Goal: Transaction & Acquisition: Download file/media

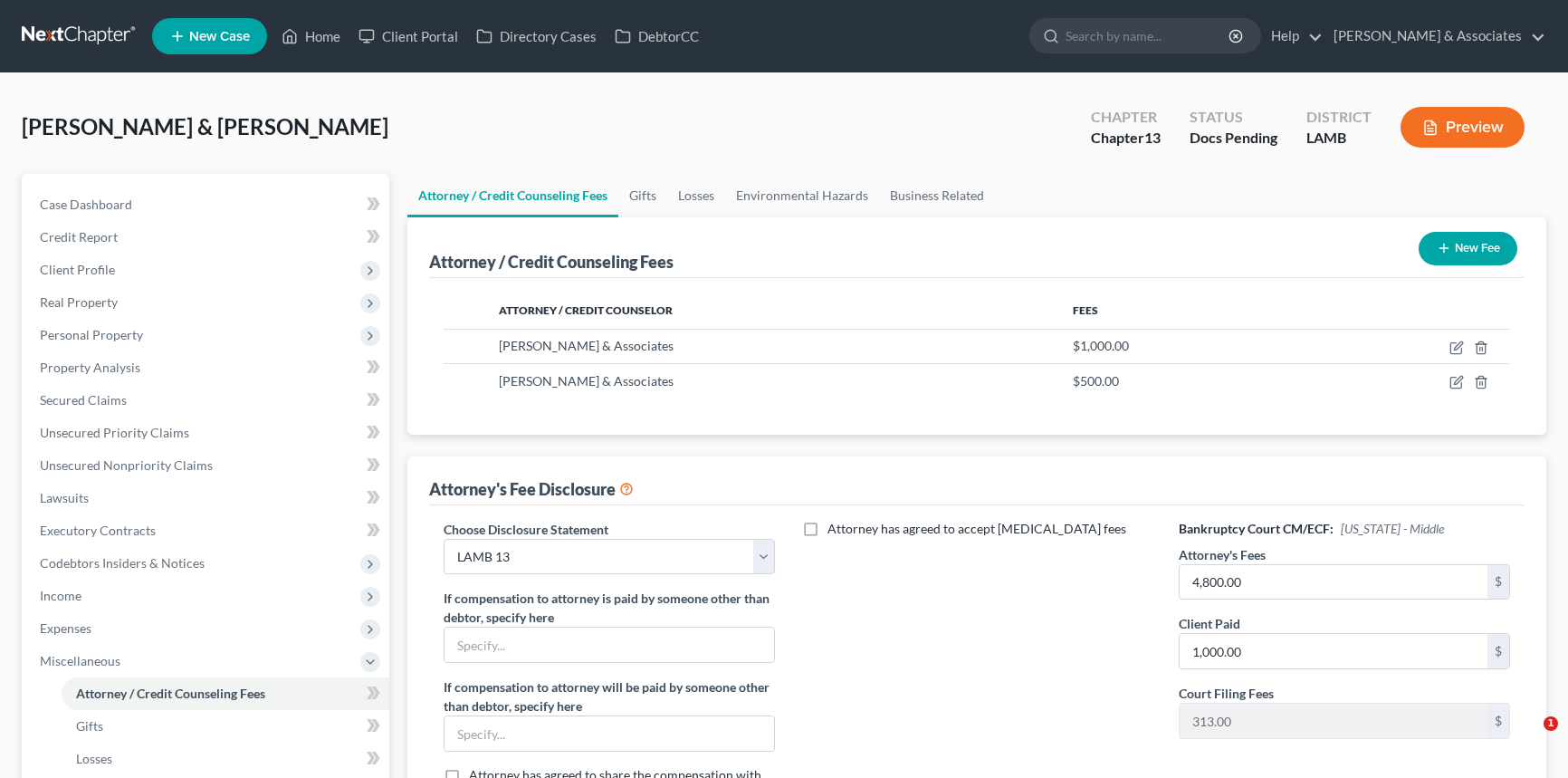
select select "3"
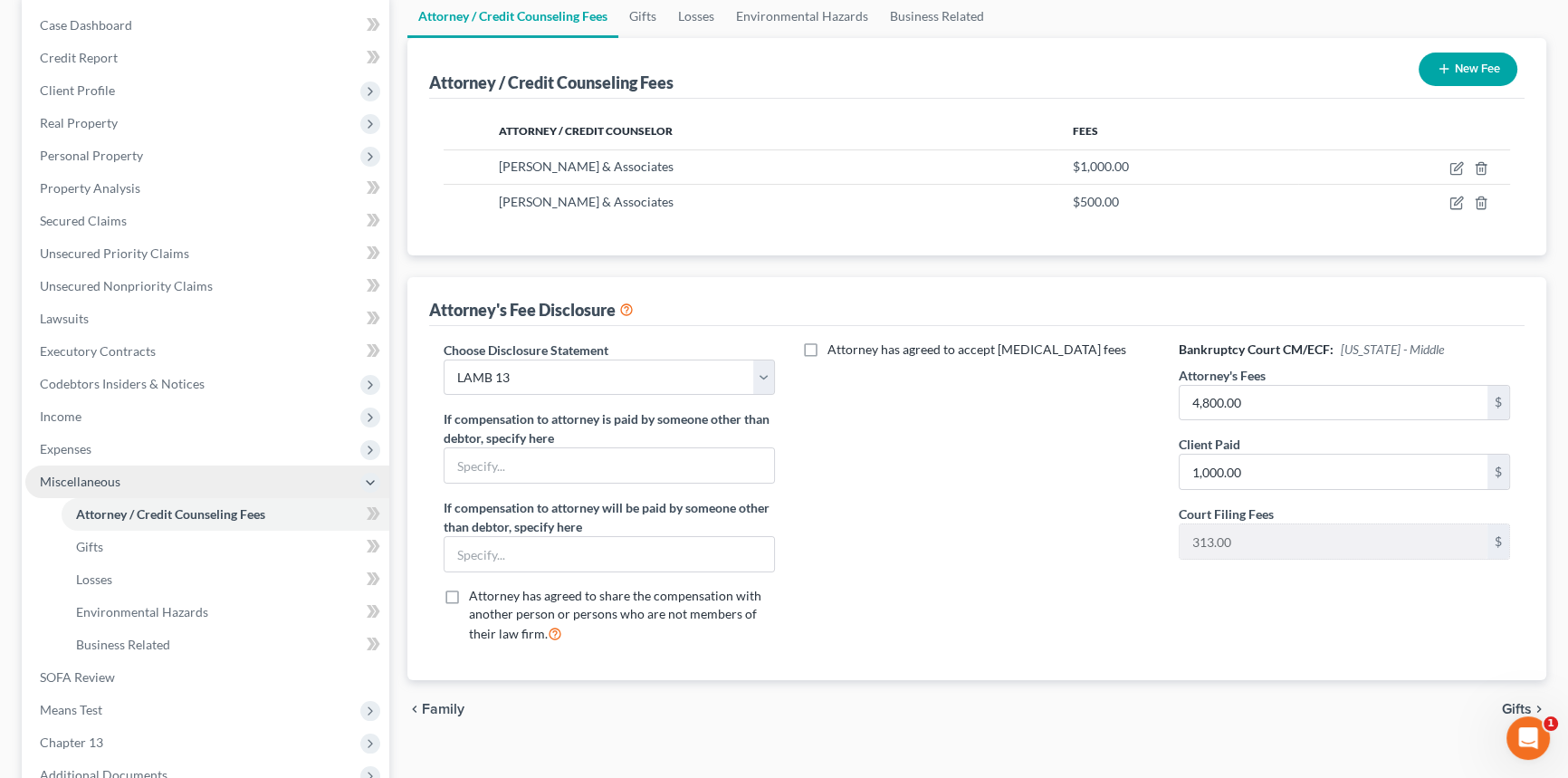
scroll to position [329, 0]
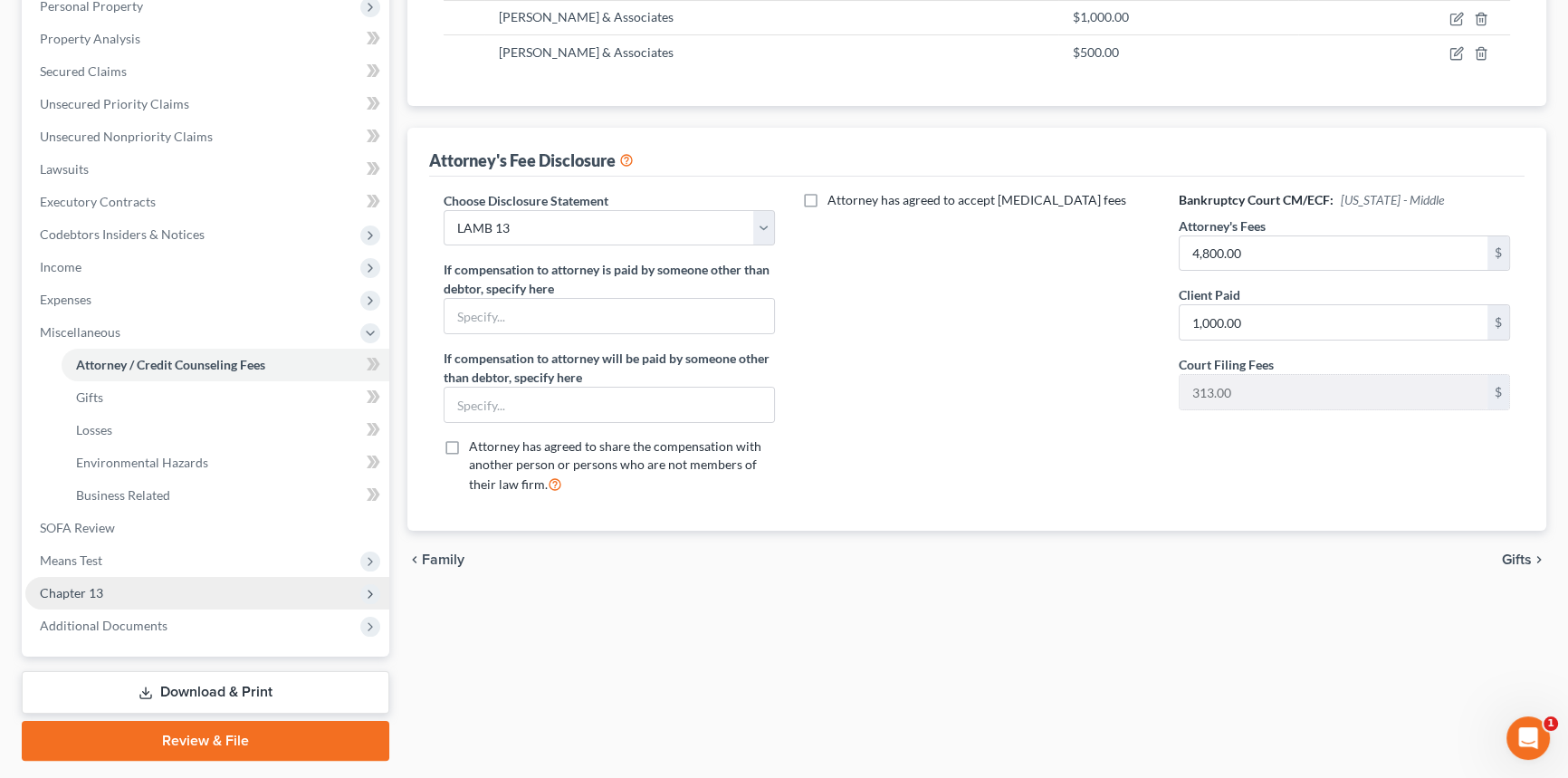
click at [134, 587] on span "Chapter 13" at bounding box center [207, 593] width 364 height 33
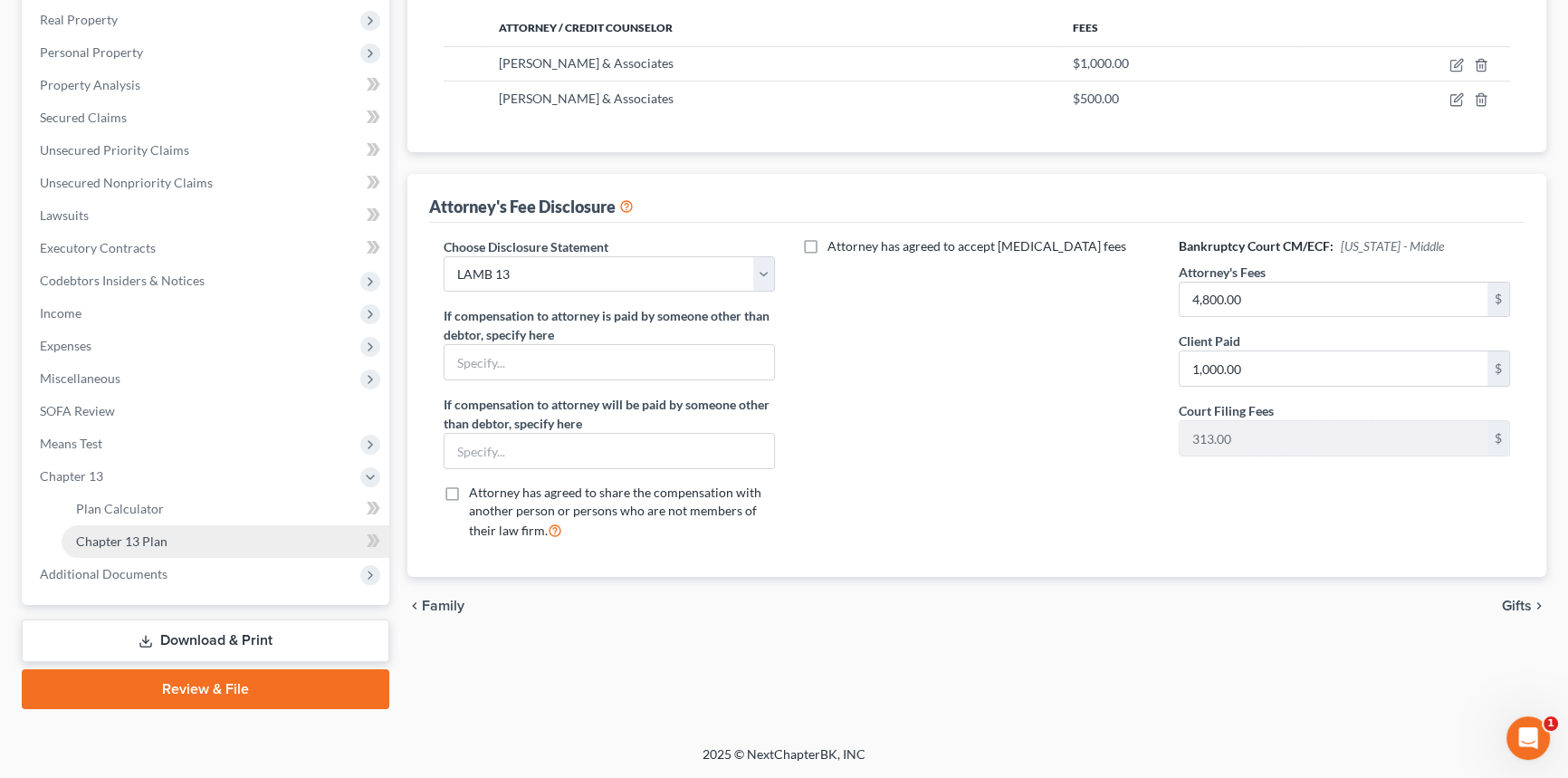
scroll to position [281, 0]
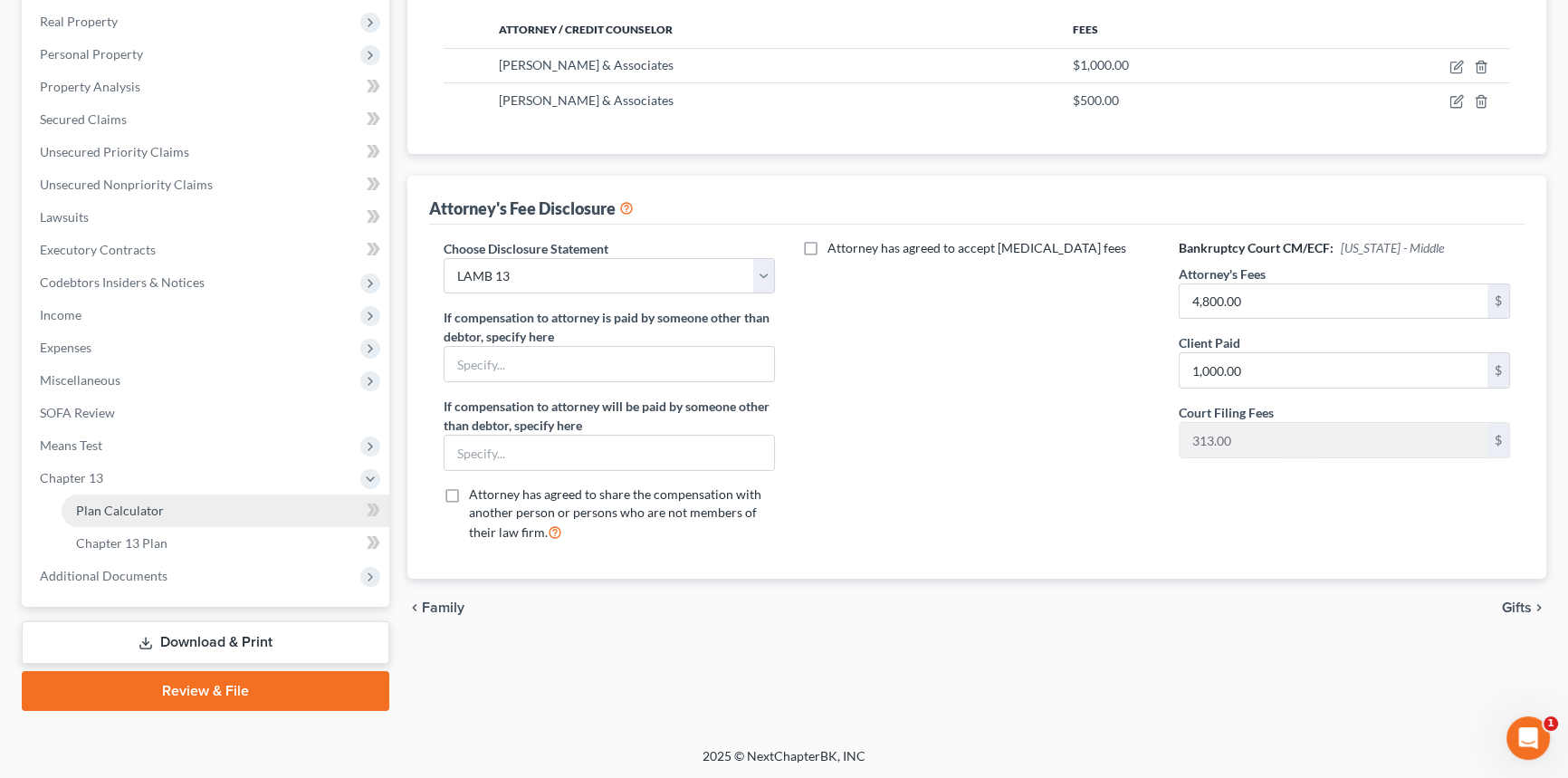
click at [125, 516] on span "Plan Calculator" at bounding box center [119, 511] width 87 height 16
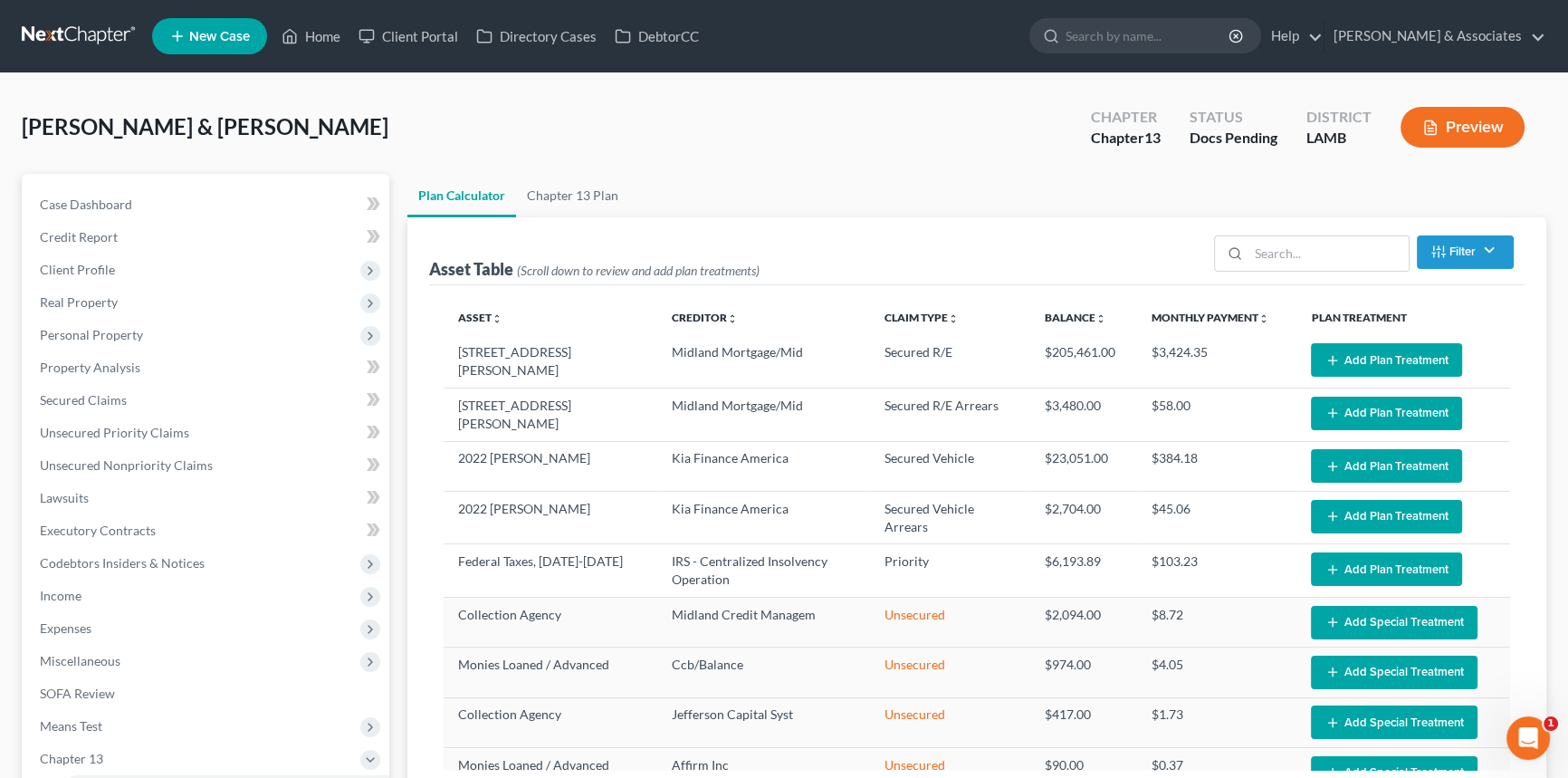
select select "59"
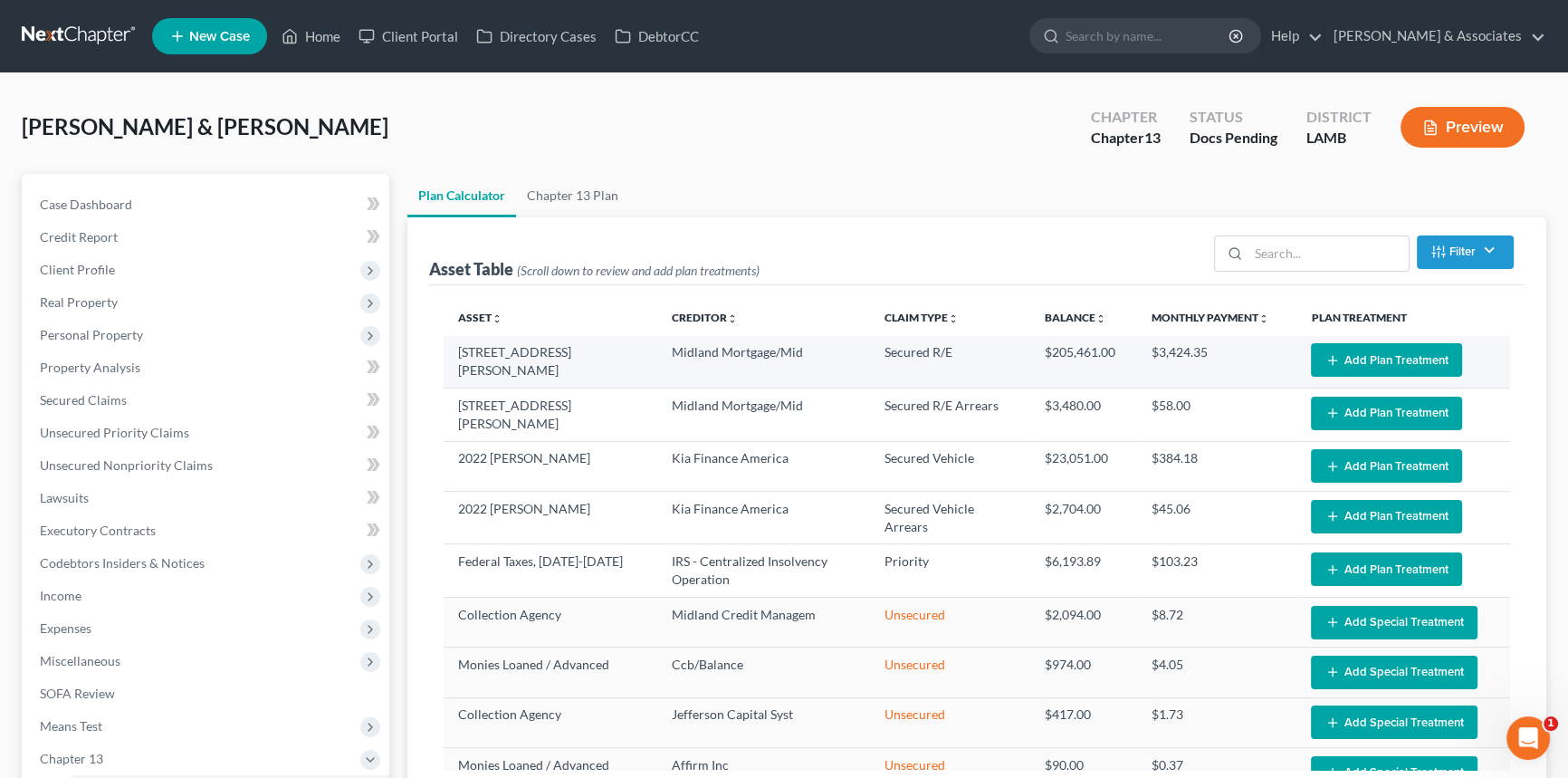
click at [1386, 352] on button "Add Plan Treatment" at bounding box center [1386, 359] width 151 height 34
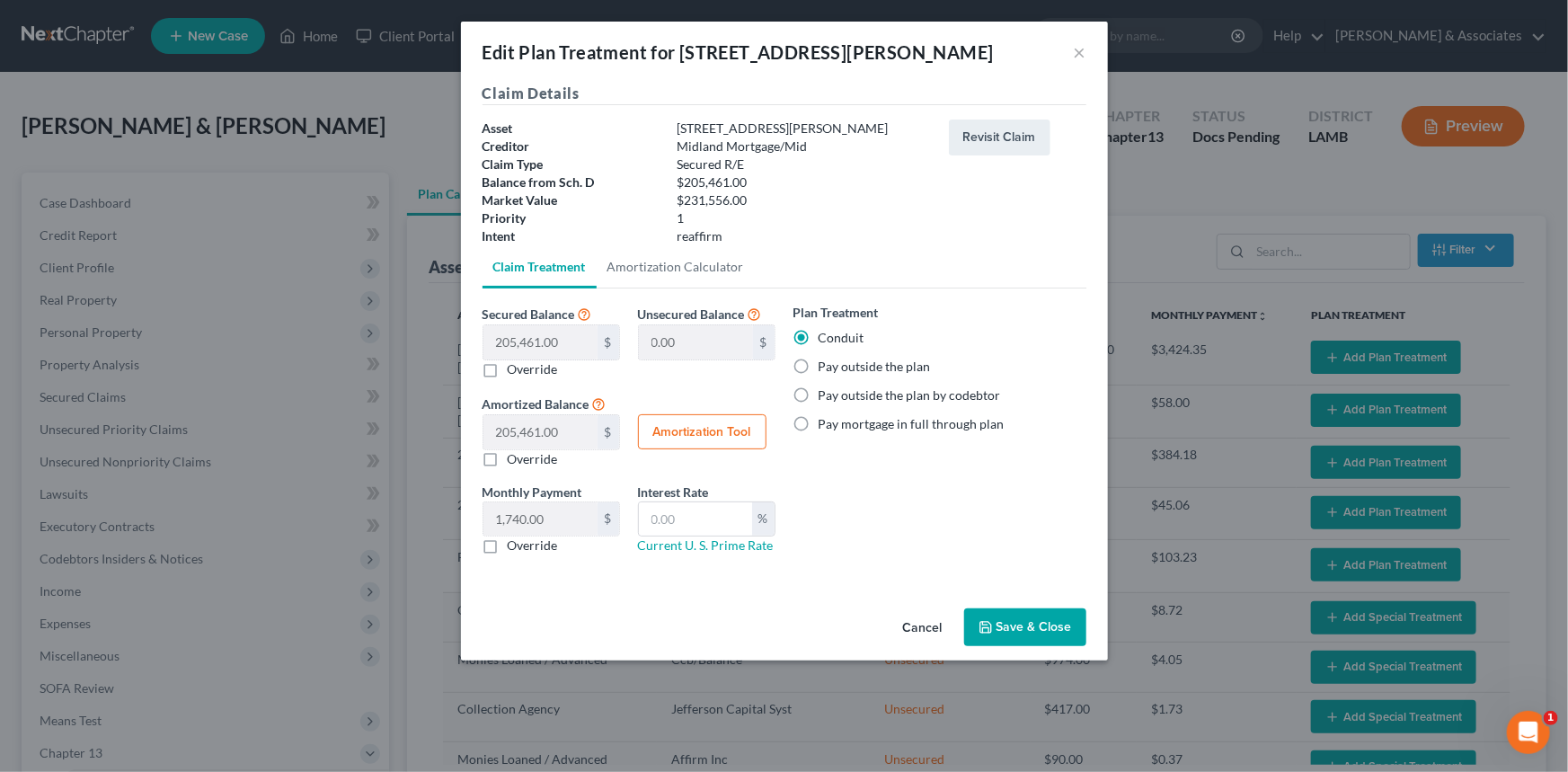
click at [852, 397] on label "Pay outside the plan by codebtor" at bounding box center [910, 395] width 182 height 18
click at [837, 397] on input "Pay outside the plan by codebtor" at bounding box center [832, 392] width 12 height 12
radio input "true"
click at [917, 380] on div "Plan Treatment Conduit Pay outside the plan Pay outside the plan by codebtor Pa…" at bounding box center [940, 367] width 293 height 130
click at [913, 368] on label "Pay outside the plan" at bounding box center [875, 366] width 113 height 18
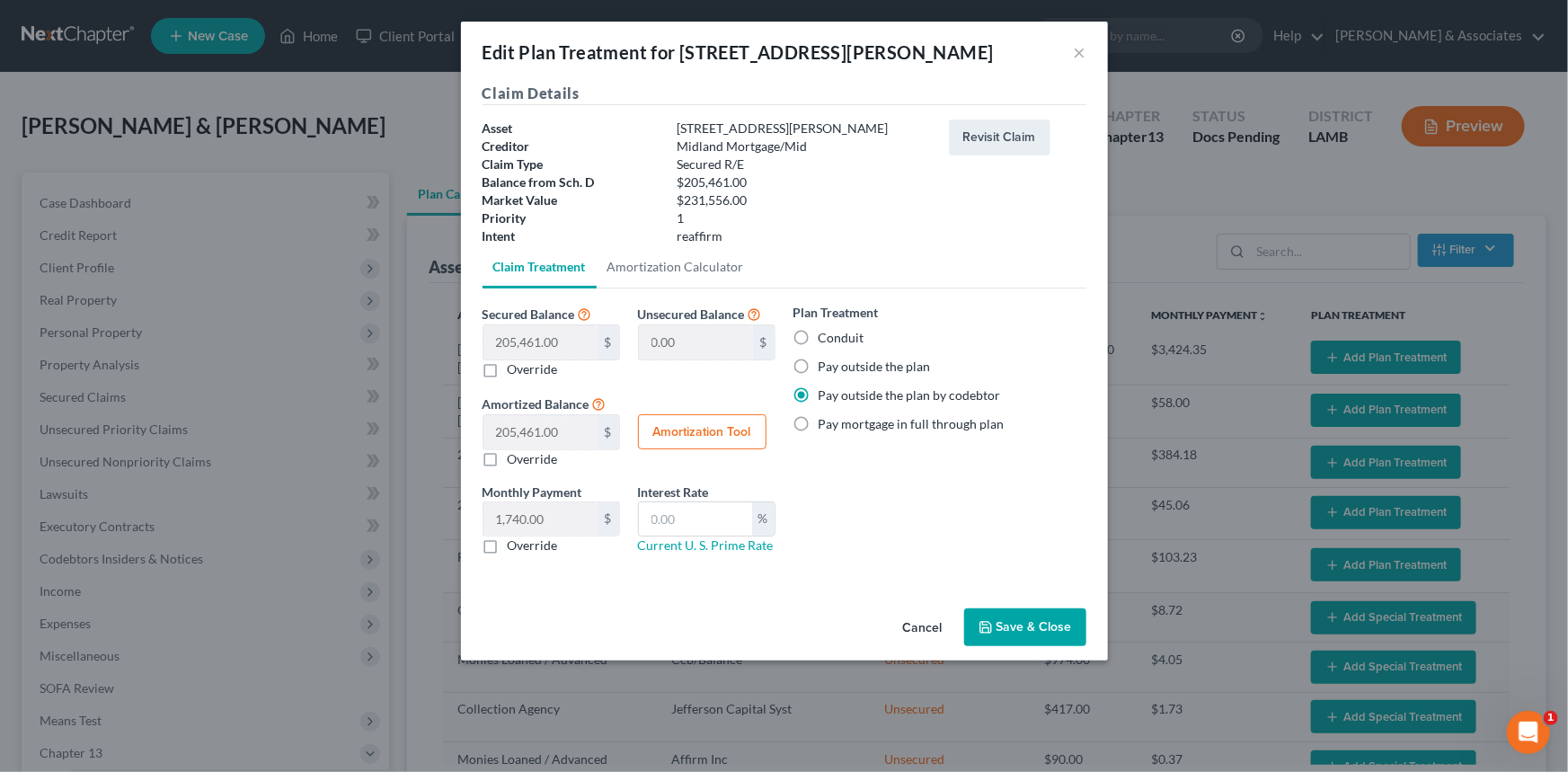
click at [837, 368] on input "Pay outside the plan" at bounding box center [832, 363] width 12 height 12
radio input "true"
click at [997, 630] on button "Save & Close" at bounding box center [1025, 626] width 122 height 38
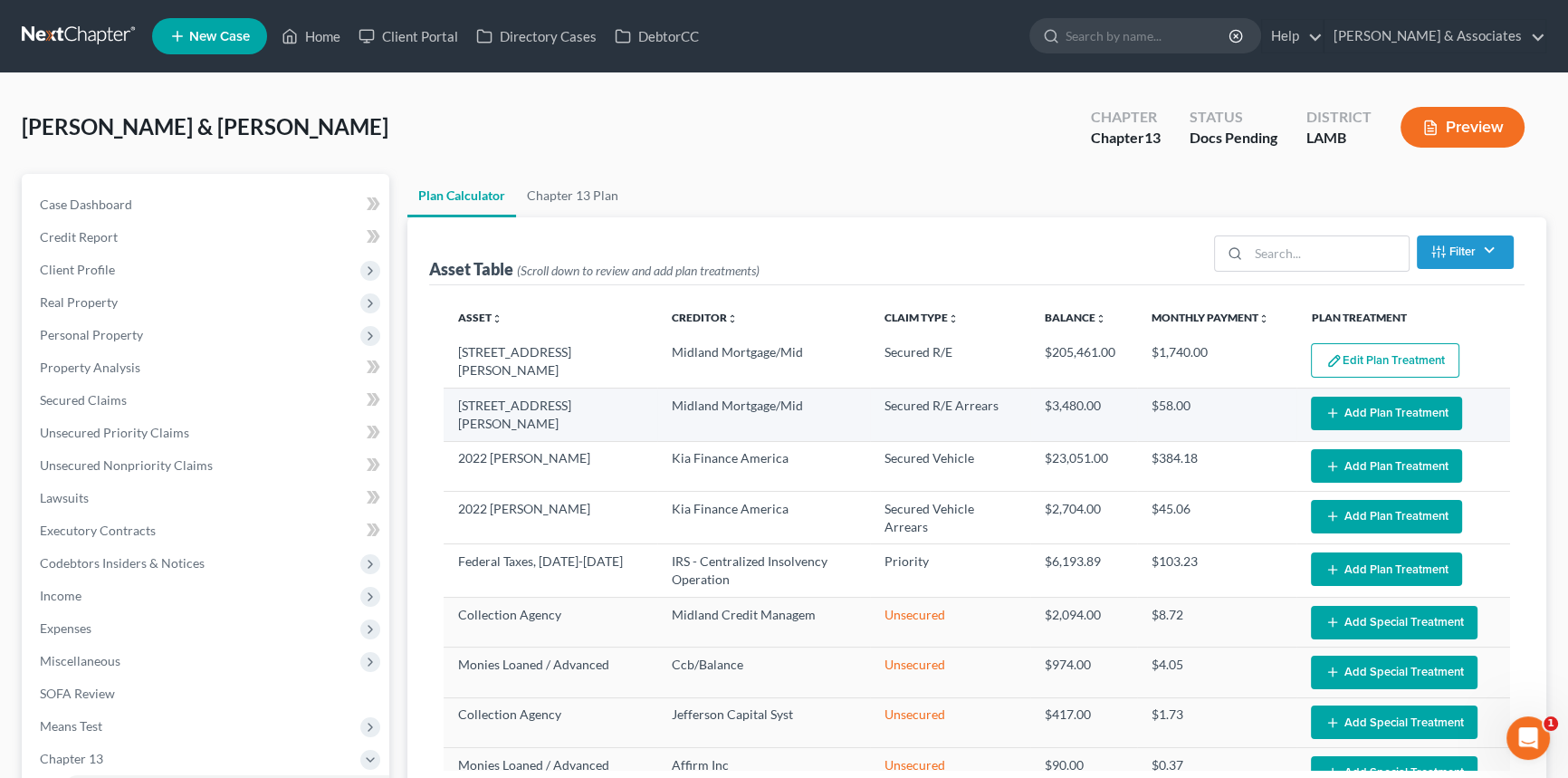
click at [1362, 402] on button "Add Plan Treatment" at bounding box center [1386, 413] width 151 height 34
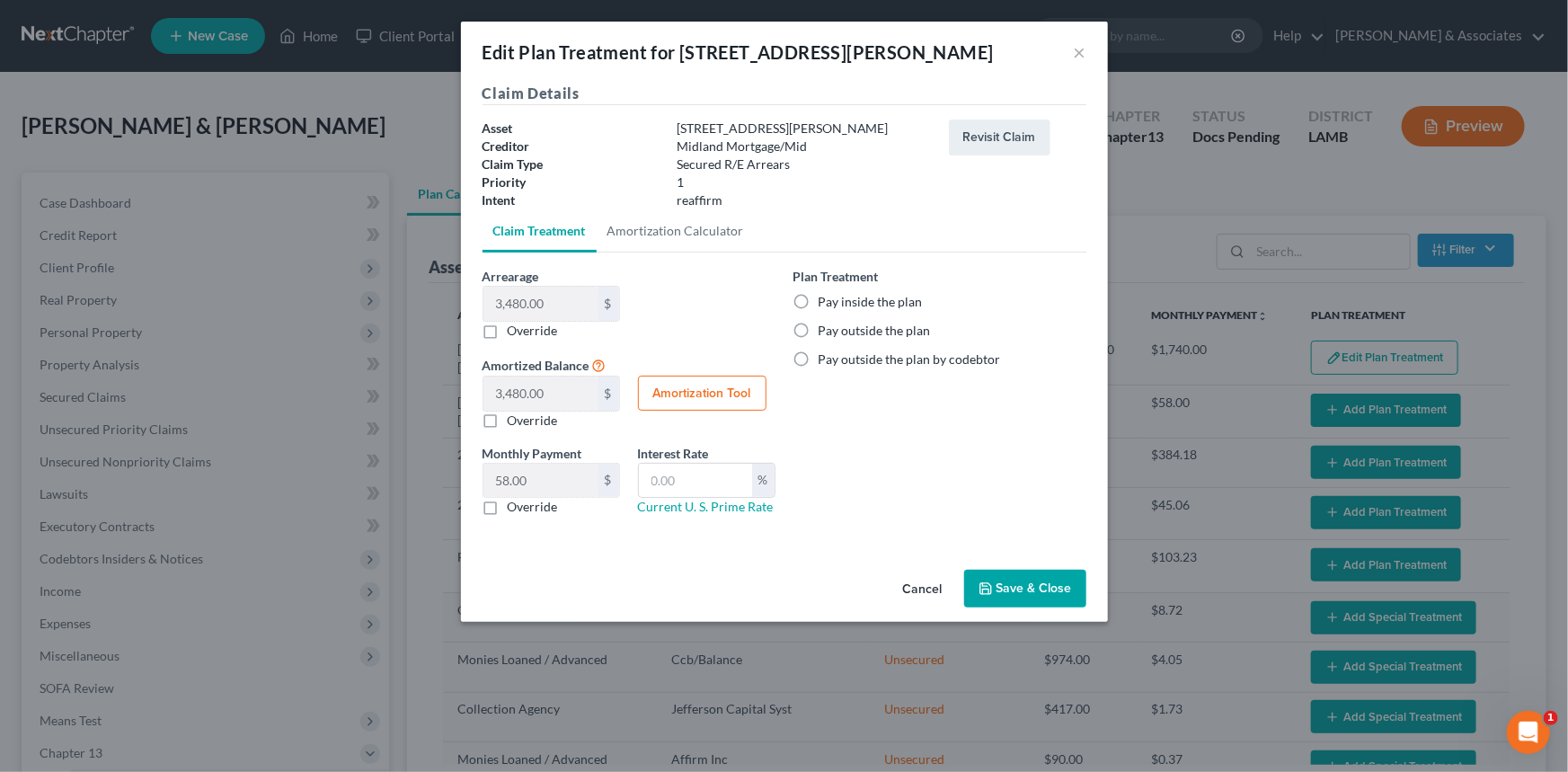
select select "59"
click at [835, 299] on label "Pay inside the plan" at bounding box center [871, 302] width 104 height 18
click at [835, 299] on input "Pay inside the plan" at bounding box center [832, 299] width 12 height 12
radio input "true"
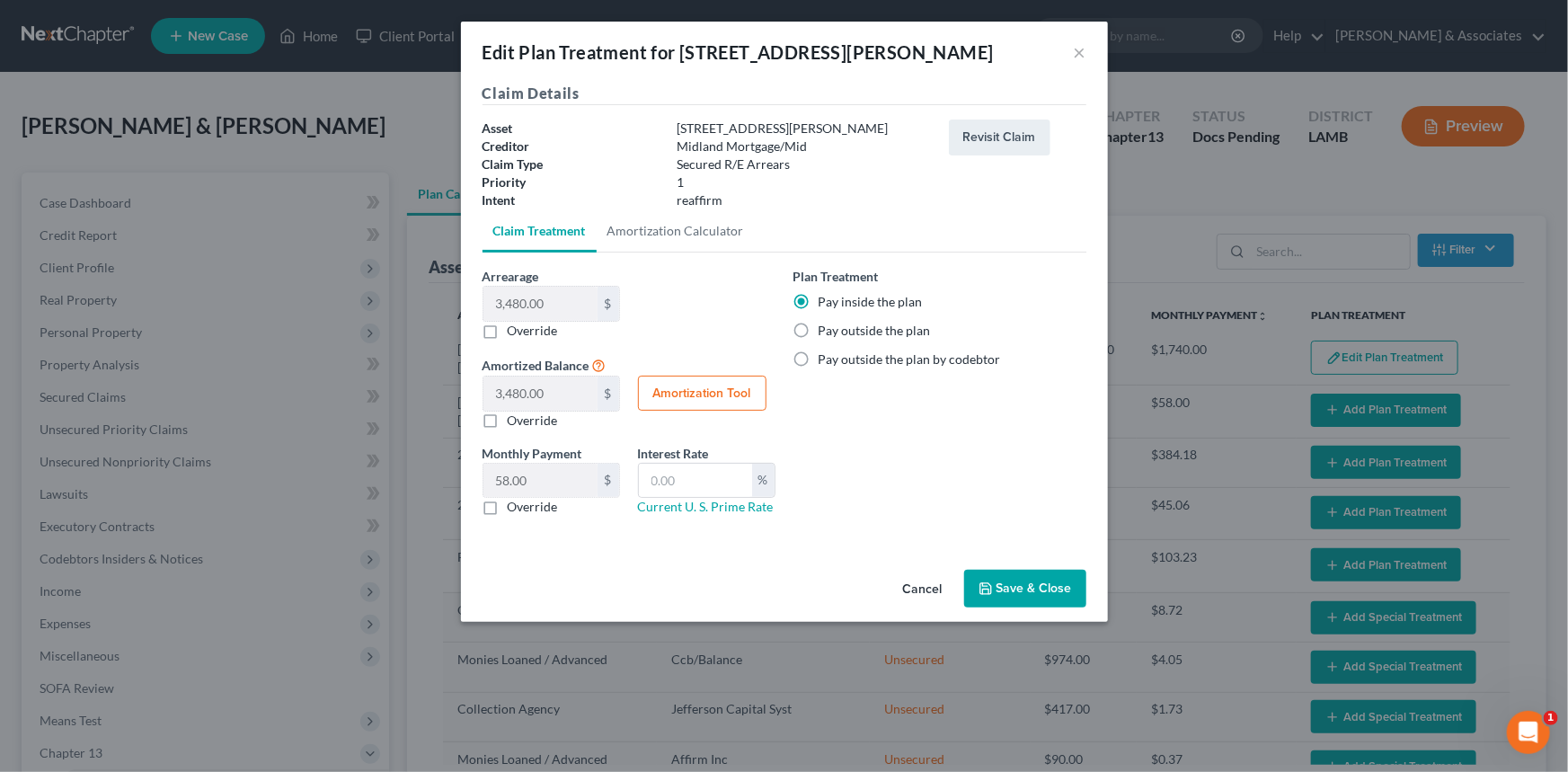
click at [517, 519] on div "Monthly Payment 58.00 $ $ Override Interest Rate % Current U. S. Prime Rate" at bounding box center [628, 488] width 311 height 87
click at [536, 500] on label "Override" at bounding box center [533, 507] width 50 height 18
click at [527, 500] on input "Override" at bounding box center [520, 504] width 12 height 12
checkbox input "true"
click at [540, 487] on input "text" at bounding box center [541, 480] width 114 height 34
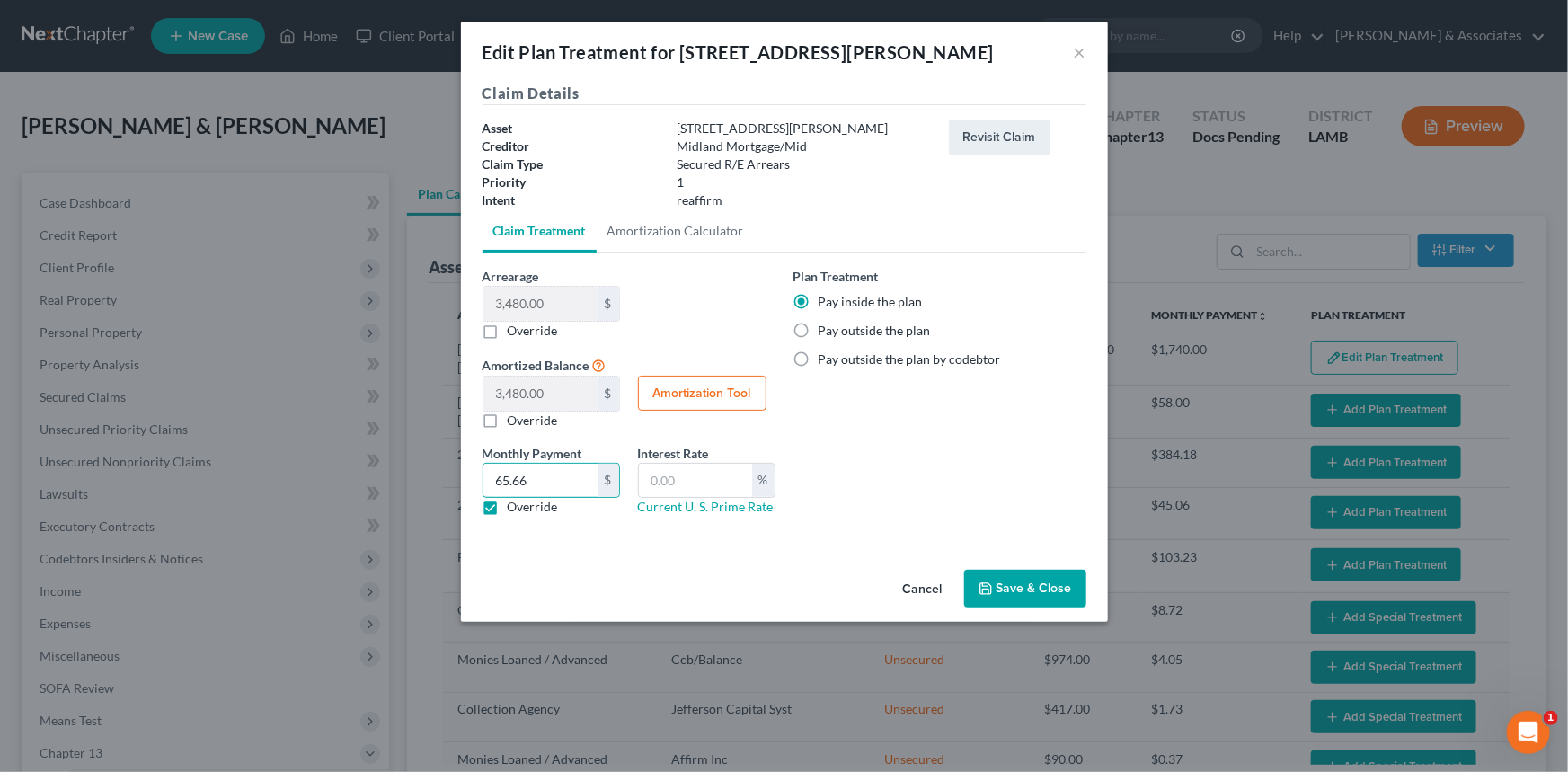
type input "65.66"
click at [1001, 580] on button "Save & Close" at bounding box center [1025, 588] width 122 height 38
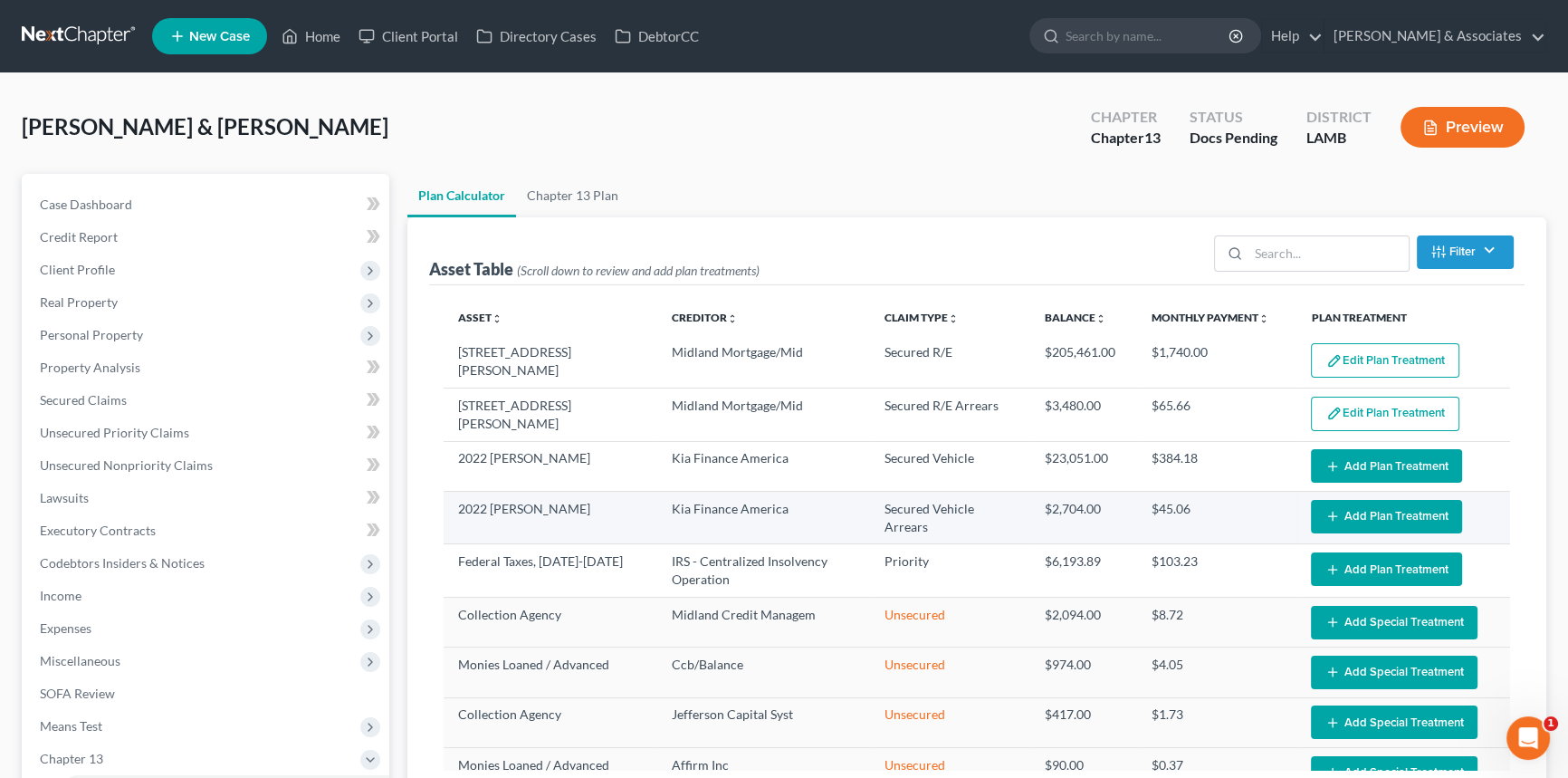
select select "59"
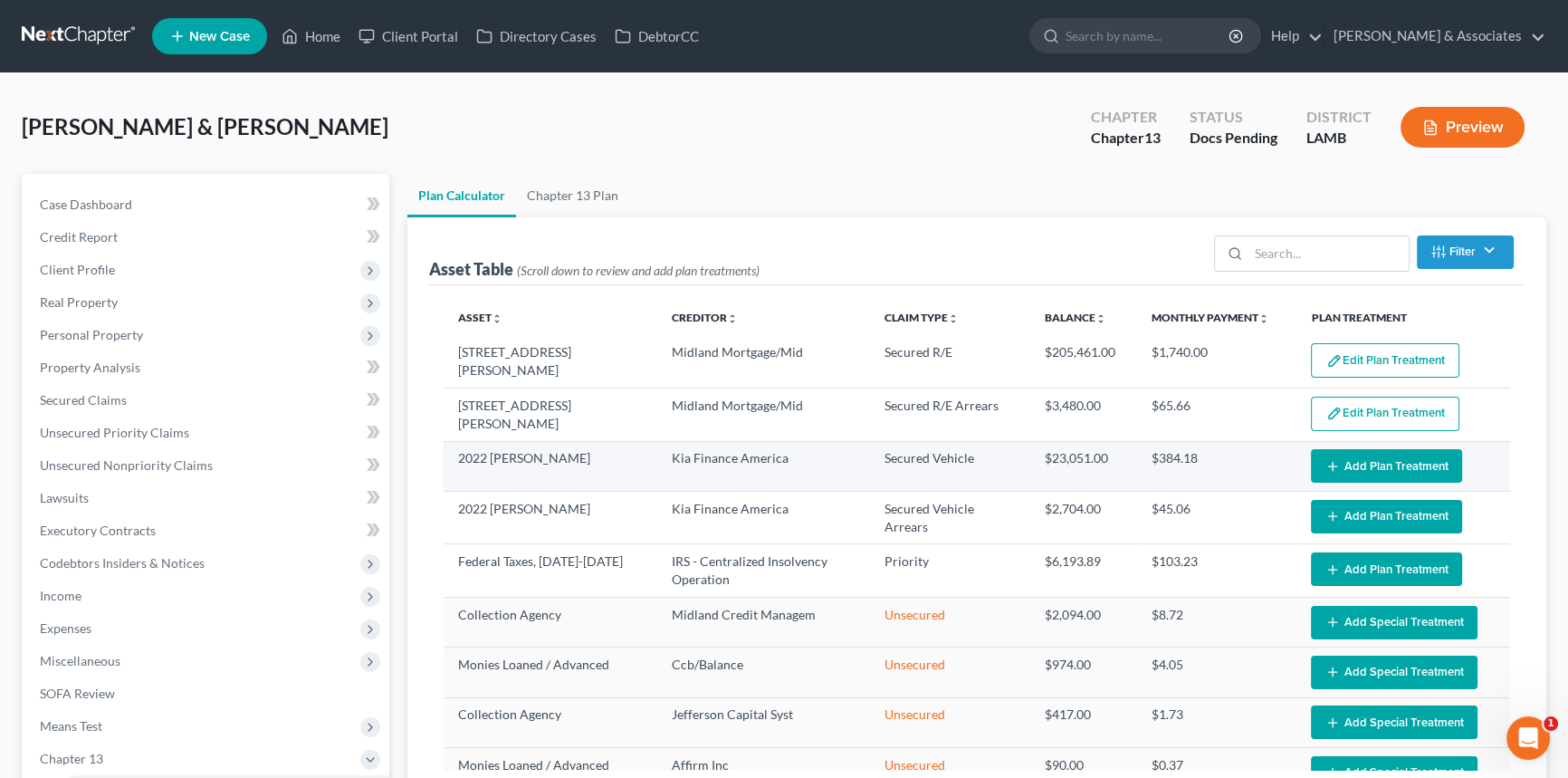
click at [1390, 459] on button "Add Plan Treatment" at bounding box center [1386, 466] width 151 height 34
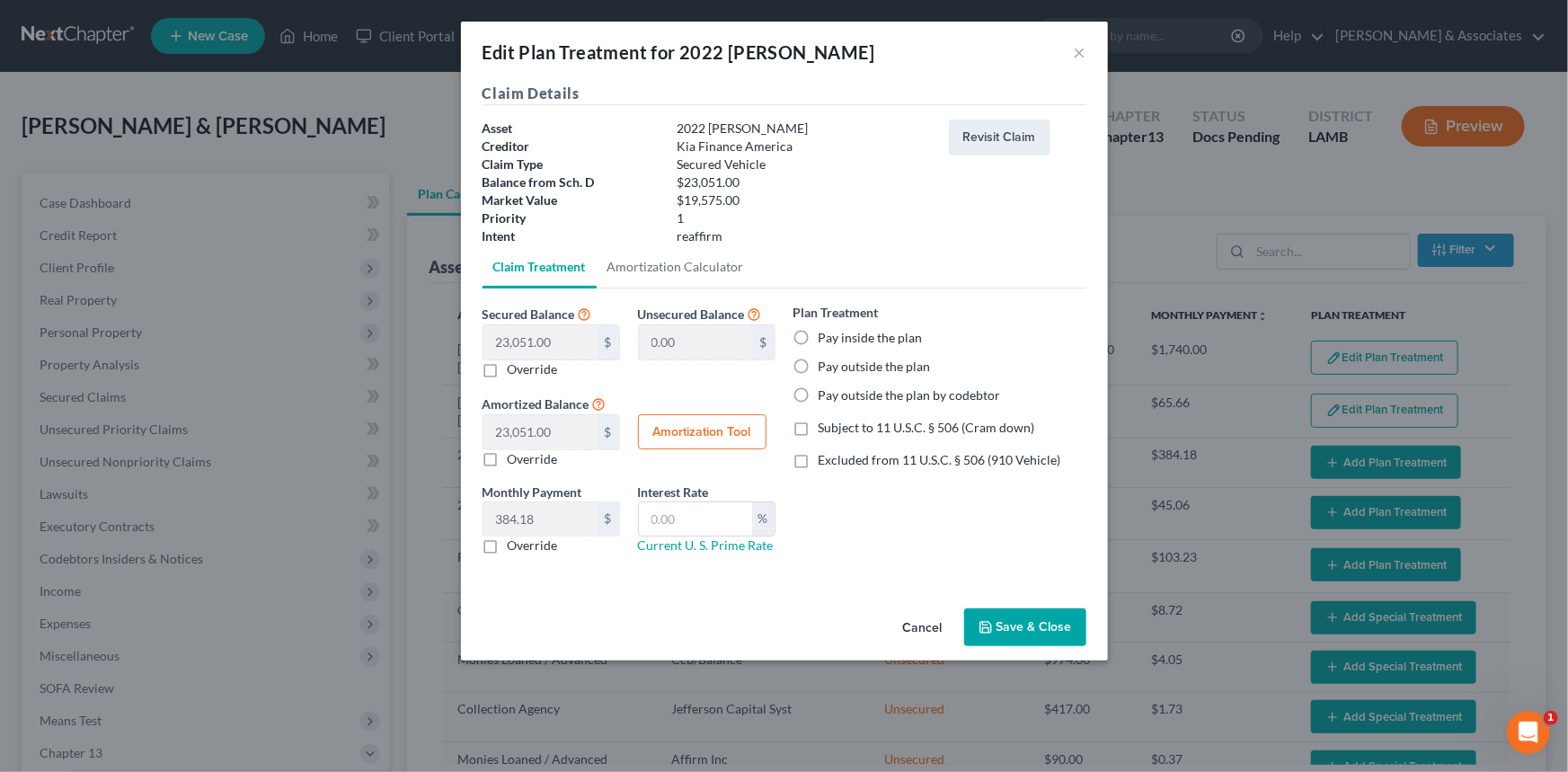
click at [900, 333] on label "Pay inside the plan" at bounding box center [871, 337] width 104 height 18
click at [837, 333] on input "Pay inside the plan" at bounding box center [832, 334] width 12 height 12
radio input "true"
click at [921, 431] on span "Subject to 11 U.S.C. § 506 (Cram down)" at bounding box center [927, 428] width 217 height 15
click at [837, 431] on input "Subject to 11 U.S.C. § 506 (Cram down)" at bounding box center [832, 425] width 12 height 12
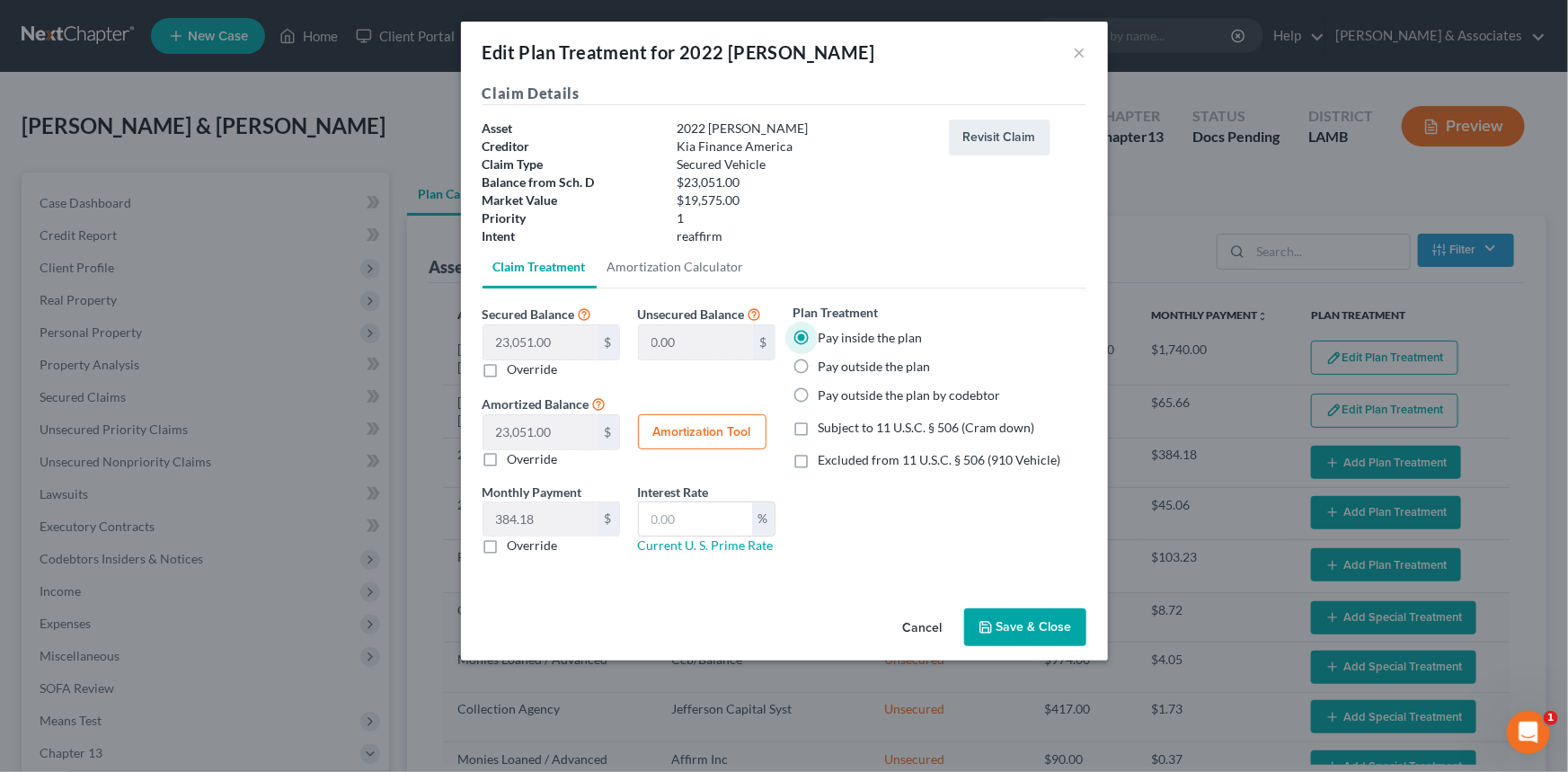
checkbox input "true"
click at [700, 515] on input "text" at bounding box center [696, 519] width 114 height 34
type input "8.5"
click at [543, 546] on label "Override" at bounding box center [533, 546] width 50 height 18
click at [527, 546] on input "Override" at bounding box center [520, 543] width 12 height 12
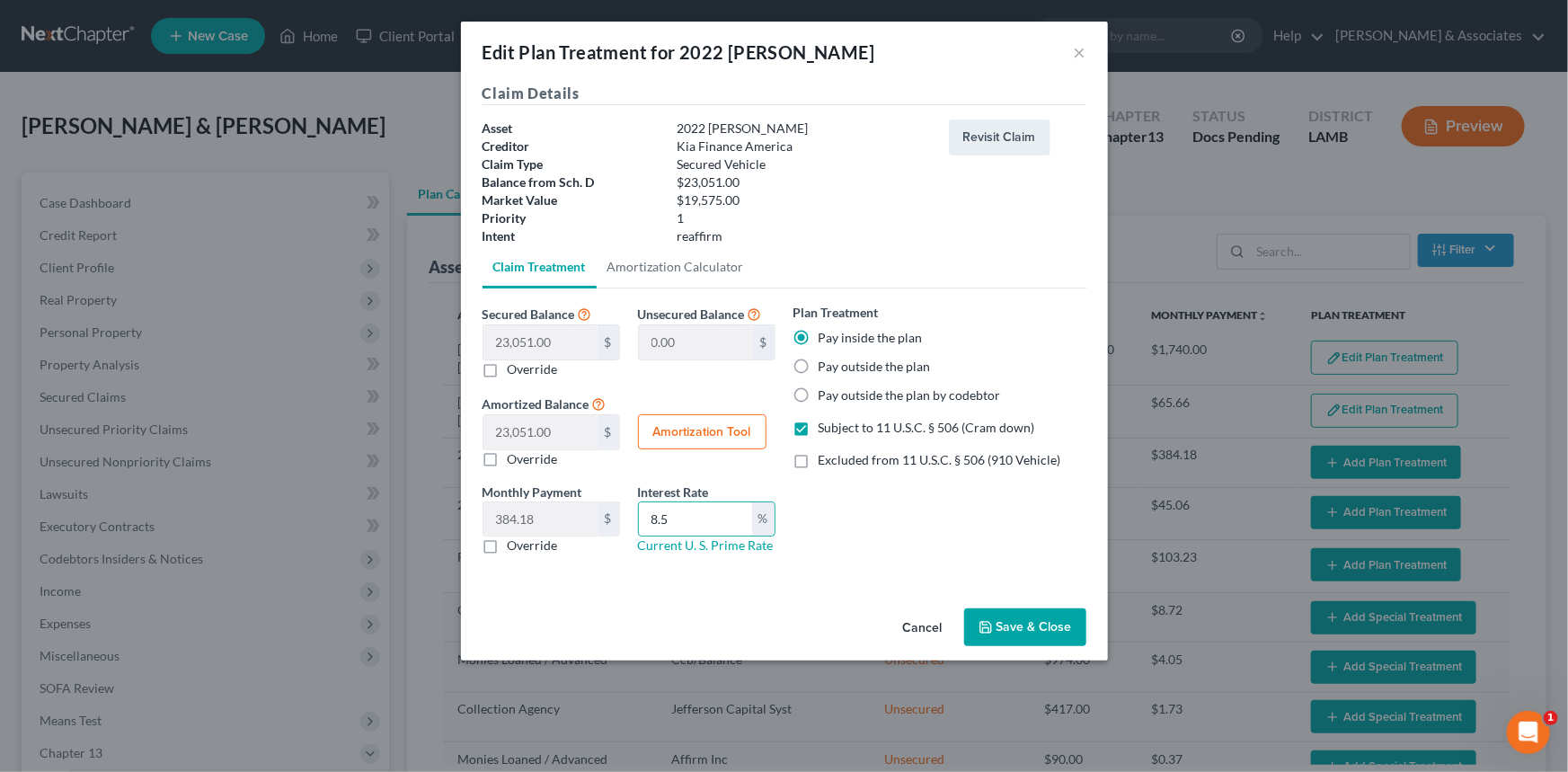
checkbox input "true"
click at [548, 521] on input "text" at bounding box center [541, 519] width 114 height 34
type input "435.96"
click at [1029, 636] on button "Save & Close" at bounding box center [1025, 626] width 122 height 38
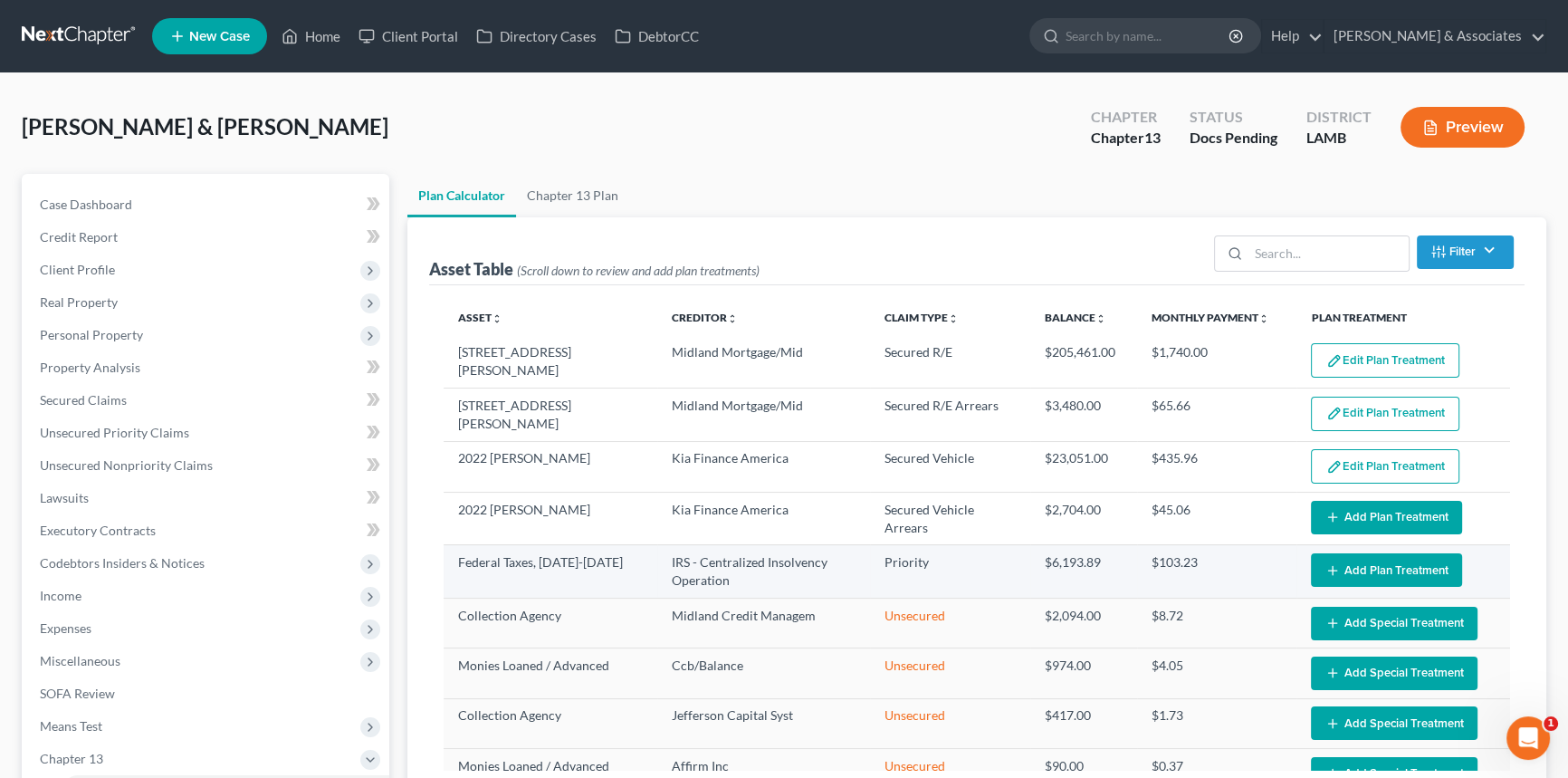
select select "59"
click at [1370, 559] on button "Add Plan Treatment" at bounding box center [1386, 570] width 151 height 34
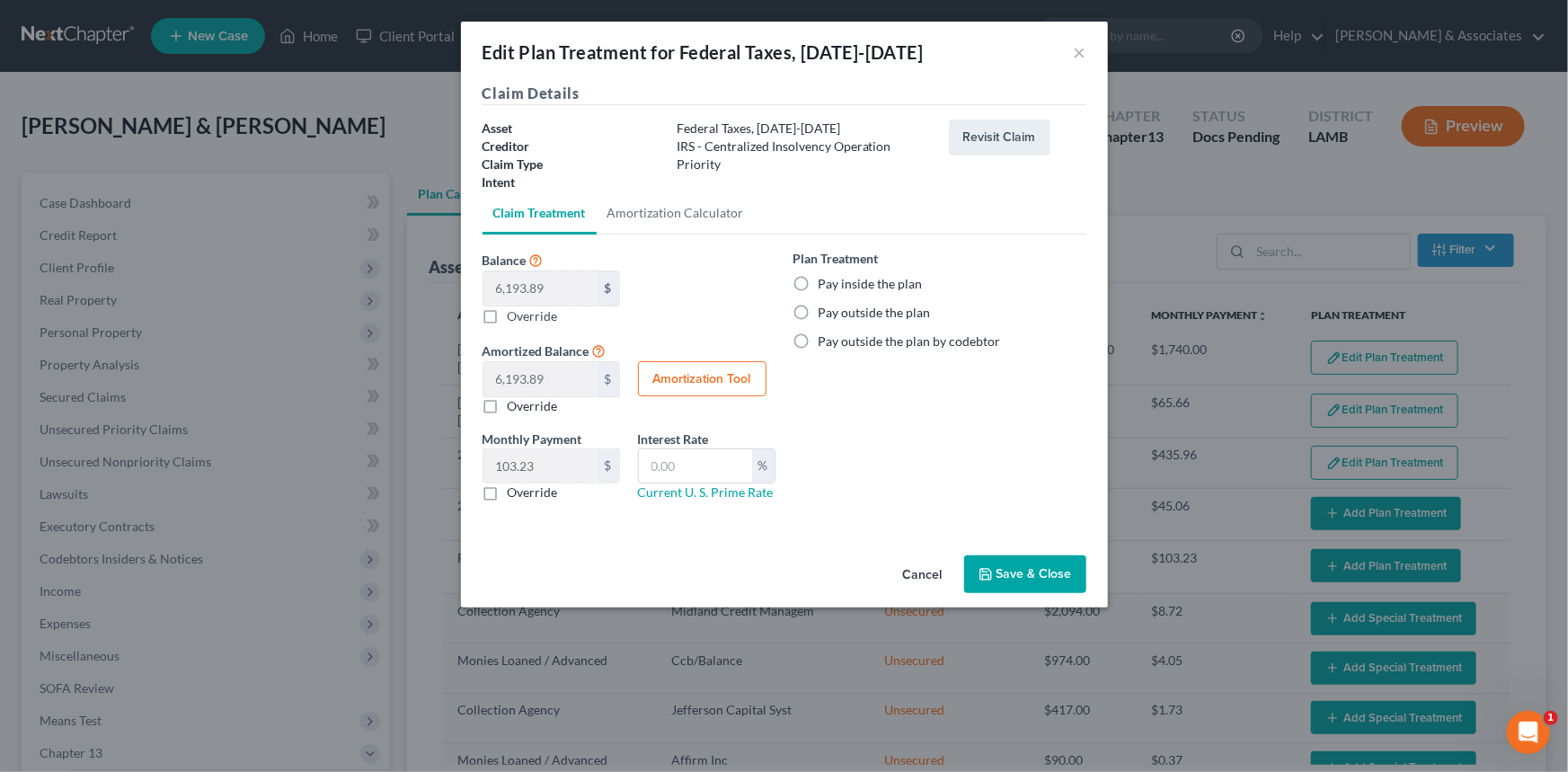
click at [863, 286] on label "Pay inside the plan" at bounding box center [871, 283] width 104 height 18
click at [837, 286] on input "Pay inside the plan" at bounding box center [832, 280] width 12 height 12
radio input "true"
click at [508, 492] on label "Override" at bounding box center [533, 492] width 50 height 18
click at [515, 492] on input "Override" at bounding box center [520, 490] width 12 height 12
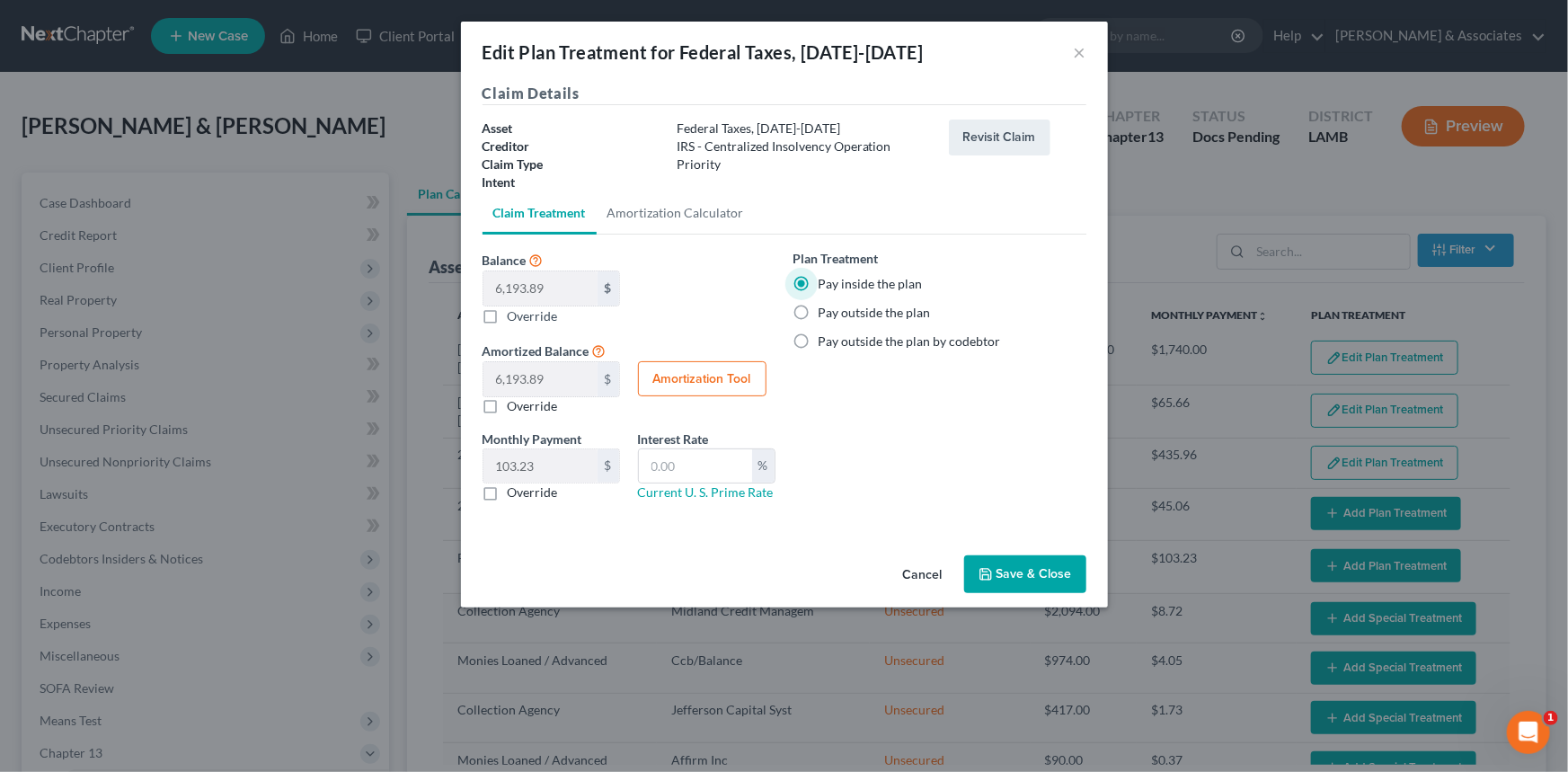
checkbox input "true"
click at [524, 461] on input "text" at bounding box center [541, 466] width 114 height 34
type input "200"
drag, startPoint x: 980, startPoint y: 466, endPoint x: 1014, endPoint y: 529, distance: 71.6
click at [983, 473] on div "Plan Treatment Pay inside the plan Pay outside the plan Pay outside the plan by…" at bounding box center [940, 382] width 311 height 267
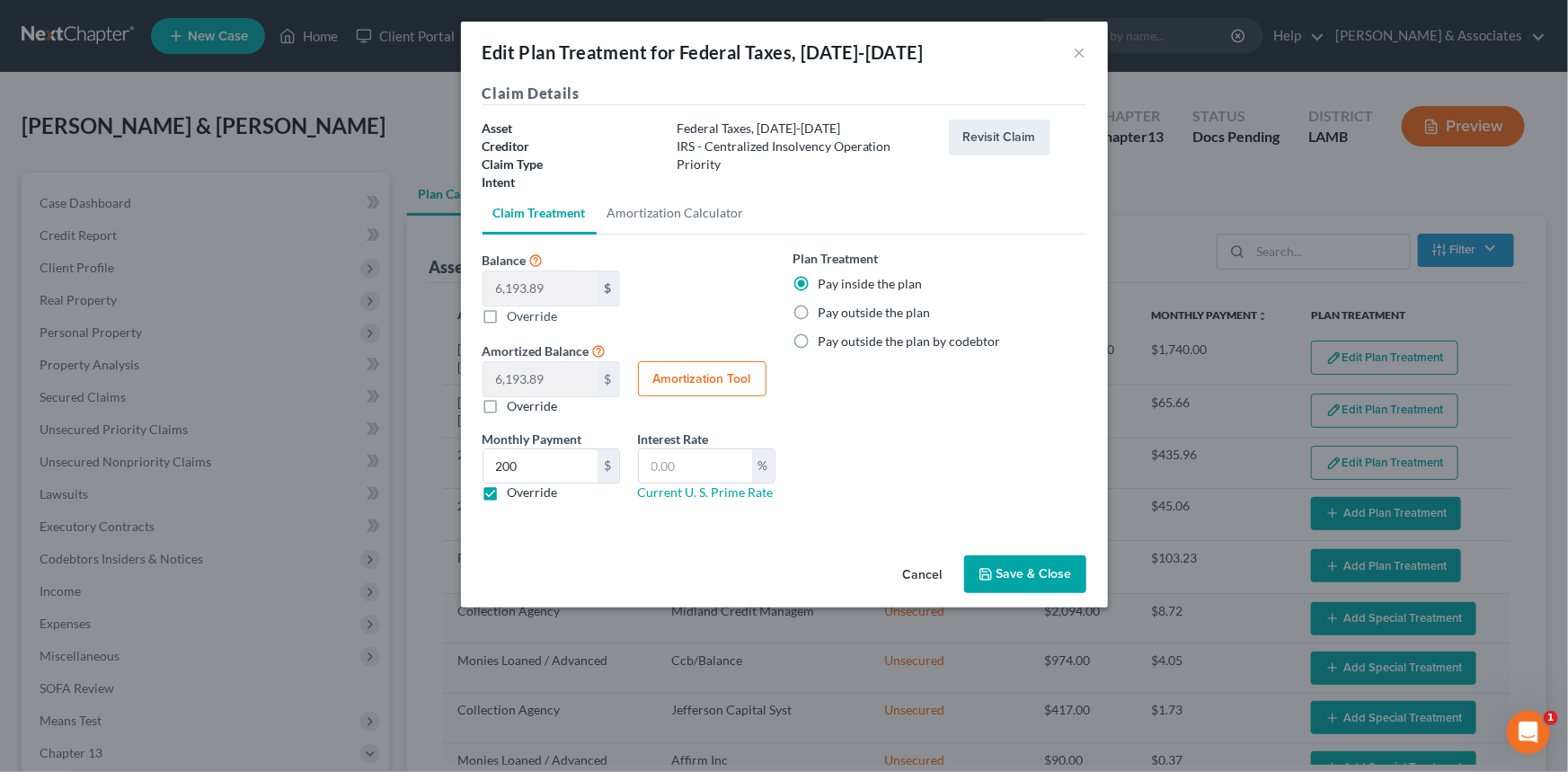
click at [1023, 546] on div "Claim Details Asset Federal Taxes, 2022-2024 Creditor IRS - Centralized Insolve…" at bounding box center [784, 315] width 647 height 466
click at [1023, 549] on div "Cancel Save & Close" at bounding box center [784, 578] width 647 height 60
click at [1041, 580] on button "Save & Close" at bounding box center [1025, 573] width 122 height 38
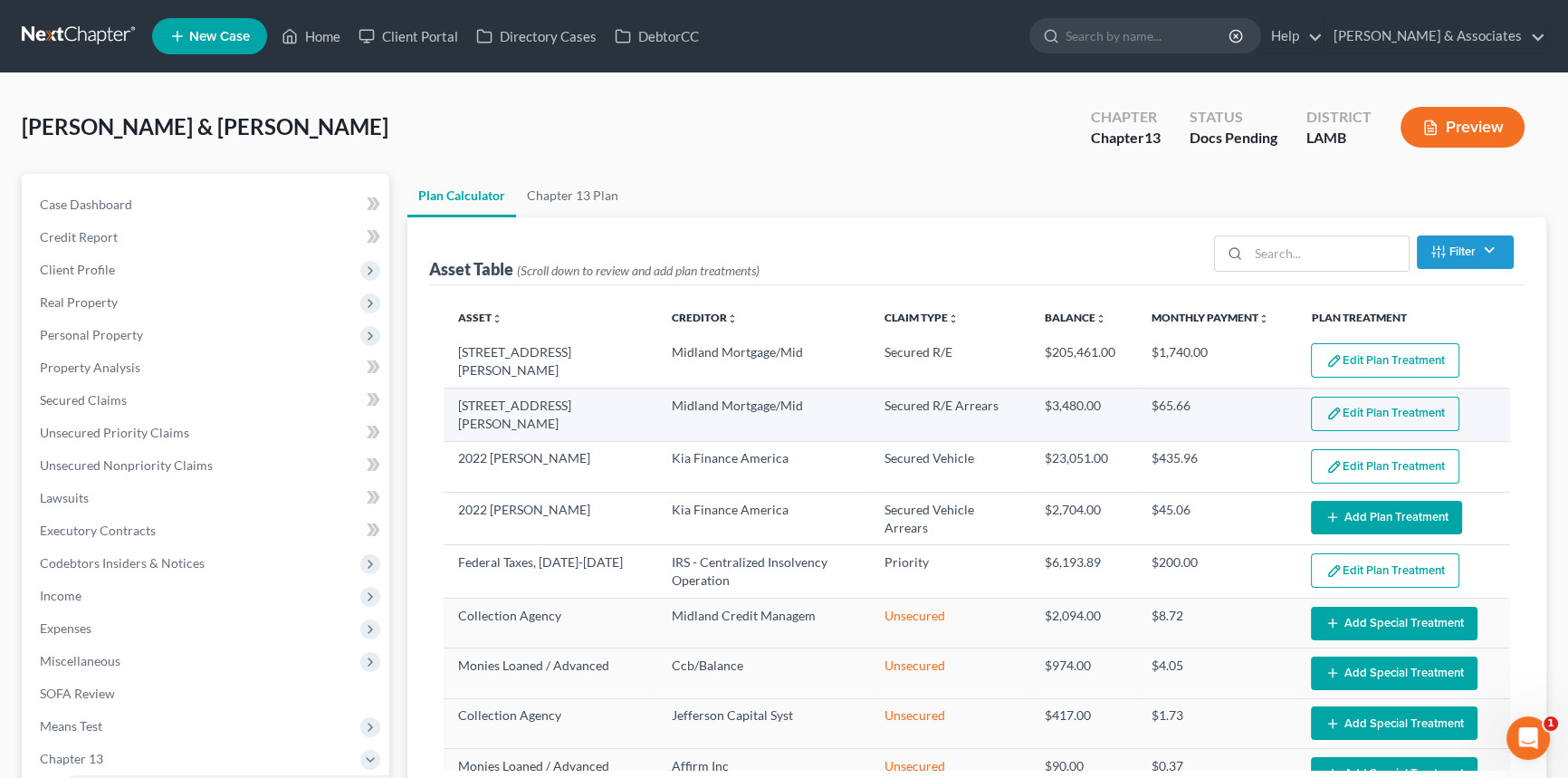
select select "59"
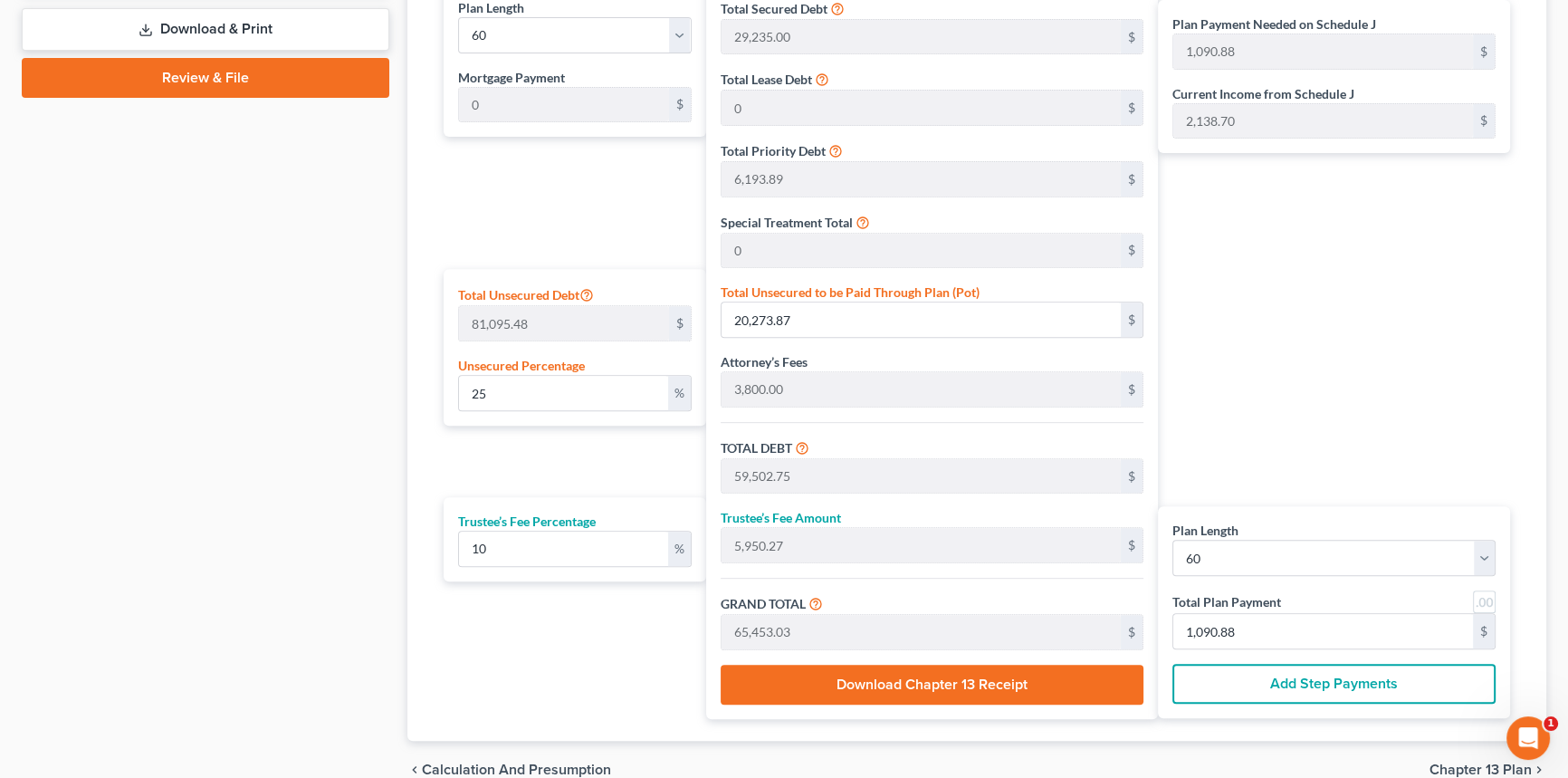
scroll to position [979, 0]
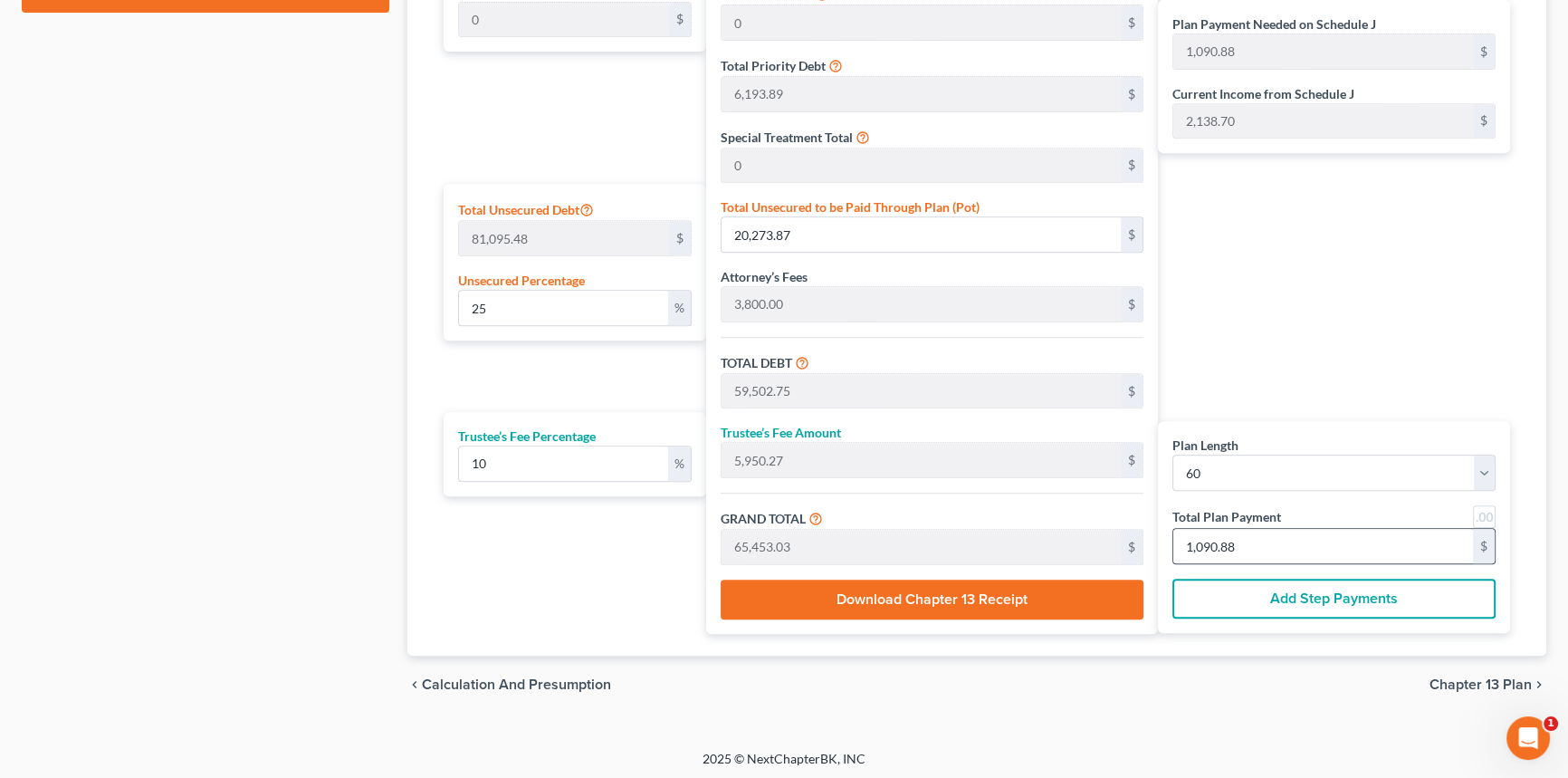
click at [1305, 528] on div "1,090.88 $" at bounding box center [1334, 546] width 323 height 36
click at [1305, 534] on input "1,090.88" at bounding box center [1323, 546] width 300 height 34
type input "0"
type input "436.36"
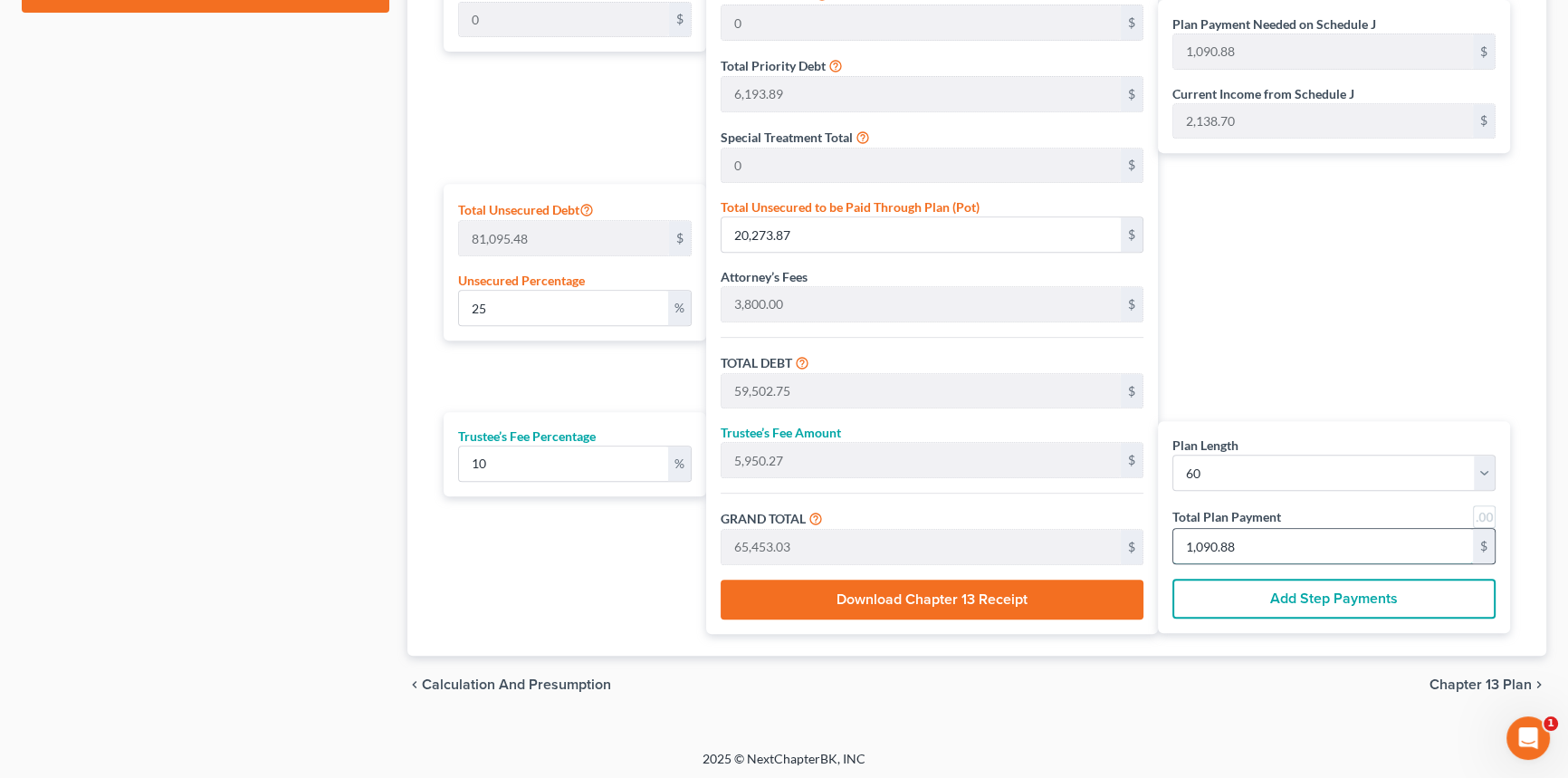
type input "43.63"
type input "480.00"
type input "8"
type input "4,636.36"
type input "463.63"
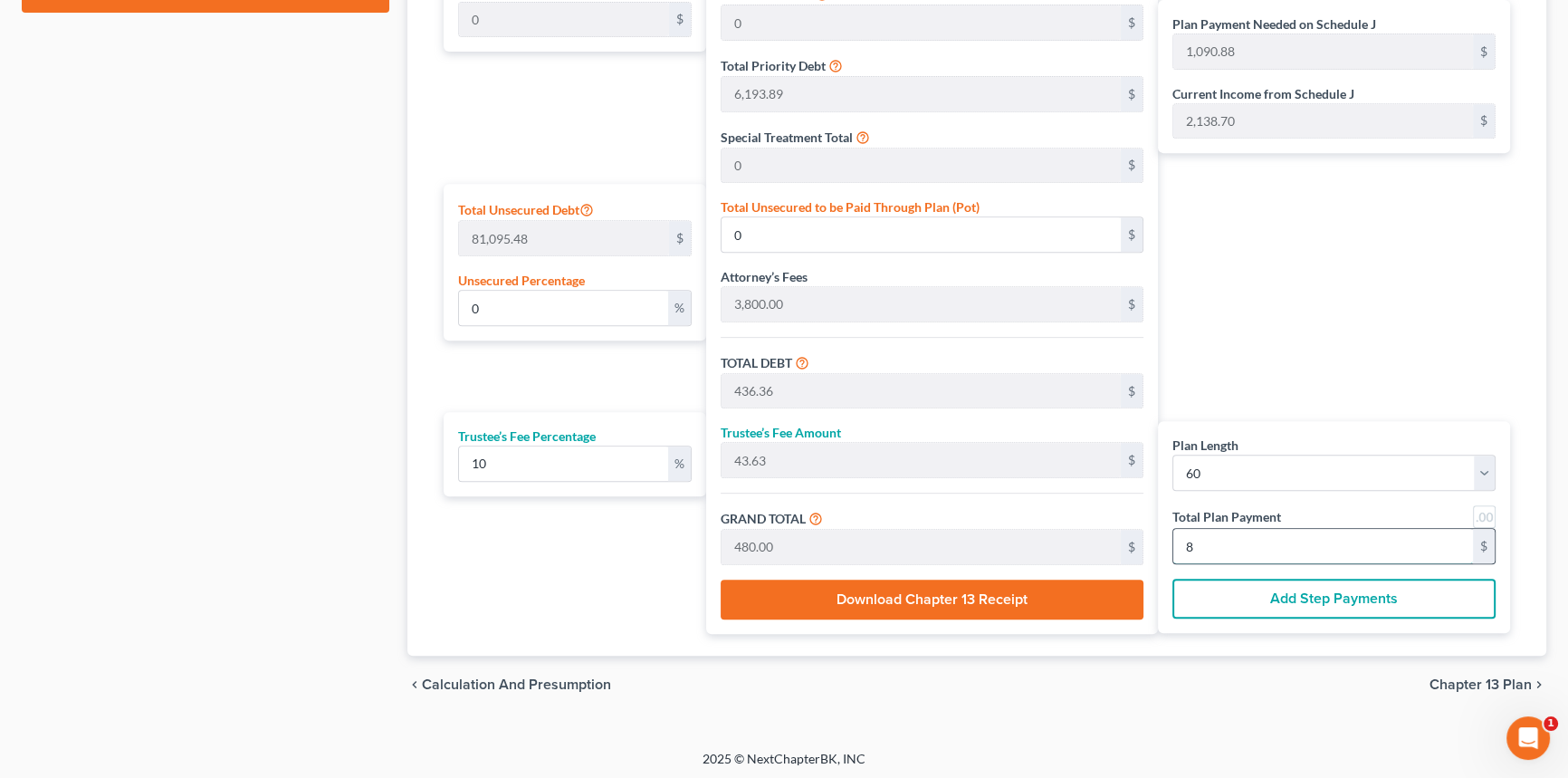
type input "5,100.00"
type input "85"
type input "8.80"
type input "7,134.74"
type input "46,363.63"
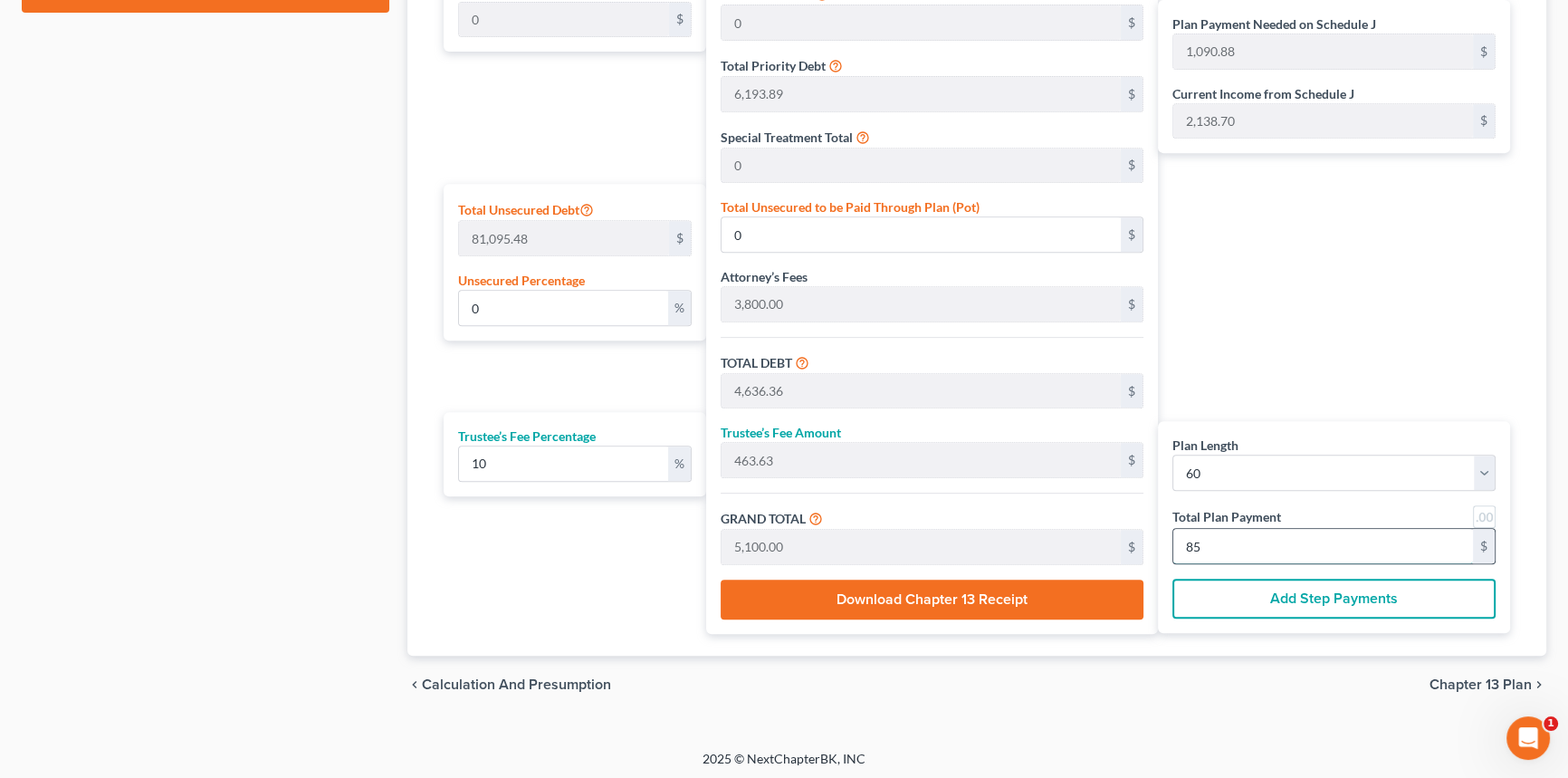
type input "4,636.36"
type input "51,000.00"
type input "850"
click at [1472, 685] on span "Chapter 13 Plan" at bounding box center [1481, 685] width 102 height 15
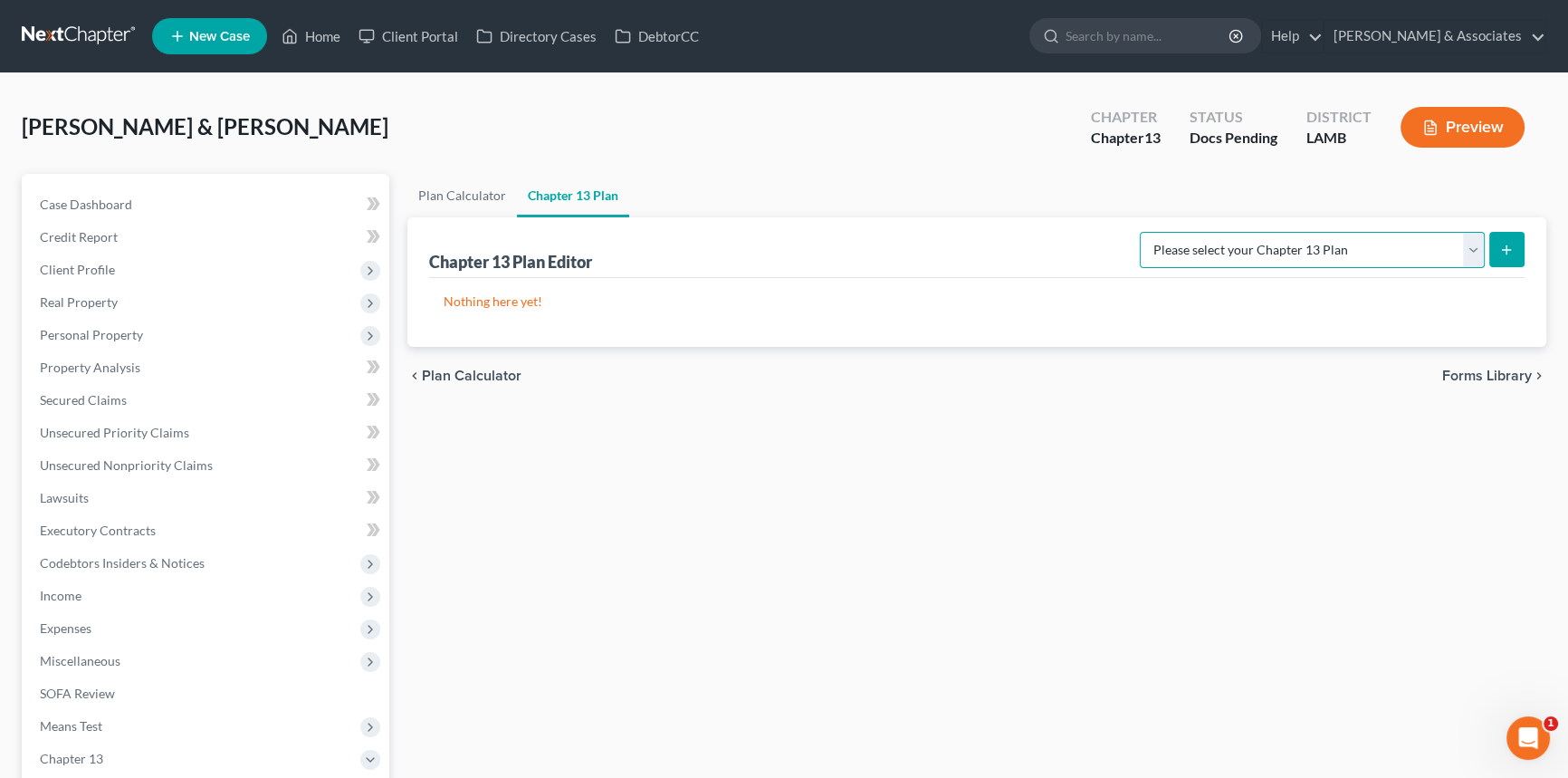
click at [1219, 241] on select "Please select your Chapter 13 Plan Middle District of Louisiana - Plan Effectiv…" at bounding box center [1312, 250] width 345 height 36
select select "0"
click at [1150, 232] on select "Please select your Chapter 13 Plan Middle District of Louisiana - Plan Effectiv…" at bounding box center [1312, 250] width 345 height 36
click at [1505, 254] on icon "submit" at bounding box center [1506, 250] width 15 height 15
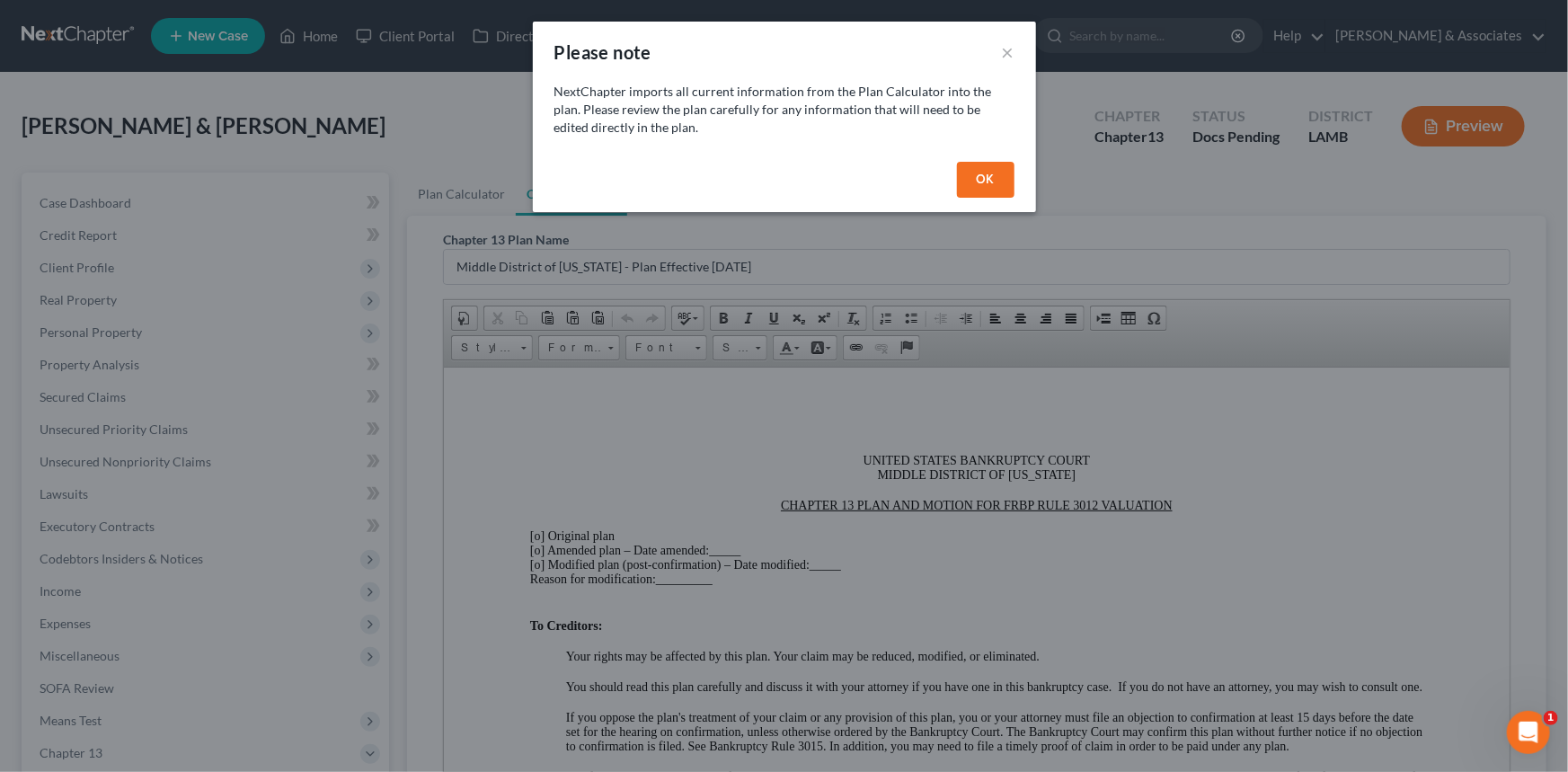
click at [994, 190] on button "OK" at bounding box center [986, 179] width 58 height 36
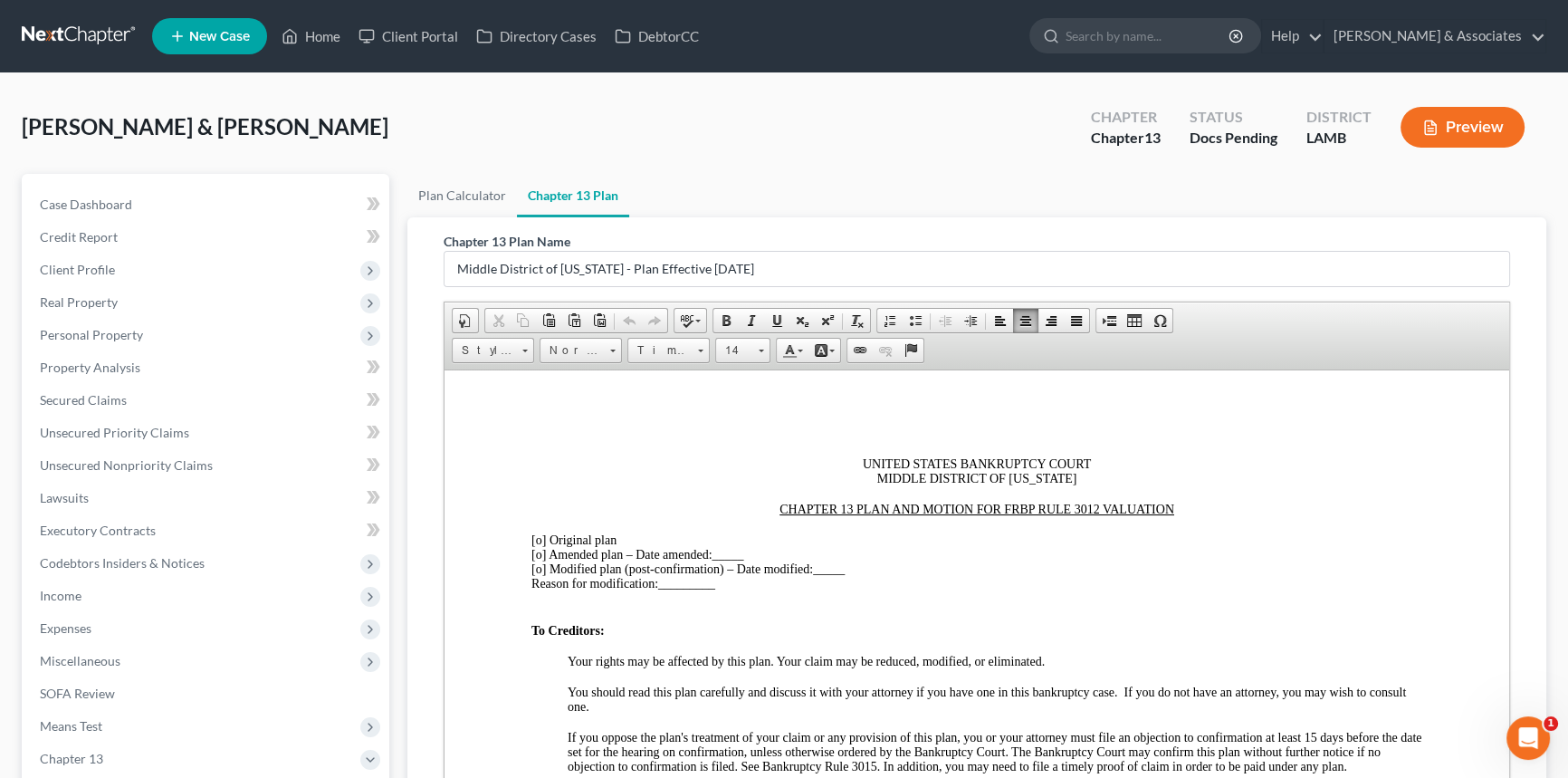
click at [1005, 490] on div at bounding box center [977, 493] width 891 height 17
click at [539, 544] on span "[o]" at bounding box center [538, 539] width 15 height 14
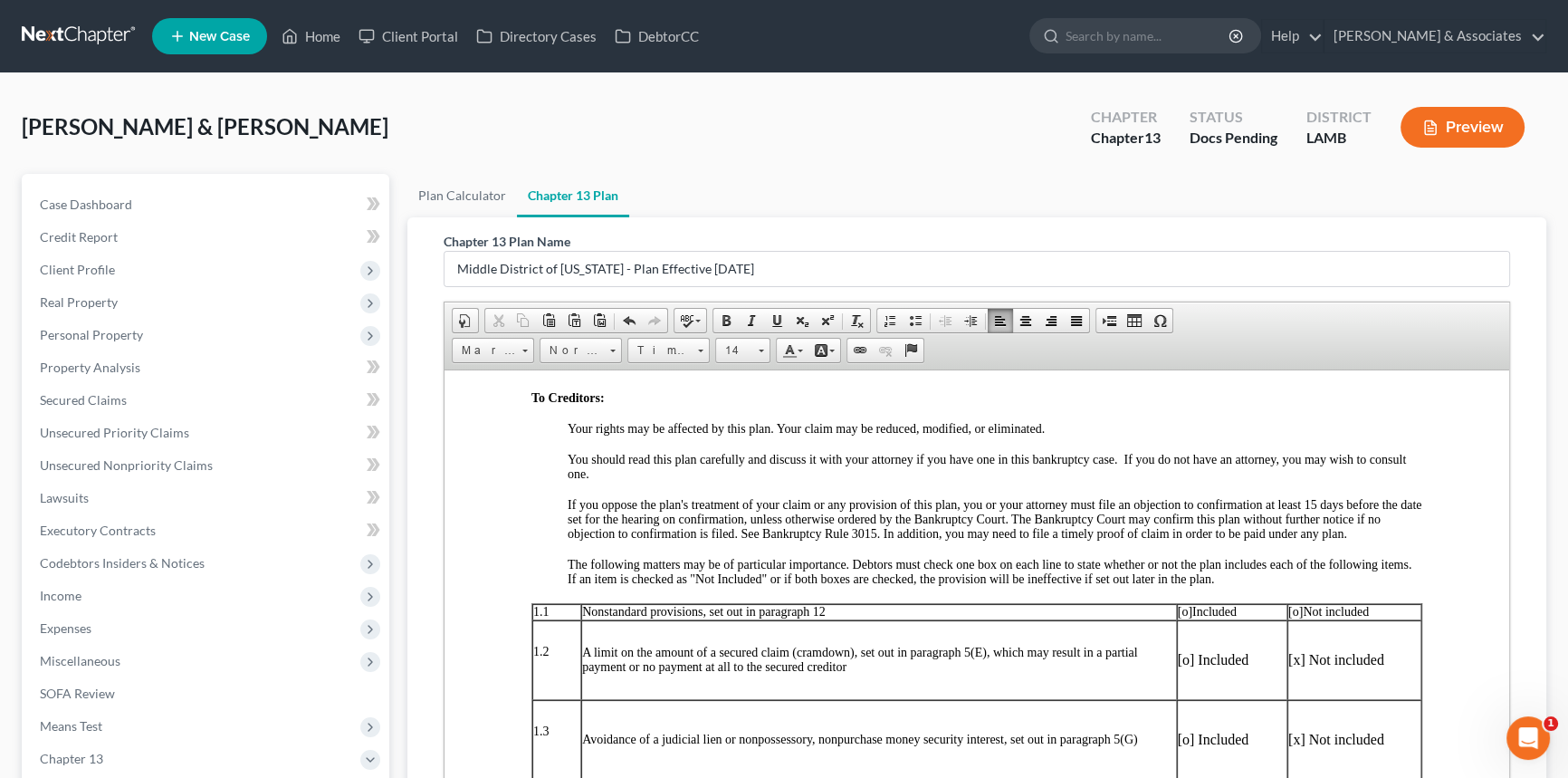
scroll to position [329, 0]
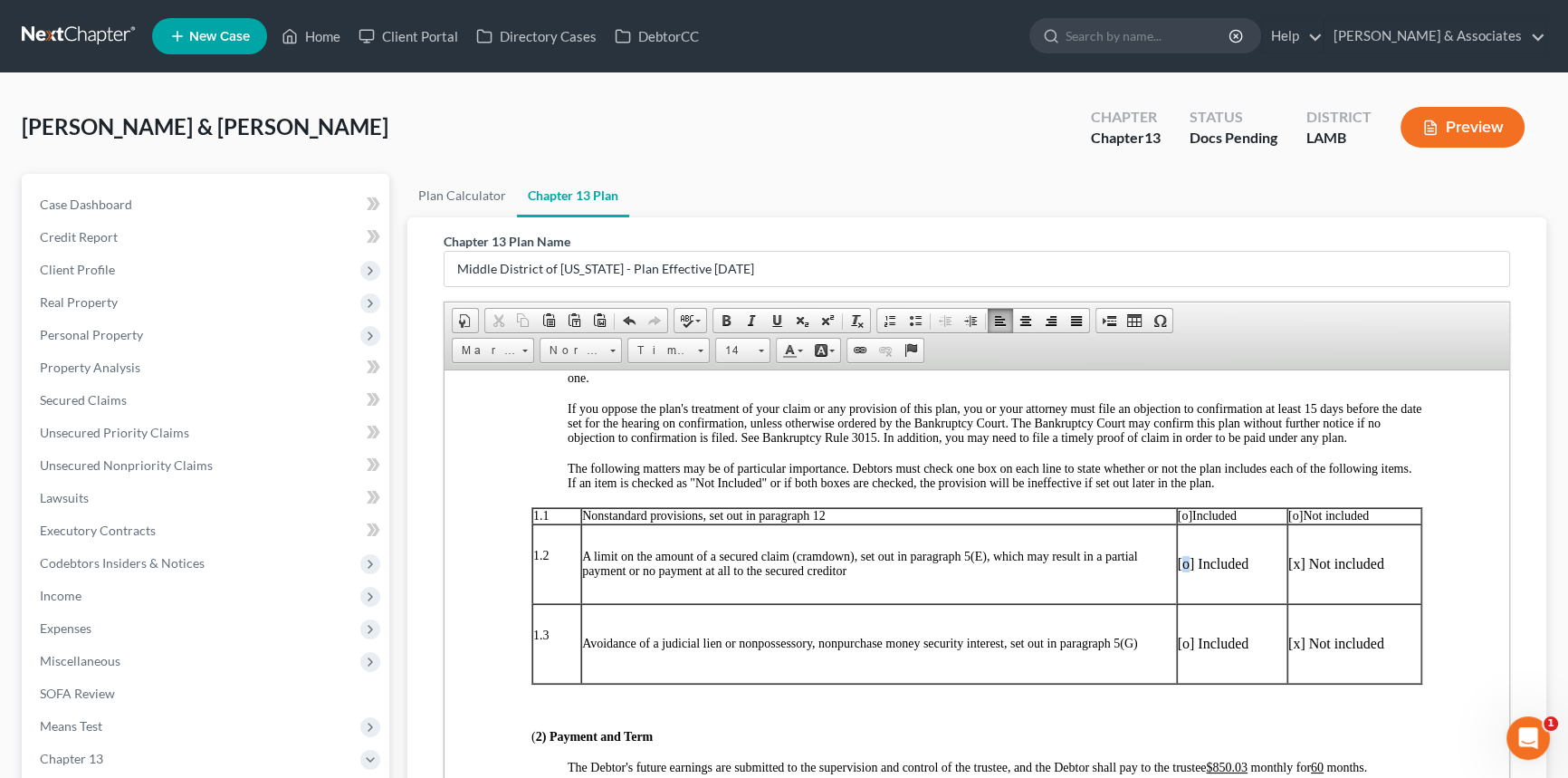
click at [1178, 571] on p "[o] Included" at bounding box center [1232, 563] width 109 height 17
click at [1288, 571] on p "[x] Not included" at bounding box center [1354, 563] width 132 height 17
click at [1288, 522] on span "[o]" at bounding box center [1295, 515] width 15 height 14
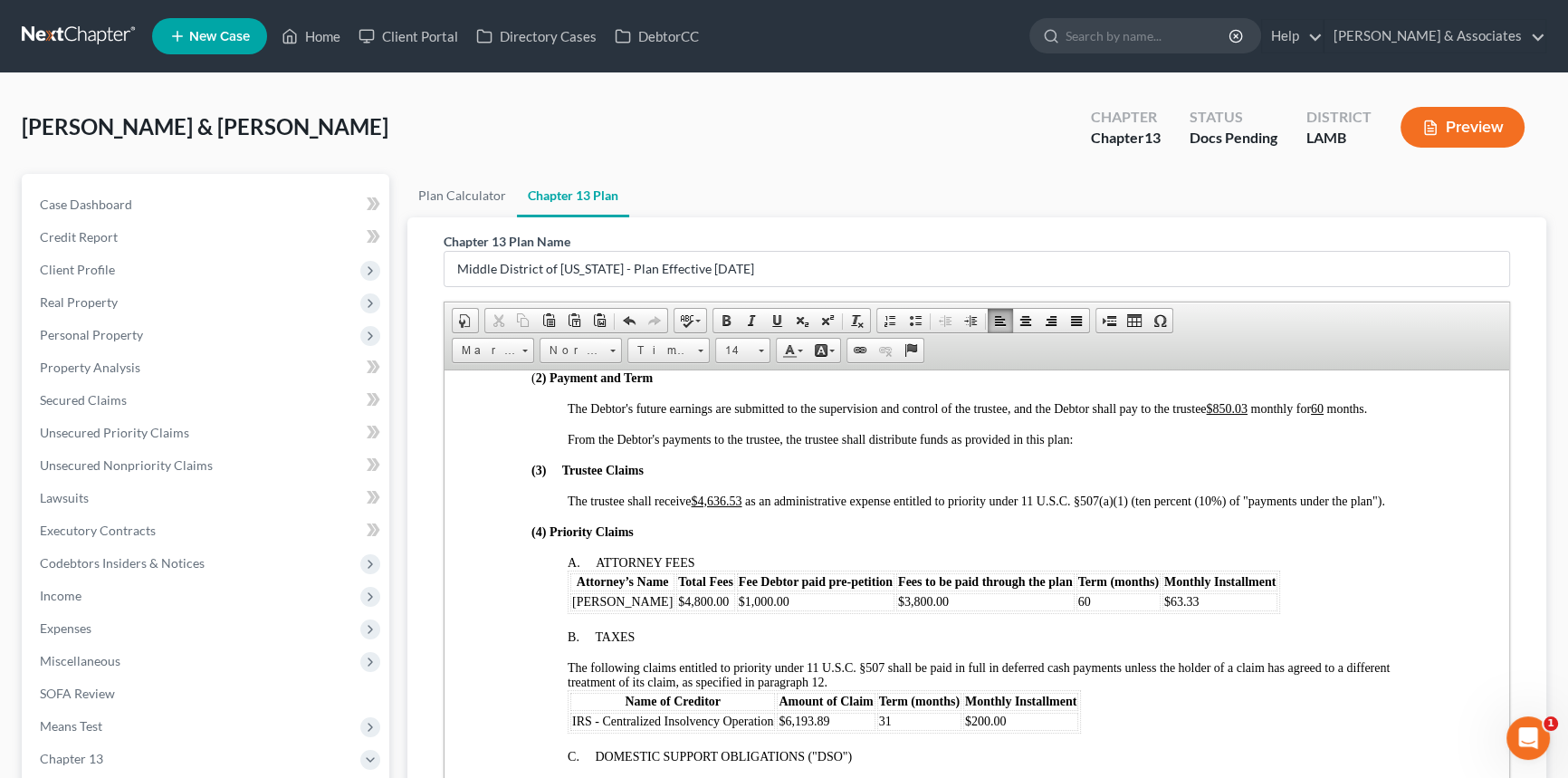
scroll to position [659, 0]
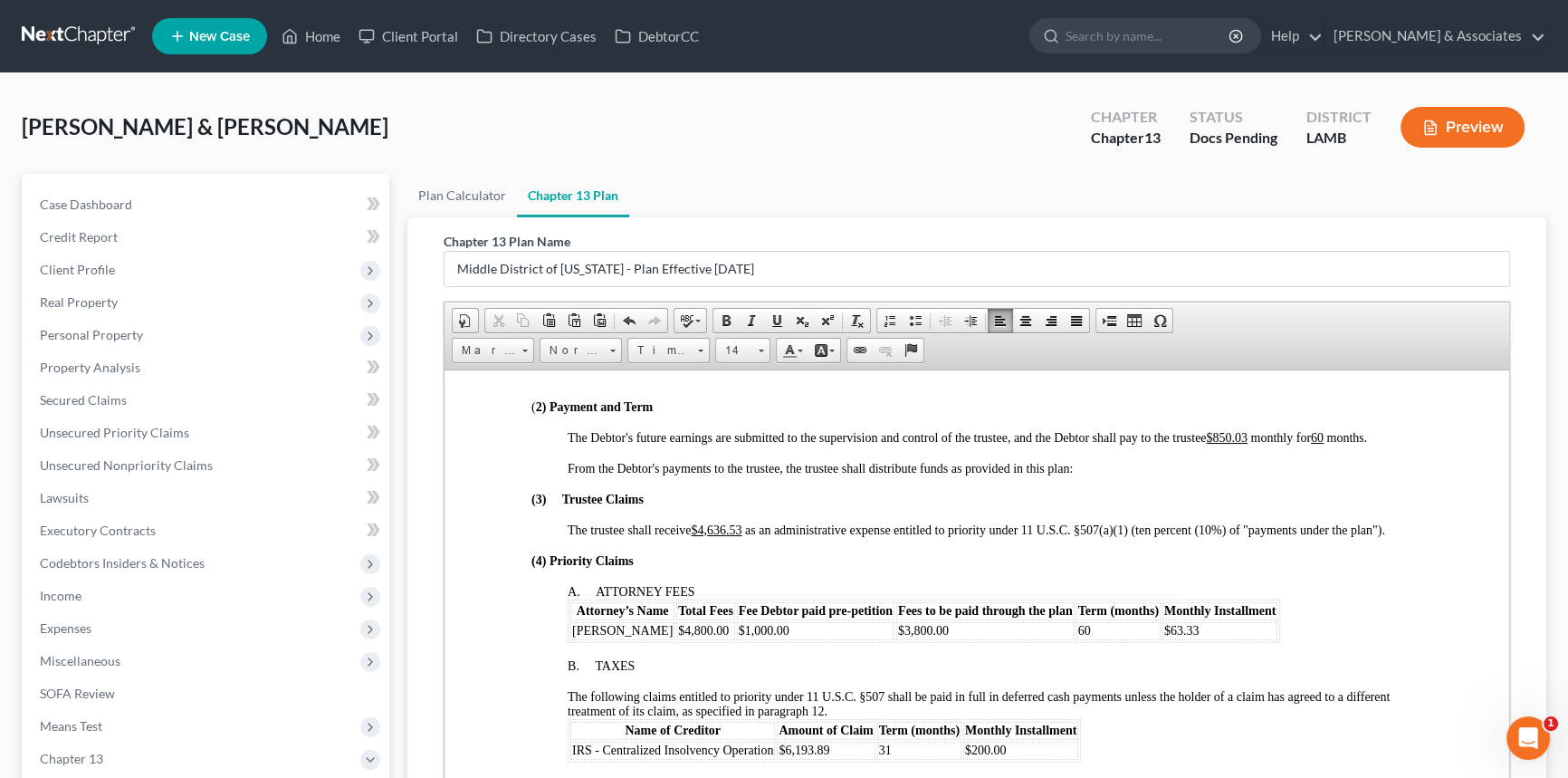
click at [1245, 444] on u "$850.03" at bounding box center [1226, 437] width 42 height 14
click at [646, 637] on span "[PERSON_NAME]" at bounding box center [622, 630] width 101 height 14
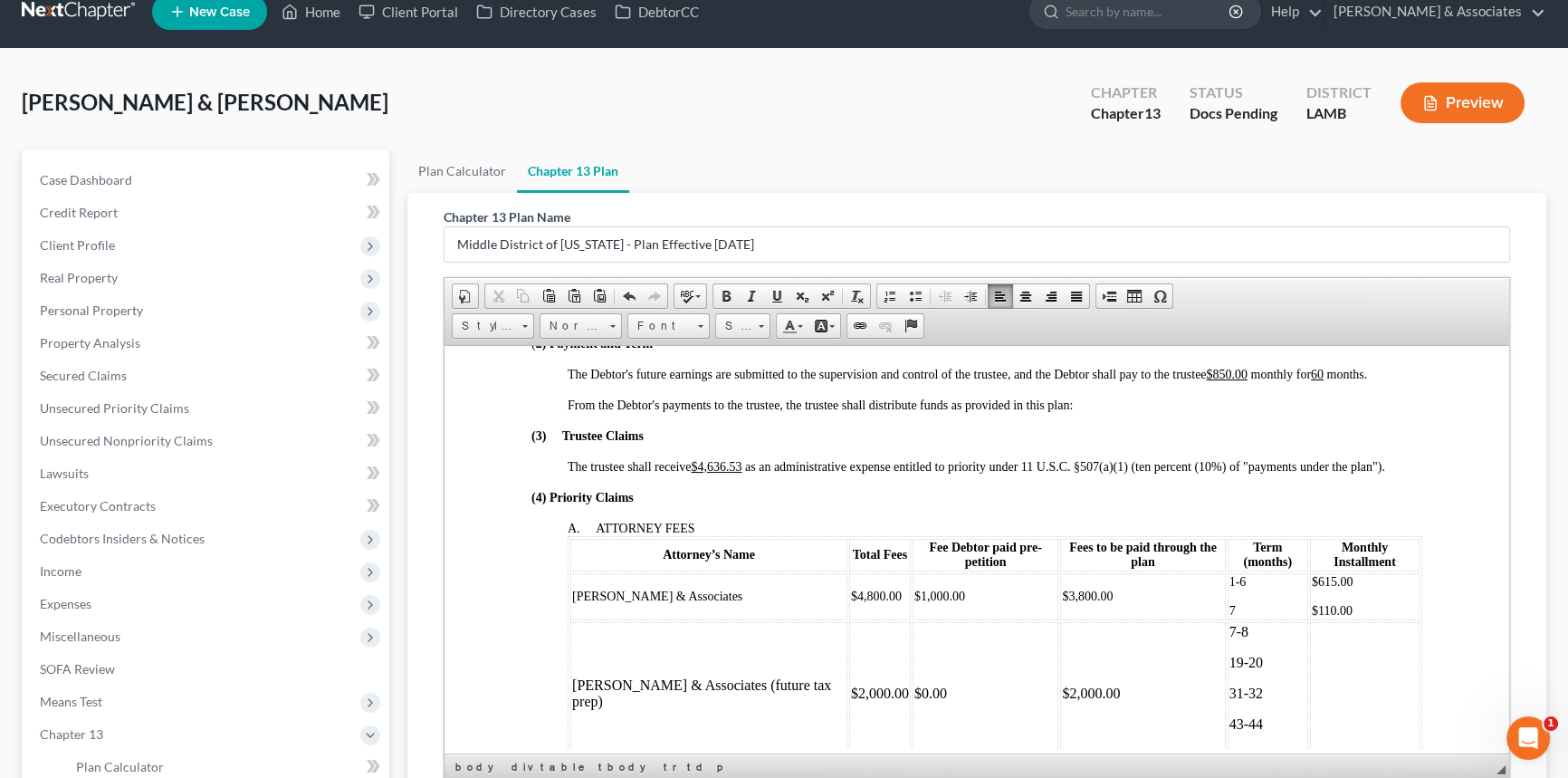
scroll to position [726, 0]
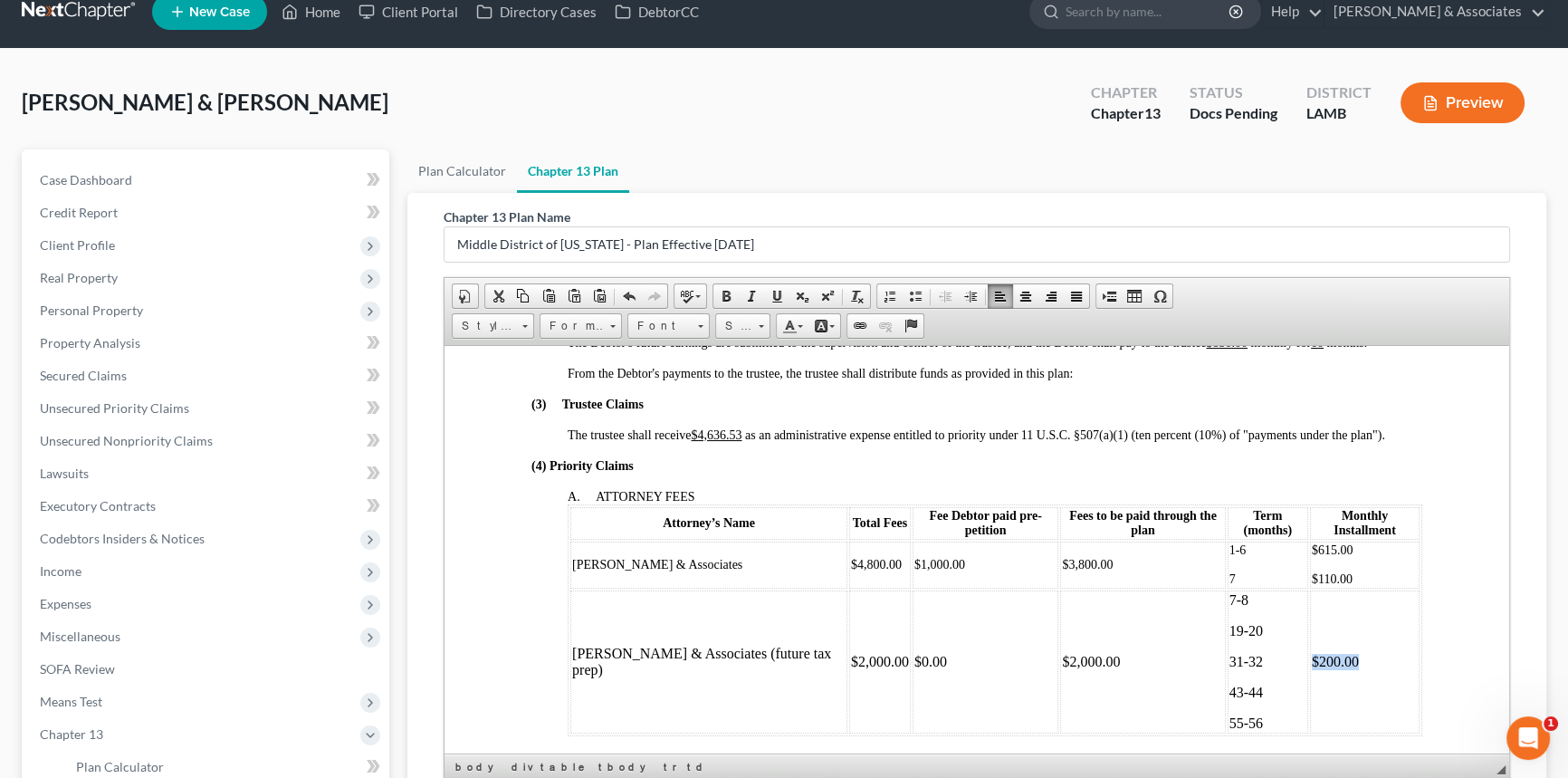
copy td "$200.00"
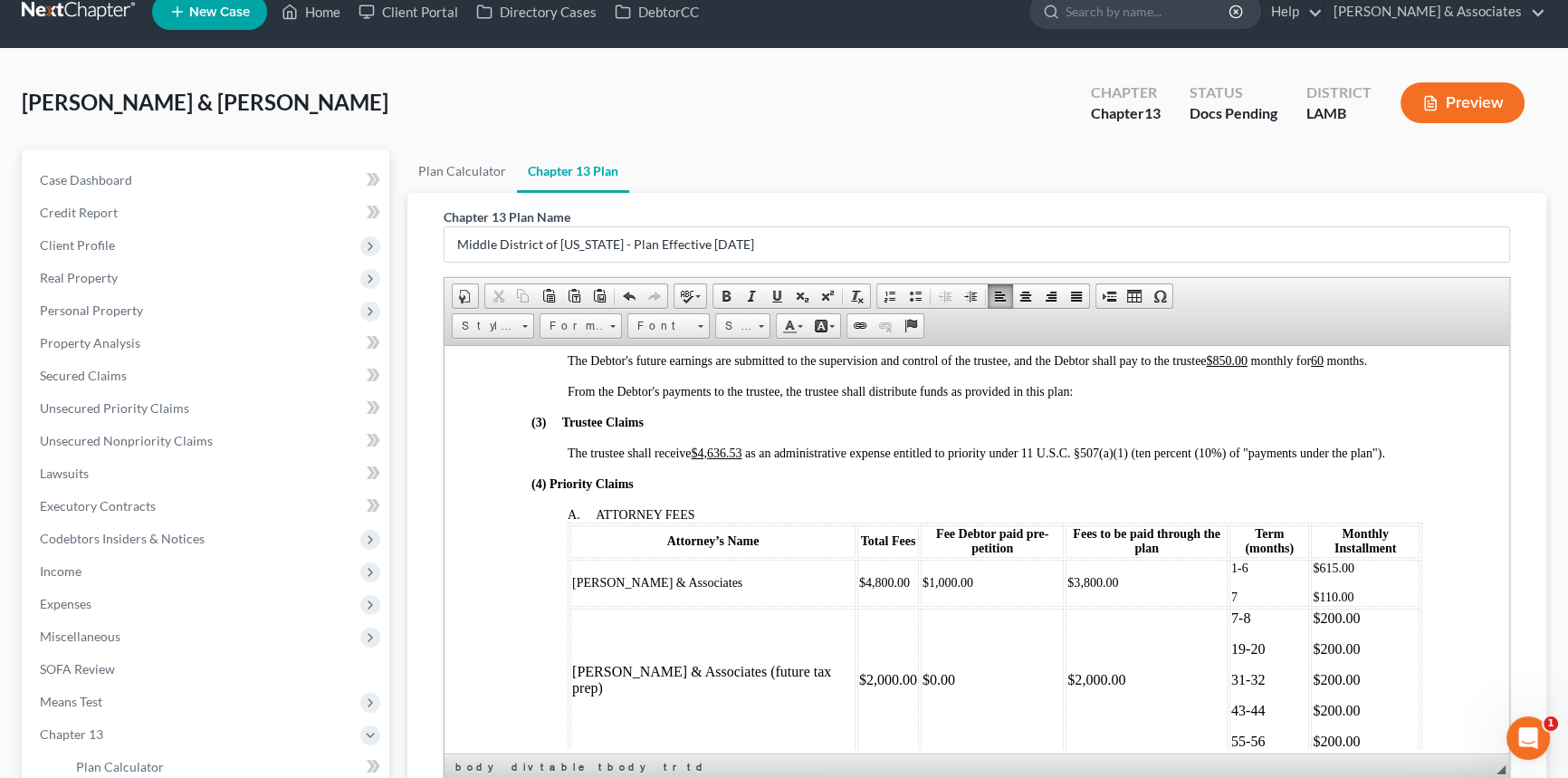
scroll to position [697, 0]
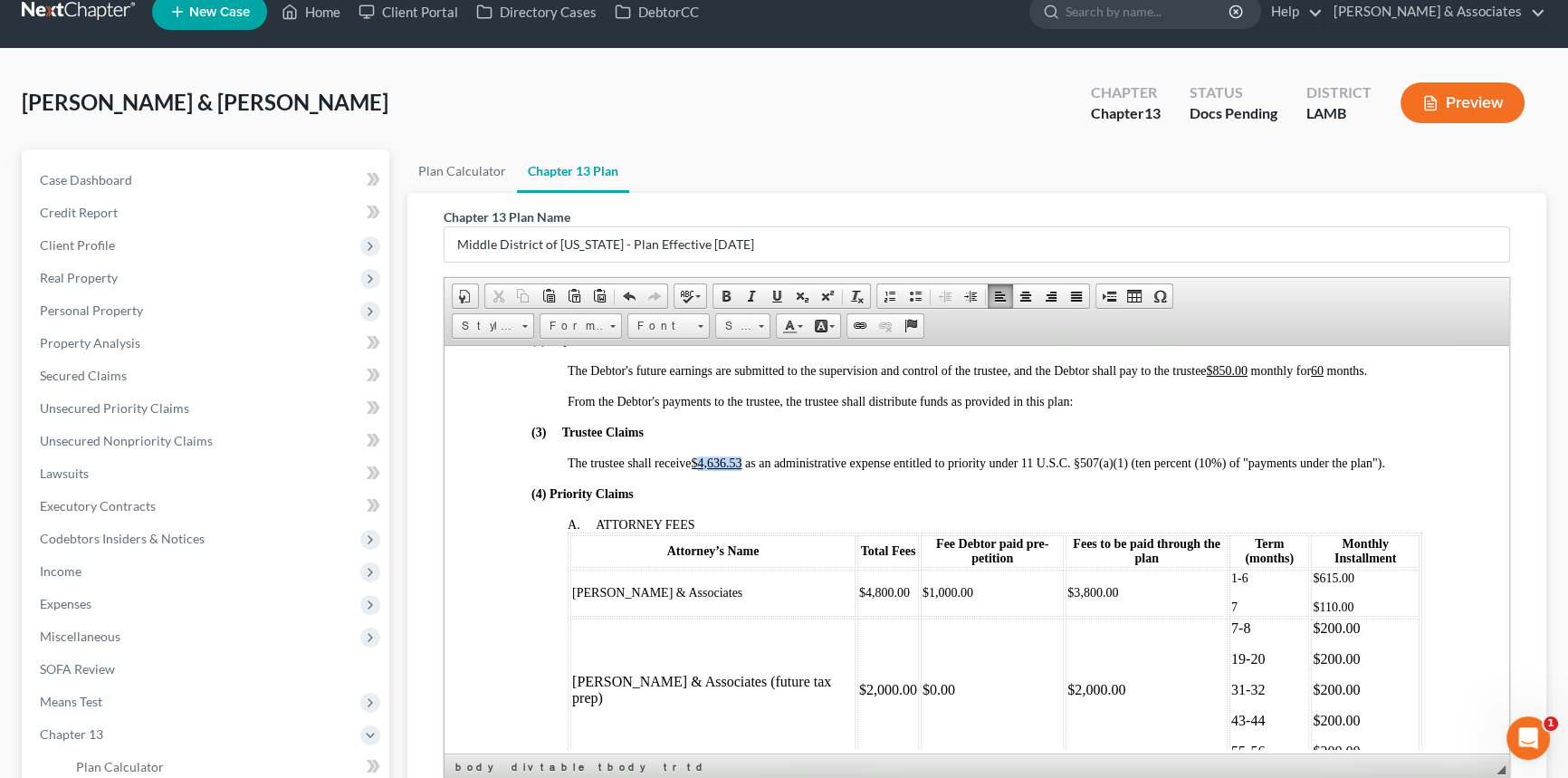
drag, startPoint x: 702, startPoint y: 492, endPoint x: 744, endPoint y: 490, distance: 42.0
click at [742, 469] on u "$4,636.53" at bounding box center [717, 462] width 50 height 14
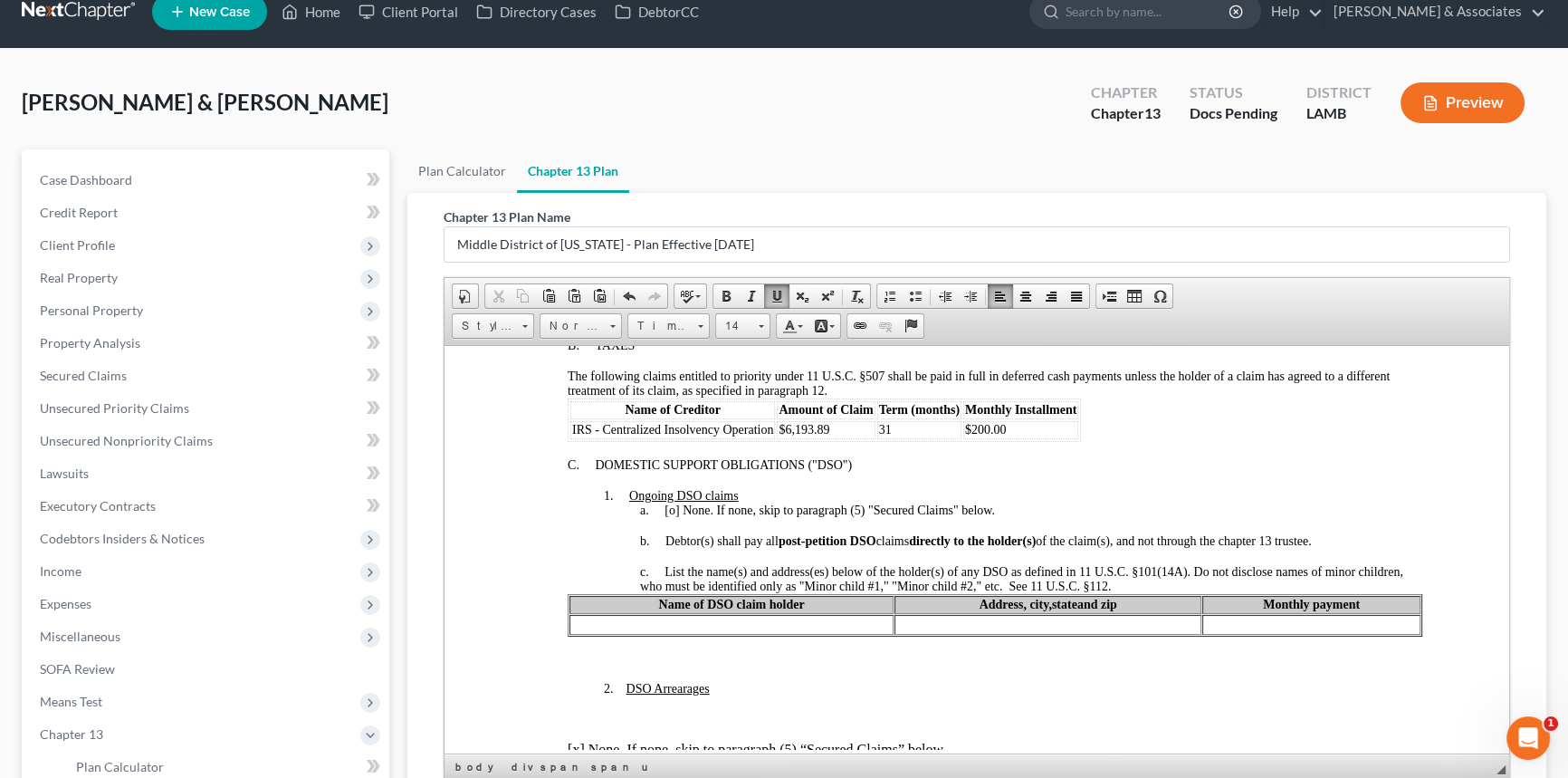
scroll to position [1109, 0]
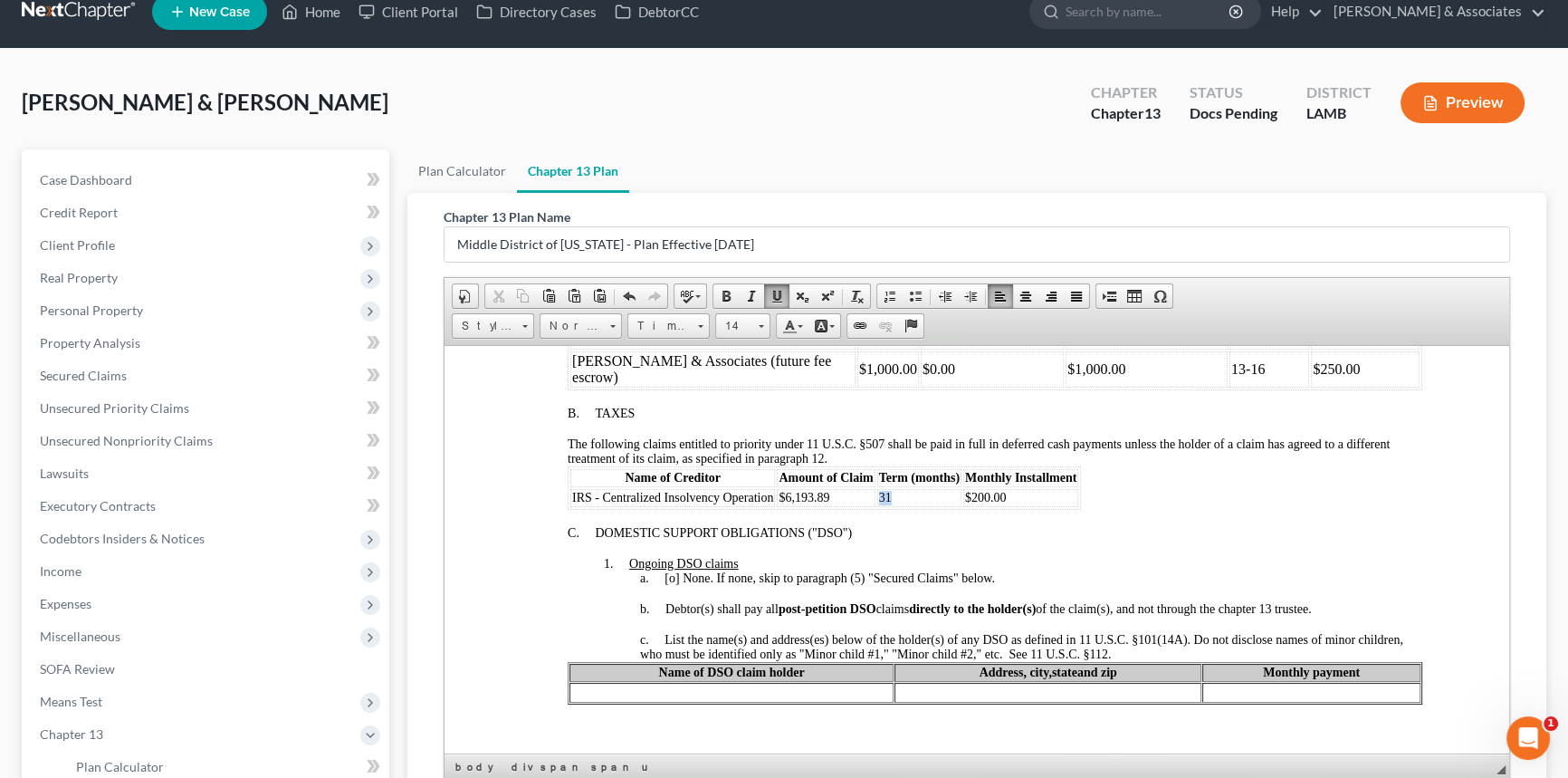
drag, startPoint x: 893, startPoint y: 532, endPoint x: 877, endPoint y: 534, distance: 16.1
click at [878, 506] on td "31" at bounding box center [919, 497] width 84 height 18
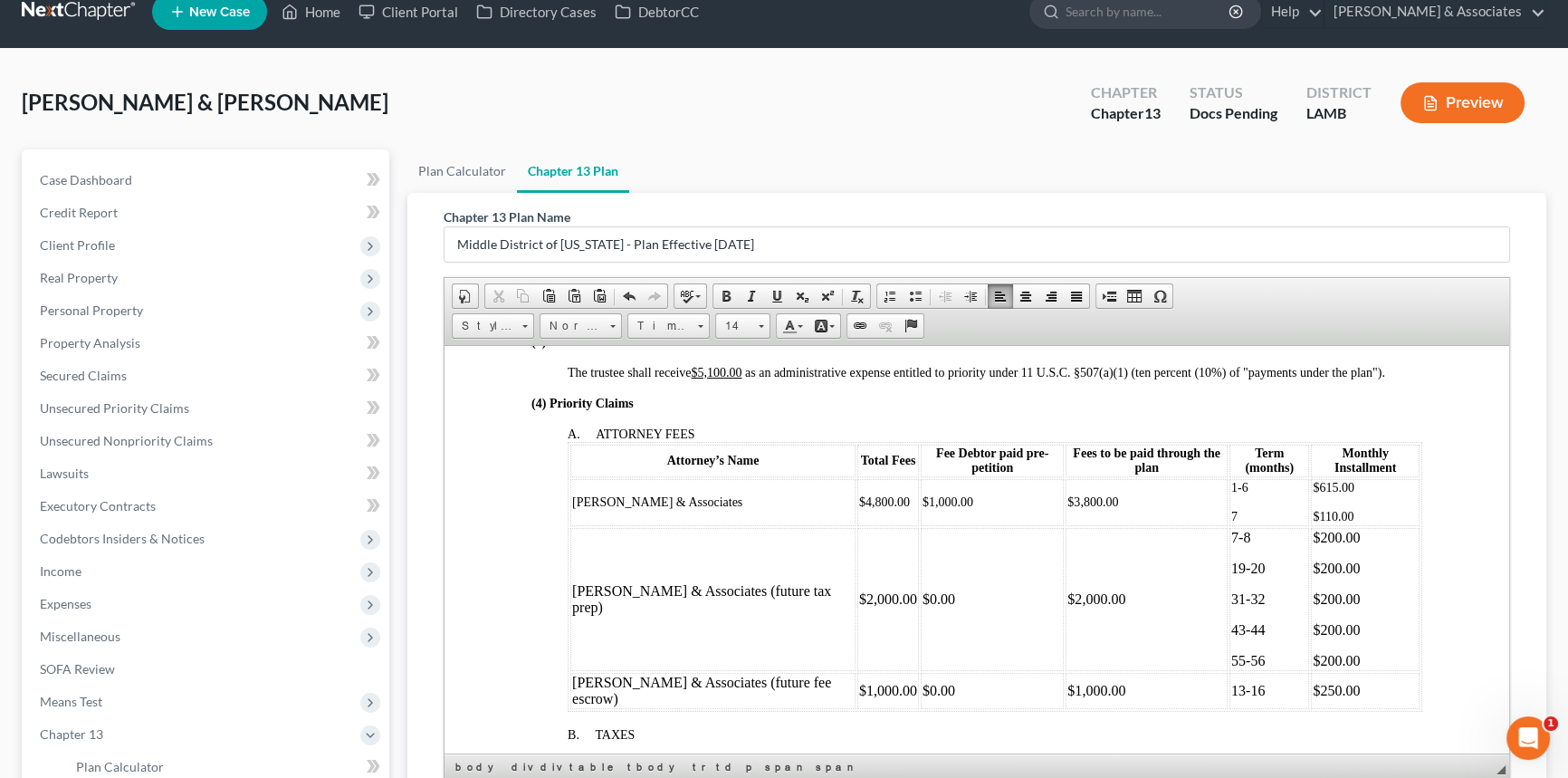
scroll to position [780, 0]
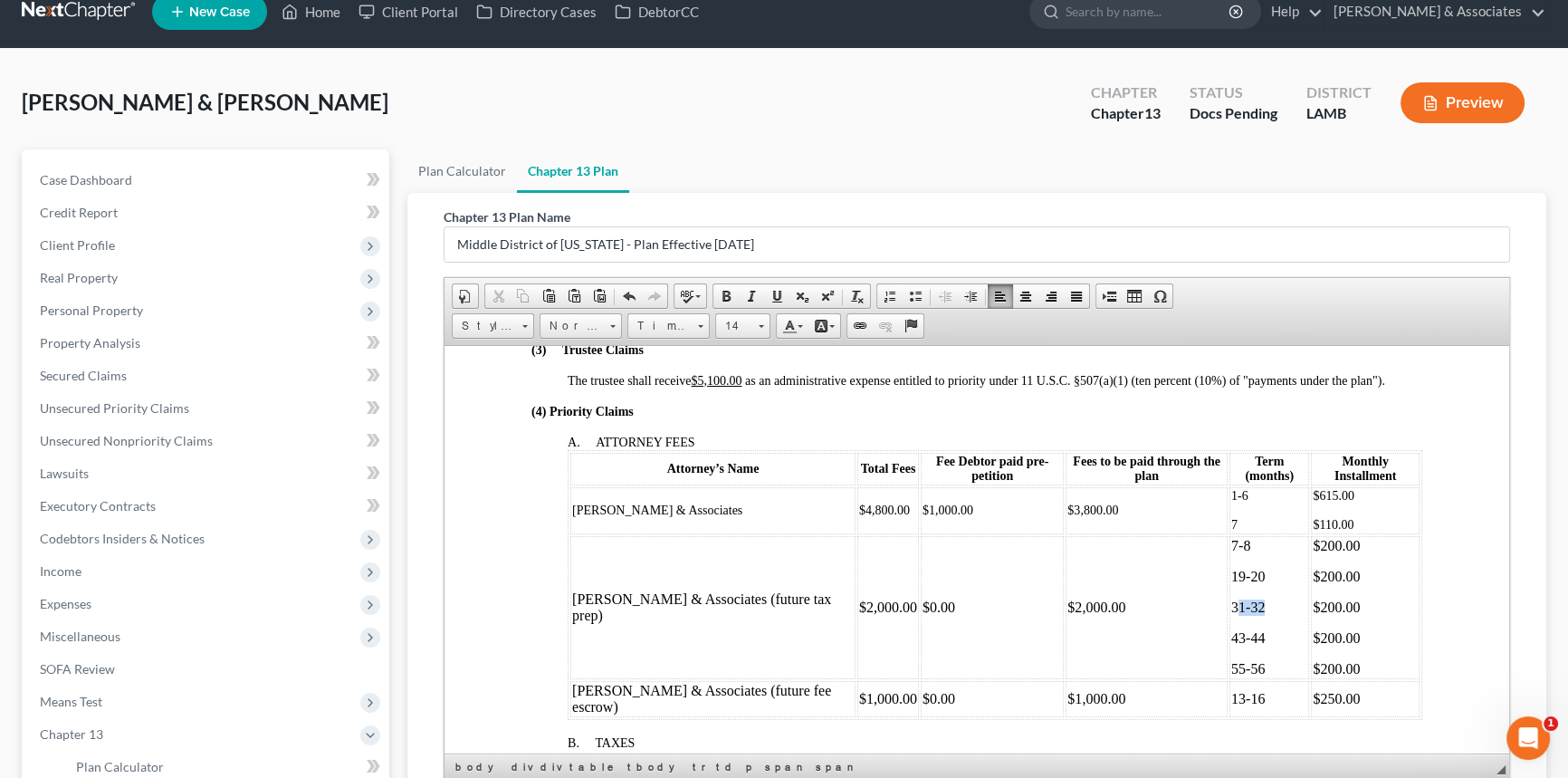
drag, startPoint x: 1248, startPoint y: 638, endPoint x: 1218, endPoint y: 643, distance: 30.4
click at [1231, 615] on p "31-32" at bounding box center [1269, 606] width 76 height 17
click at [1231, 646] on p "43-44" at bounding box center [1269, 637] width 76 height 17
click at [1239, 646] on p "42-44" at bounding box center [1269, 637] width 76 height 17
click at [1231, 677] on p "55-56" at bounding box center [1269, 668] width 76 height 17
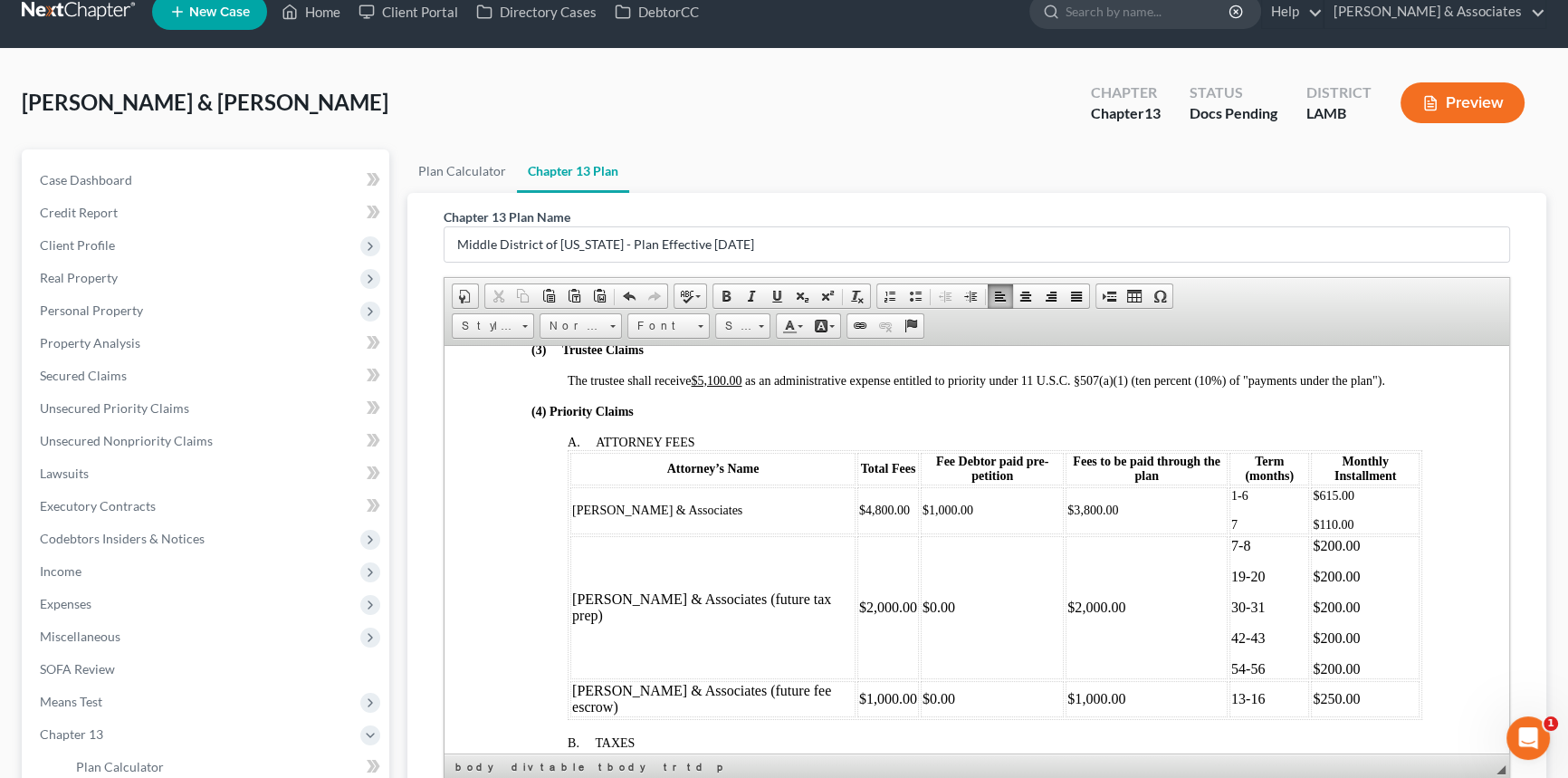
click at [1259, 677] on p "54-56" at bounding box center [1269, 668] width 76 height 17
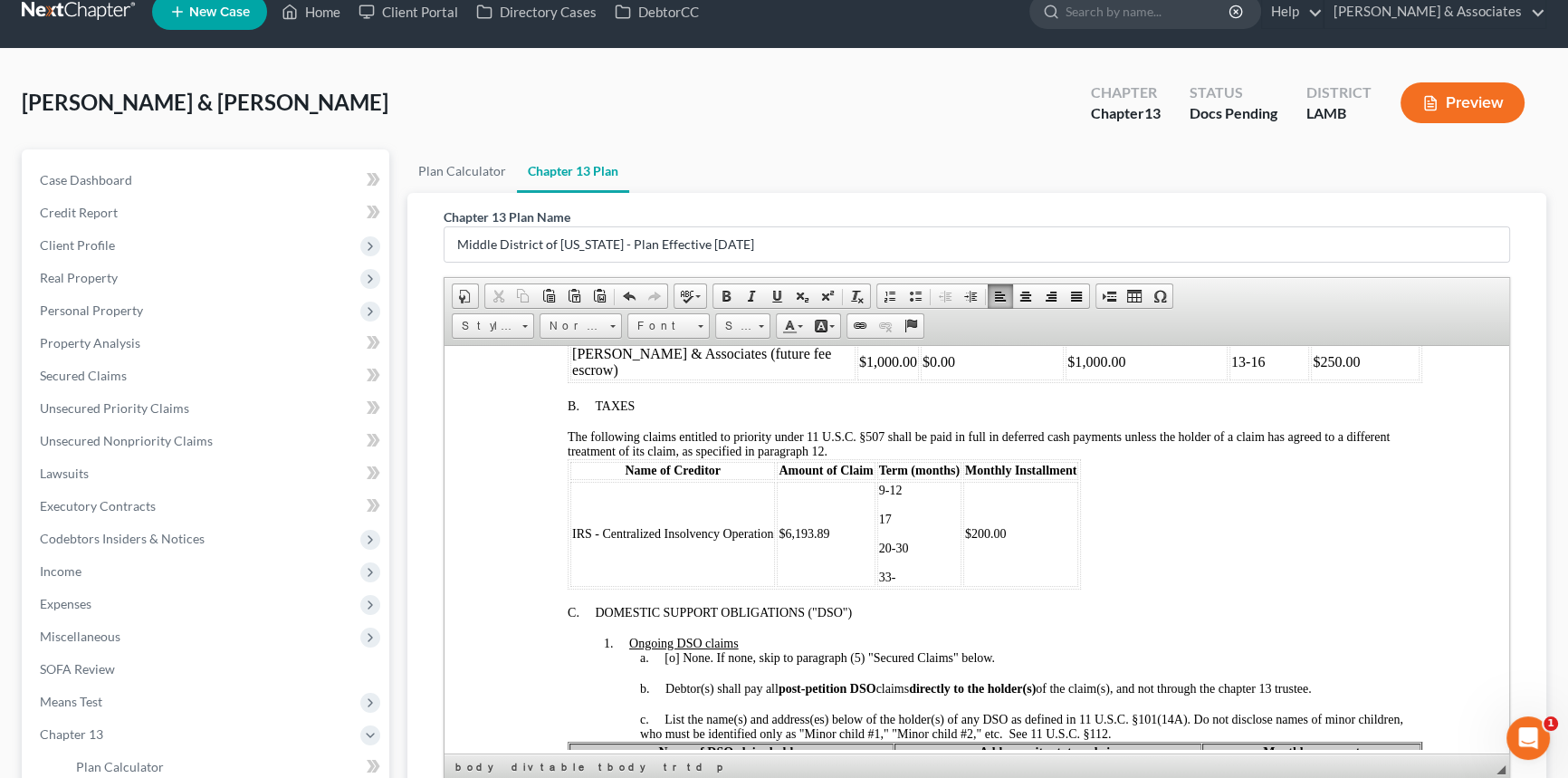
scroll to position [1109, 0]
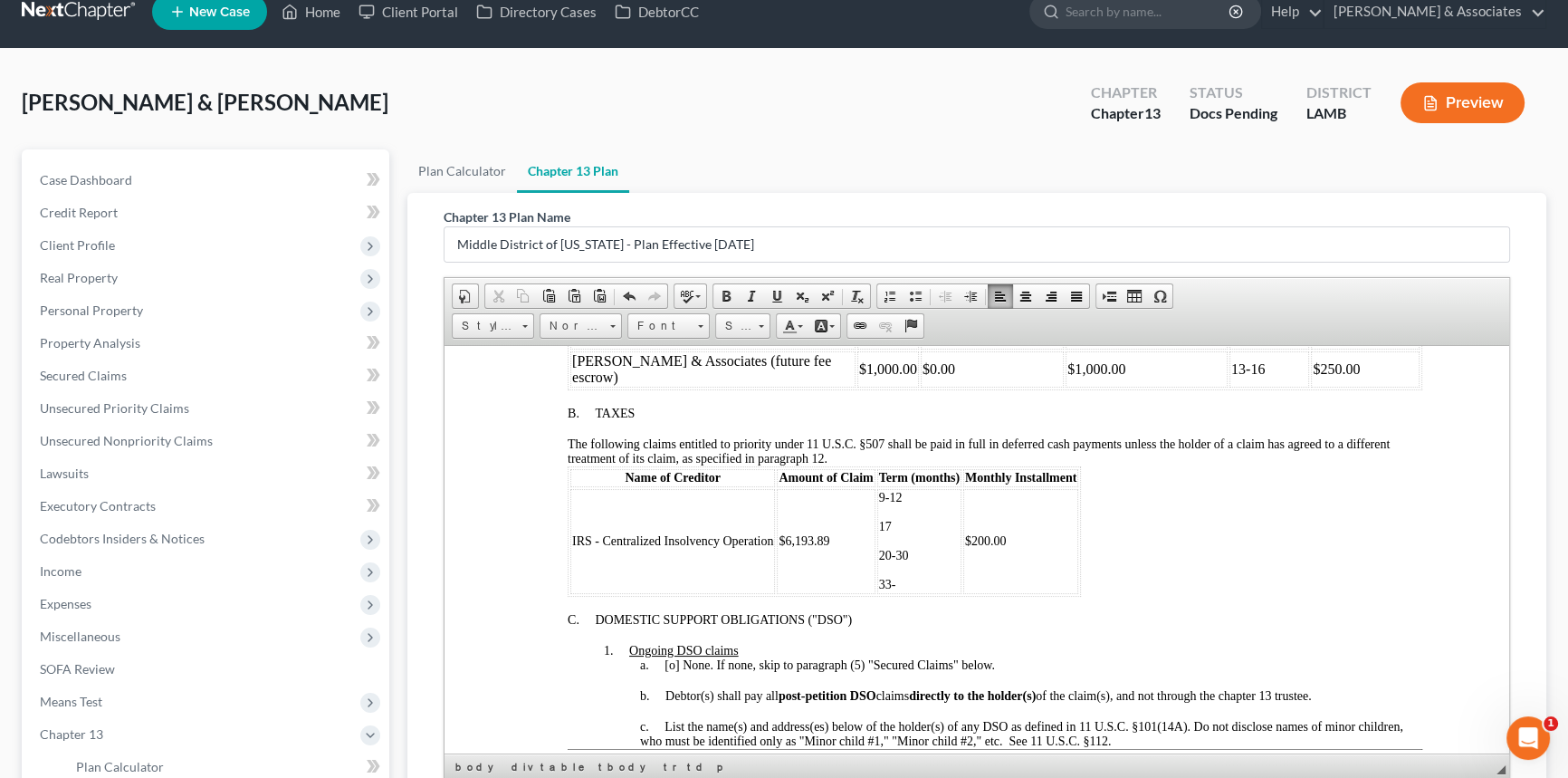
click at [888, 591] on span "33-" at bounding box center [888, 584] width 17 height 14
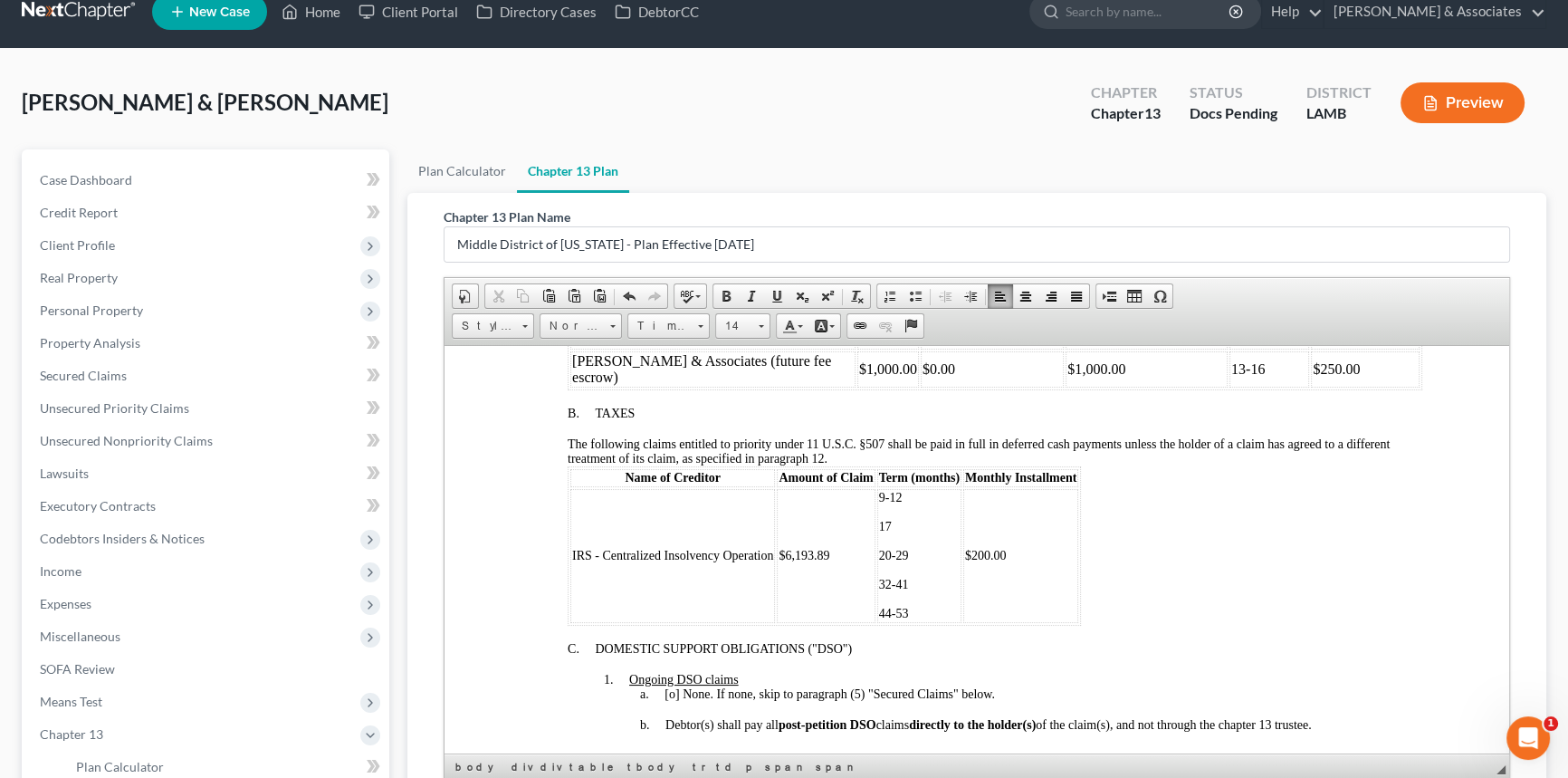
drag, startPoint x: 902, startPoint y: 659, endPoint x: 913, endPoint y: 659, distance: 11.0
click at [902, 620] on span "​44-53" at bounding box center [894, 613] width 30 height 14
drag, startPoint x: 1003, startPoint y: 597, endPoint x: 964, endPoint y: 599, distance: 39.1
click at [964, 599] on td "$200.00" at bounding box center [1020, 556] width 115 height 134
copy span "$200.00"
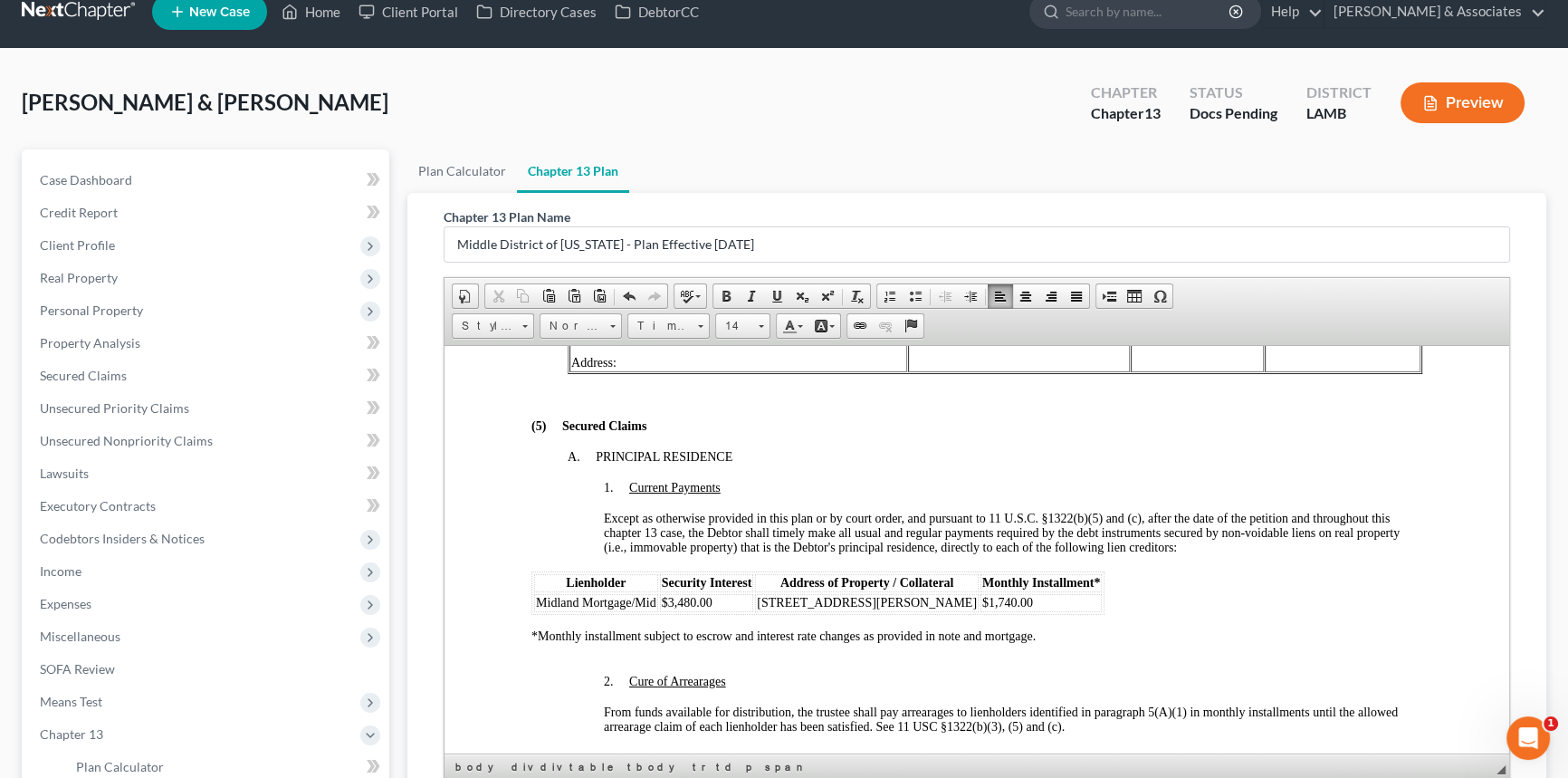
scroll to position [2181, 0]
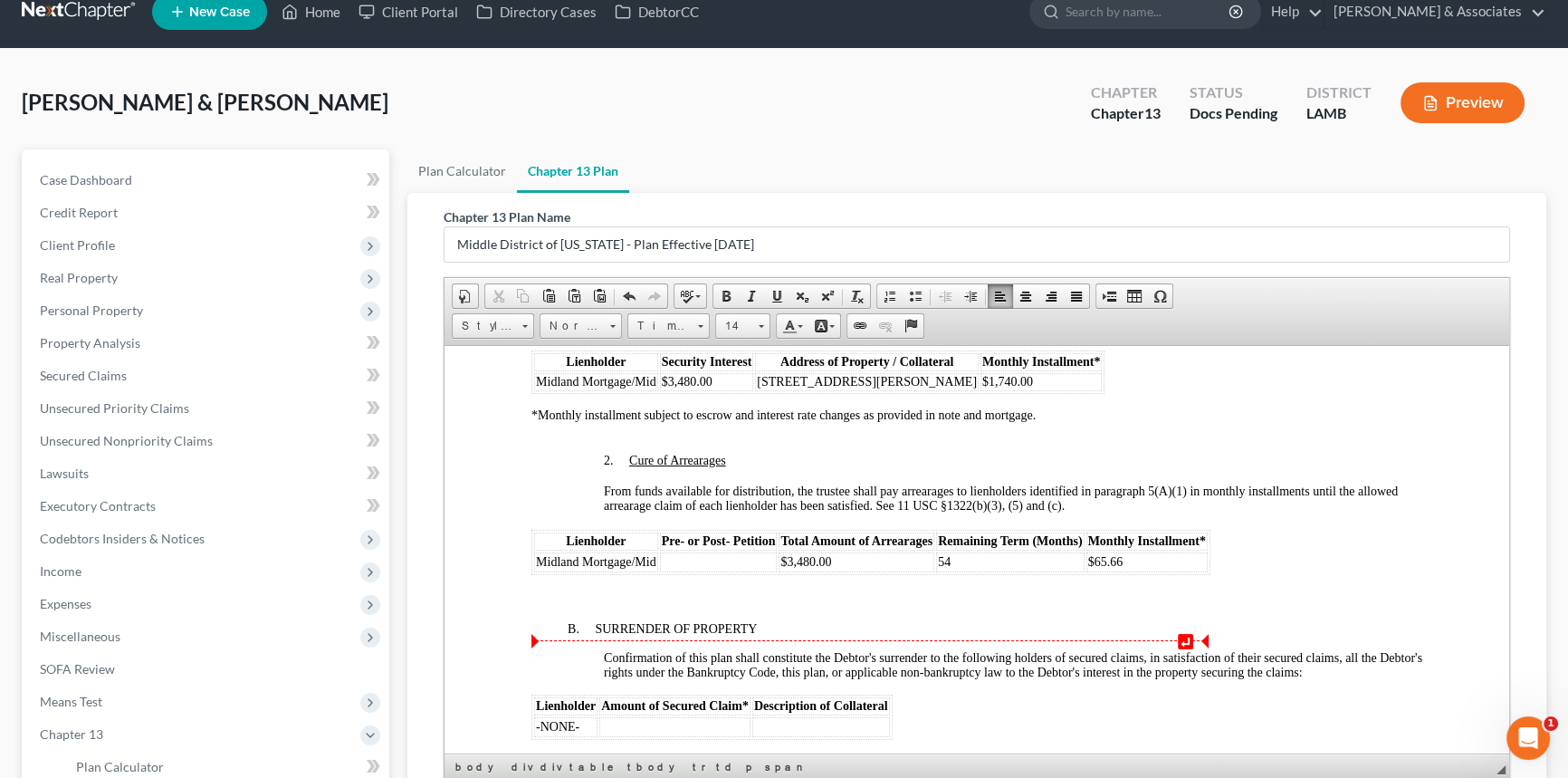
click at [723, 571] on td at bounding box center [718, 561] width 117 height 20
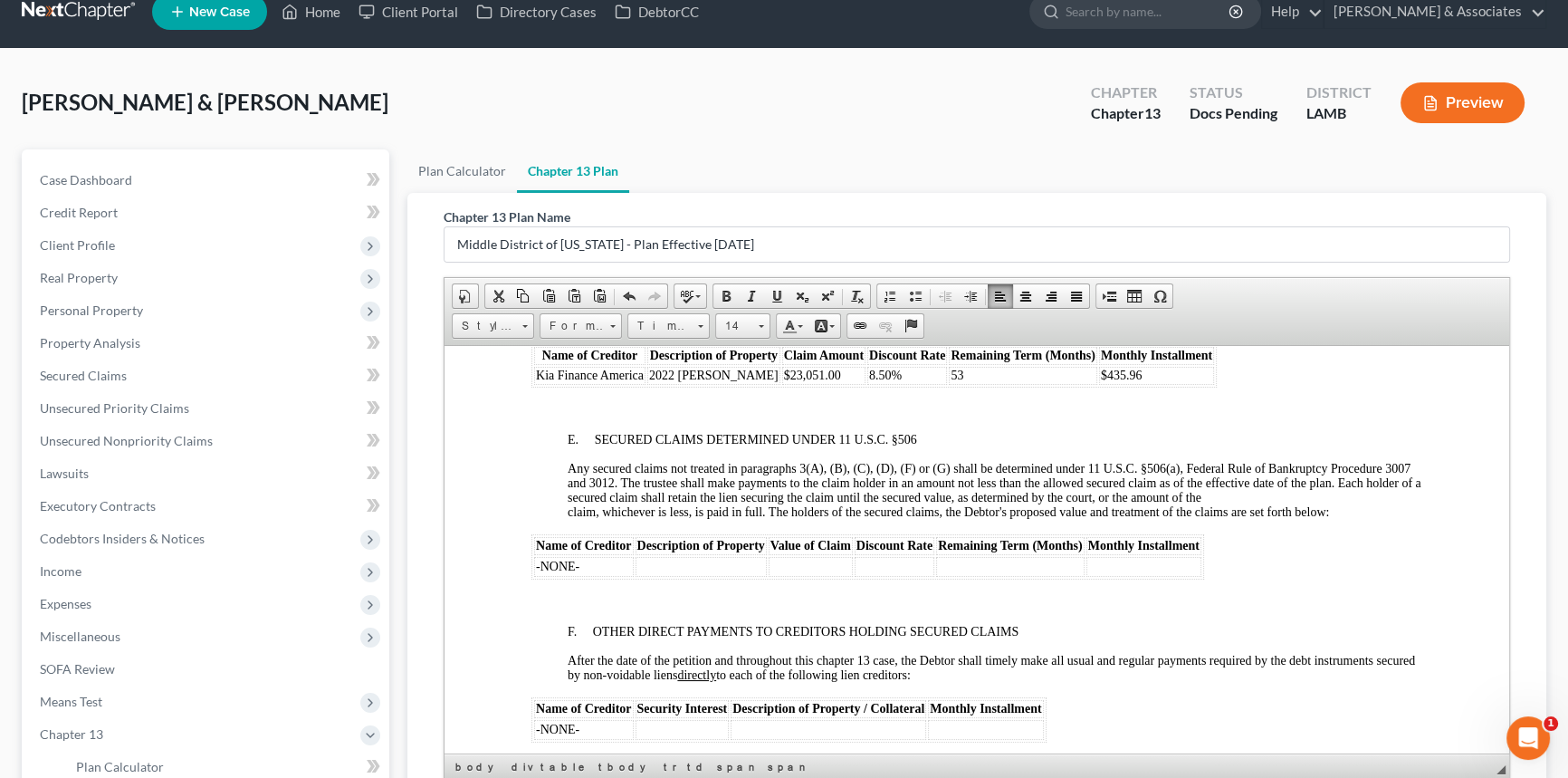
scroll to position [3168, 0]
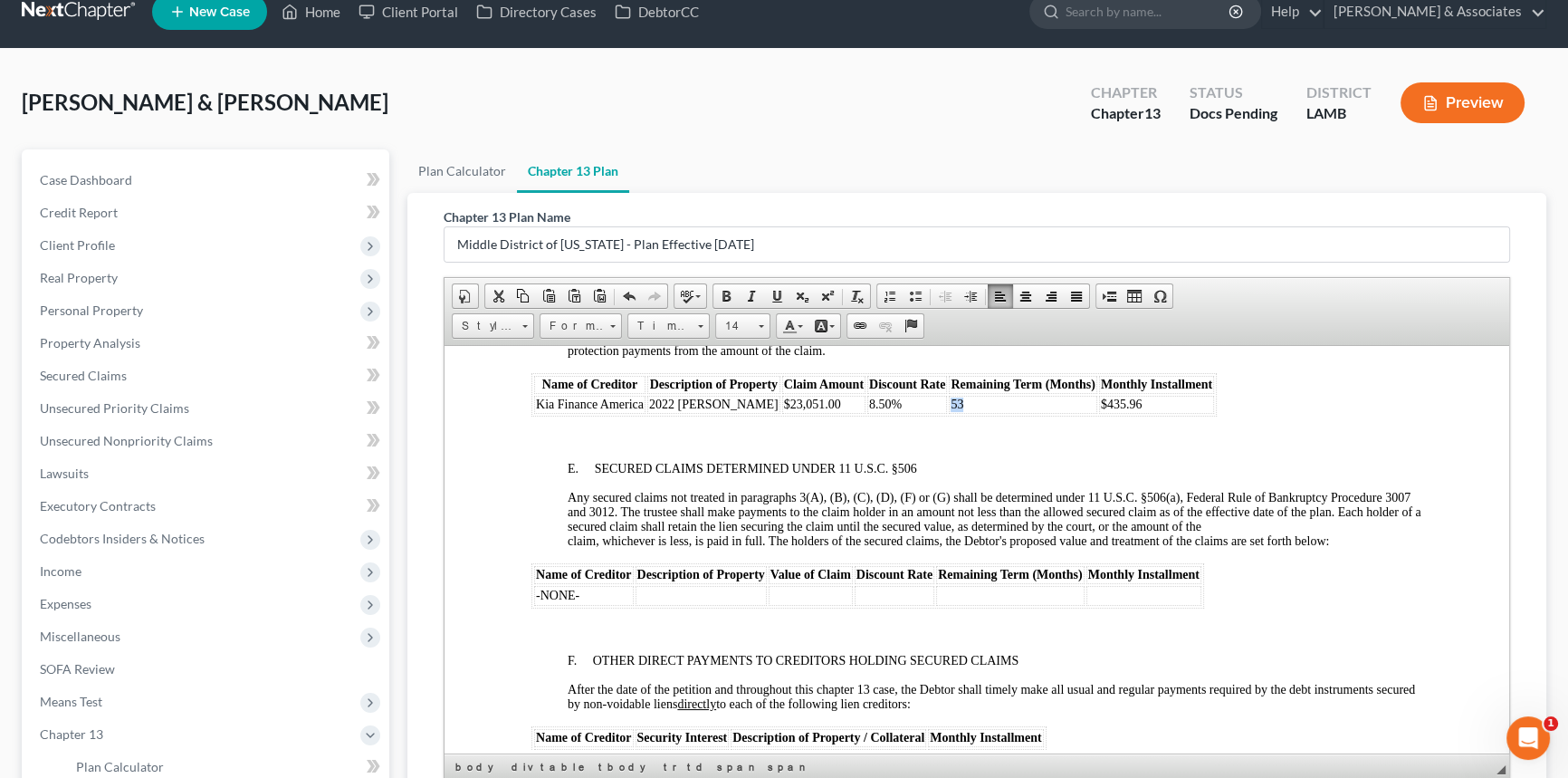
drag, startPoint x: 960, startPoint y: 479, endPoint x: 949, endPoint y: 479, distance: 11.0
click at [949, 413] on td "53" at bounding box center [1022, 404] width 148 height 18
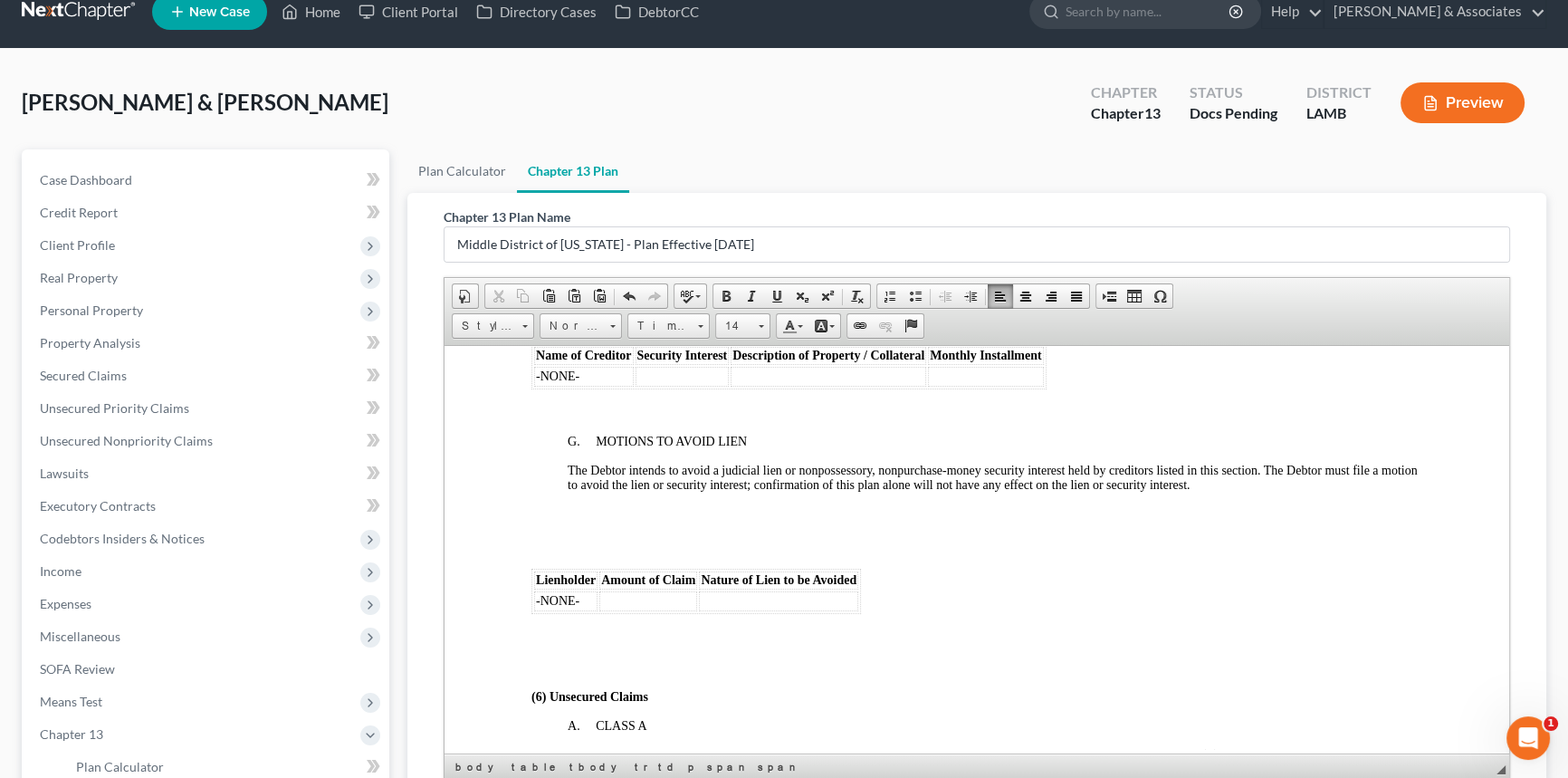
scroll to position [3909, 0]
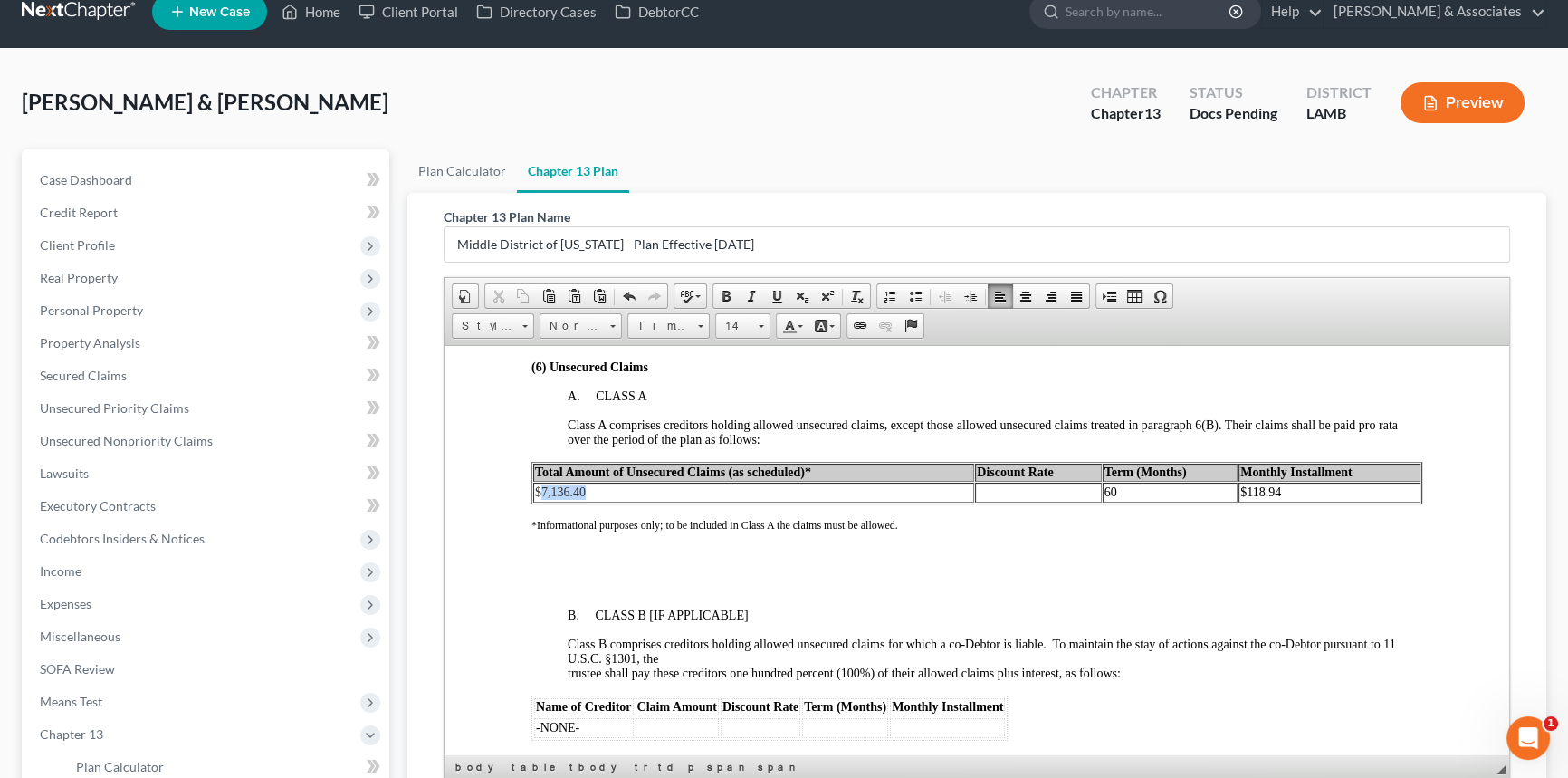
drag, startPoint x: 579, startPoint y: 586, endPoint x: 541, endPoint y: 585, distance: 38.0
click at [541, 502] on td "$7,136.40" at bounding box center [753, 491] width 441 height 20
click at [1169, 502] on td "1-" at bounding box center [1171, 491] width 136 height 20
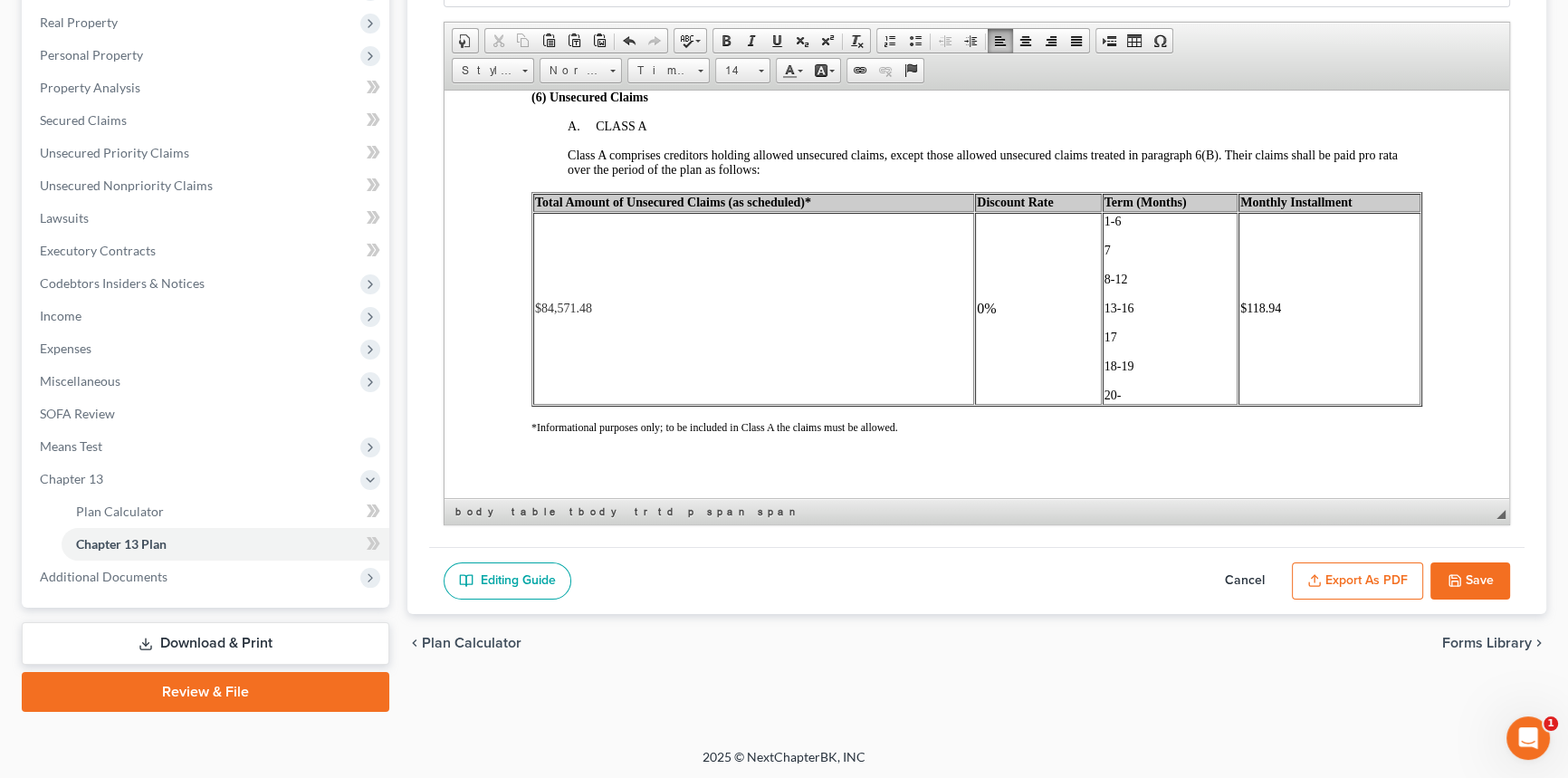
scroll to position [281, 0]
click at [1119, 314] on span "13-16" at bounding box center [1119, 307] width 30 height 14
drag, startPoint x: 1118, startPoint y: 425, endPoint x: 1173, endPoint y: 429, distance: 55.1
click at [1120, 343] on p "17" at bounding box center [1171, 336] width 132 height 15
click at [1150, 372] on p "18-19" at bounding box center [1171, 364] width 132 height 15
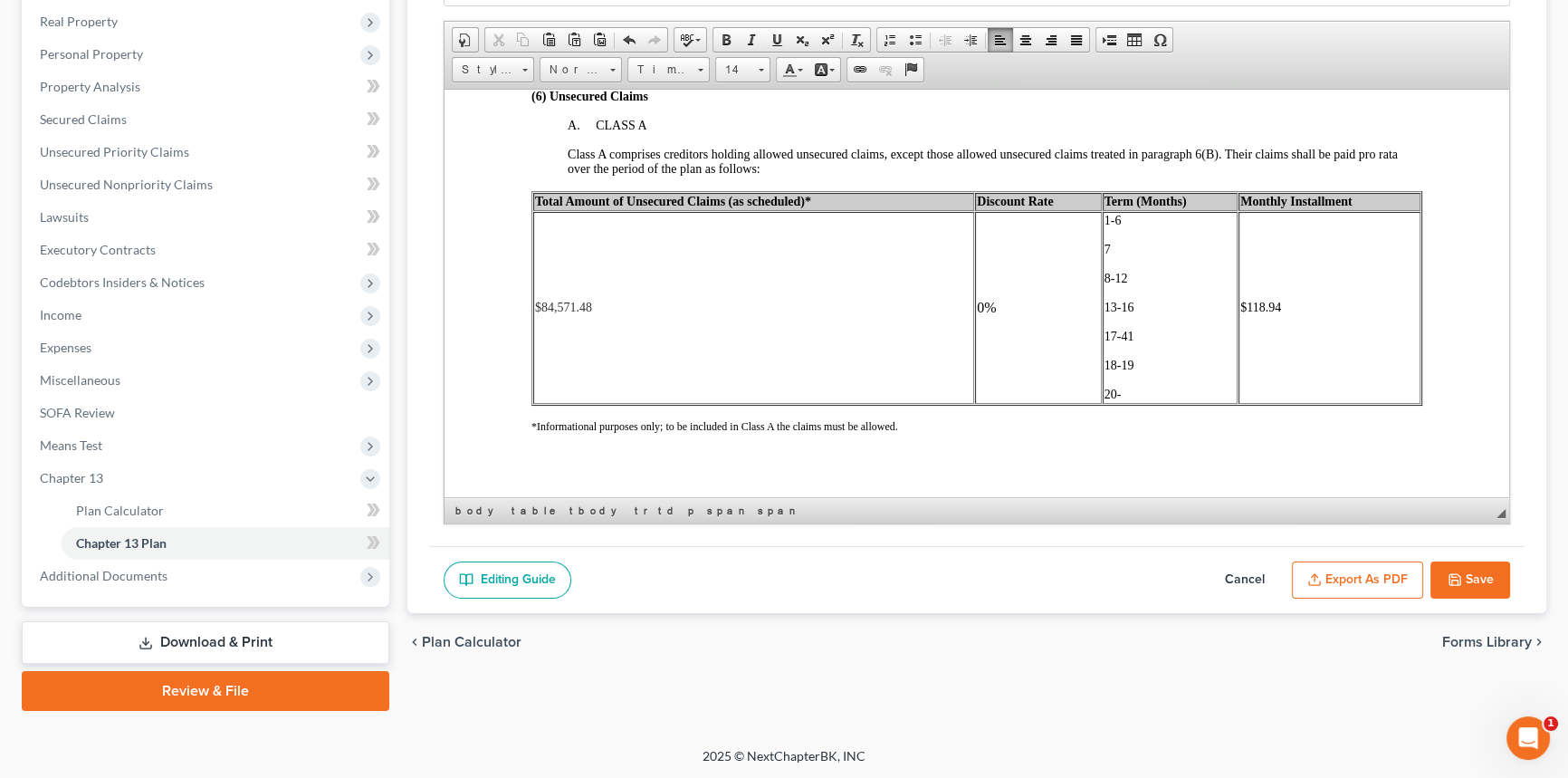
click at [1122, 343] on span "17-41" at bounding box center [1119, 336] width 30 height 14
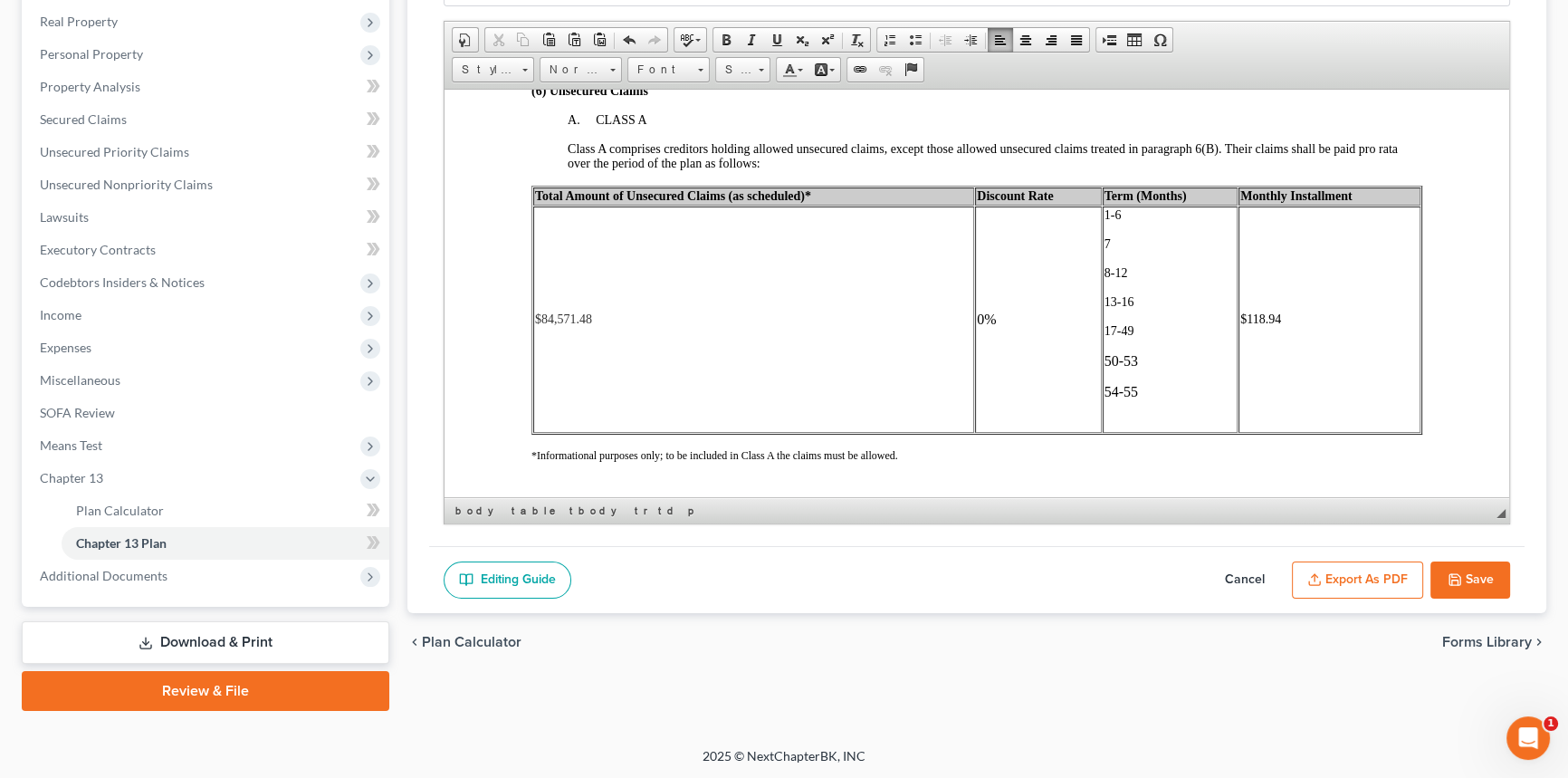
scroll to position [3960, 0]
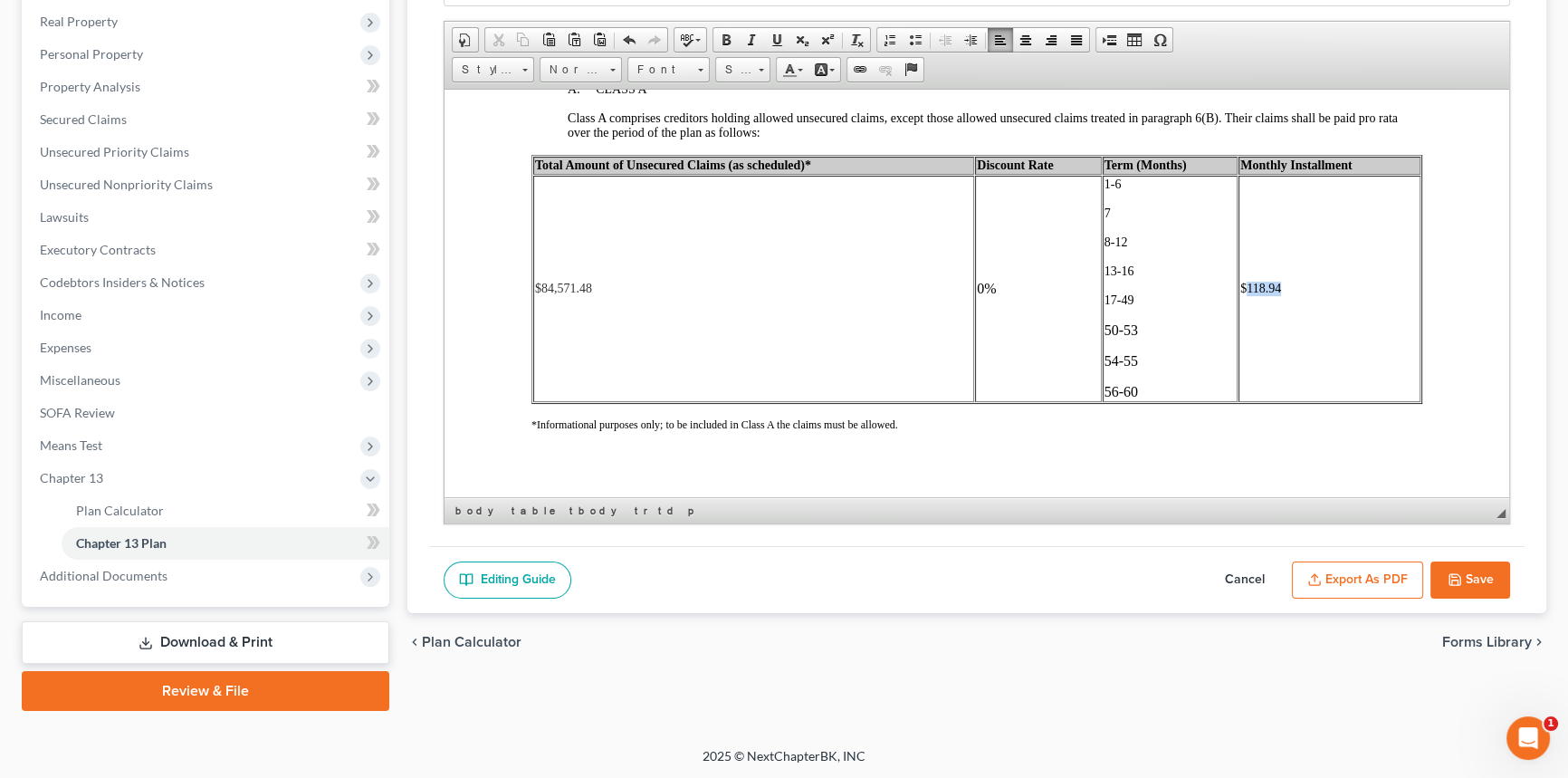
drag, startPoint x: 1237, startPoint y: 375, endPoint x: 1277, endPoint y: 377, distance: 40.0
click at [1277, 377] on td "$118.94" at bounding box center [1329, 288] width 182 height 226
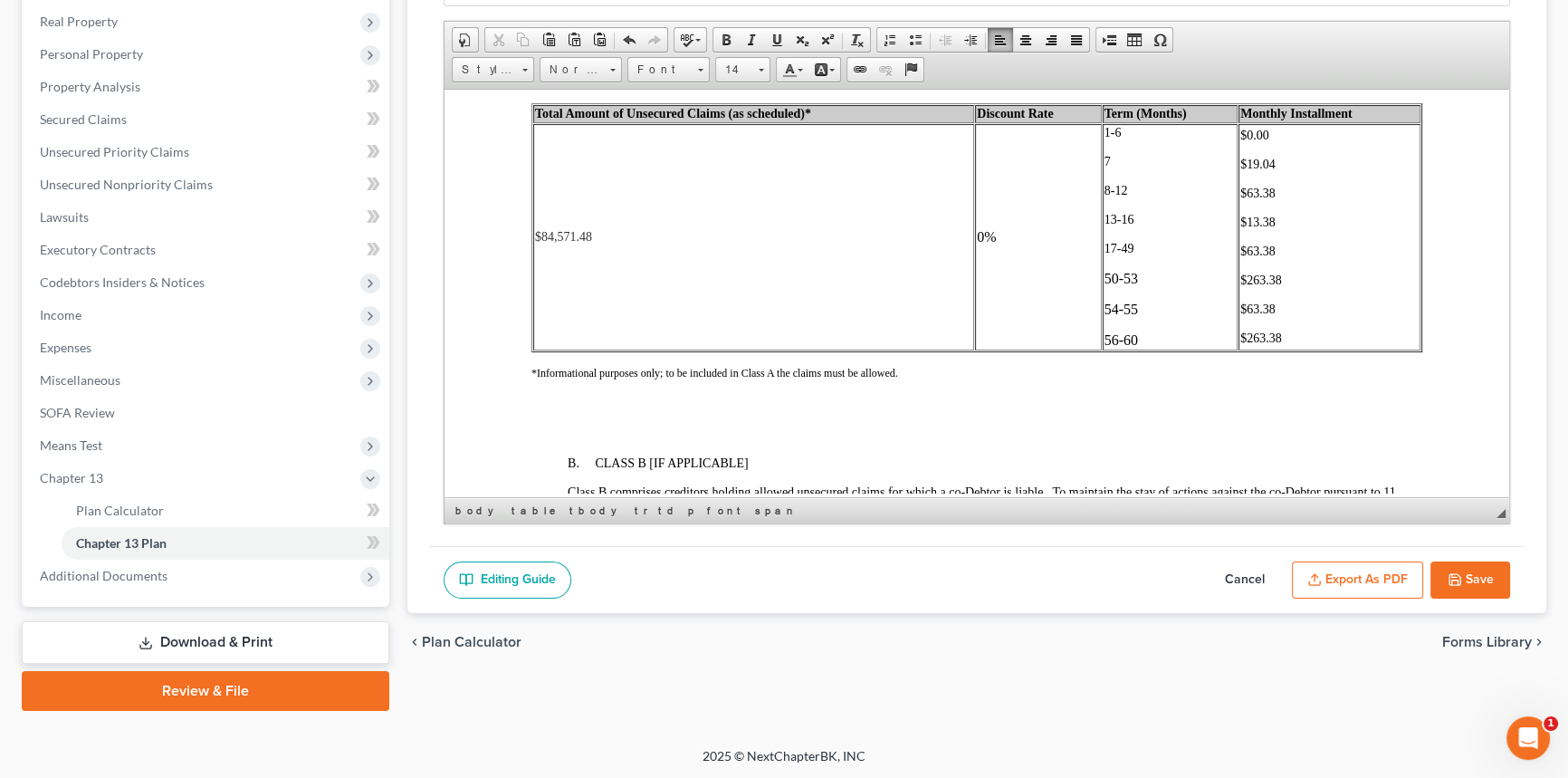
scroll to position [3949, 0]
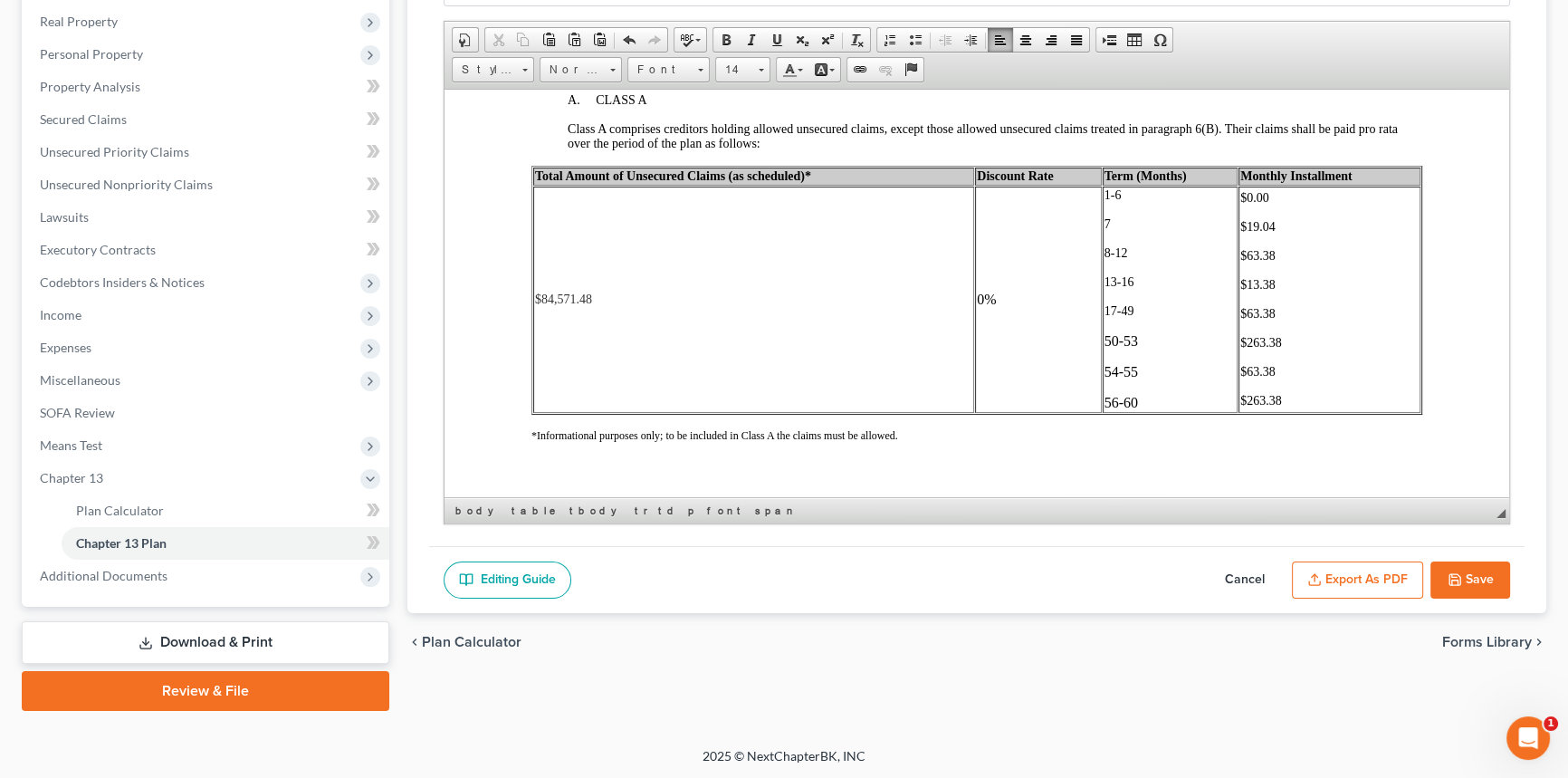
click at [1103, 285] on td "1-6 7 8-12 13-16 17-49 50-53 54-55 56-60" at bounding box center [1171, 298] width 136 height 226
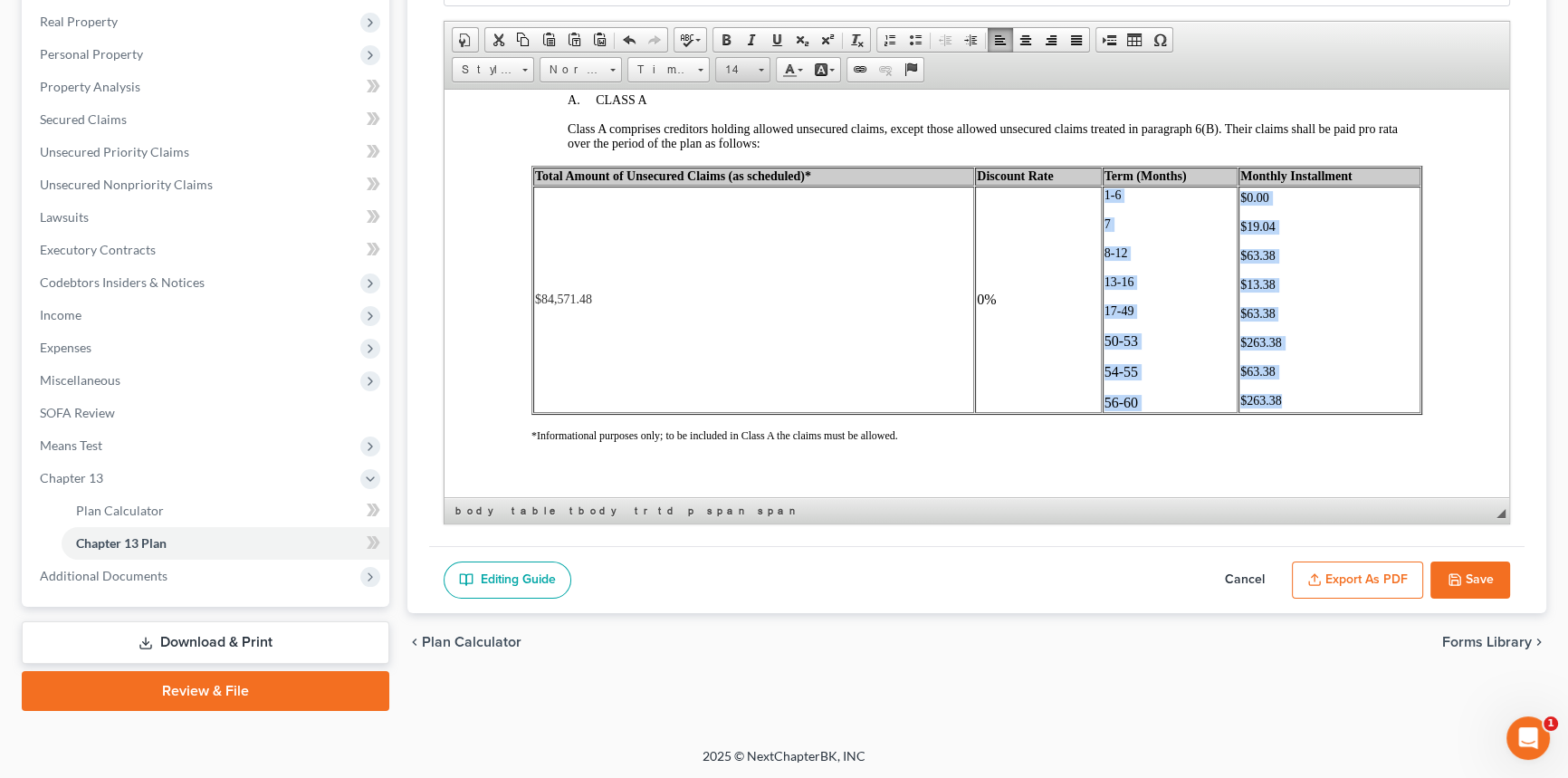
click at [759, 60] on span at bounding box center [761, 68] width 5 height 17
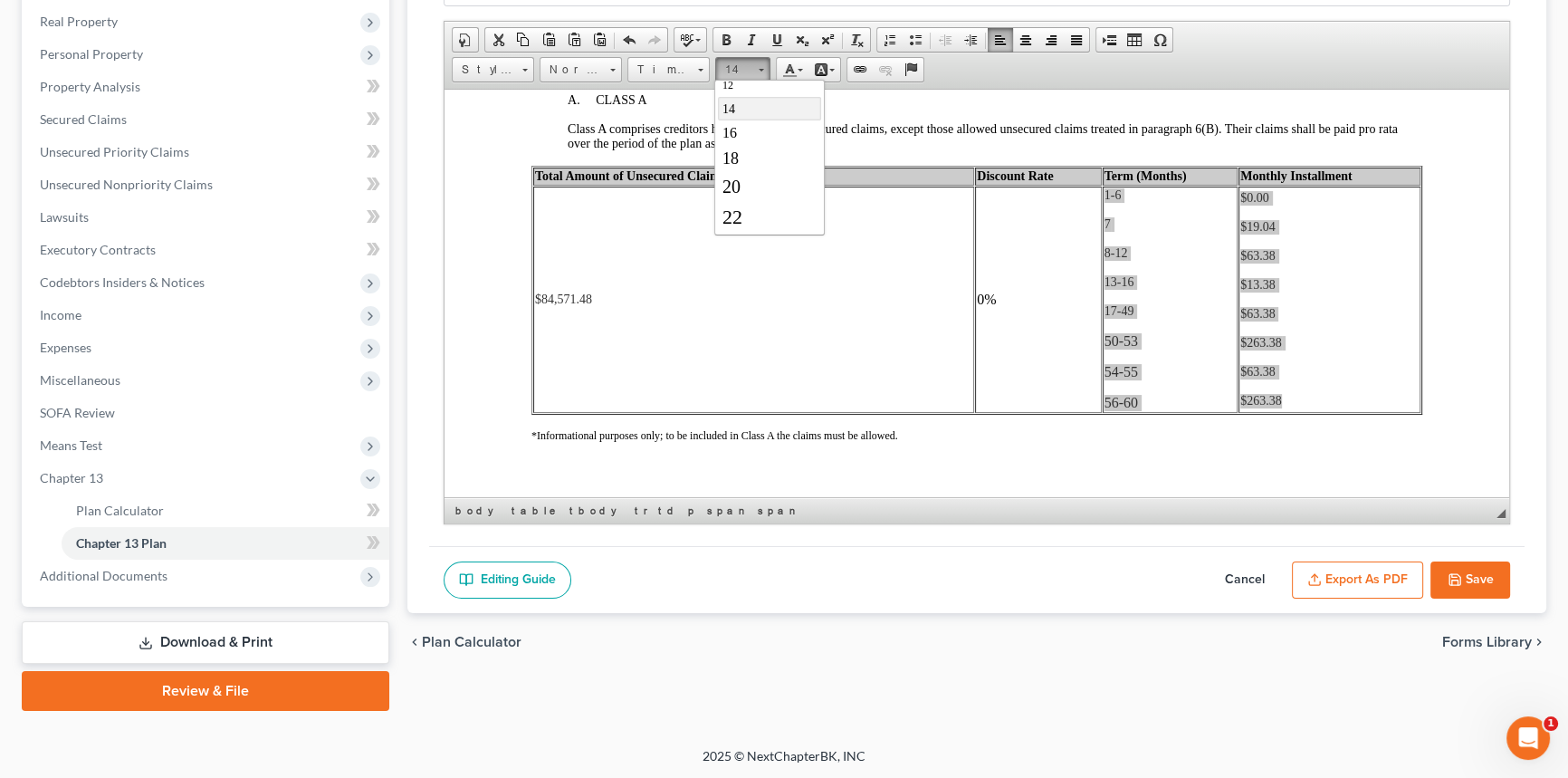
click at [744, 113] on link "14" at bounding box center [770, 108] width 103 height 23
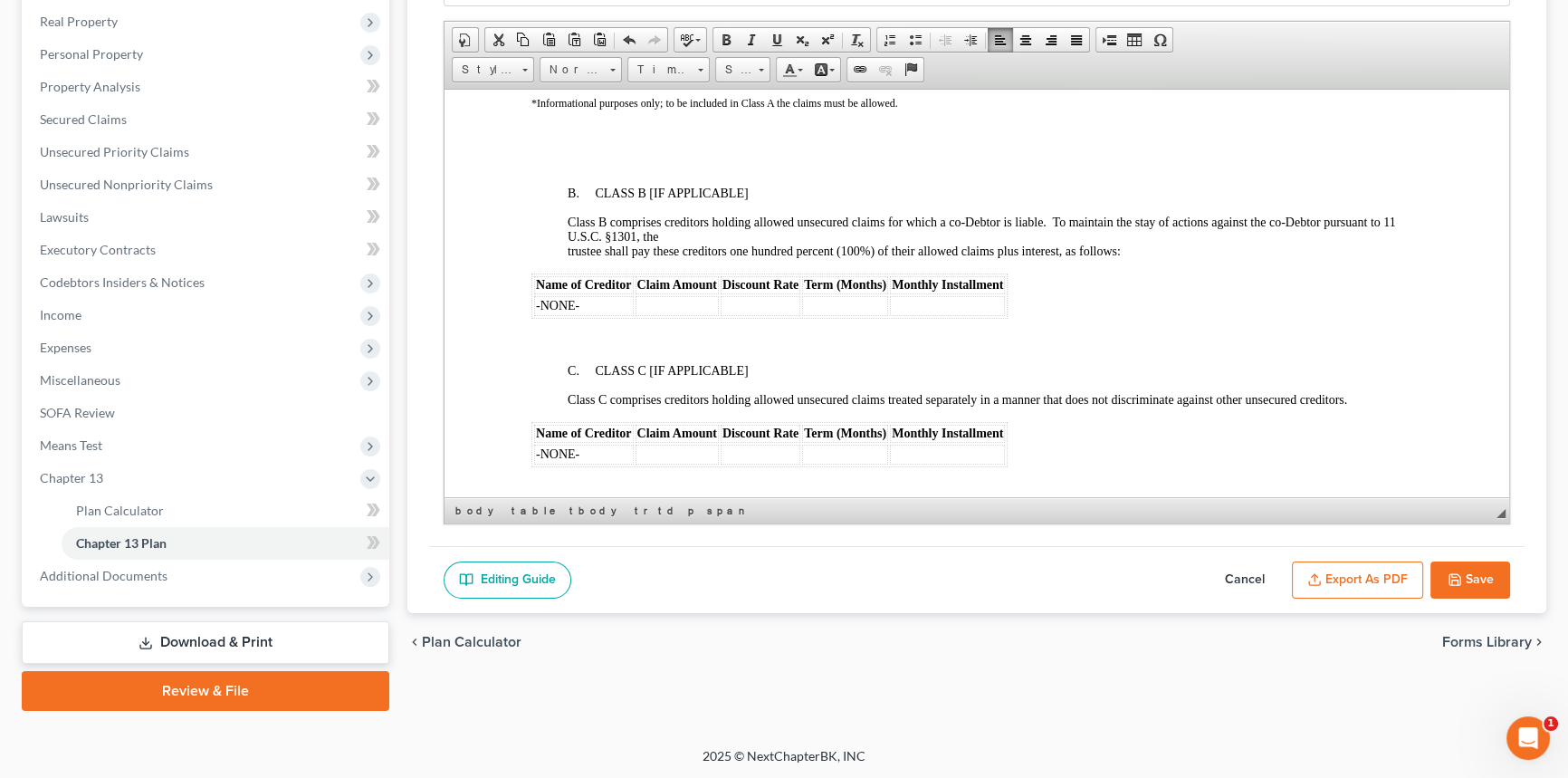
click at [970, 293] on th "Monthly Installment" at bounding box center [948, 285] width 115 height 18
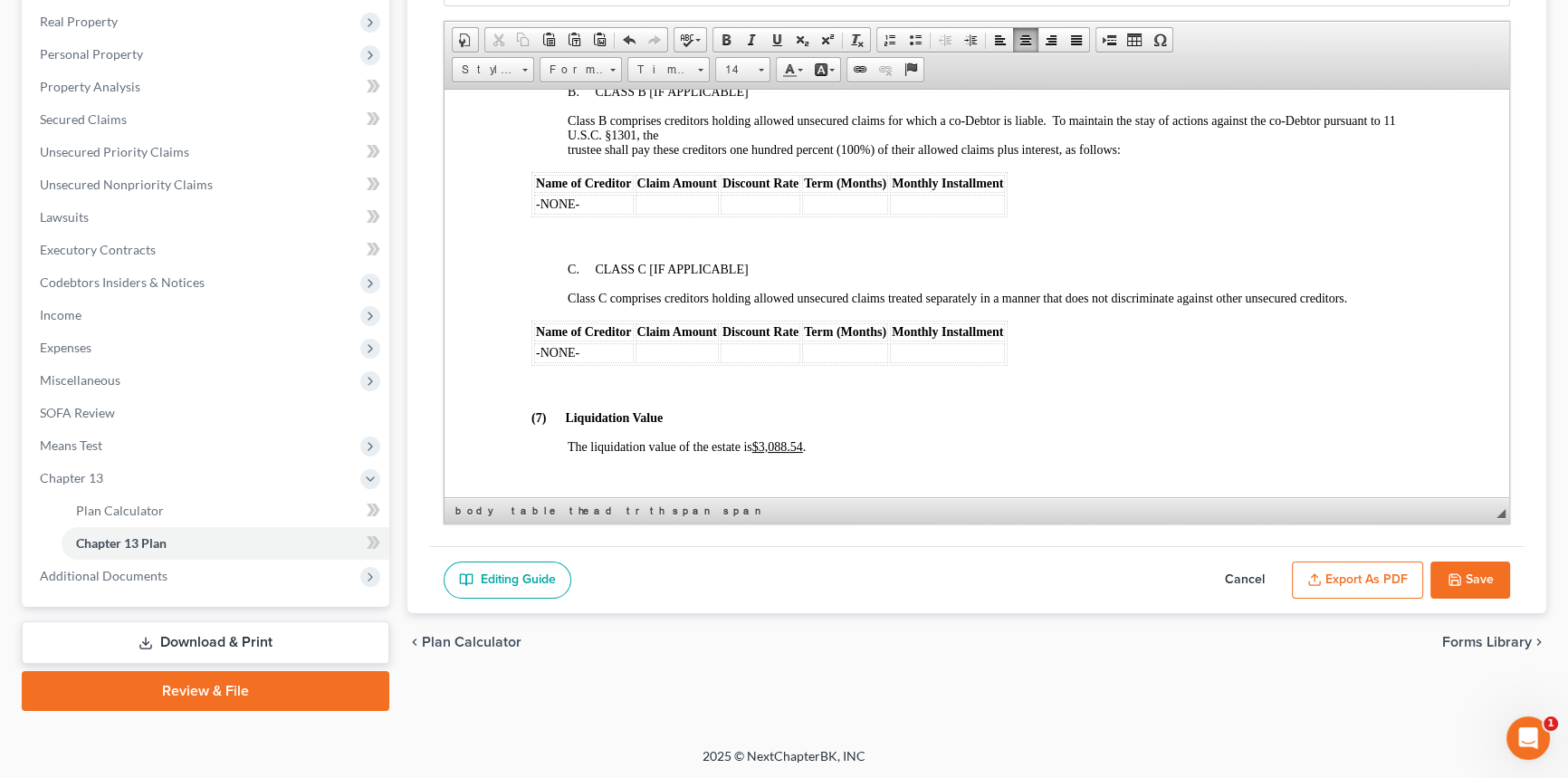
scroll to position [4619, 0]
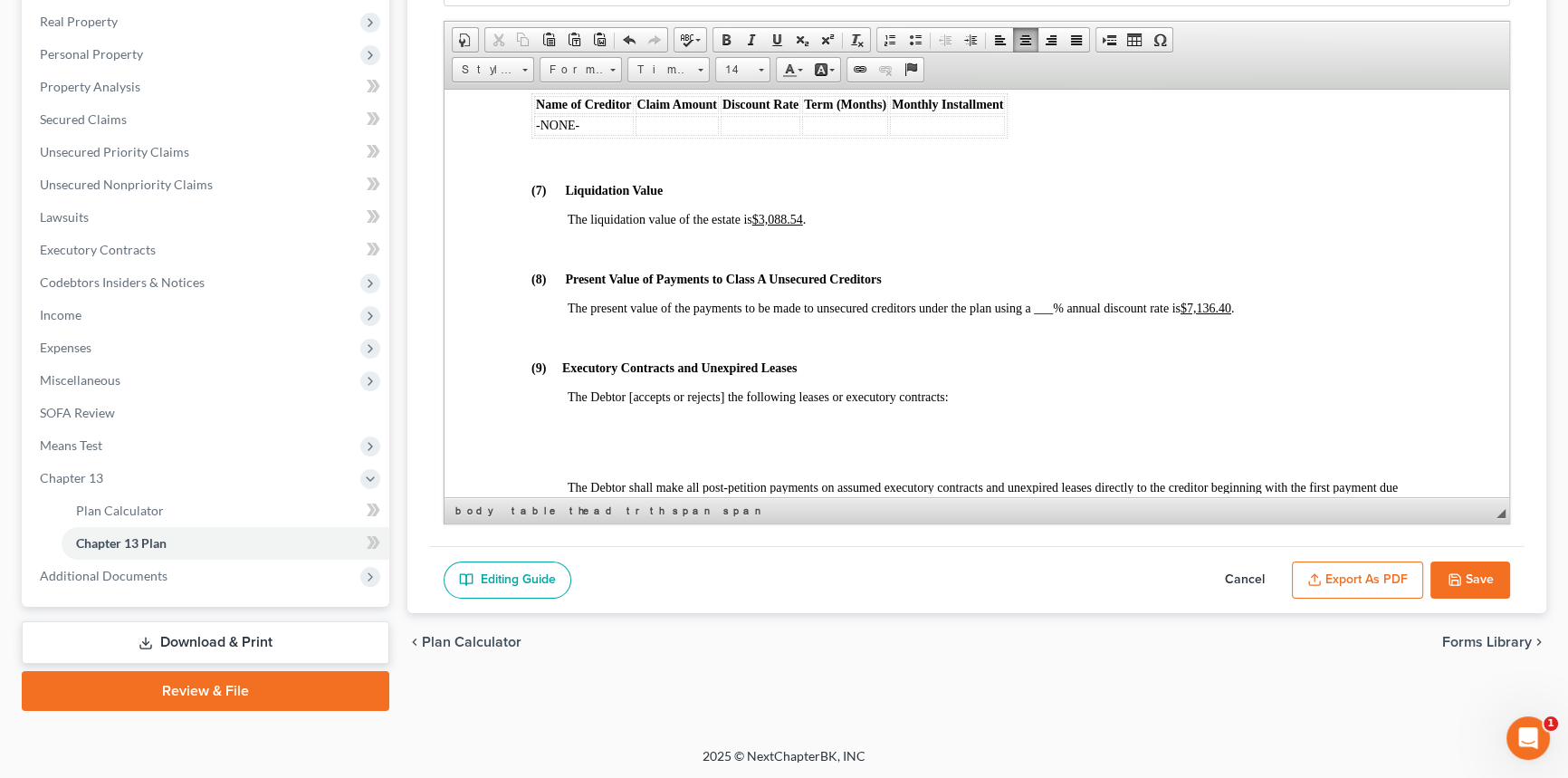
click at [1045, 315] on span "___" at bounding box center [1044, 308] width 19 height 14
drag, startPoint x: 1202, startPoint y: 410, endPoint x: 1243, endPoint y: 410, distance: 41.0
click at [1241, 315] on span "The present value of the payments to be made to unsecured creditors under the p…" at bounding box center [904, 308] width 673 height 14
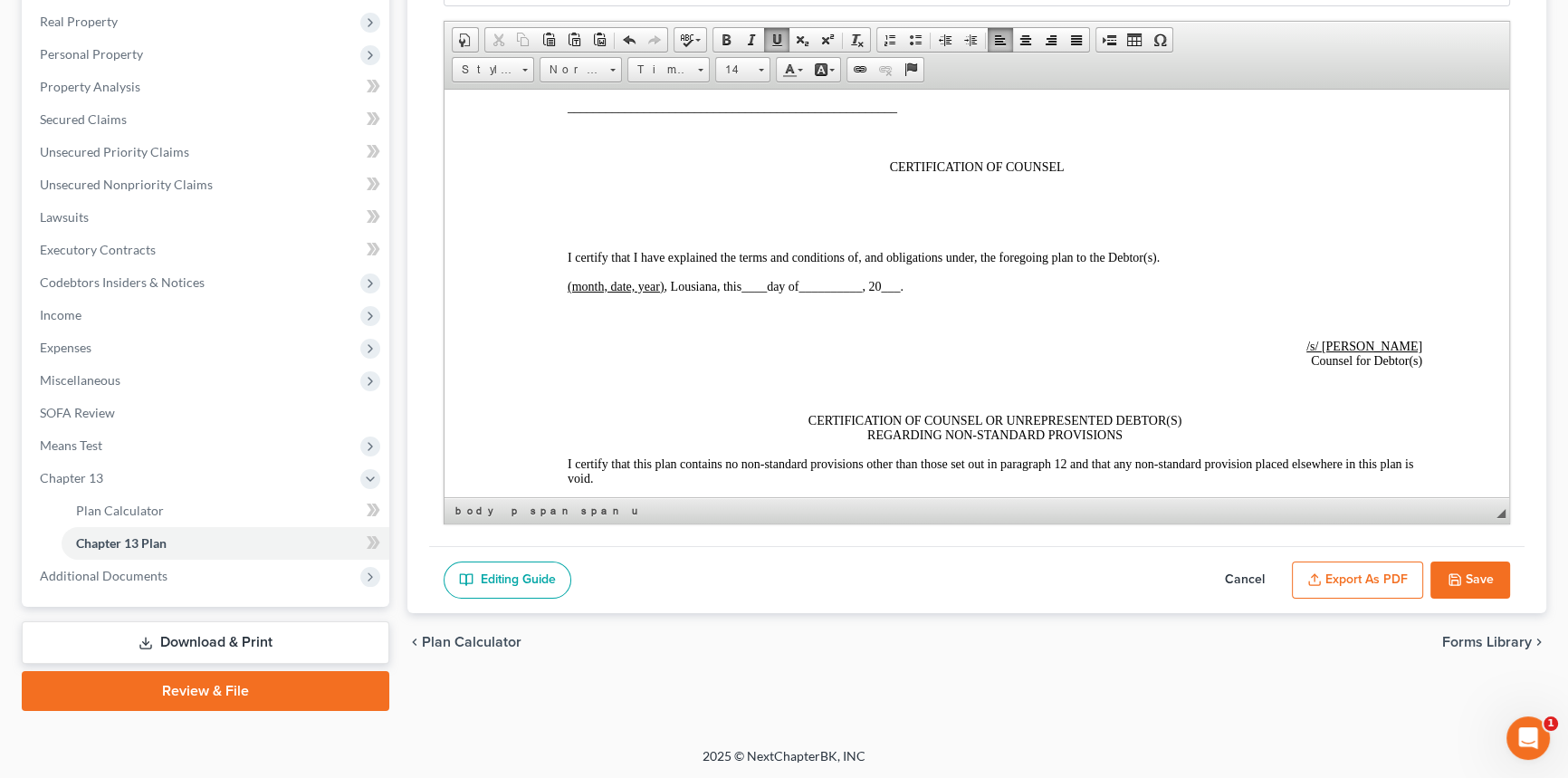
scroll to position [5361, 0]
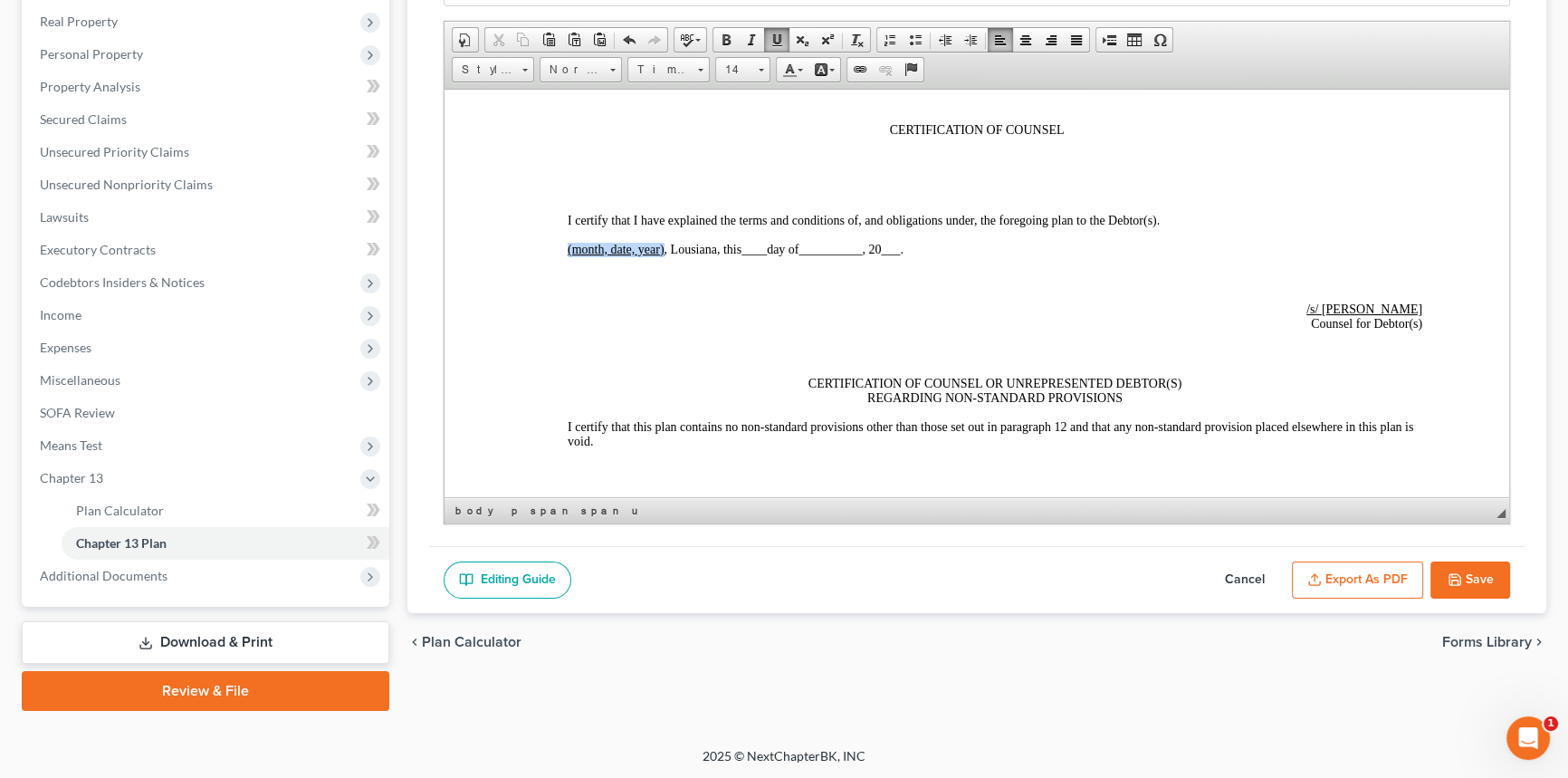
drag, startPoint x: 600, startPoint y: 369, endPoint x: 662, endPoint y: 371, distance: 62.0
drag, startPoint x: 725, startPoint y: 369, endPoint x: 744, endPoint y: 371, distance: 19.1
click at [725, 255] on span "____" at bounding box center [724, 249] width 25 height 14
drag, startPoint x: 800, startPoint y: 366, endPoint x: 846, endPoint y: 366, distance: 46.0
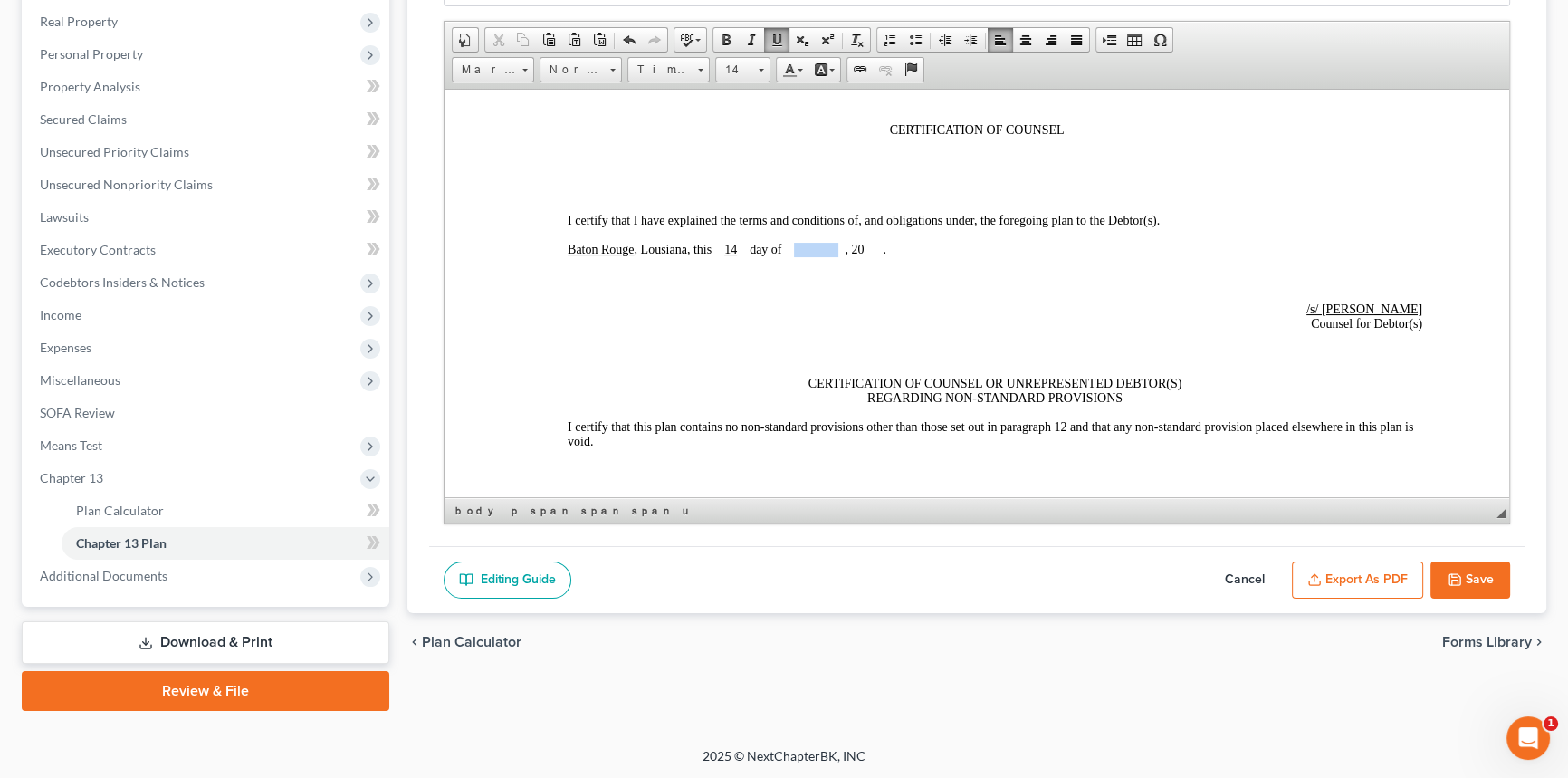
click at [845, 255] on span "__________" at bounding box center [813, 249] width 63 height 14
click at [880, 255] on span "___" at bounding box center [871, 249] width 19 height 14
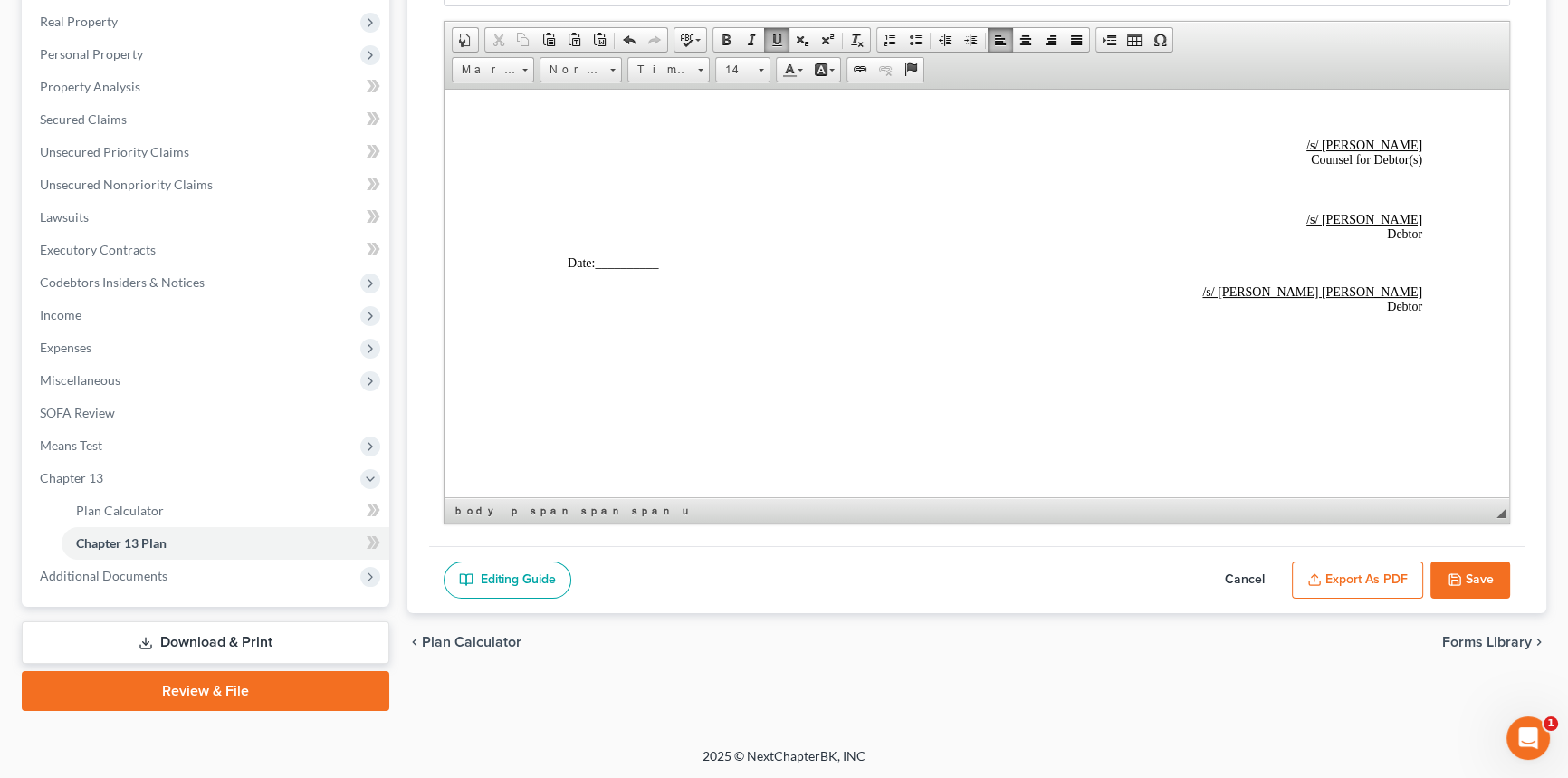
scroll to position [5848, 0]
drag, startPoint x: 607, startPoint y: 260, endPoint x: 655, endPoint y: 257, distance: 48.1
click at [655, 257] on span "__________" at bounding box center [626, 262] width 63 height 14
click at [1475, 568] on button "Save" at bounding box center [1471, 580] width 80 height 38
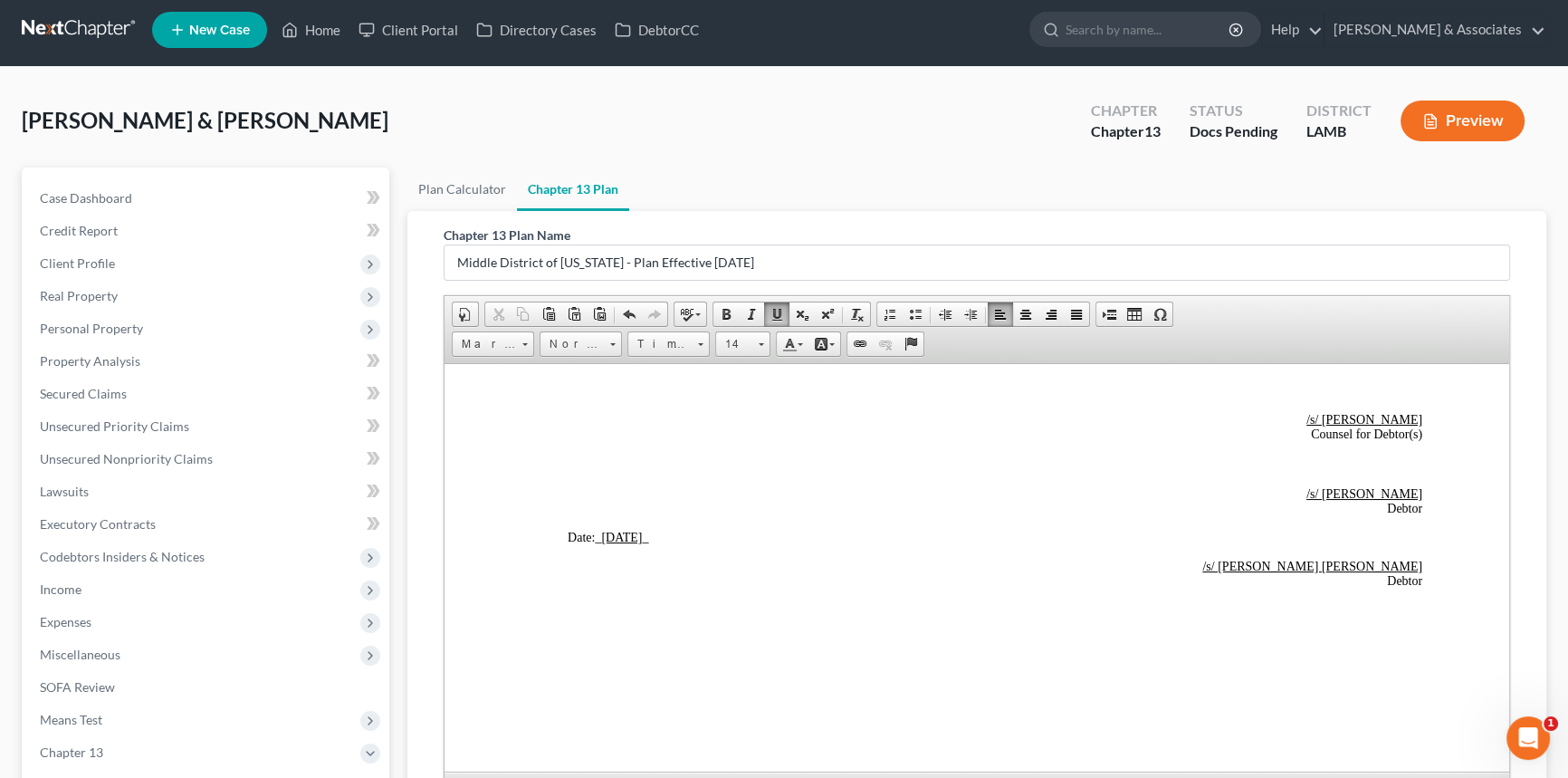
scroll to position [0, 0]
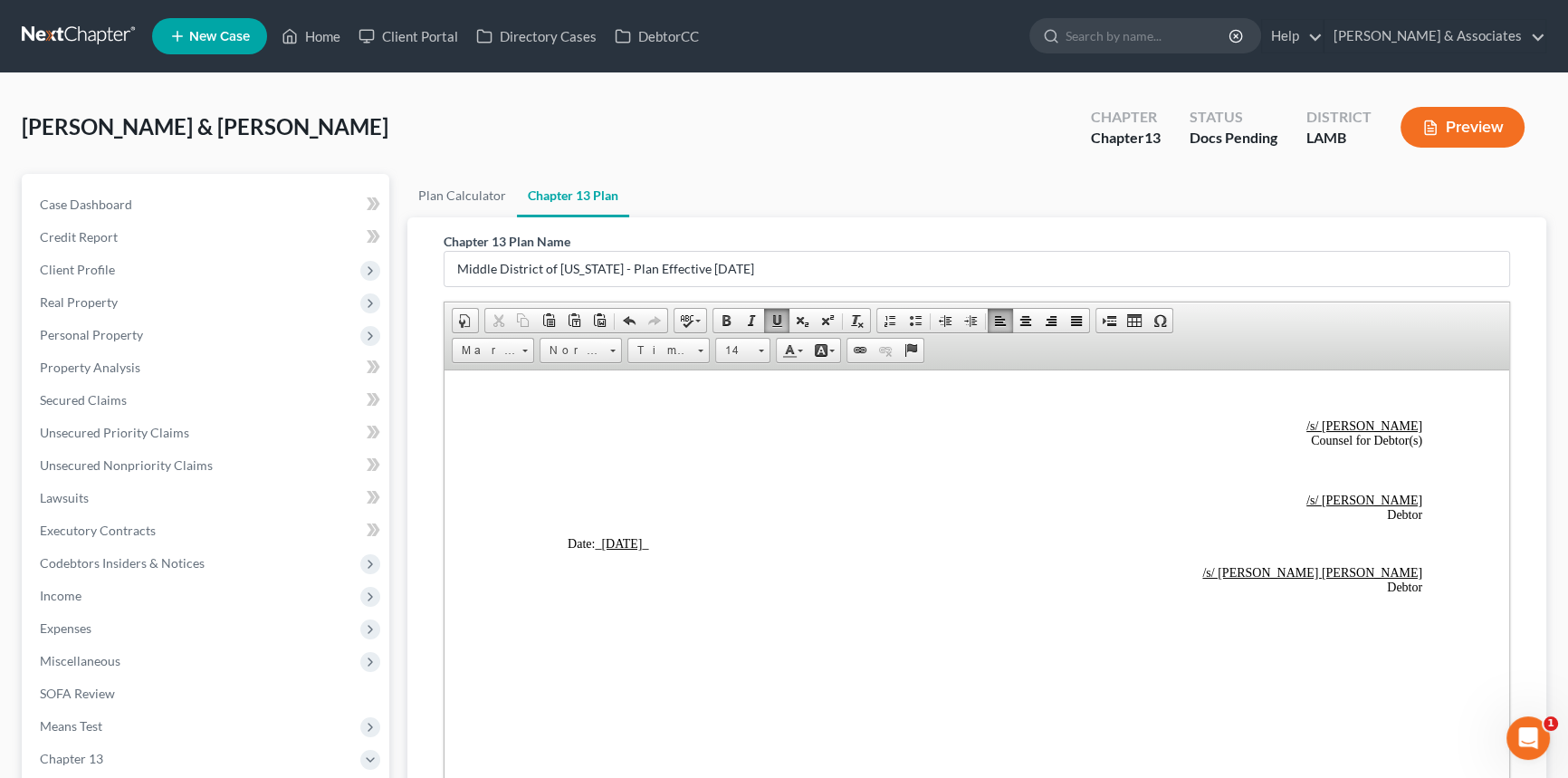
select select "0"
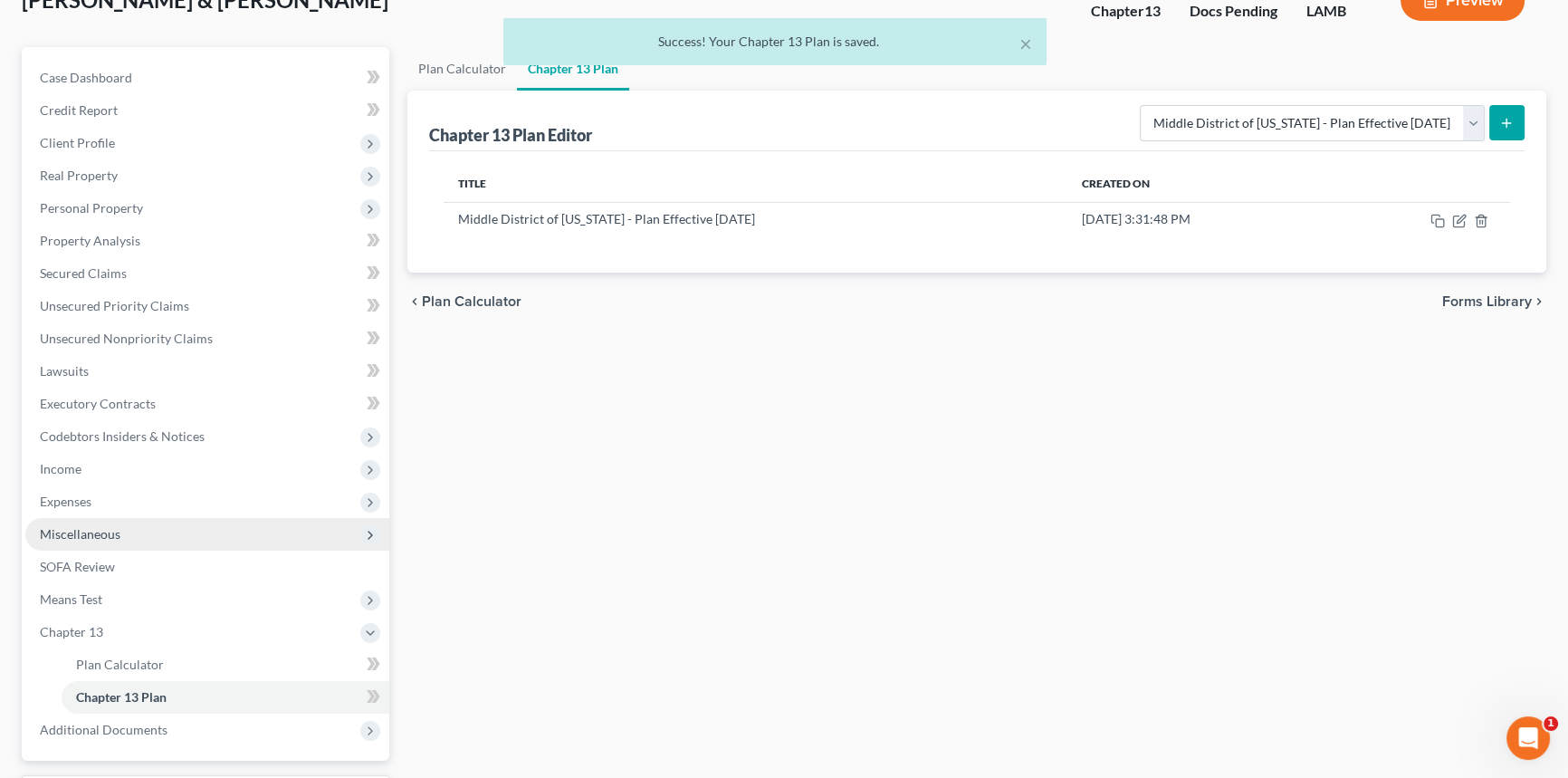
scroll to position [281, 0]
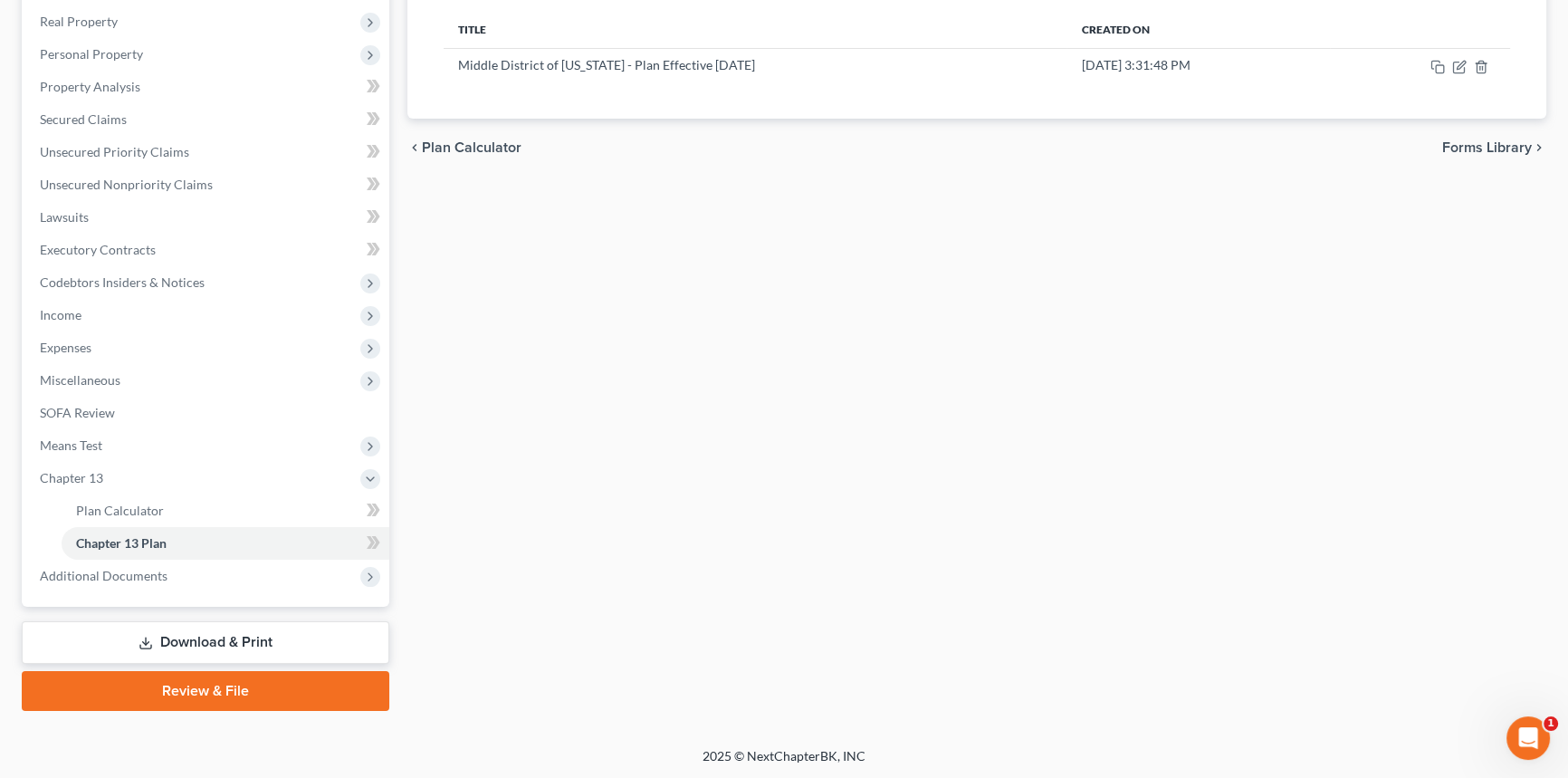
click at [578, 470] on div "Plan Calculator Chapter 13 Plan Chapter 13 Plan Editor Please select your Chapt…" at bounding box center [977, 302] width 1157 height 818
click at [276, 638] on link "Download & Print" at bounding box center [205, 643] width 368 height 43
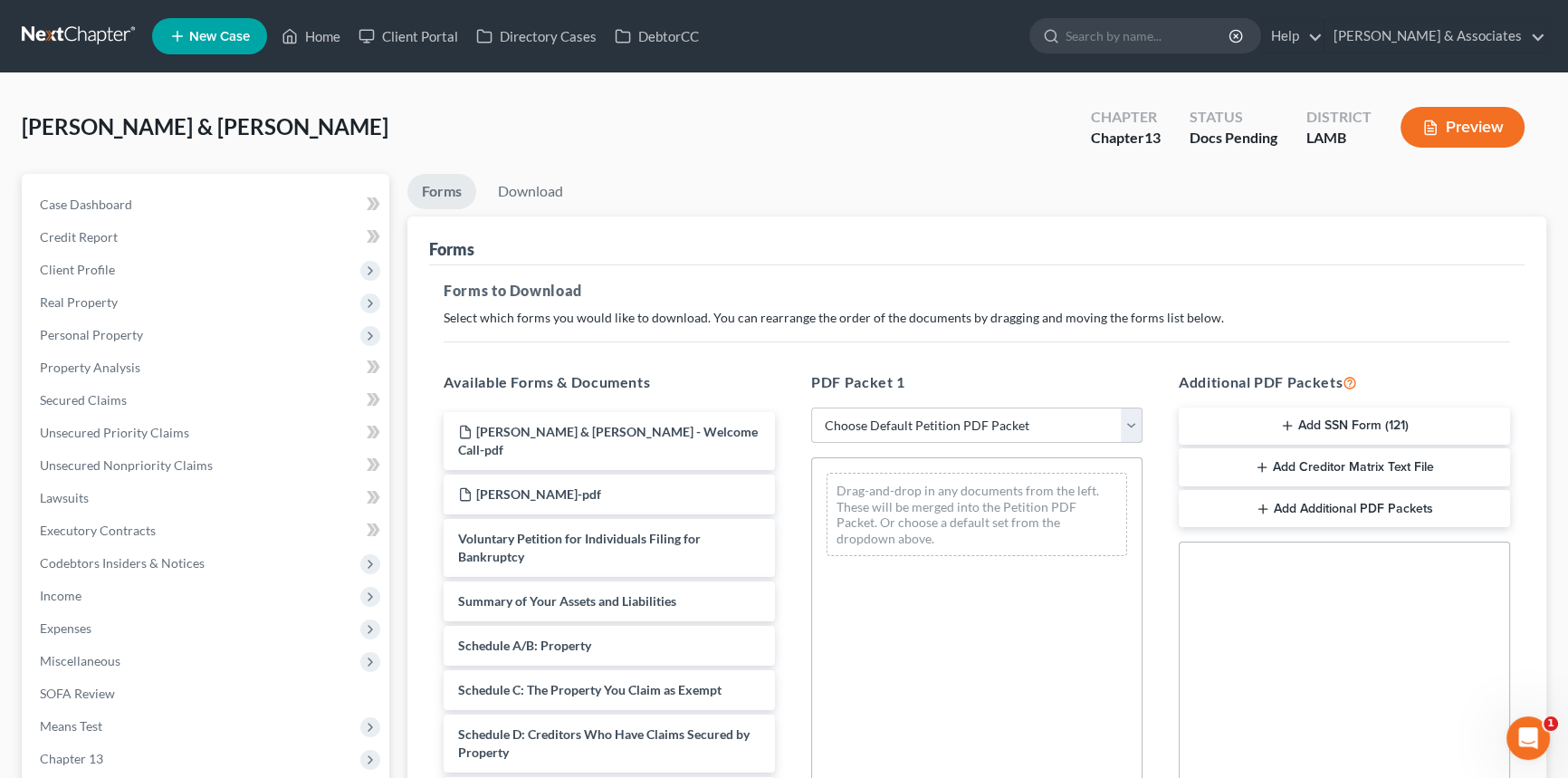
click at [1031, 409] on select "Choose Default Petition PDF Packet Complete Bankruptcy Petition (all forms and …" at bounding box center [977, 425] width 331 height 36
select select "0"
click at [812, 408] on select "Choose Default Petition PDF Packet Complete Bankruptcy Petition (all forms and …" at bounding box center [977, 425] width 331 height 36
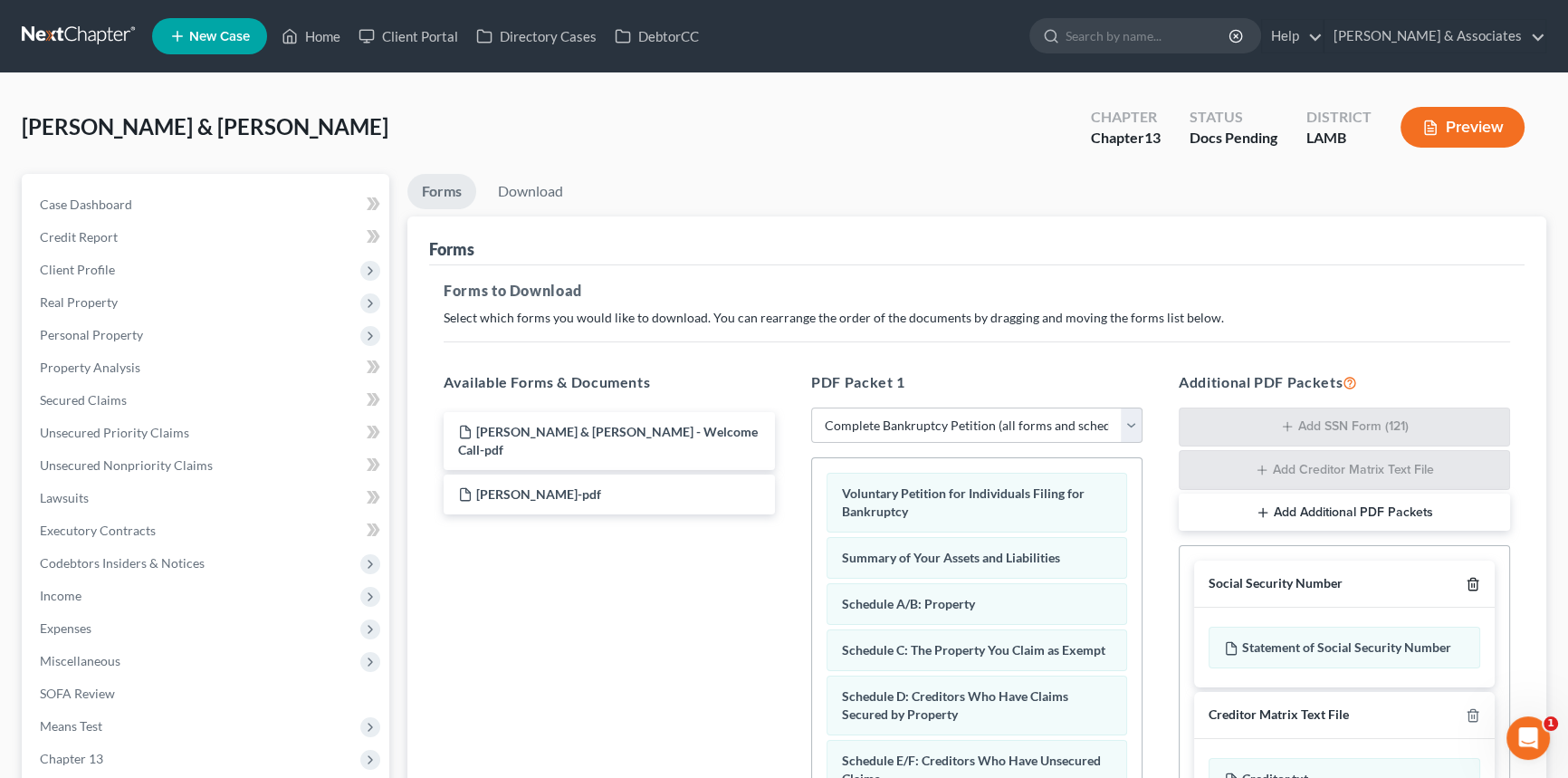
click at [1474, 581] on polyline "button" at bounding box center [1473, 581] width 11 height 0
click at [1474, 708] on icon "button" at bounding box center [1473, 715] width 15 height 15
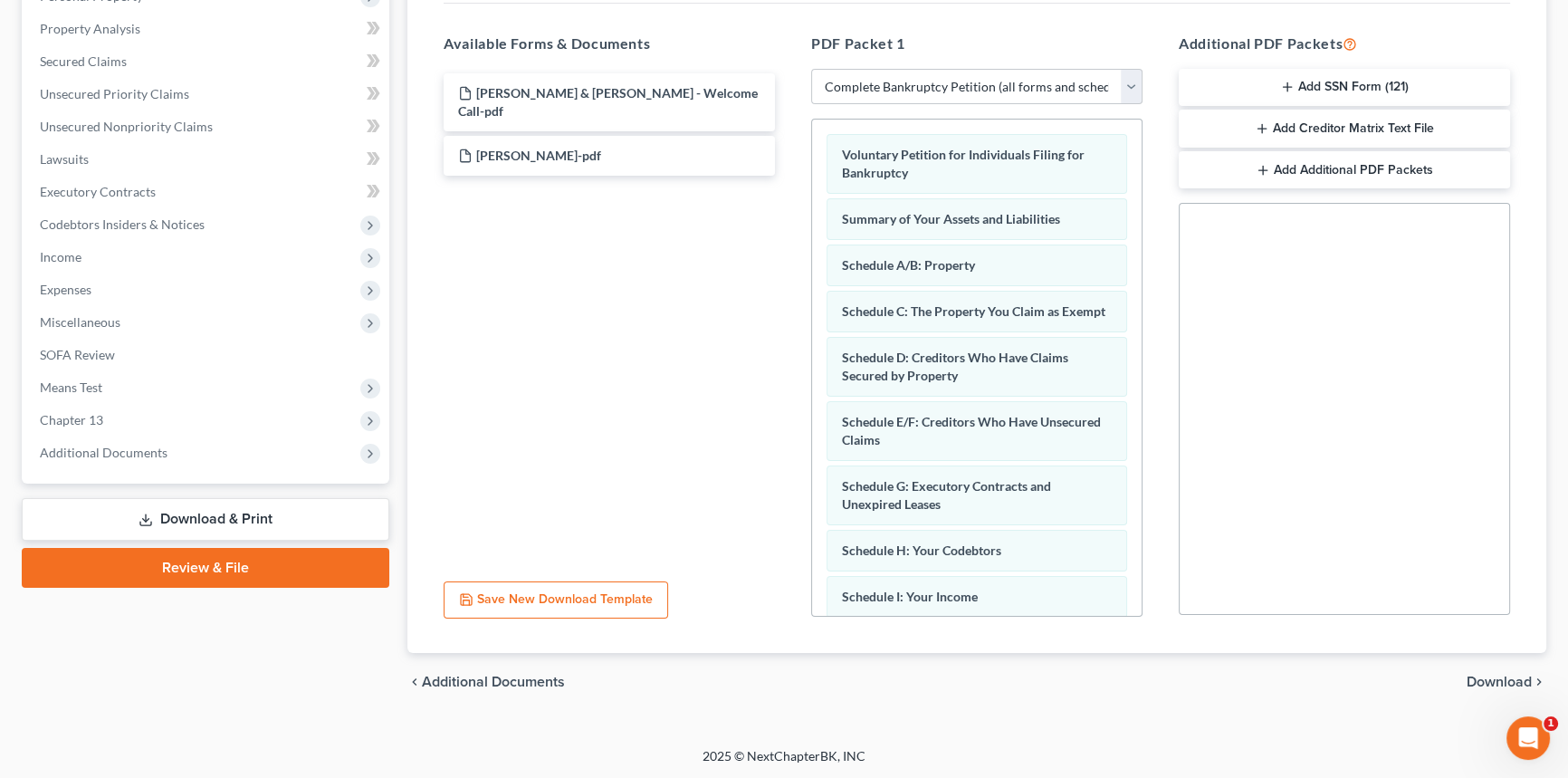
click at [1485, 679] on span "Download" at bounding box center [1499, 682] width 65 height 15
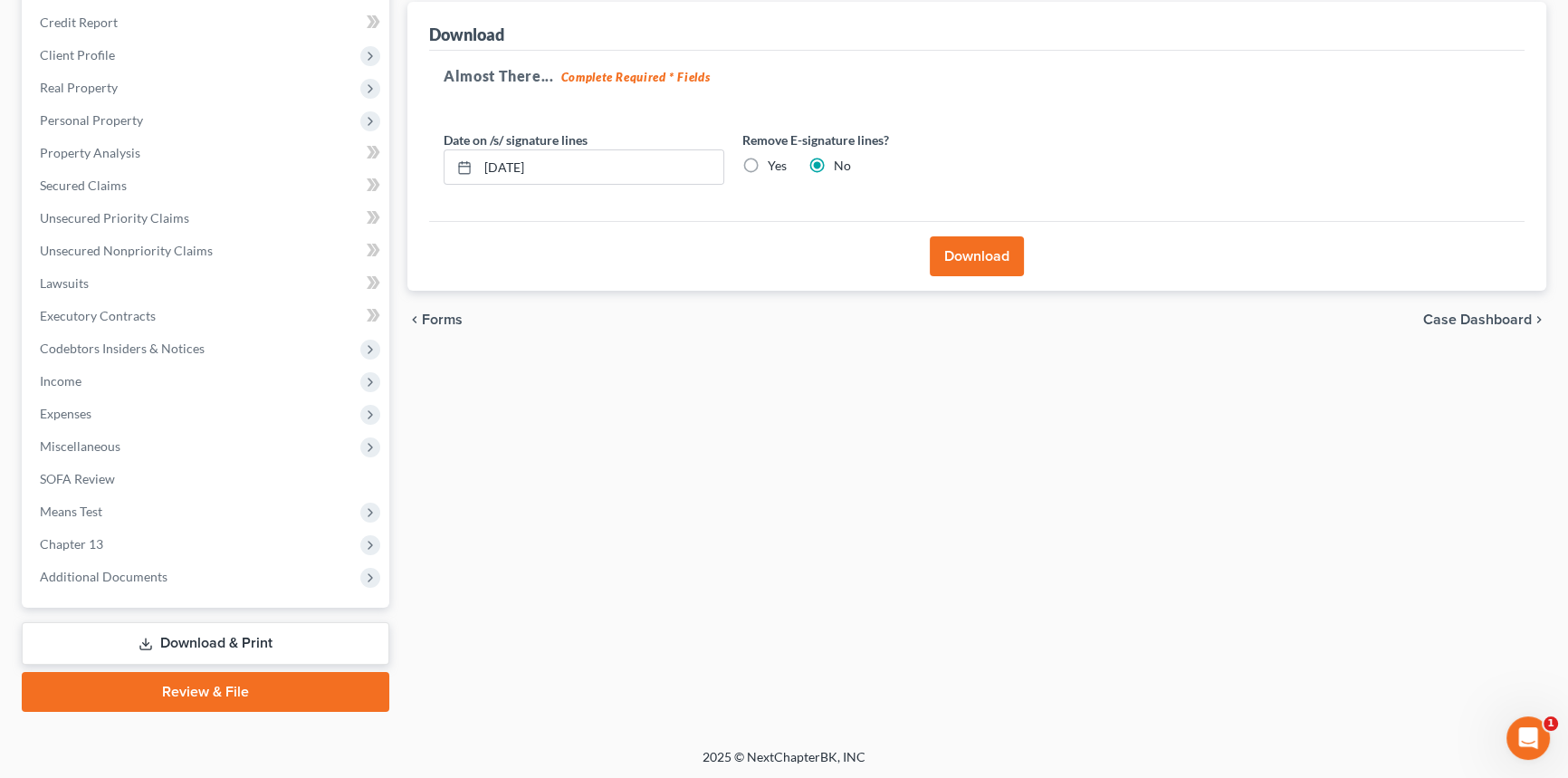
click at [768, 159] on label "Yes" at bounding box center [778, 165] width 19 height 18
click at [775, 159] on input "Yes" at bounding box center [781, 162] width 12 height 12
radio input "true"
radio input "false"
click at [950, 245] on button "Download" at bounding box center [977, 255] width 94 height 40
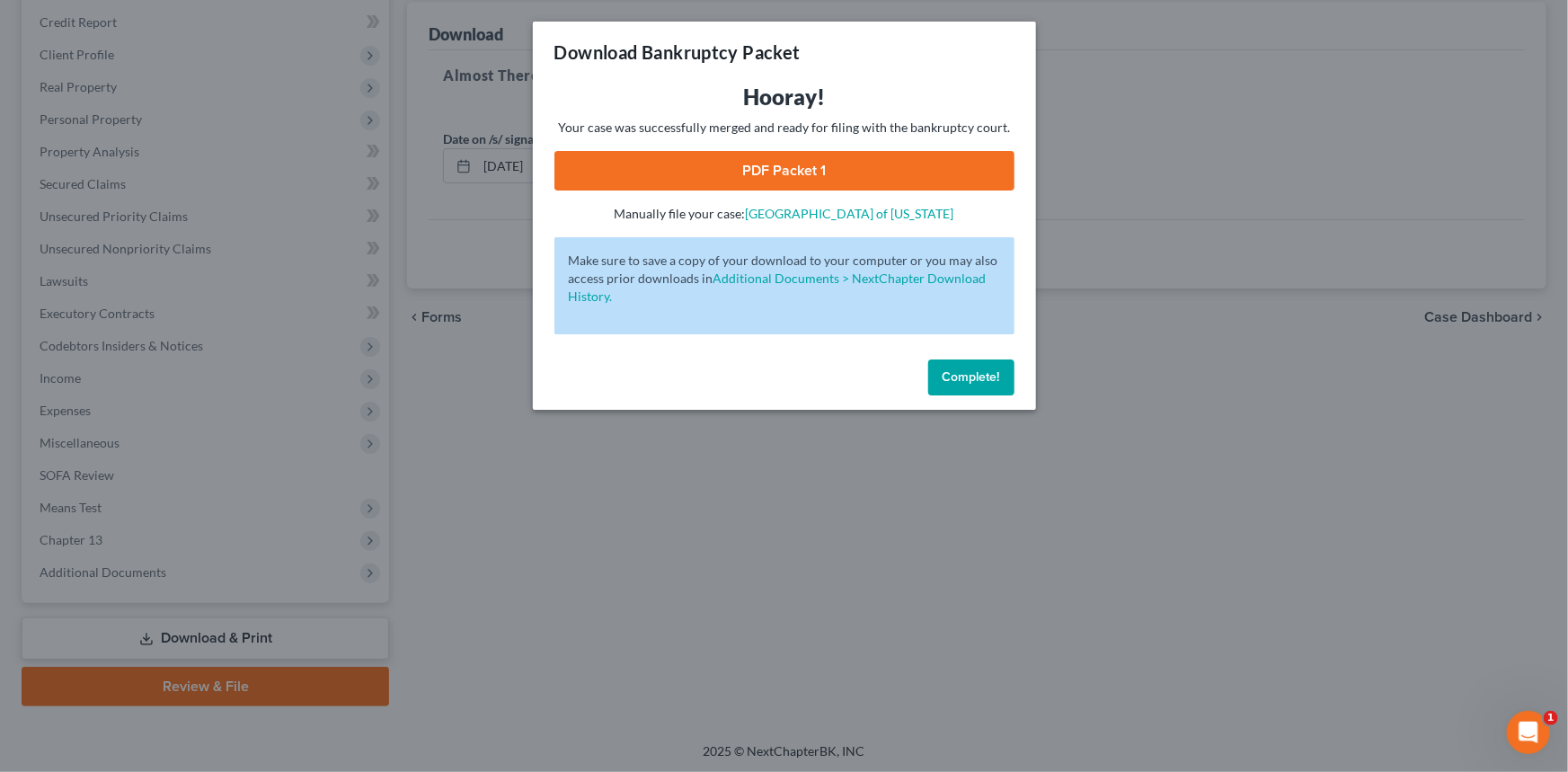
click at [779, 167] on link "PDF Packet 1" at bounding box center [784, 171] width 460 height 40
click at [967, 374] on span "Complete!" at bounding box center [971, 377] width 58 height 15
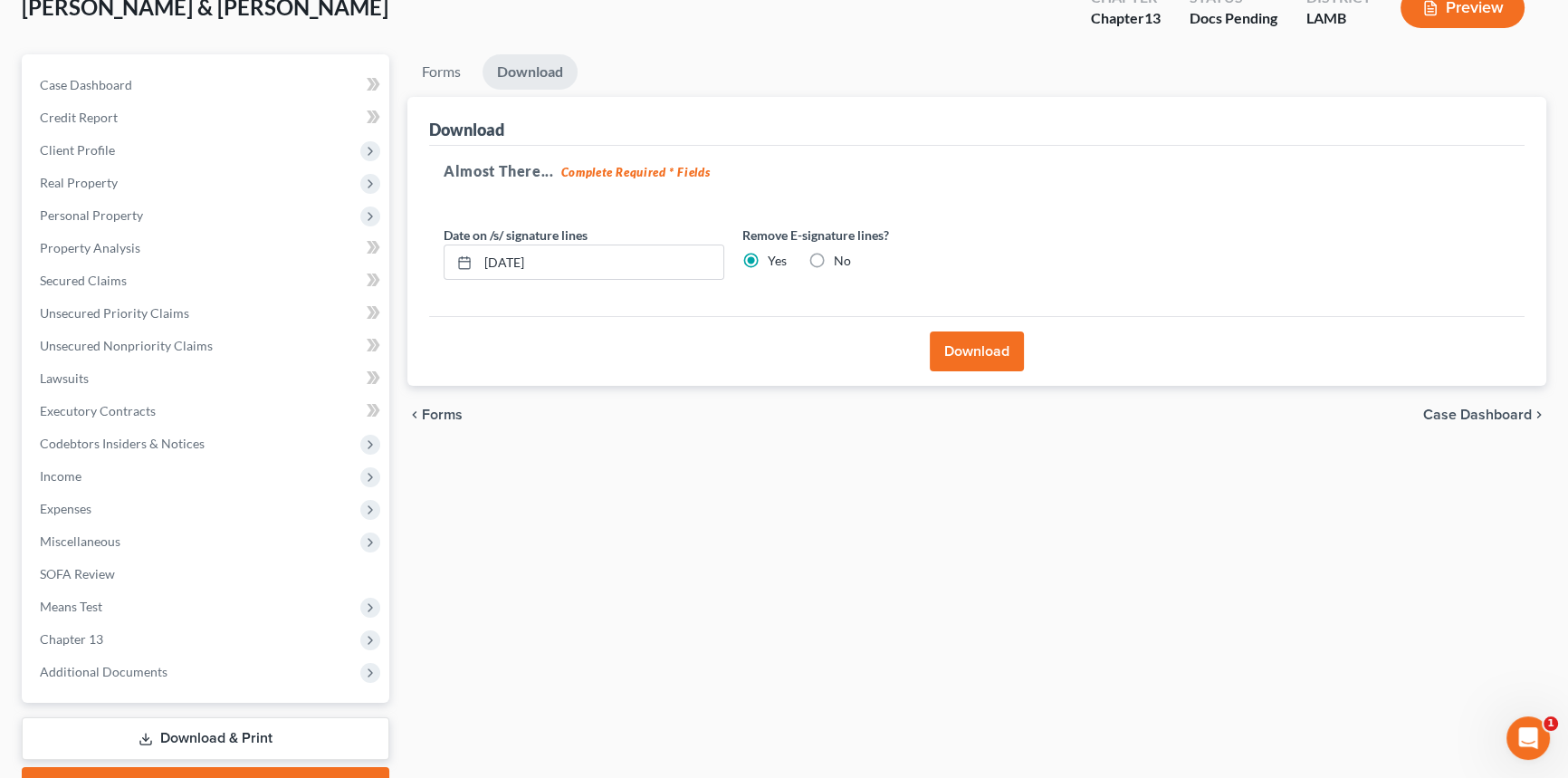
scroll to position [0, 0]
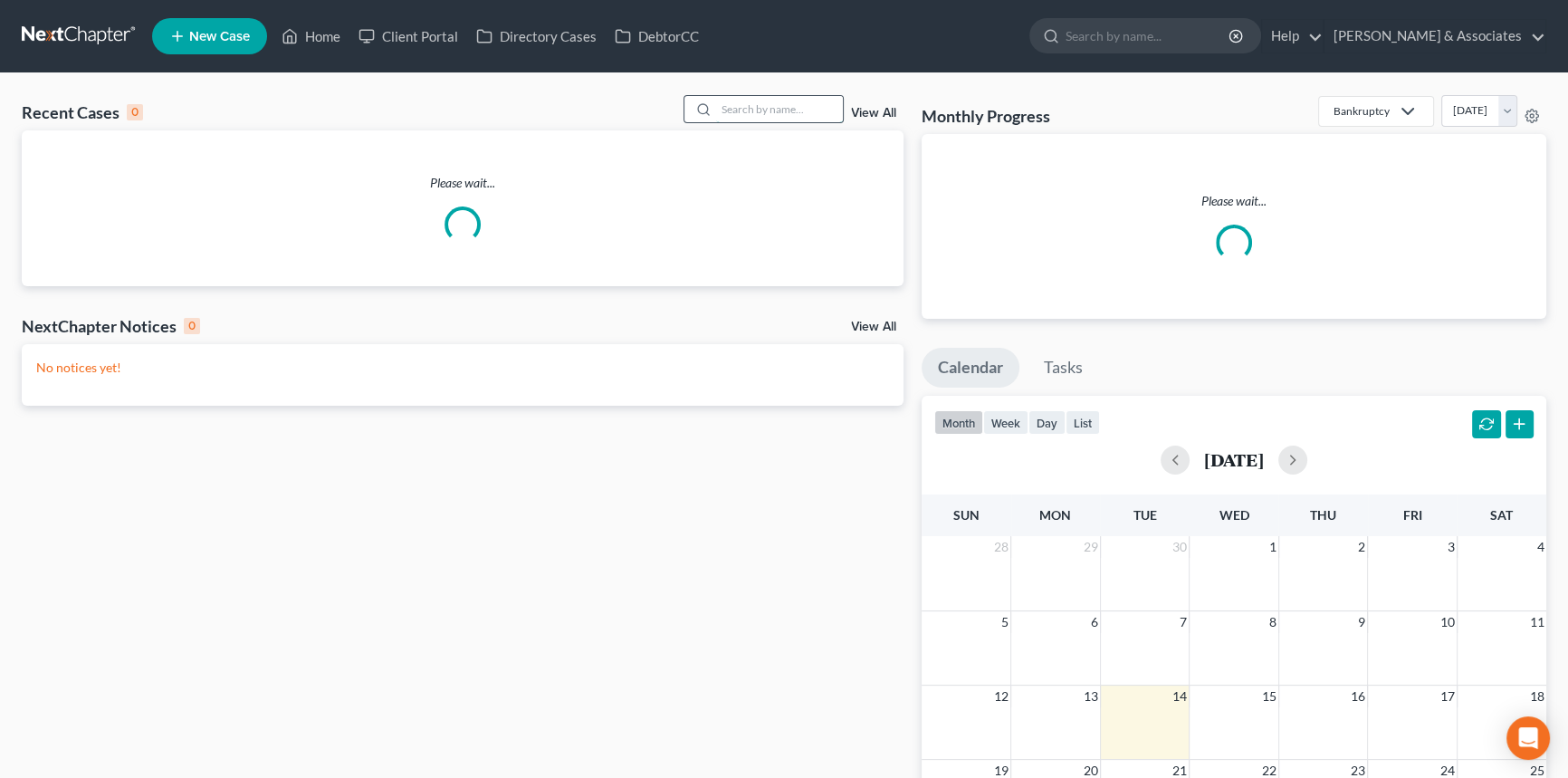
click at [764, 118] on input "search" at bounding box center [780, 109] width 127 height 26
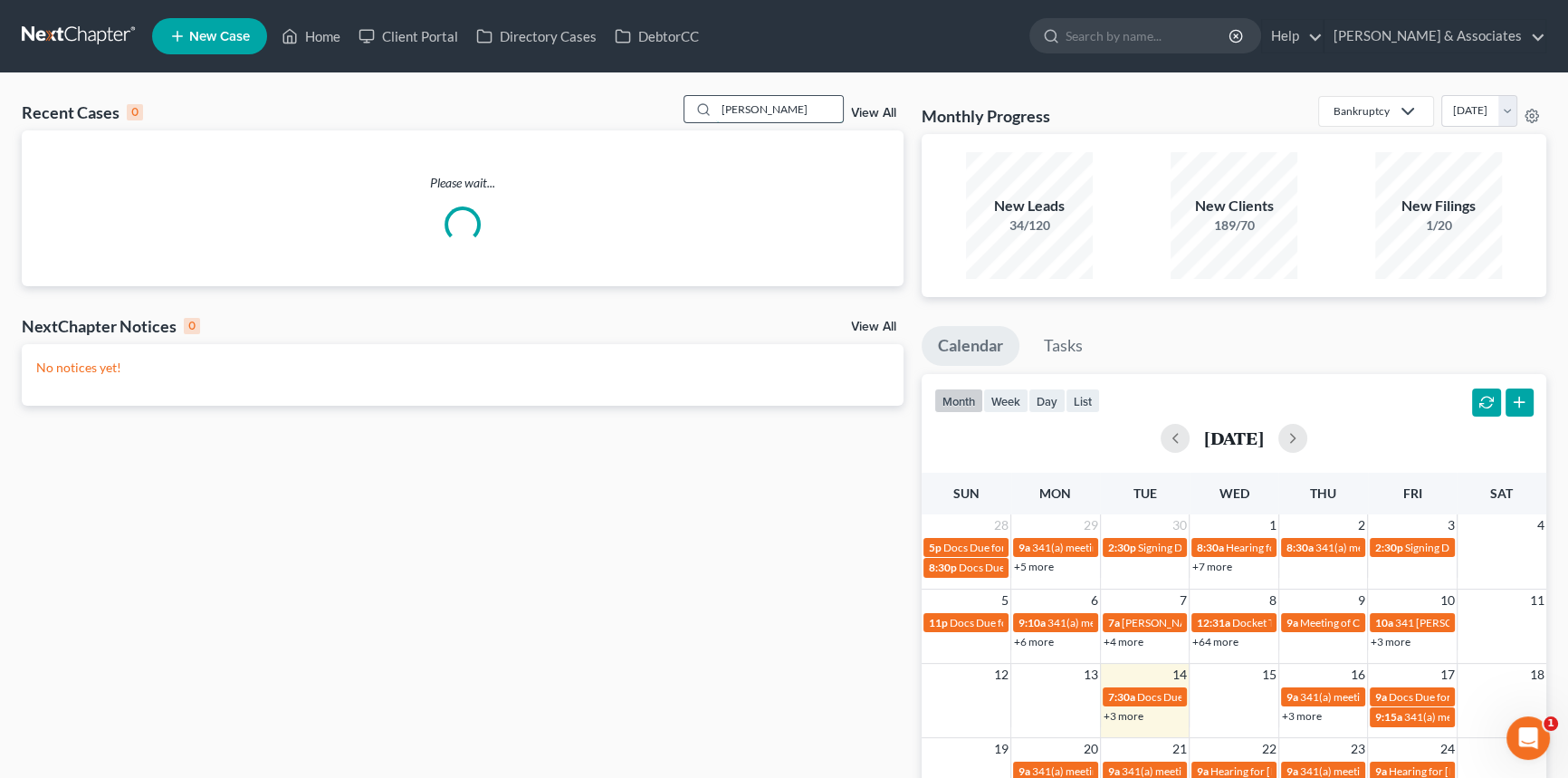
type input "franklin"
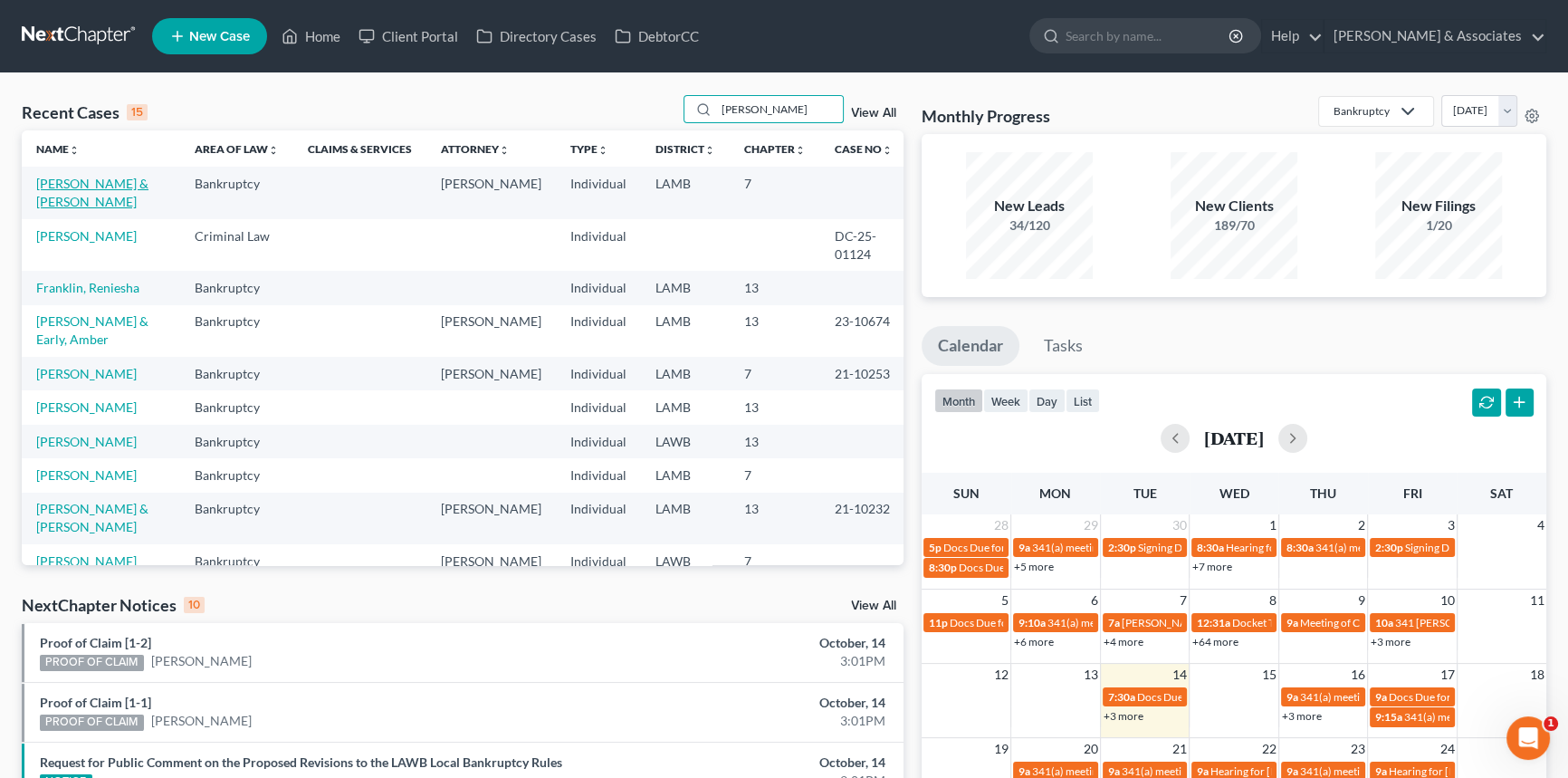
click at [84, 199] on link "Franklin, Anthony & LaShonda" at bounding box center [92, 192] width 113 height 34
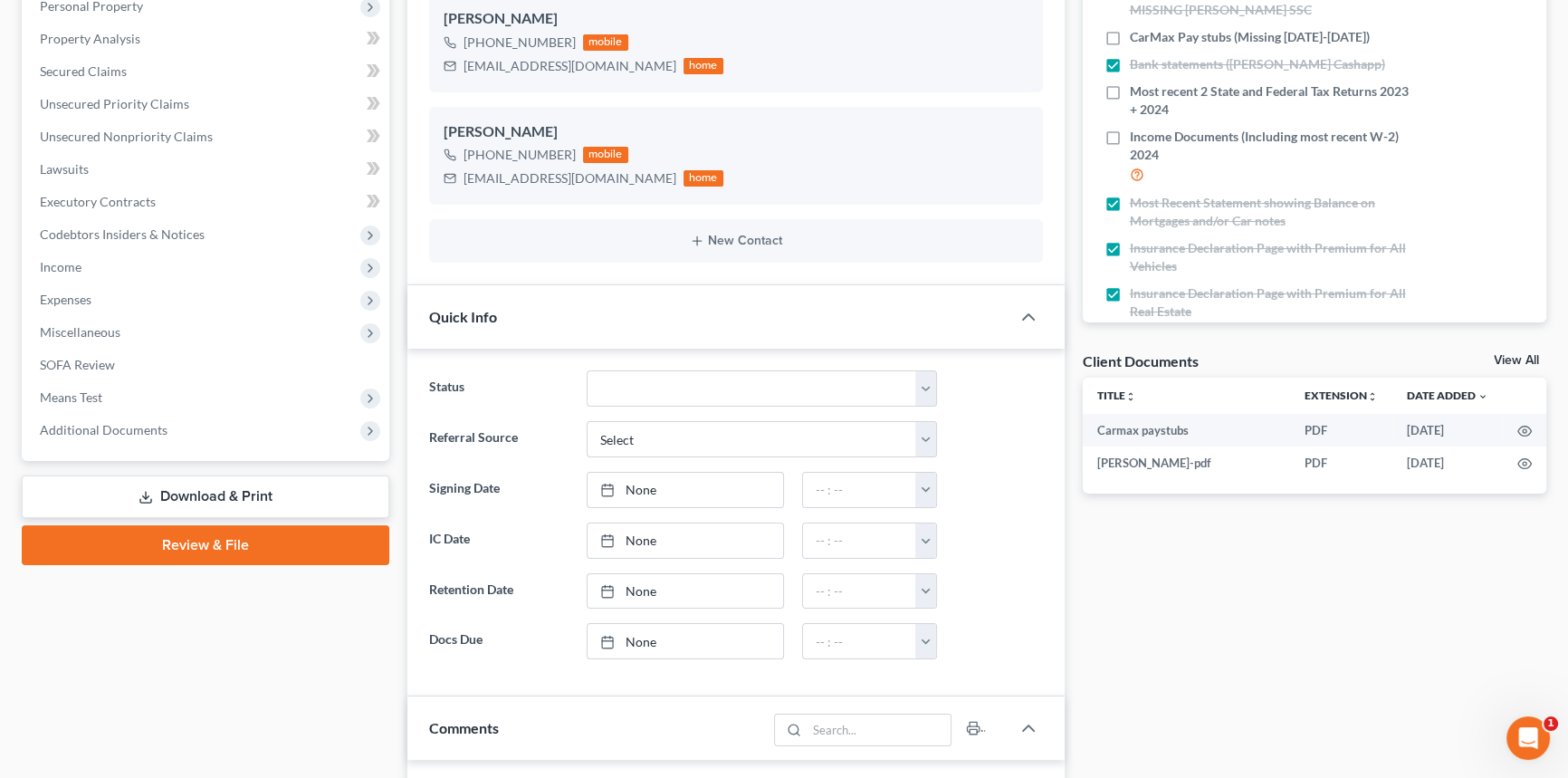
scroll to position [284, 0]
click at [146, 484] on link "Download & Print" at bounding box center [205, 497] width 368 height 43
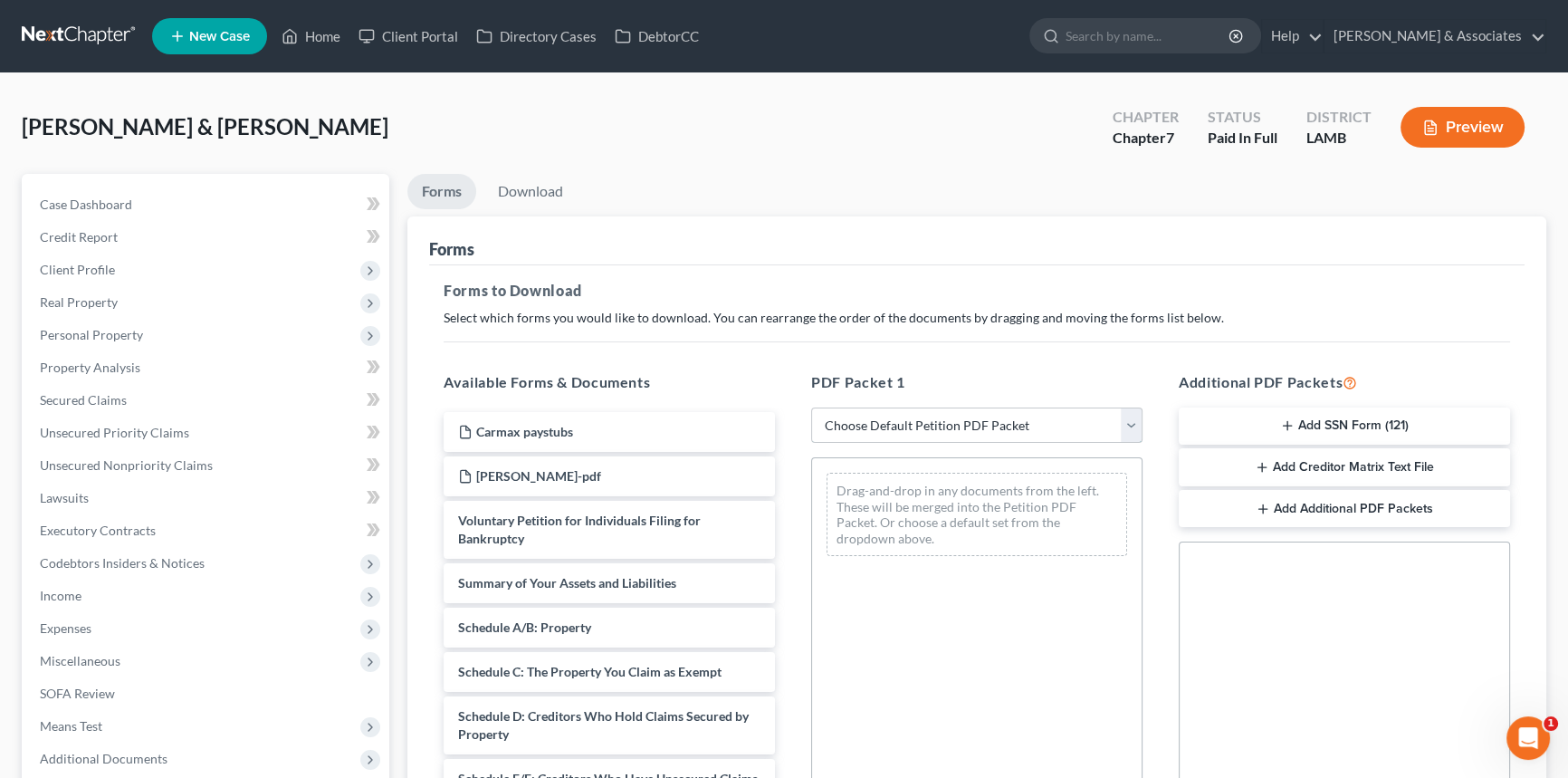
drag, startPoint x: 1011, startPoint y: 414, endPoint x: 1001, endPoint y: 430, distance: 18.9
click at [1011, 414] on select "Choose Default Petition PDF Packet Complete Bankruptcy Petition (all forms and …" at bounding box center [977, 425] width 331 height 36
select select "0"
click at [812, 408] on select "Choose Default Petition PDF Packet Complete Bankruptcy Petition (all forms and …" at bounding box center [977, 425] width 331 height 36
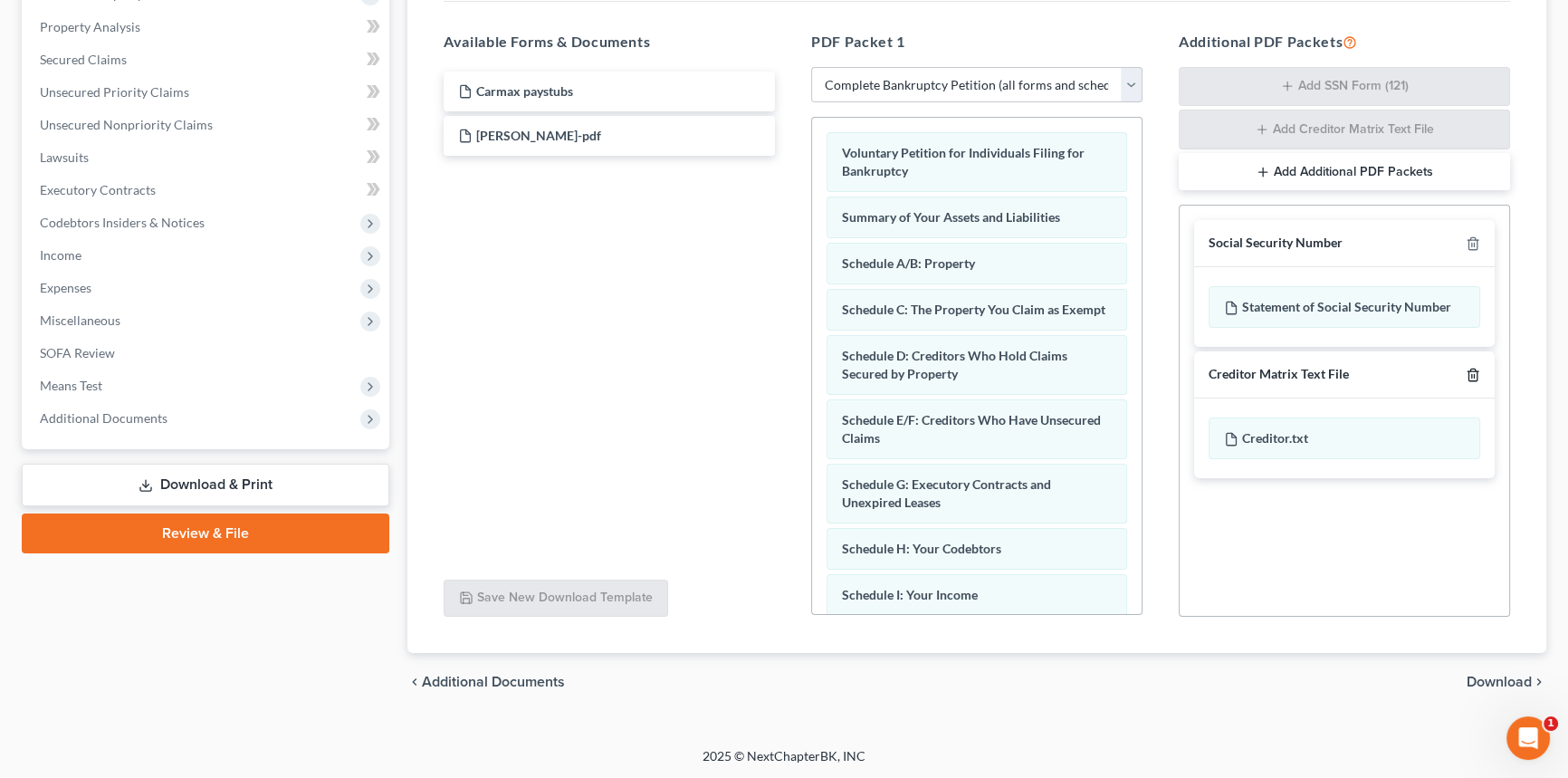
click at [1467, 369] on icon "button" at bounding box center [1473, 375] width 15 height 15
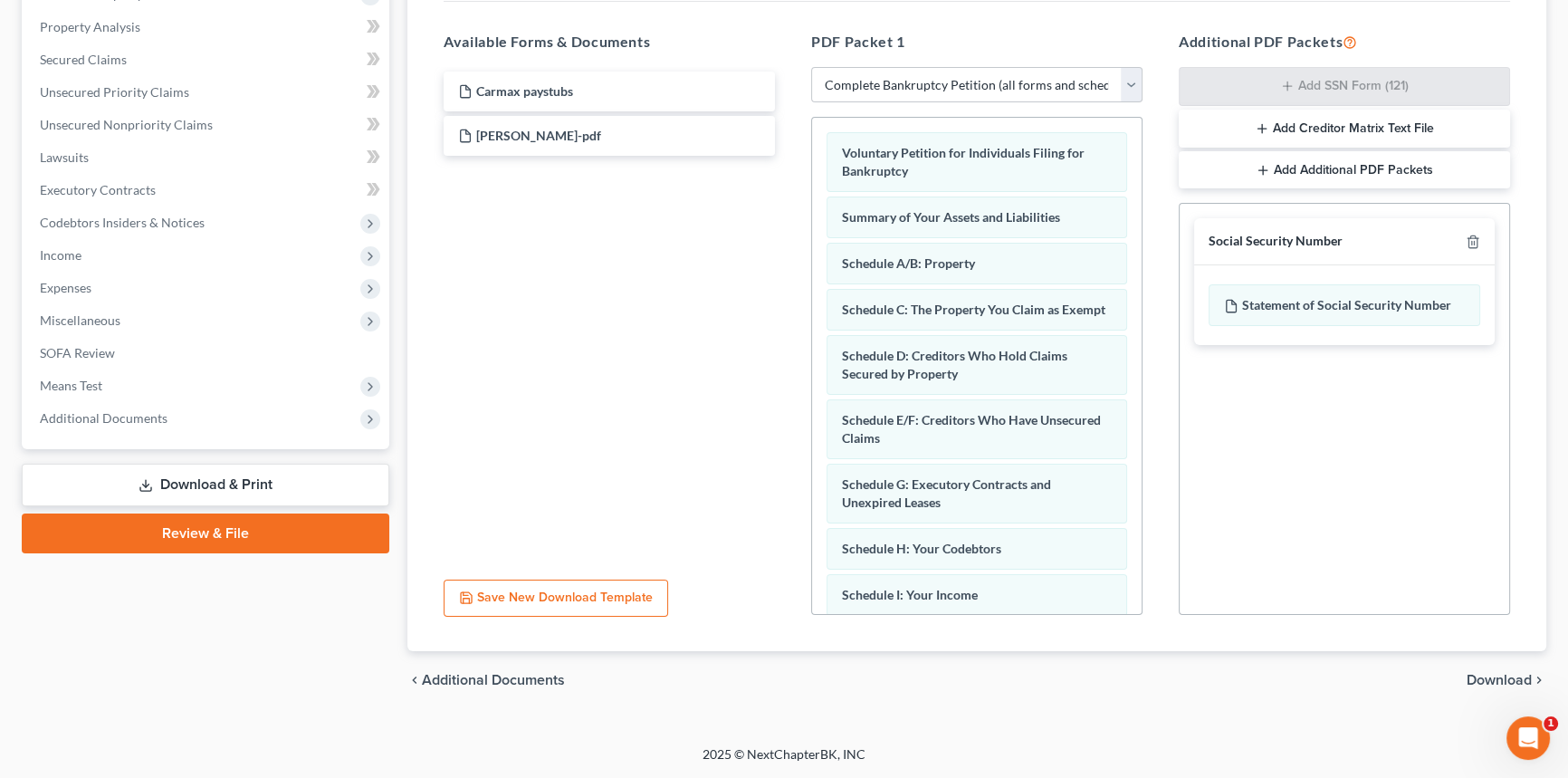
scroll to position [339, 0]
click at [1472, 244] on line "button" at bounding box center [1472, 246] width 0 height 4
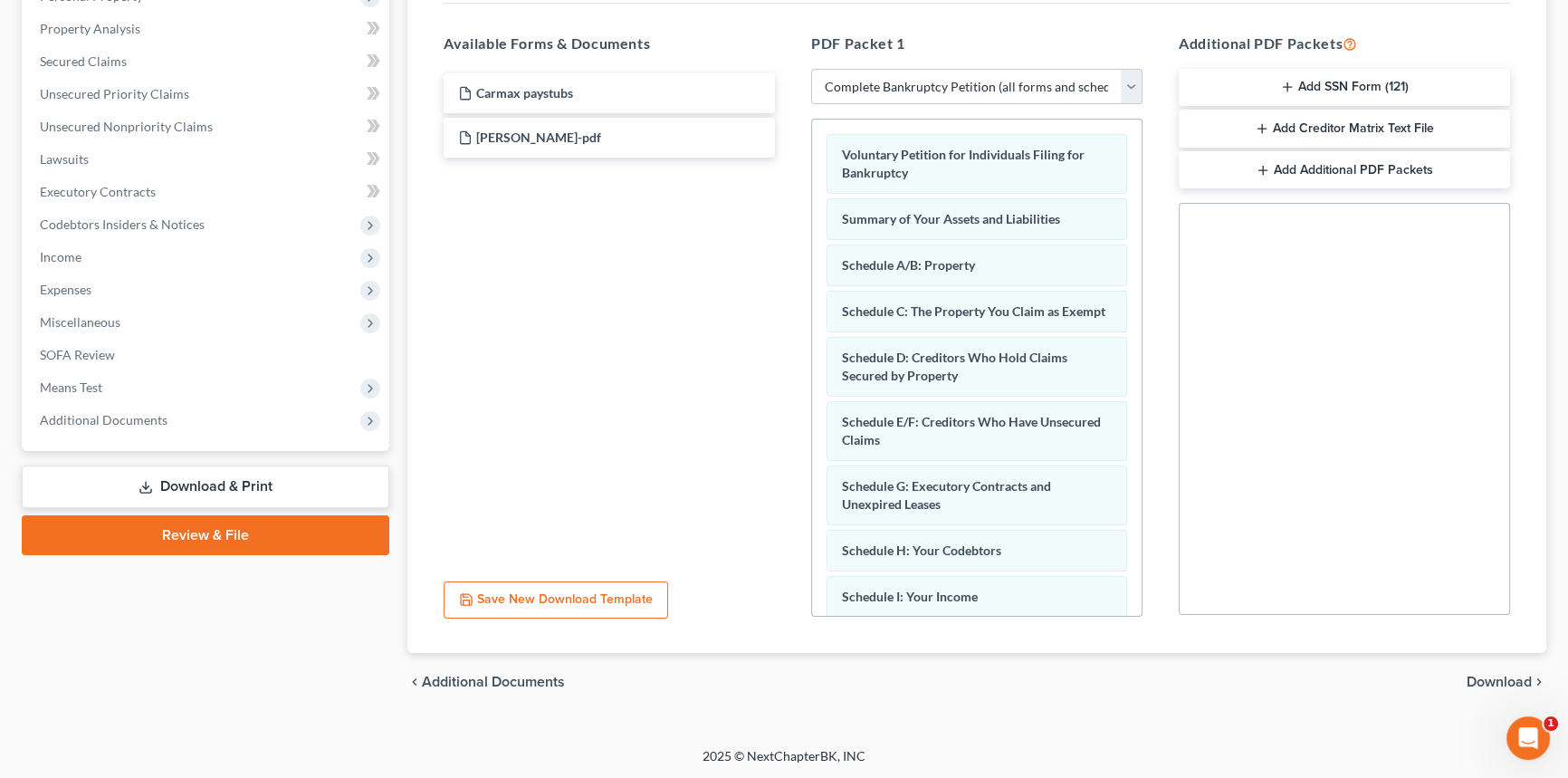
click at [1482, 679] on span "Download" at bounding box center [1499, 682] width 65 height 15
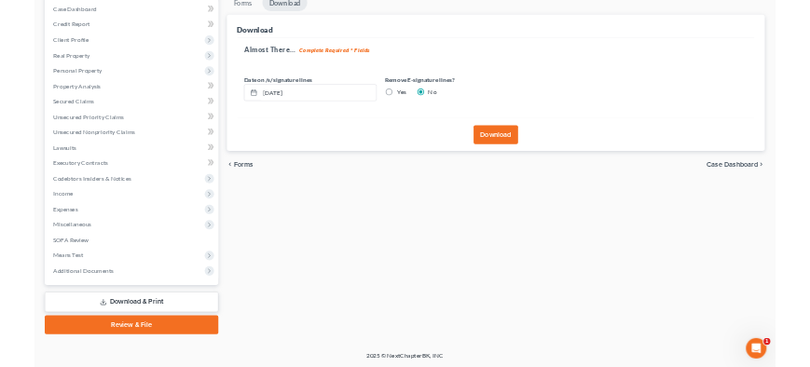
scroll to position [187, 0]
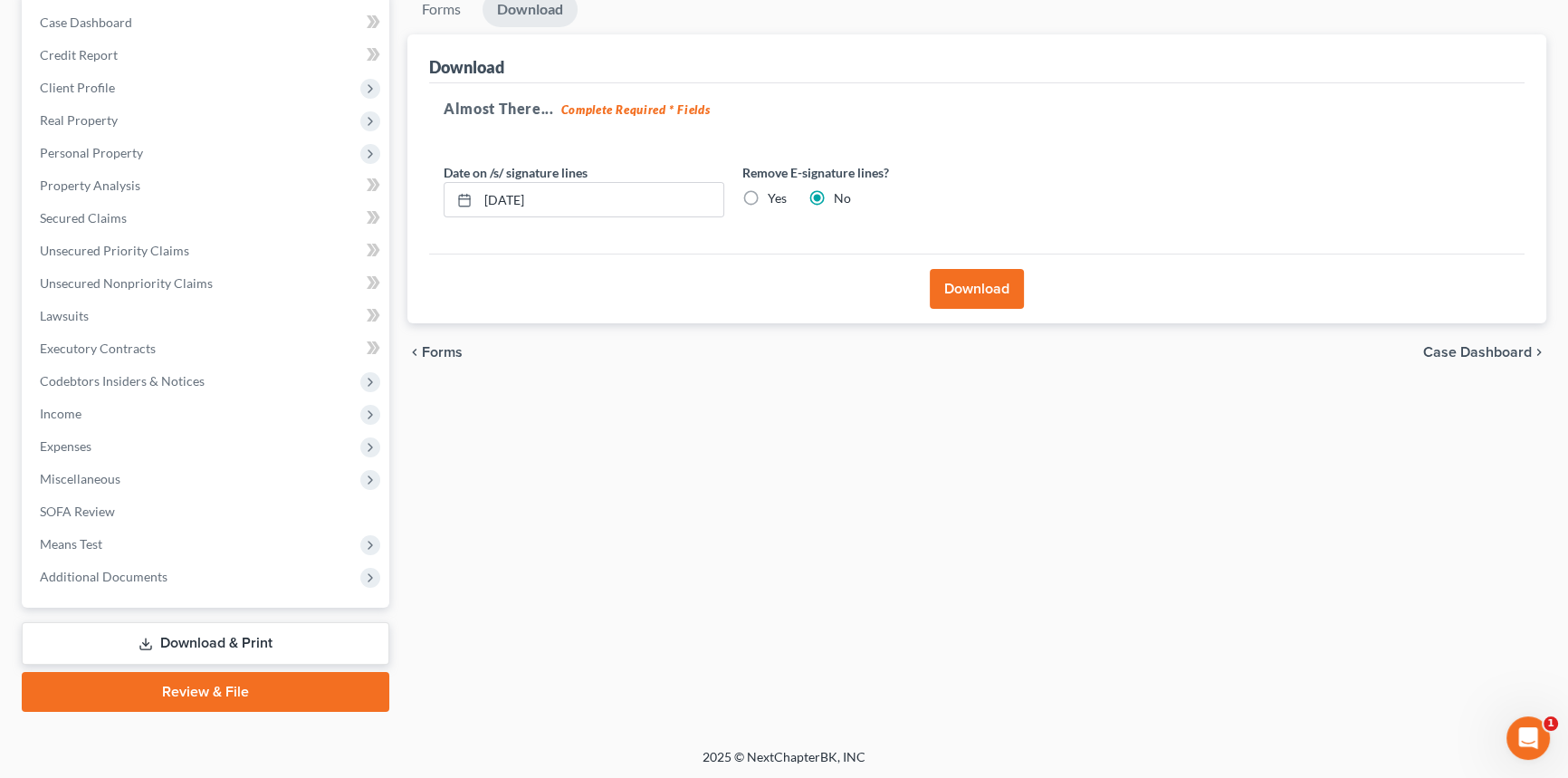
click at [768, 190] on label "Yes" at bounding box center [778, 198] width 19 height 18
click at [775, 190] on input "Yes" at bounding box center [781, 195] width 12 height 12
radio input "true"
radio input "false"
click at [975, 287] on button "Download" at bounding box center [977, 288] width 94 height 40
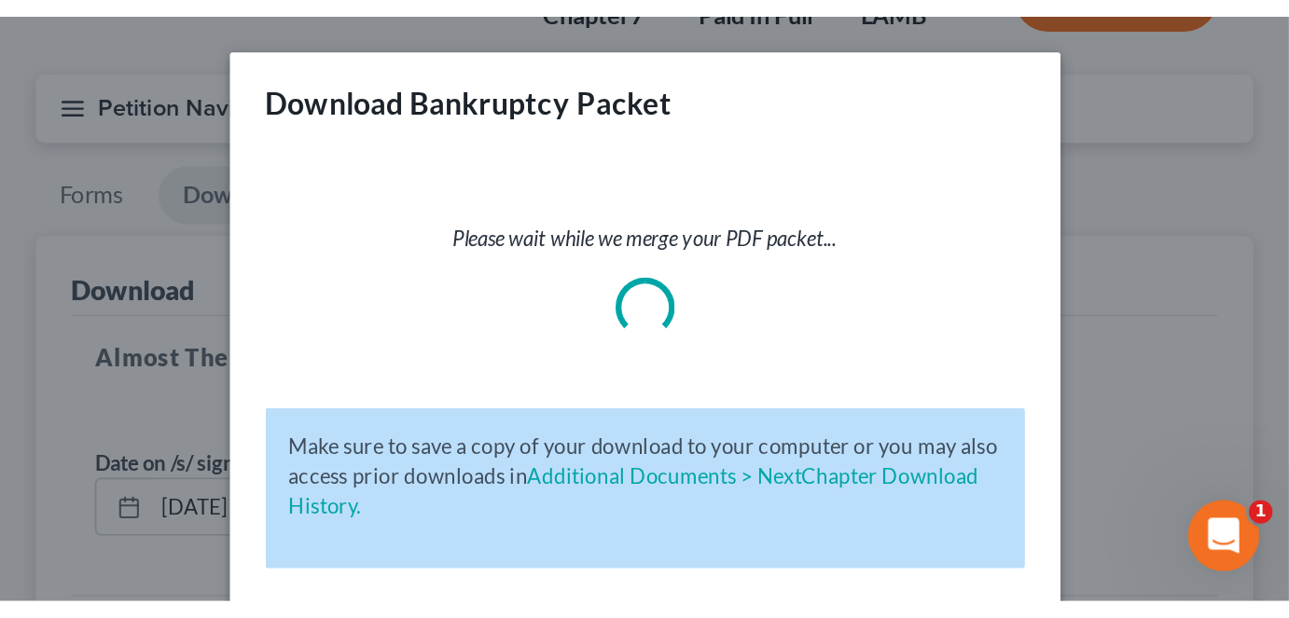
scroll to position [188, 0]
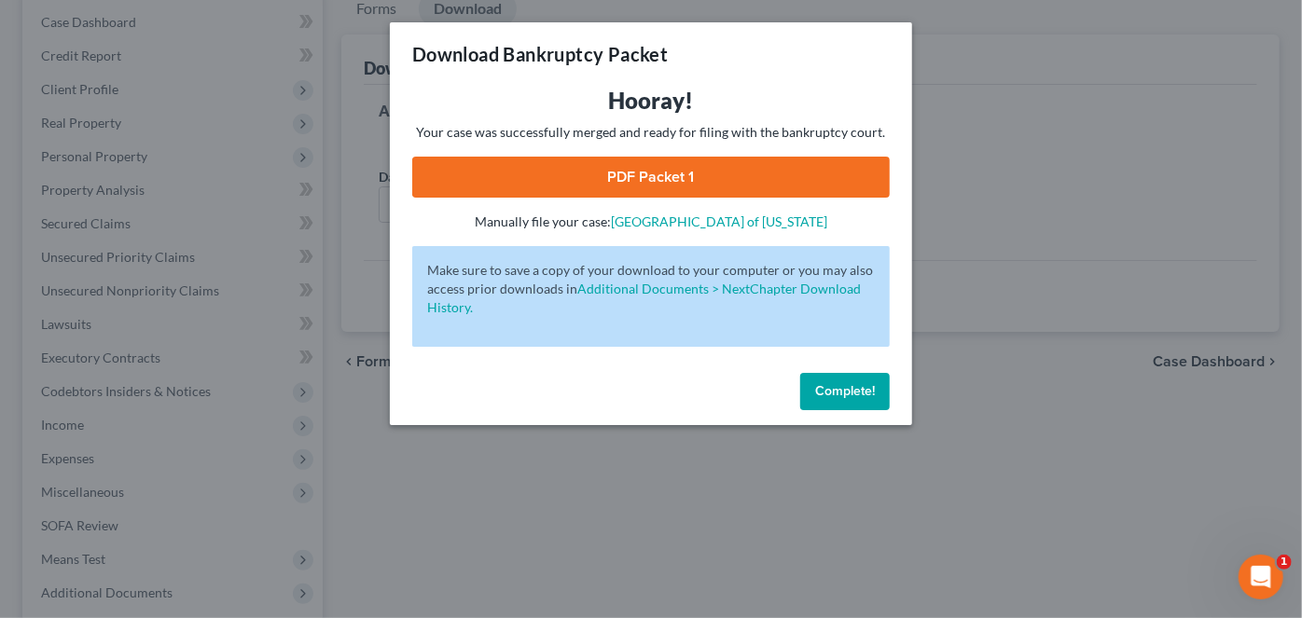
click at [800, 173] on link "PDF Packet 1" at bounding box center [650, 177] width 477 height 41
drag, startPoint x: 823, startPoint y: 364, endPoint x: 829, endPoint y: 377, distance: 14.2
click at [828, 373] on div "Download Bankruptcy Packet Hooray! Your case was successfully merged and ready …" at bounding box center [651, 223] width 522 height 403
click at [830, 379] on button "Complete!" at bounding box center [845, 391] width 90 height 37
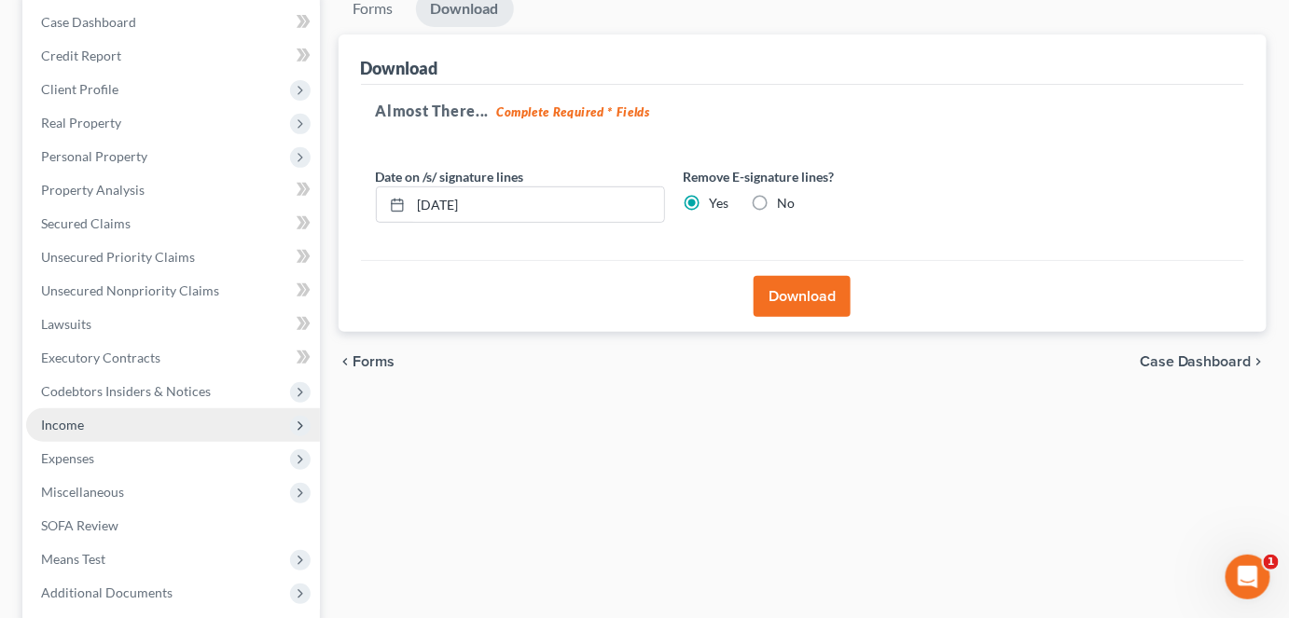
click at [187, 420] on span "Income" at bounding box center [173, 425] width 294 height 34
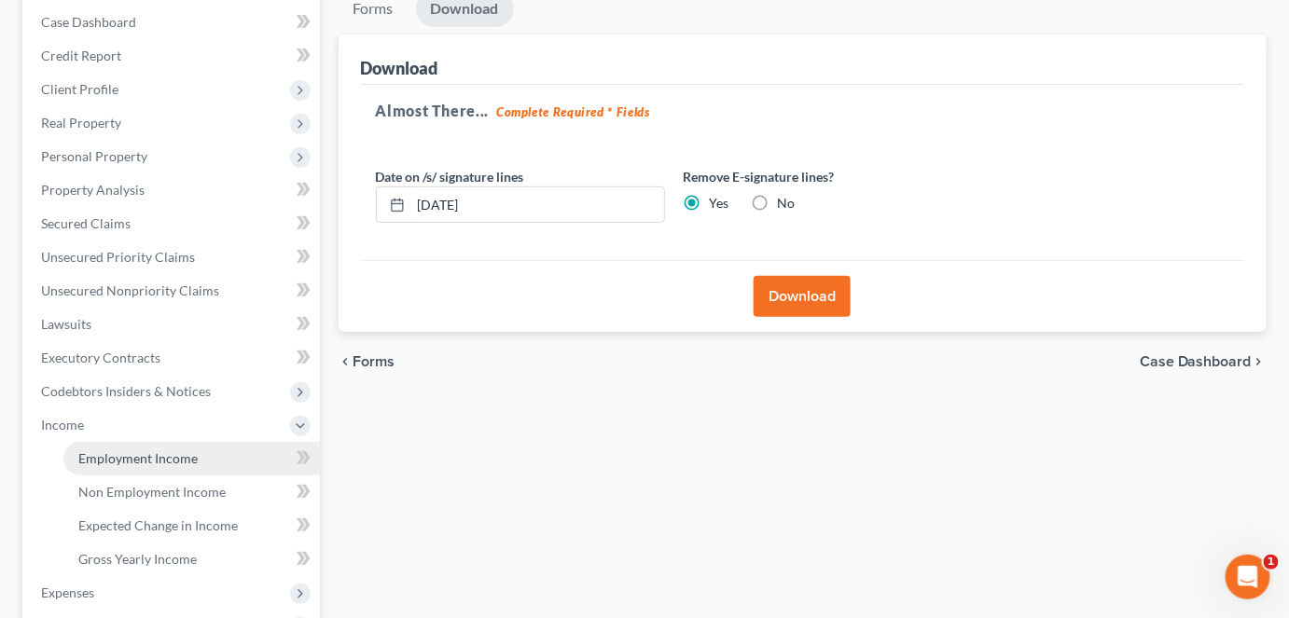
click at [173, 455] on span "Employment Income" at bounding box center [137, 458] width 119 height 16
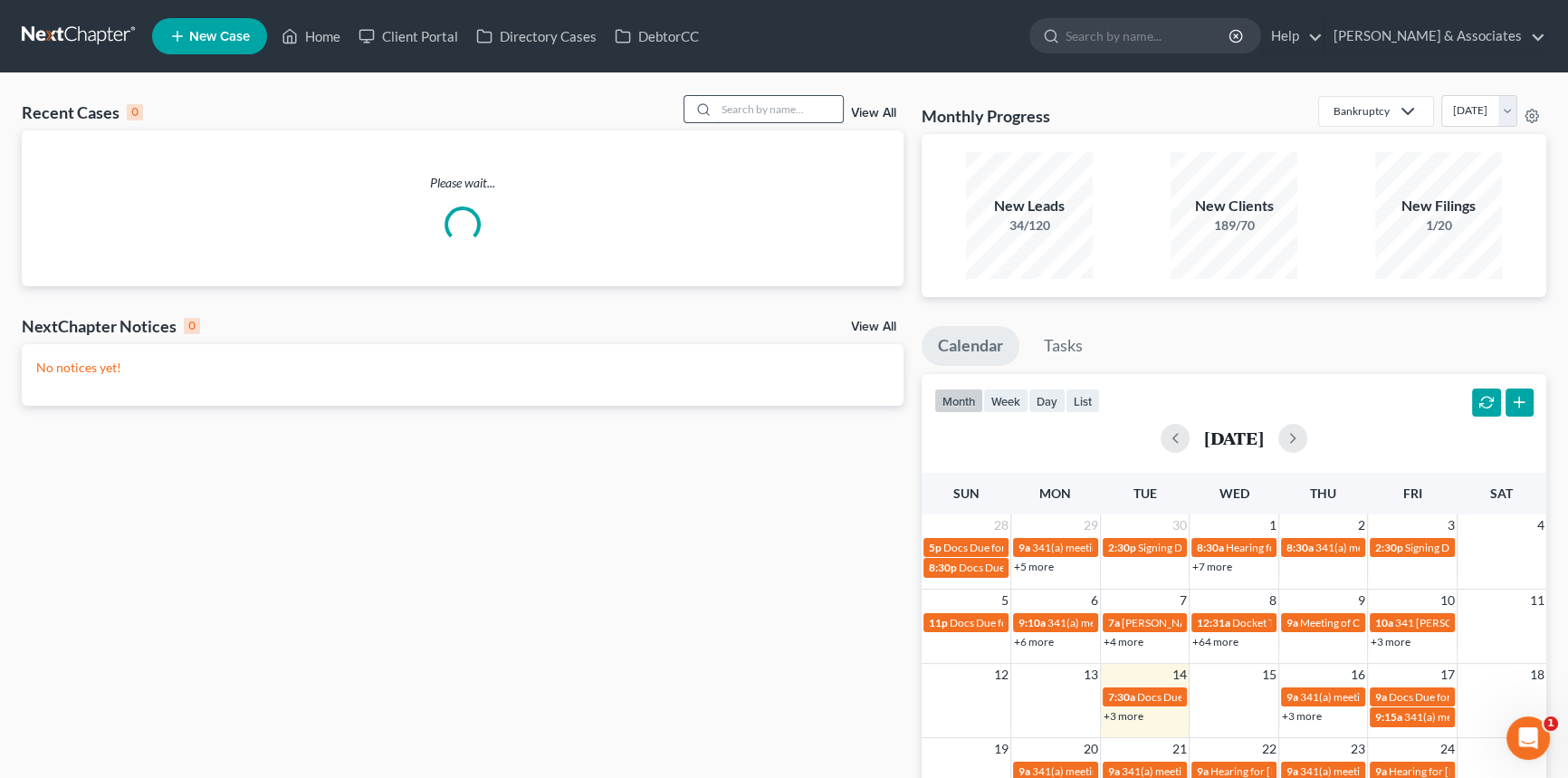
click at [765, 100] on input "search" at bounding box center [780, 109] width 127 height 26
type input "[PERSON_NAME]"
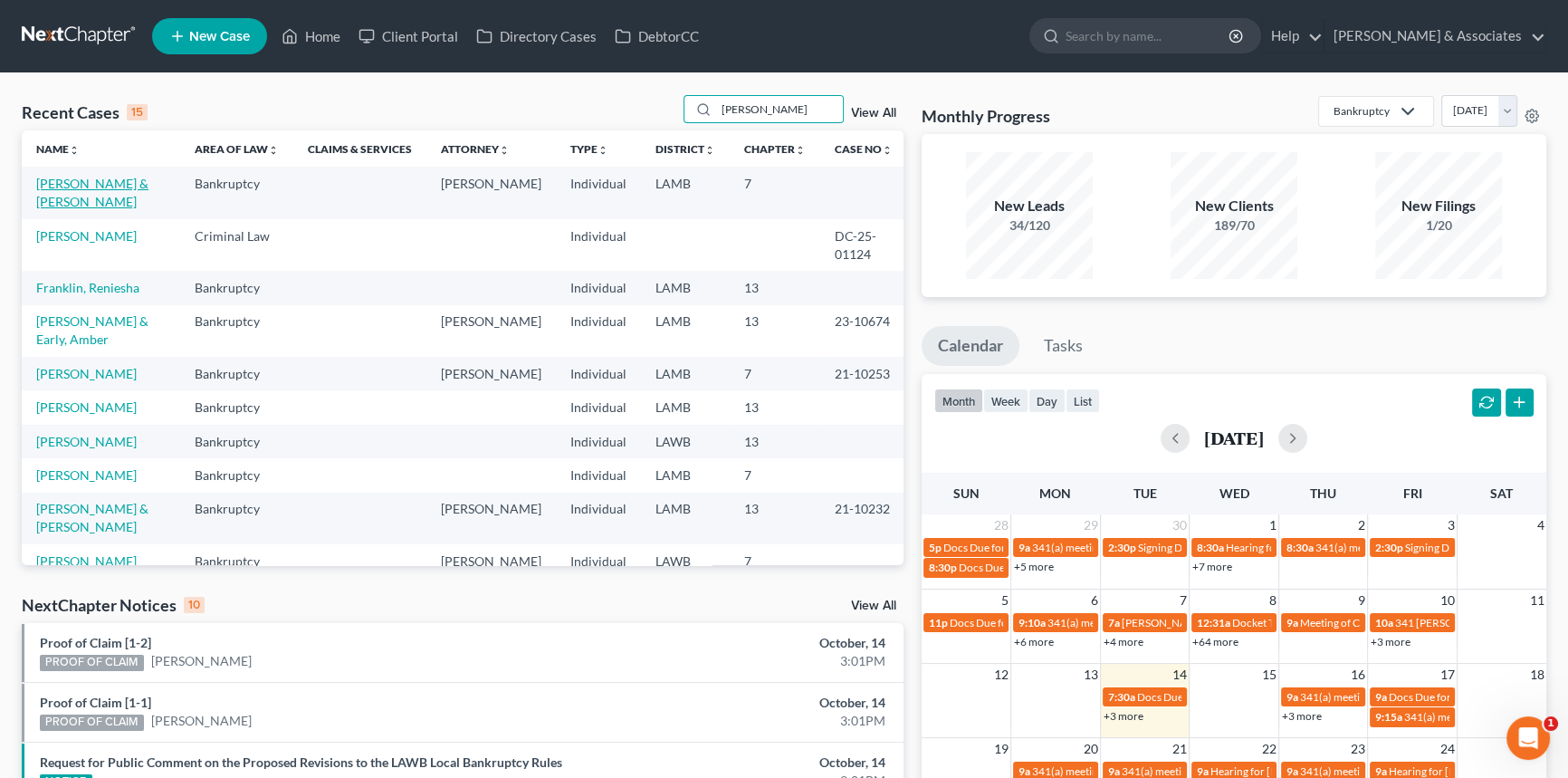
click at [91, 187] on link "Franklin, Anthony & LaShonda" at bounding box center [92, 192] width 113 height 34
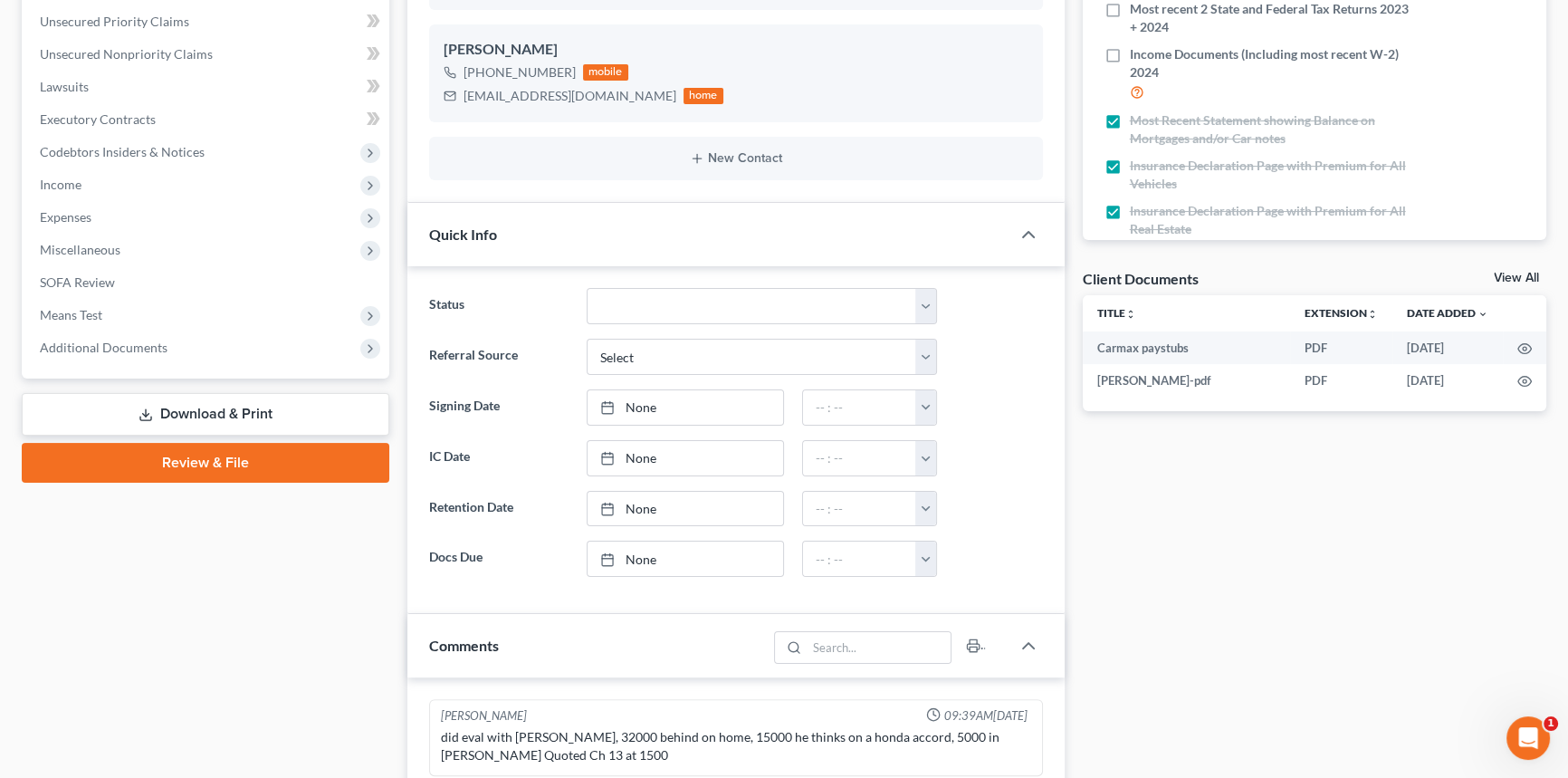
scroll to position [284, 0]
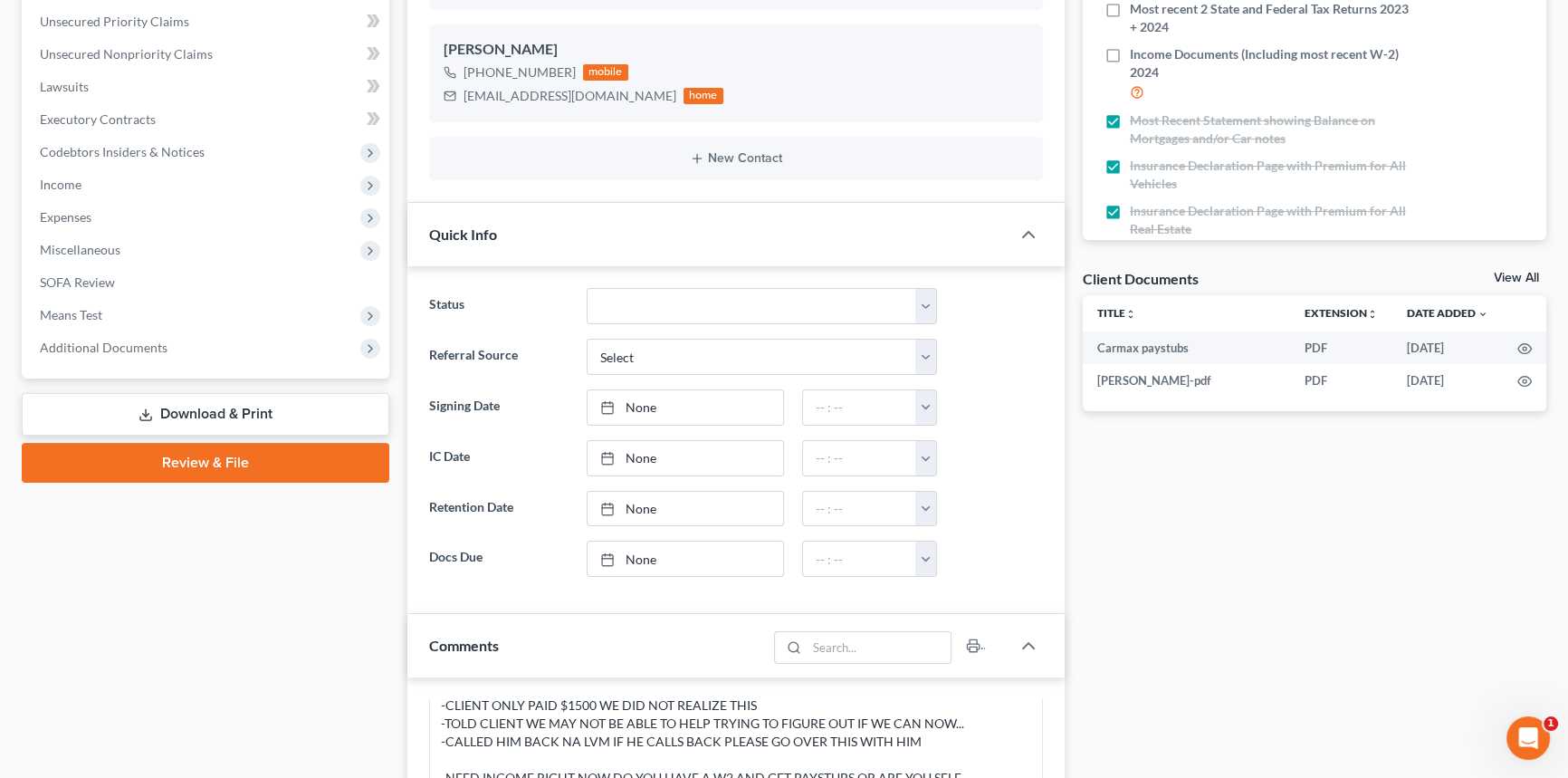
click at [167, 407] on link "Download & Print" at bounding box center [205, 415] width 368 height 43
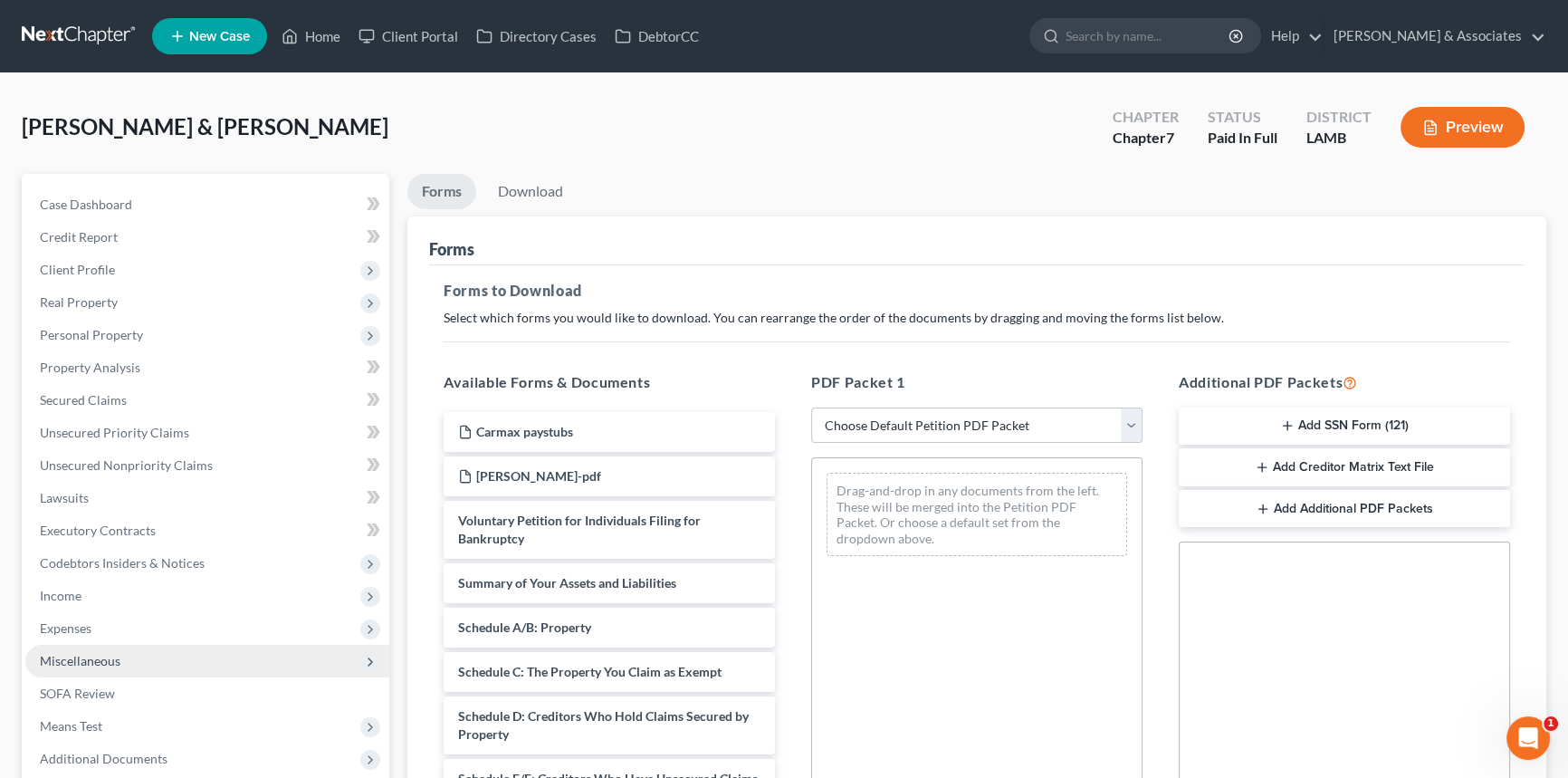
click at [143, 660] on span "Miscellaneous" at bounding box center [207, 661] width 364 height 33
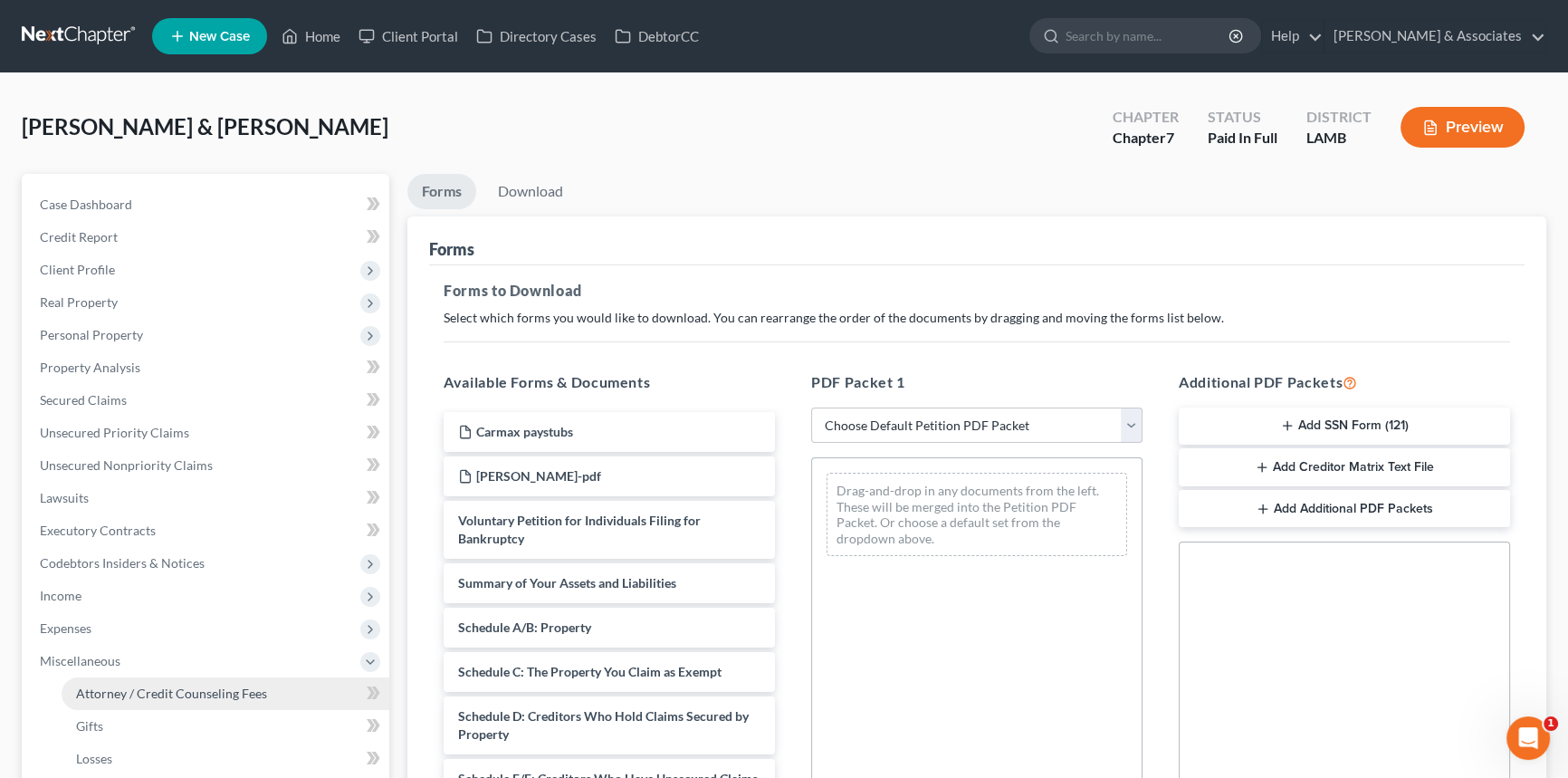
click at [137, 679] on link "Attorney / Credit Counseling Fees" at bounding box center [225, 694] width 328 height 33
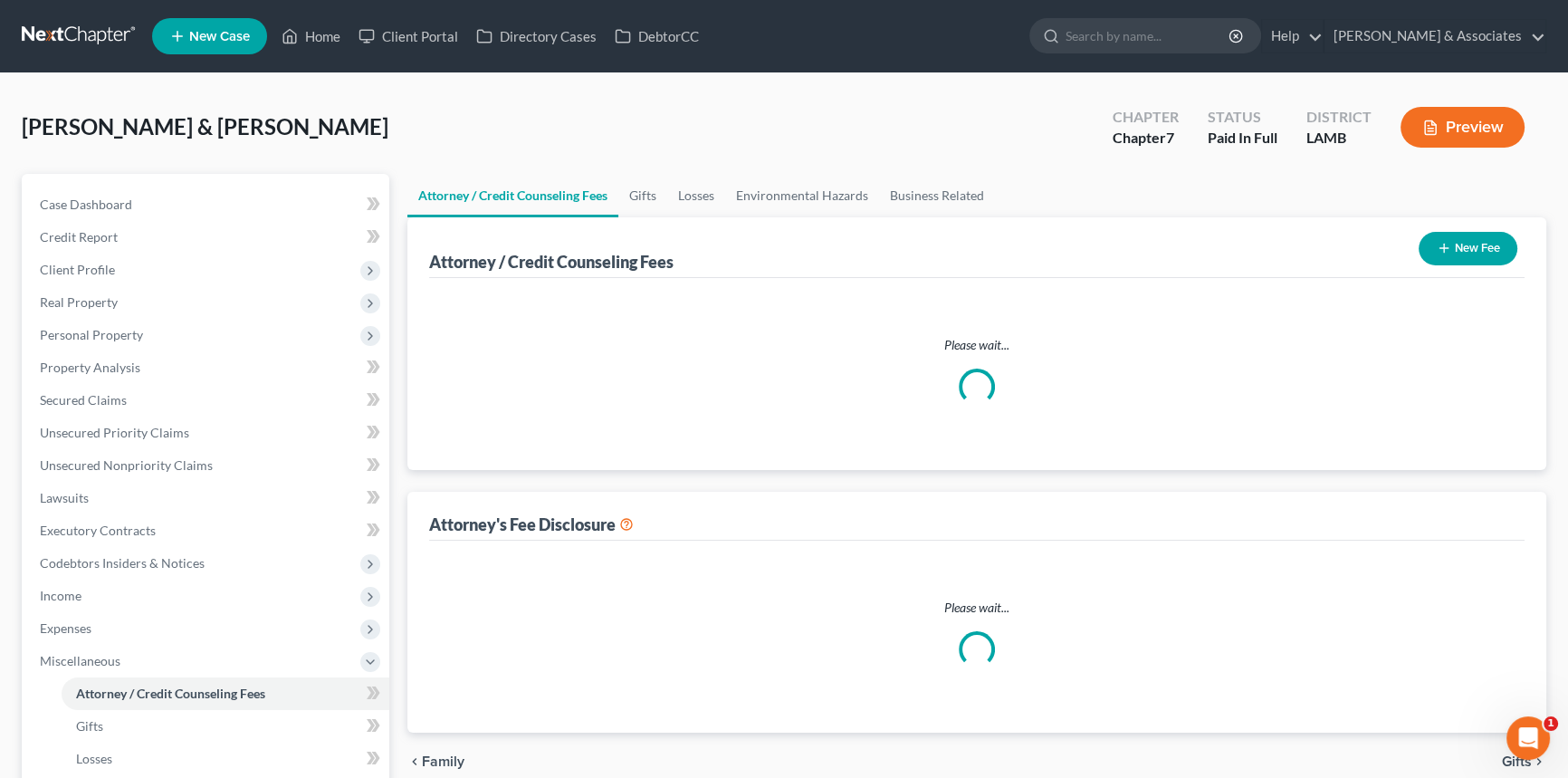
select select "4"
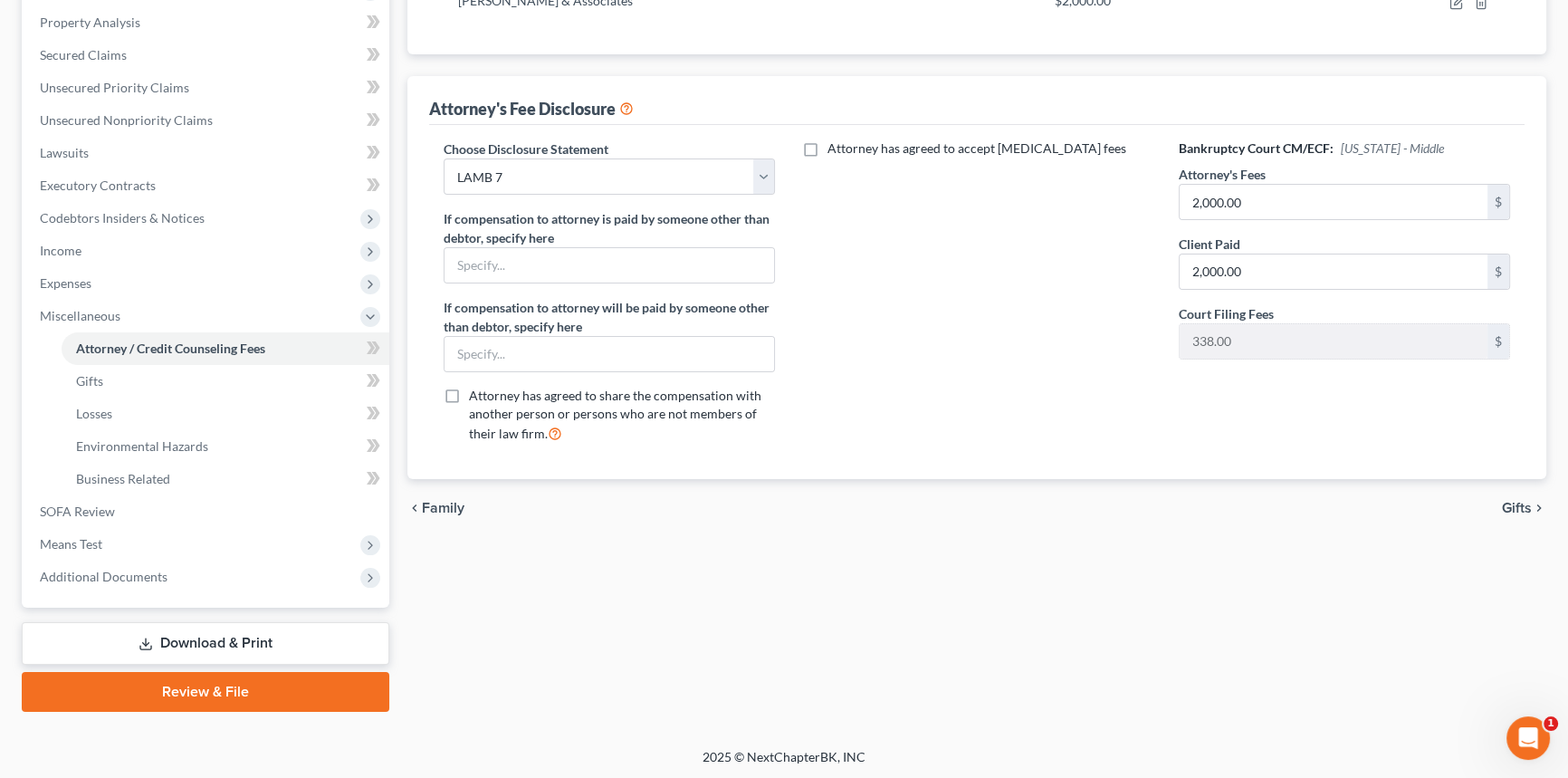
click at [148, 637] on icon at bounding box center [146, 644] width 15 height 15
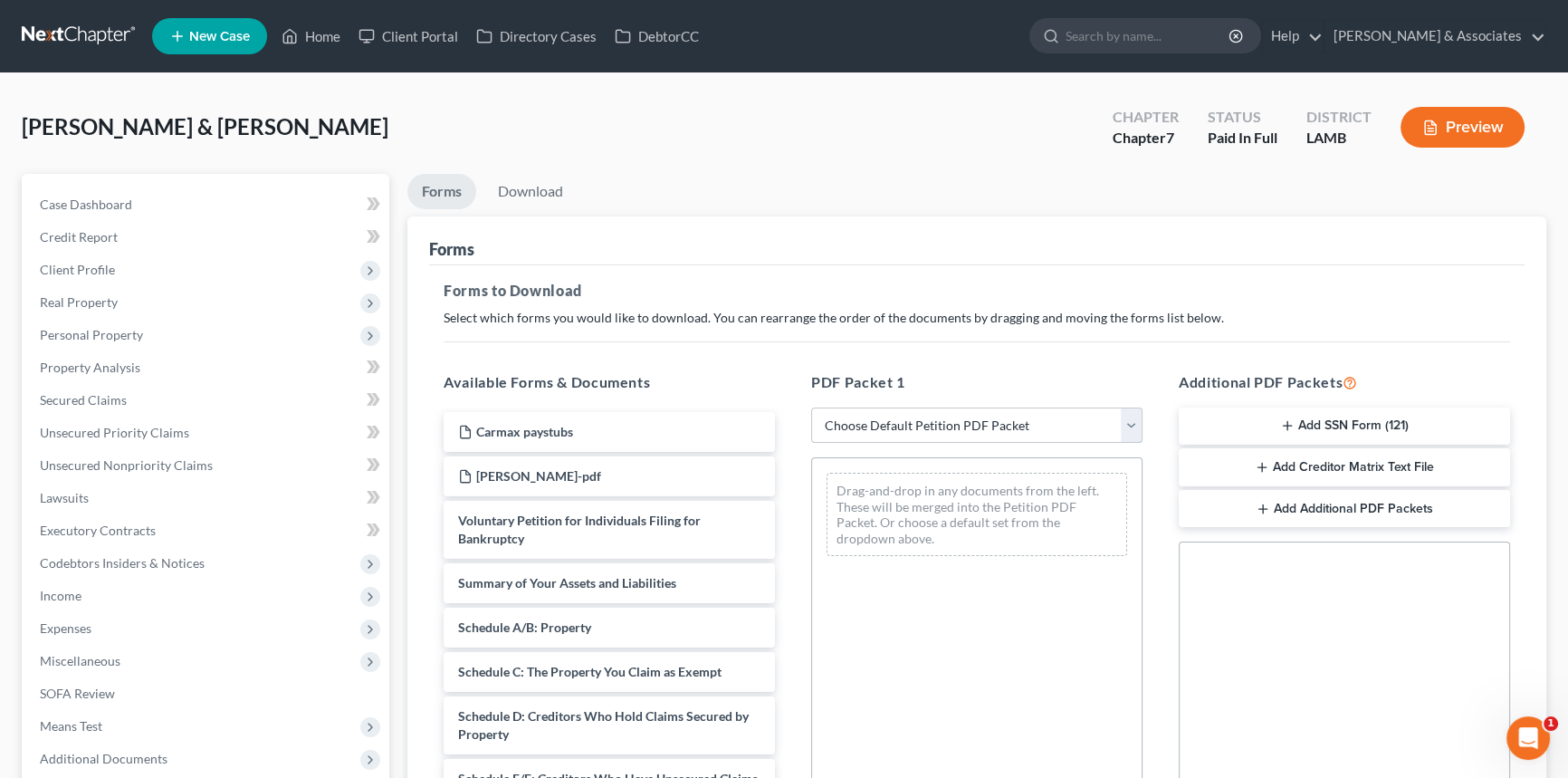
click at [951, 424] on select "Choose Default Petition PDF Packet Complete Bankruptcy Petition (all forms and …" at bounding box center [977, 425] width 331 height 36
select select "0"
click at [812, 408] on select "Choose Default Petition PDF Packet Complete Bankruptcy Petition (all forms and …" at bounding box center [977, 425] width 331 height 36
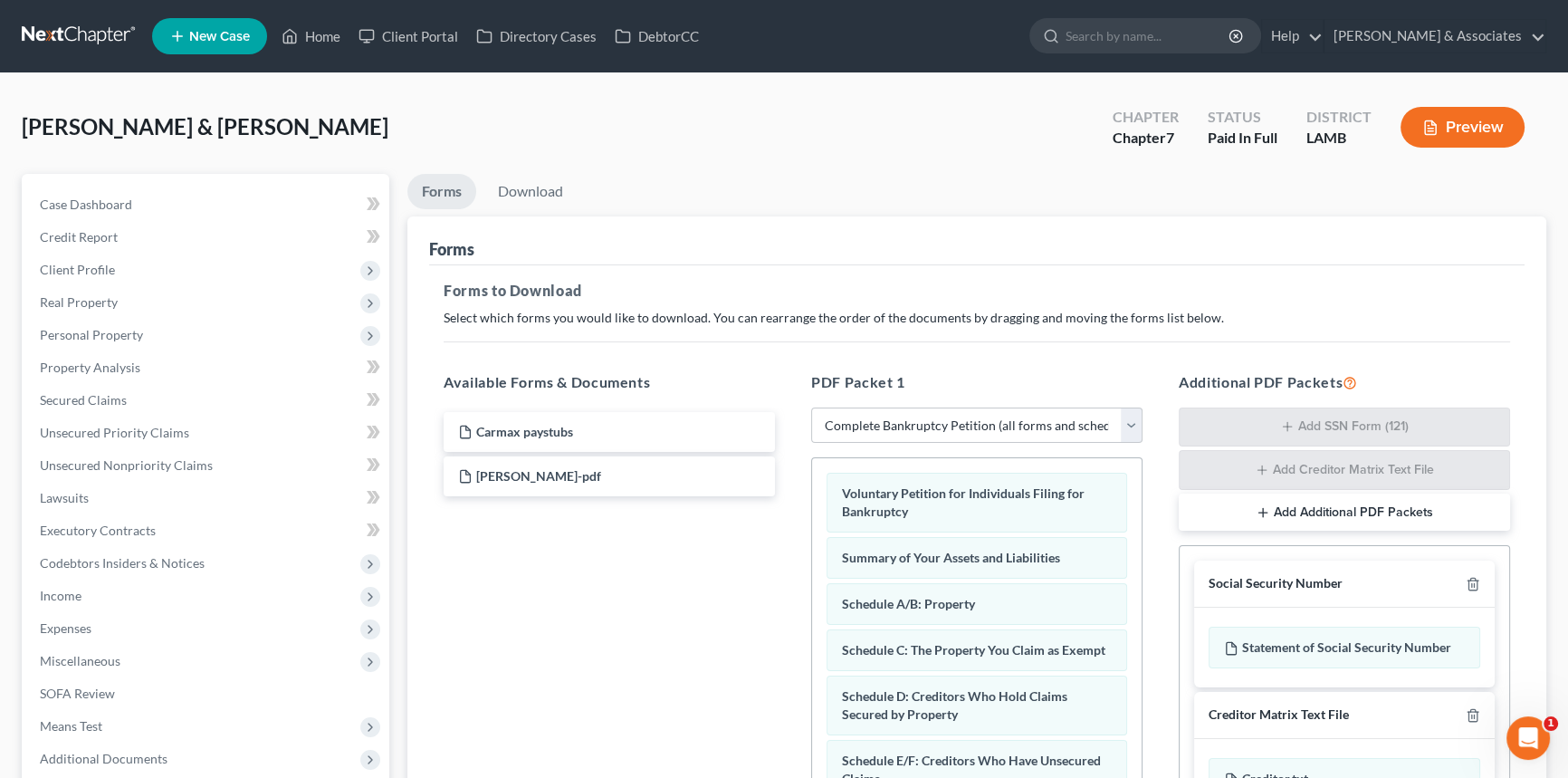
click at [1481, 584] on div "Social Security Number" at bounding box center [1345, 584] width 301 height 47
click at [1478, 583] on icon "button" at bounding box center [1473, 584] width 15 height 15
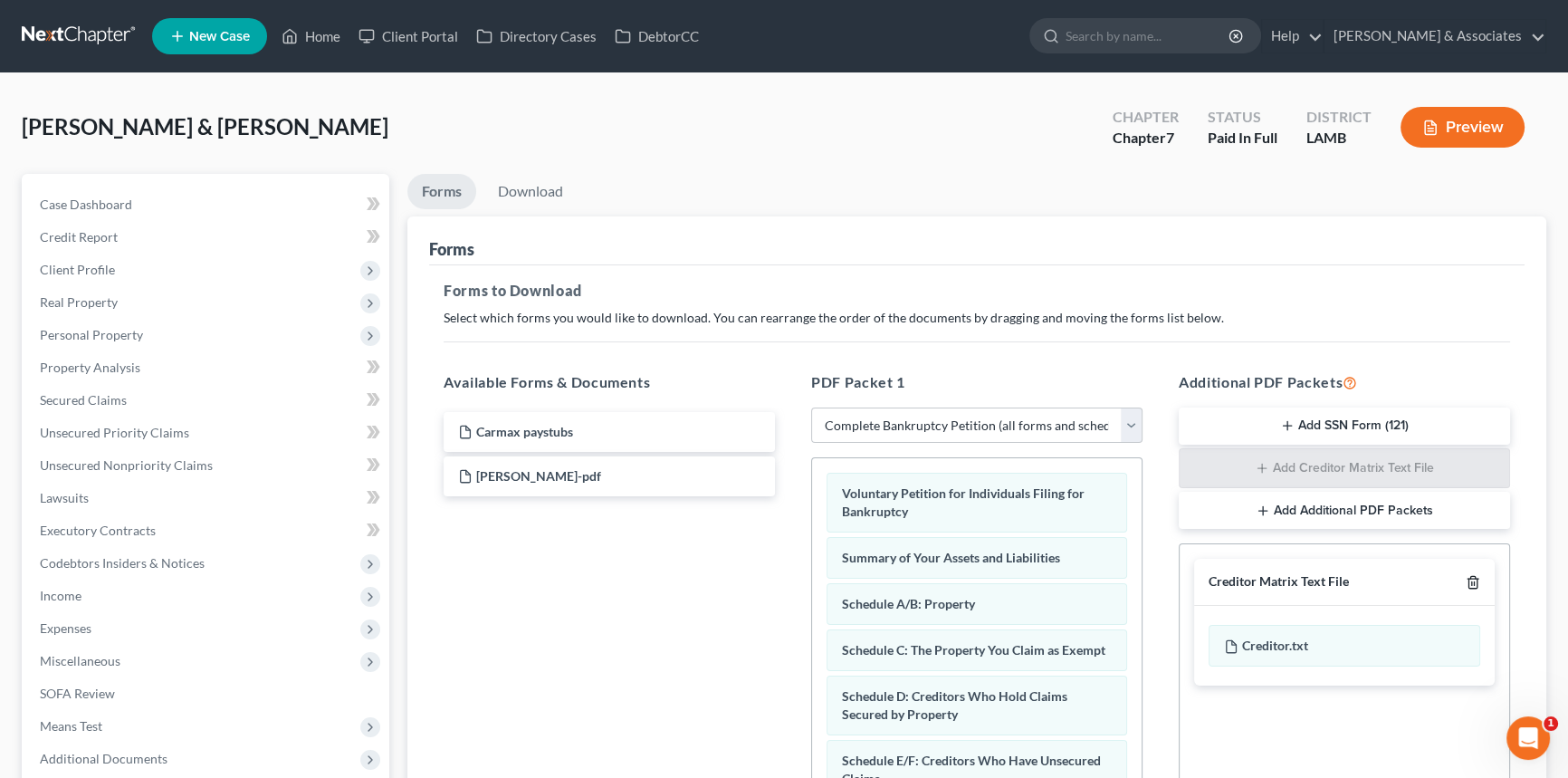
click at [1478, 583] on icon "button" at bounding box center [1473, 582] width 15 height 15
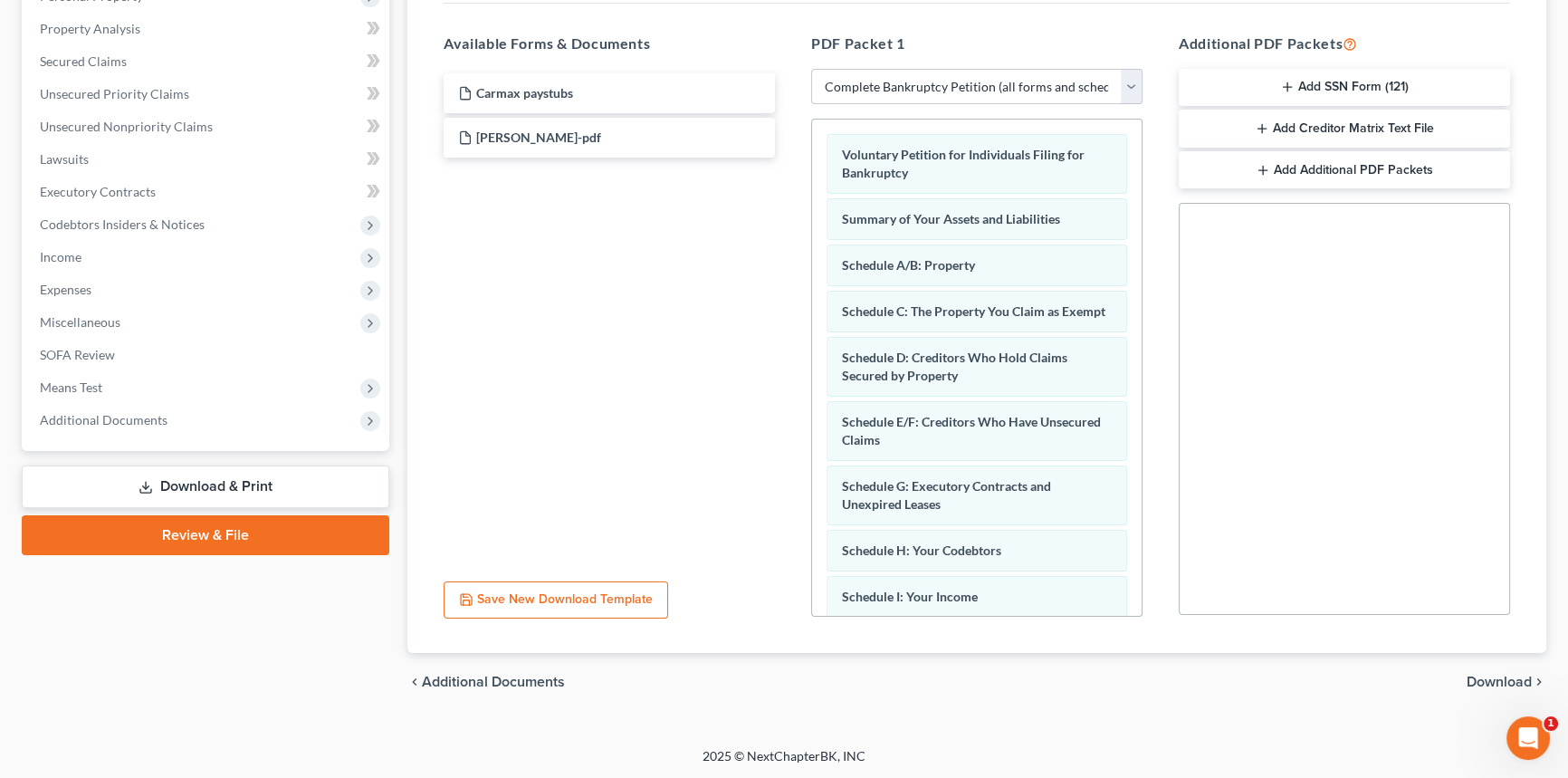
click at [1497, 675] on span "Download" at bounding box center [1499, 682] width 65 height 15
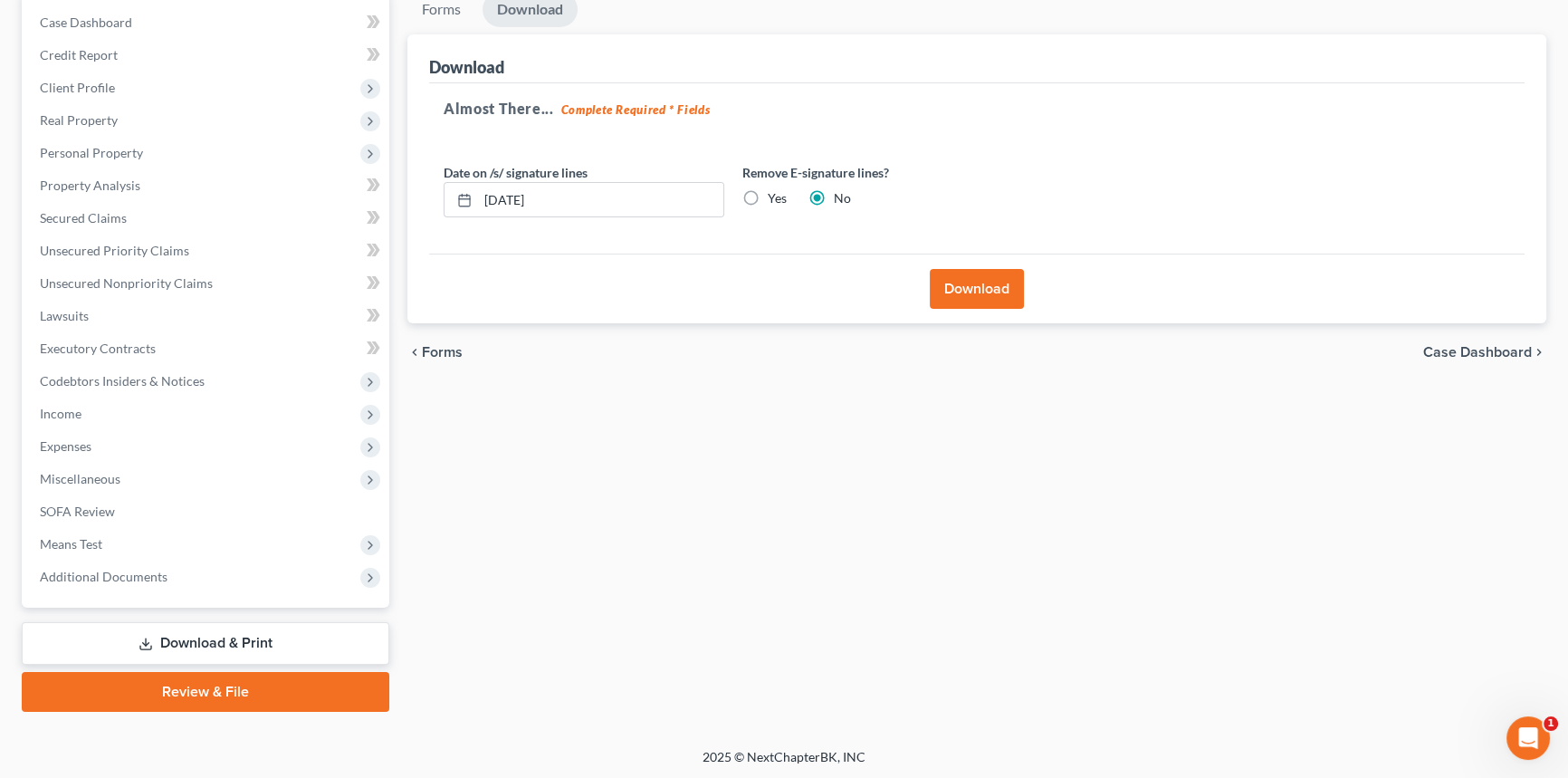
drag, startPoint x: 734, startPoint y: 209, endPoint x: 746, endPoint y: 196, distance: 17.7
click at [738, 205] on div "Remove E-signature lines? Yes No" at bounding box center [883, 190] width 299 height 55
click at [768, 195] on label "Yes" at bounding box center [778, 198] width 19 height 18
click at [775, 195] on input "Yes" at bounding box center [781, 195] width 12 height 12
radio input "true"
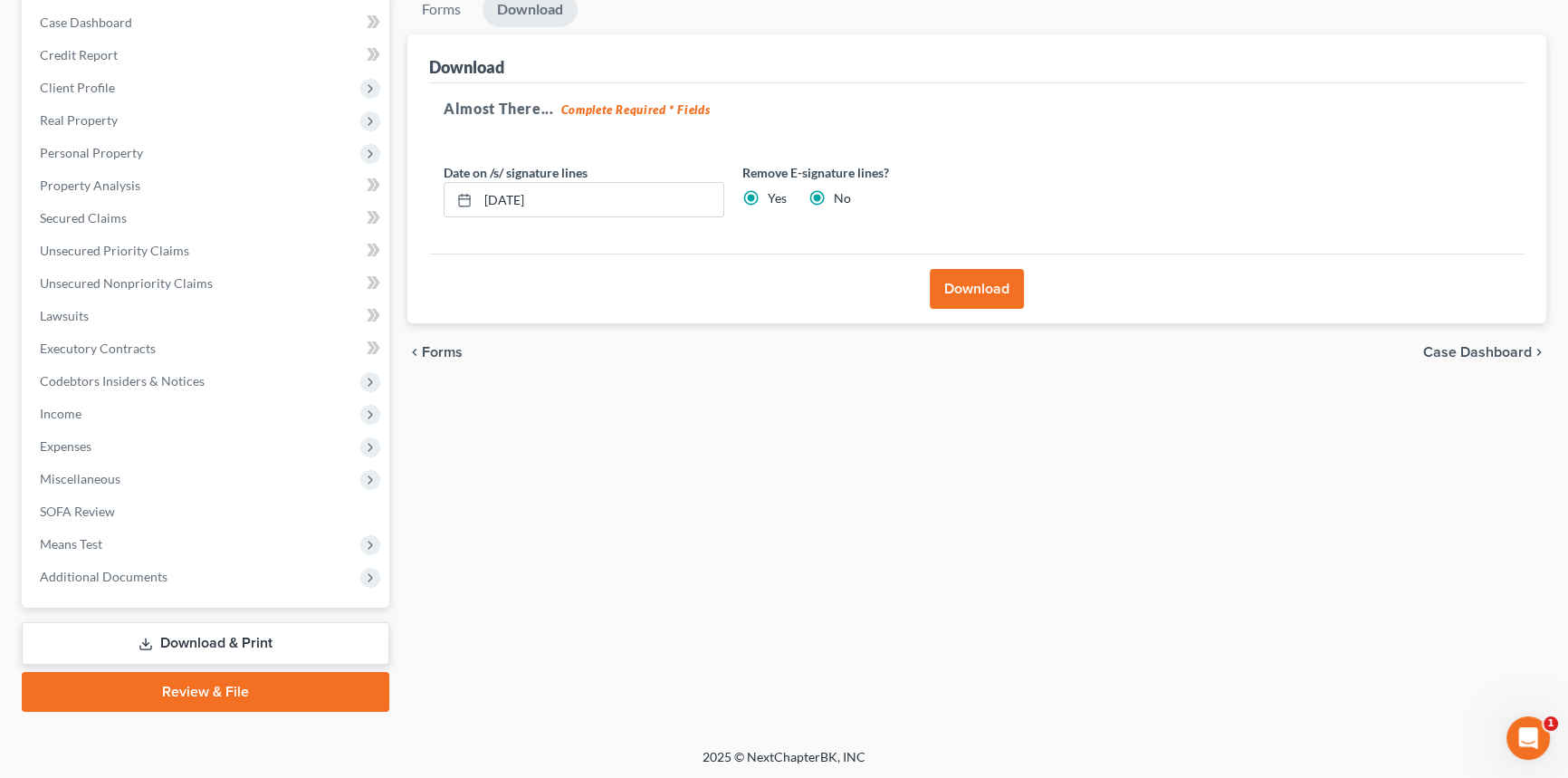
radio input "false"
click at [978, 272] on button "Download" at bounding box center [977, 288] width 94 height 40
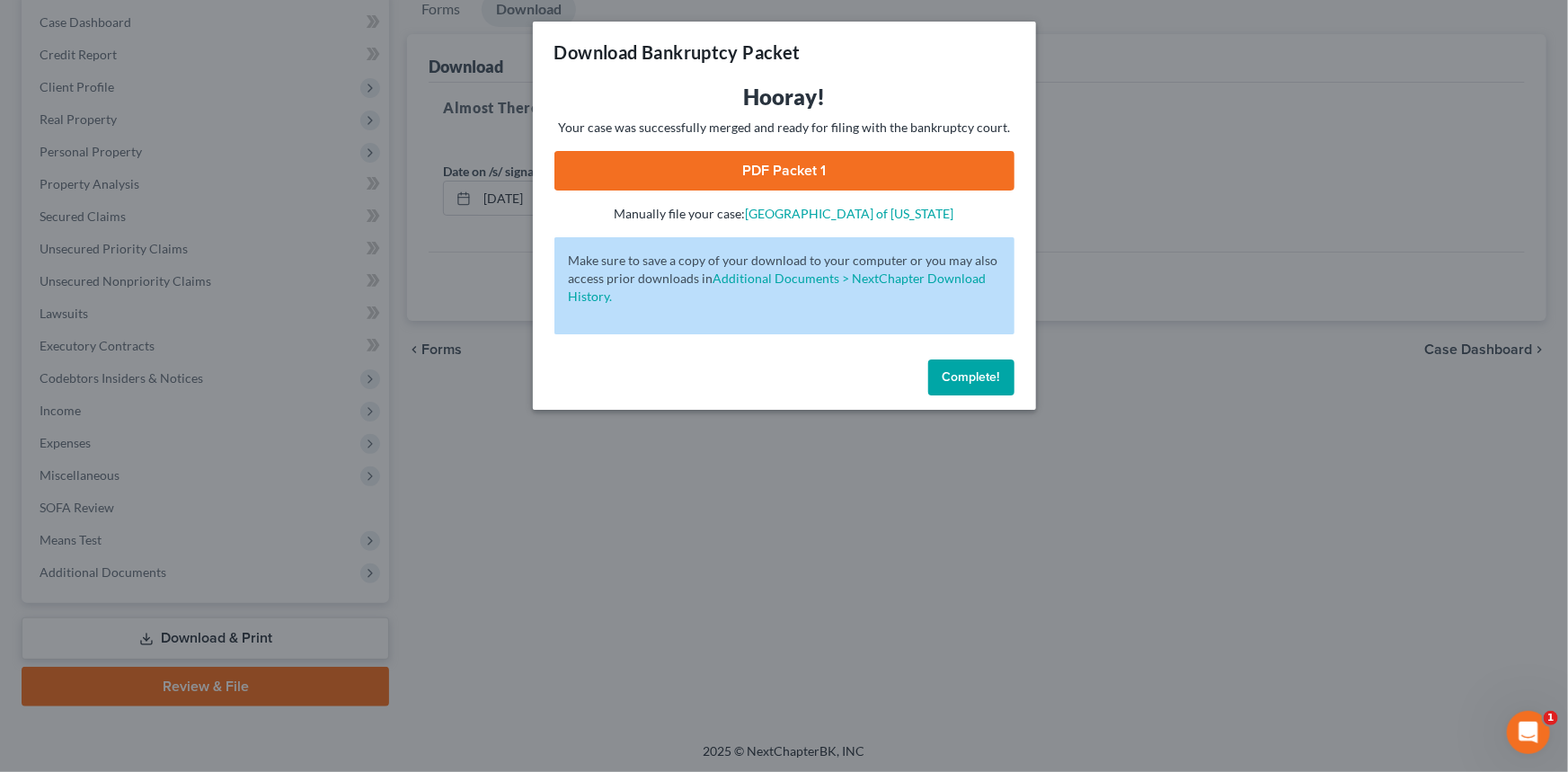
click at [686, 162] on link "PDF Packet 1" at bounding box center [784, 171] width 460 height 40
click at [988, 368] on button "Complete!" at bounding box center [971, 377] width 87 height 36
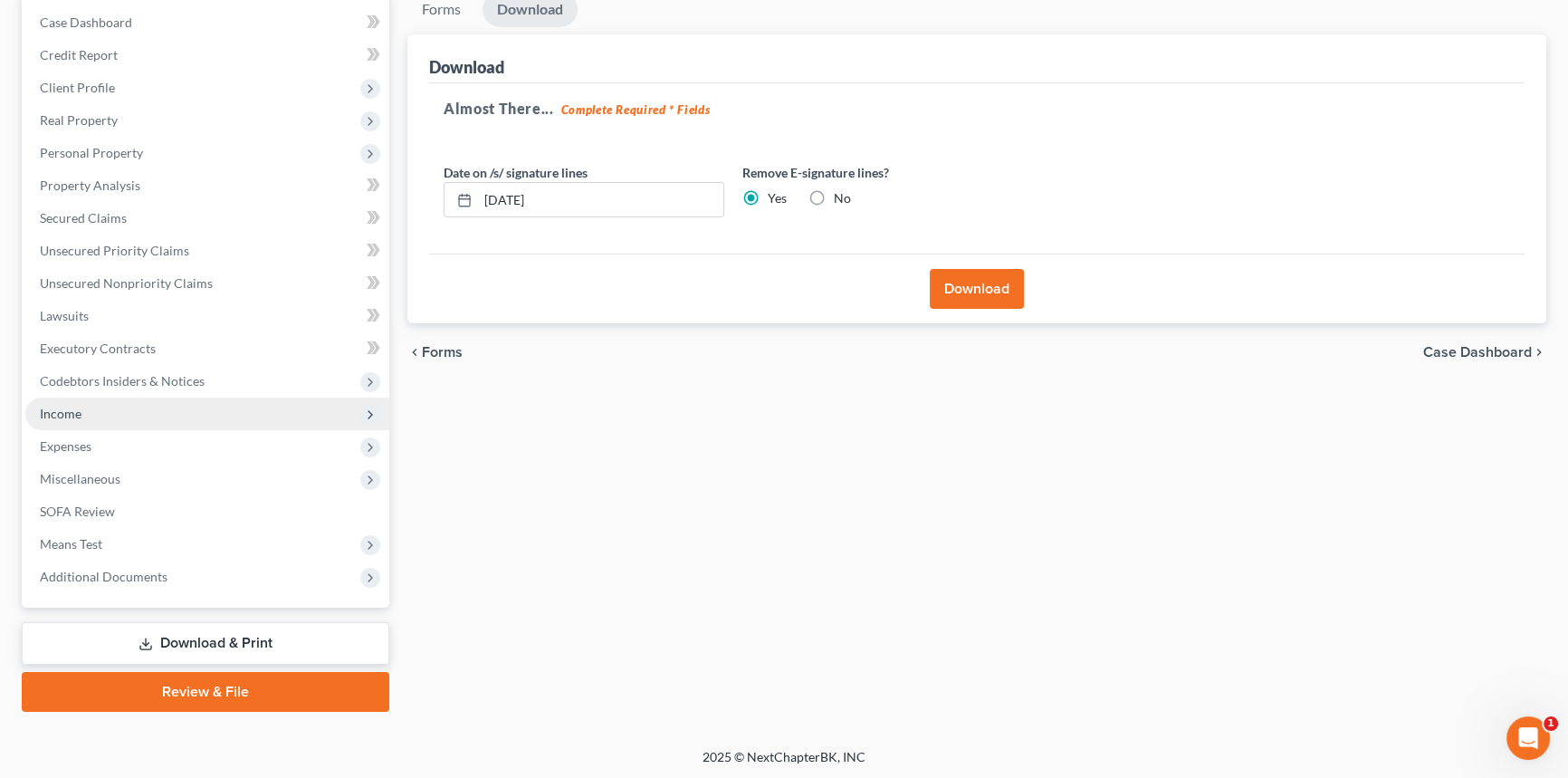
click at [57, 415] on span "Income" at bounding box center [60, 414] width 42 height 16
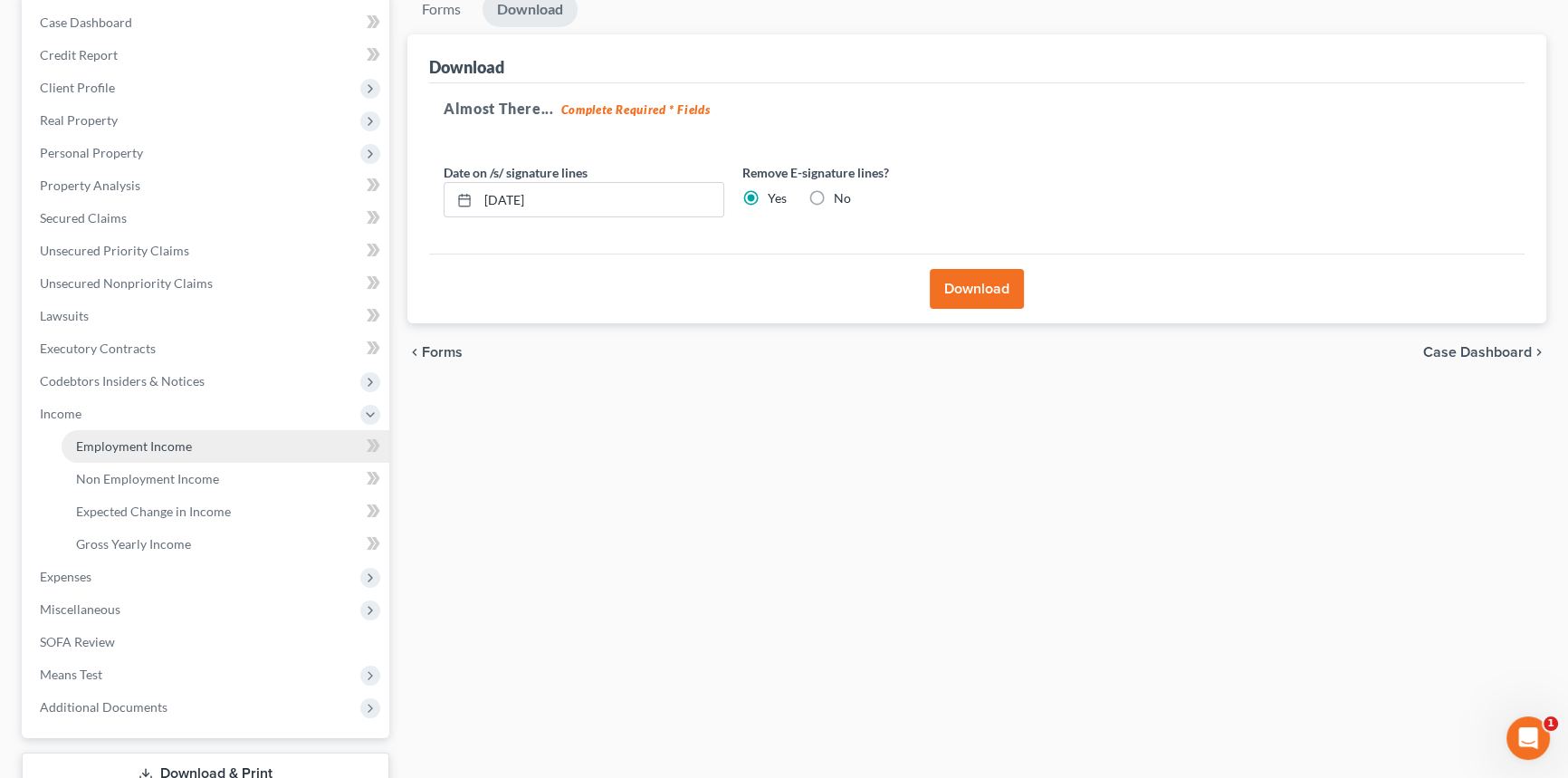
click at [134, 450] on span "Employment Income" at bounding box center [133, 446] width 116 height 16
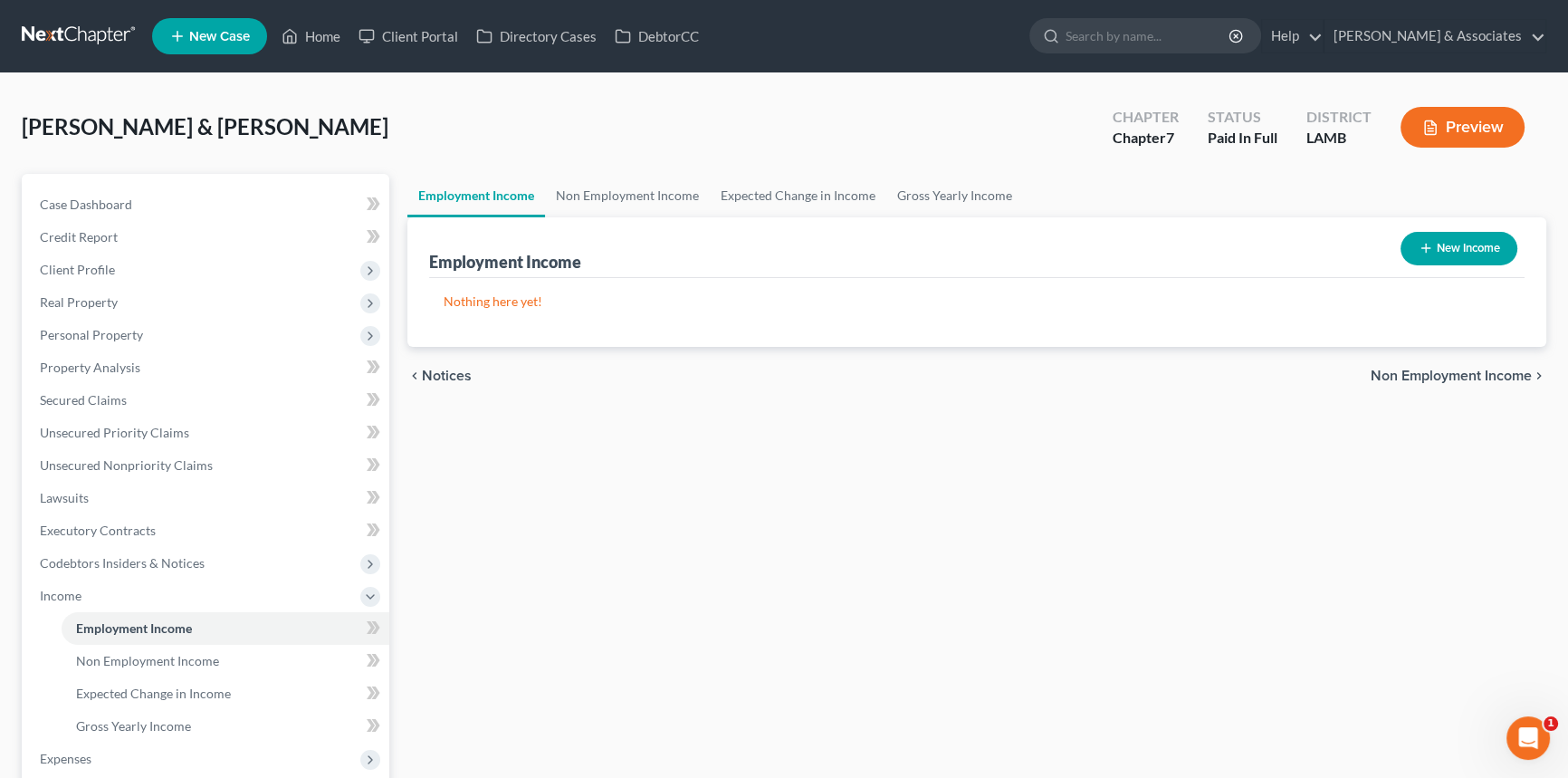
click at [1453, 247] on button "New Income" at bounding box center [1459, 249] width 117 height 34
select select "0"
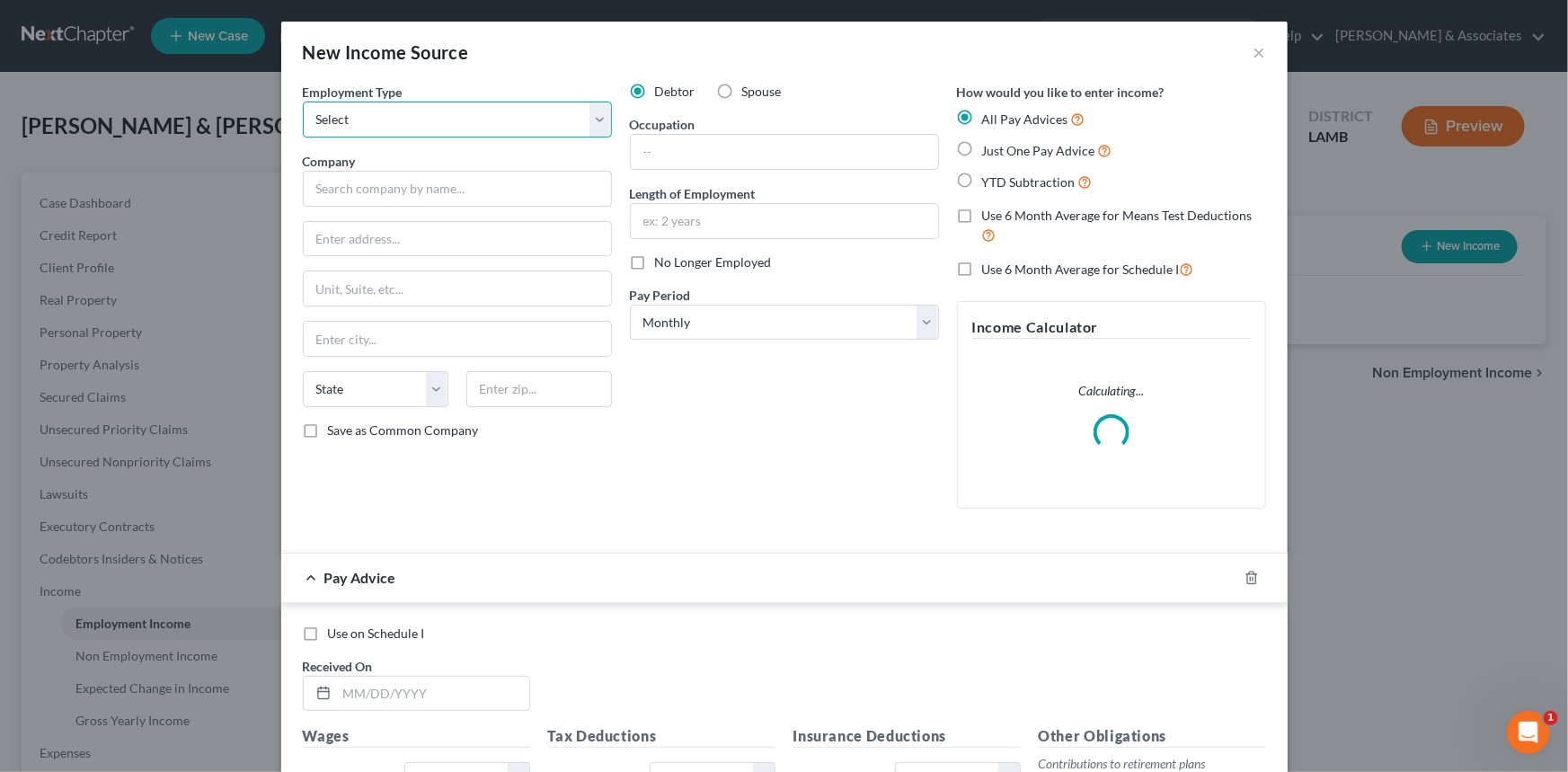
click at [397, 127] on select "Select Full or Part Time Employment Self Employment" at bounding box center [457, 119] width 309 height 36
select select "0"
click at [303, 101] on select "Select Full or Part Time Employment Self Employment" at bounding box center [457, 119] width 309 height 36
click at [404, 186] on input "text" at bounding box center [457, 188] width 309 height 36
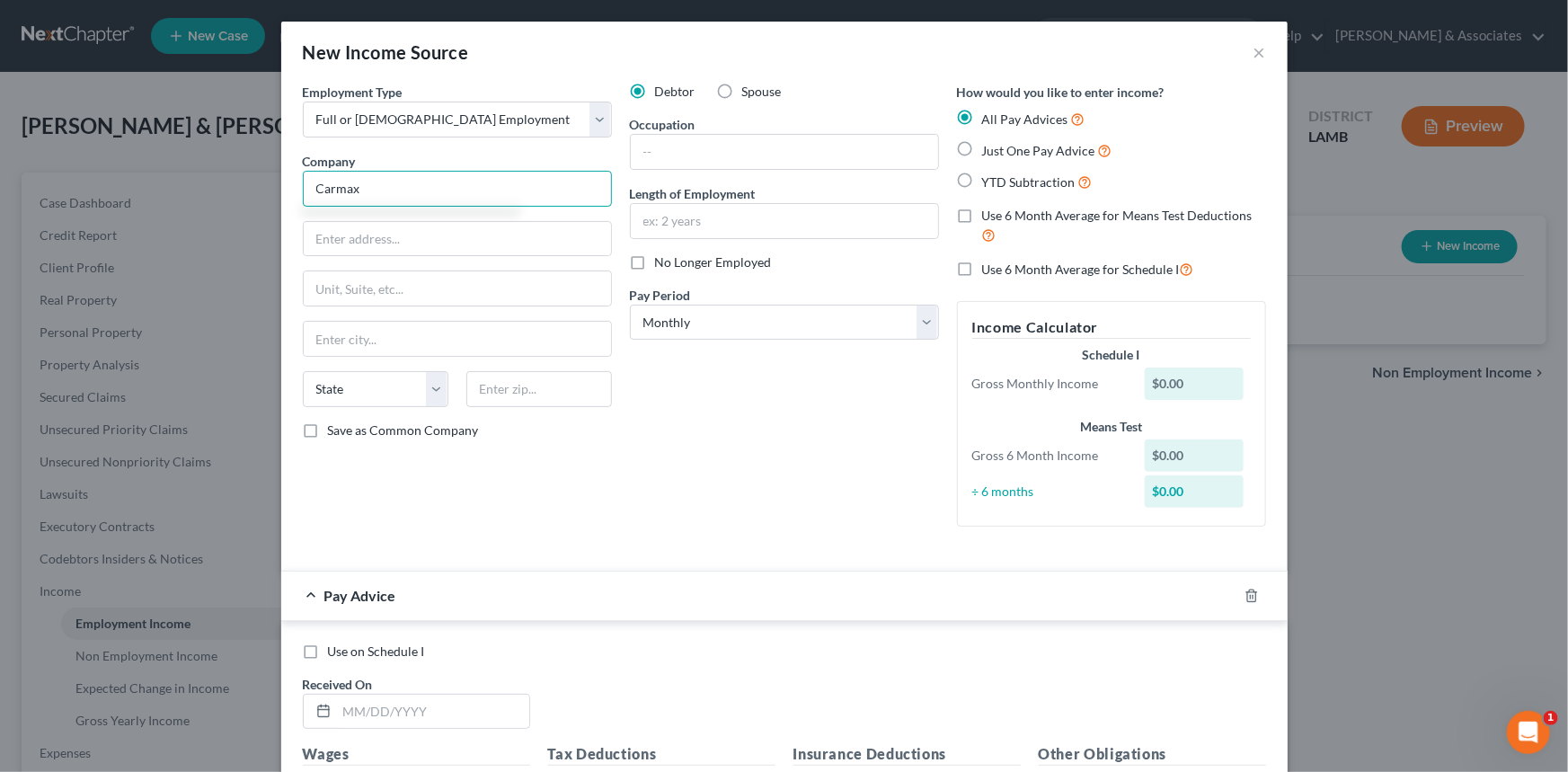
type input "Carmax"
click at [415, 230] on input "text" at bounding box center [457, 238] width 307 height 34
type input "12800 Tuckahoe Creek Parkway"
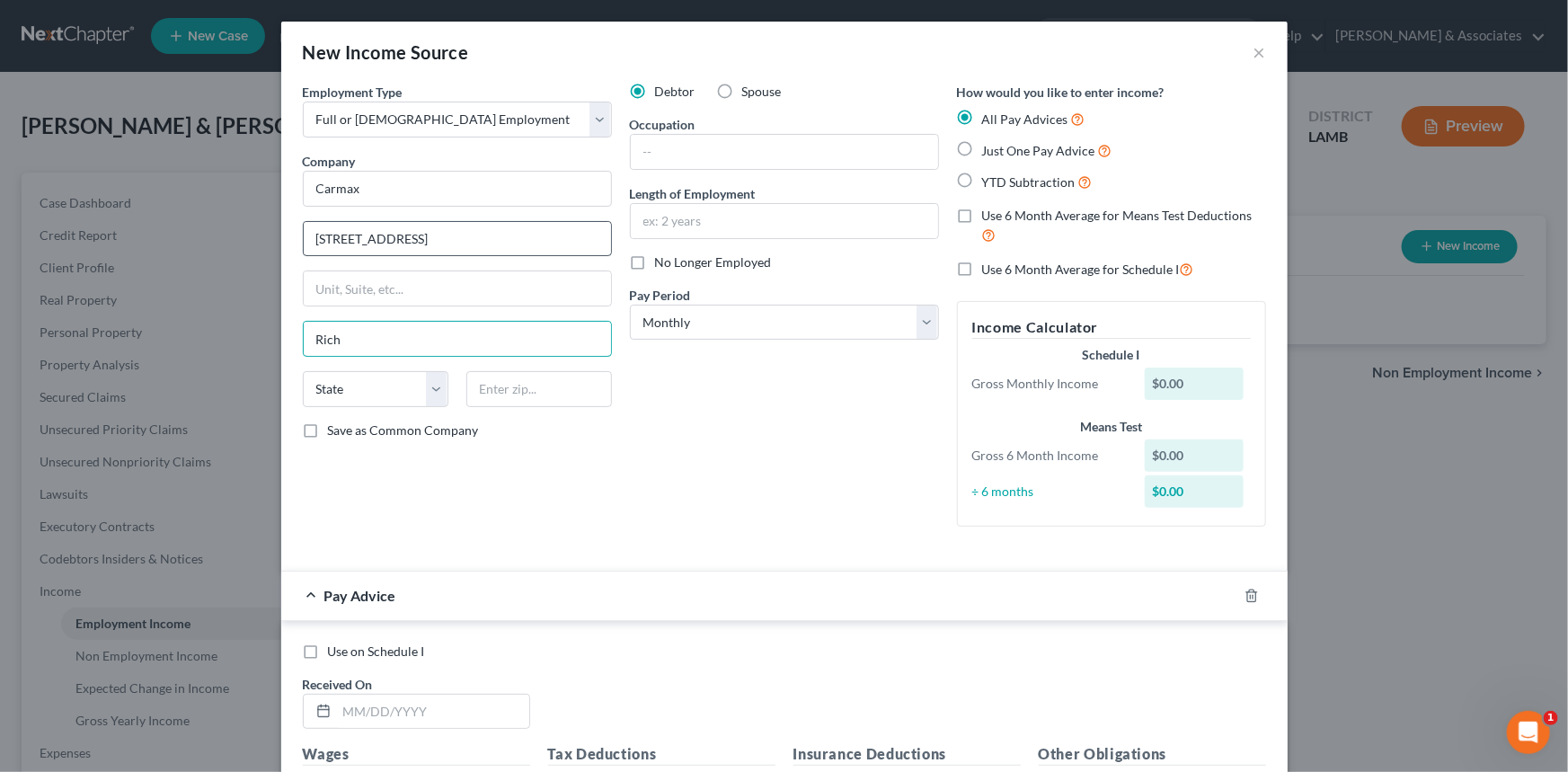
type input "Richmond"
select select "48"
type input "23238"
click at [780, 140] on input "text" at bounding box center [784, 151] width 307 height 34
type input "Salesman"
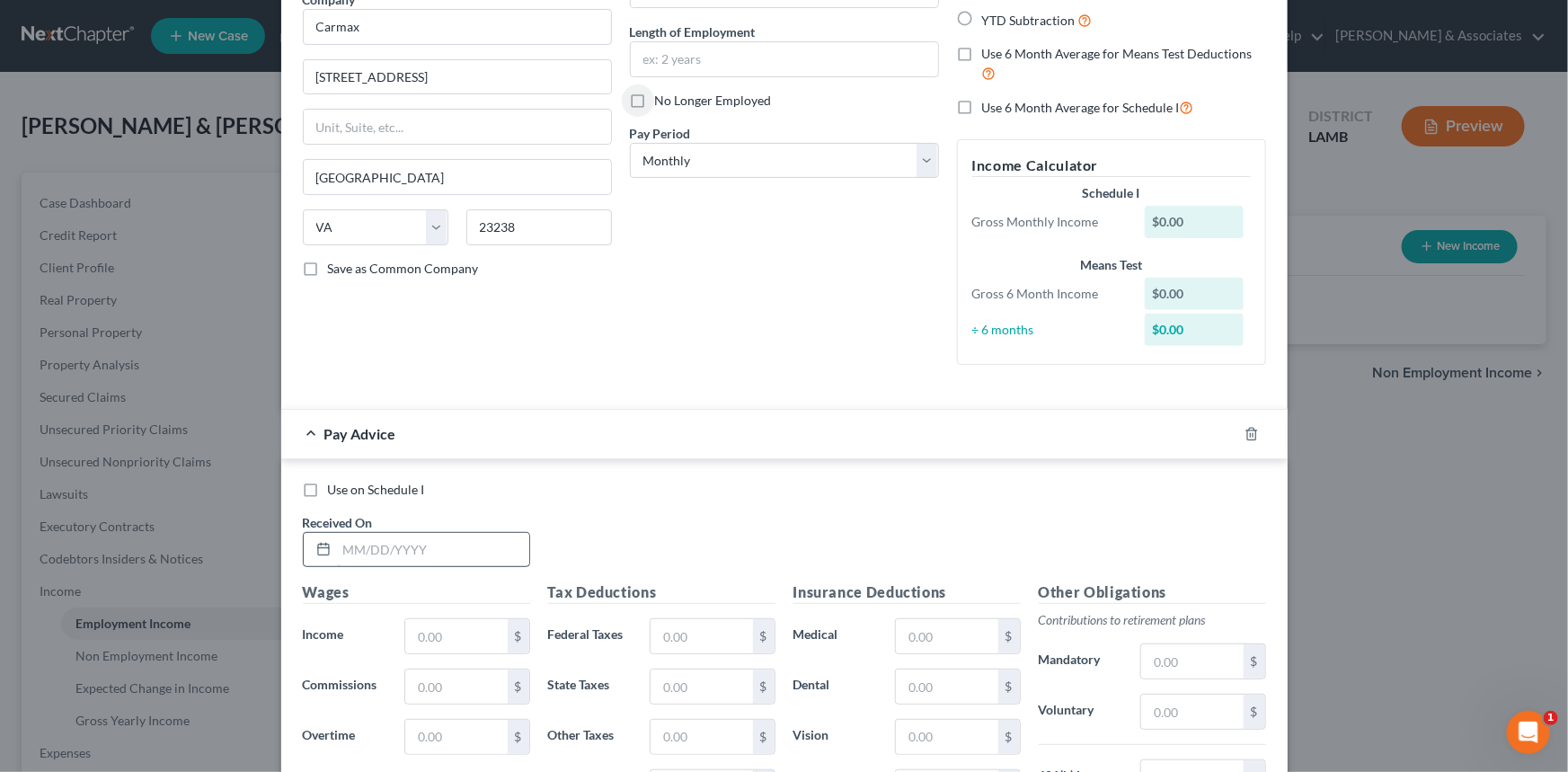
scroll to position [163, 0]
click at [439, 527] on div "Received On *" at bounding box center [416, 540] width 246 height 55
click at [439, 537] on input "text" at bounding box center [434, 548] width 193 height 34
type input "4/1/2025"
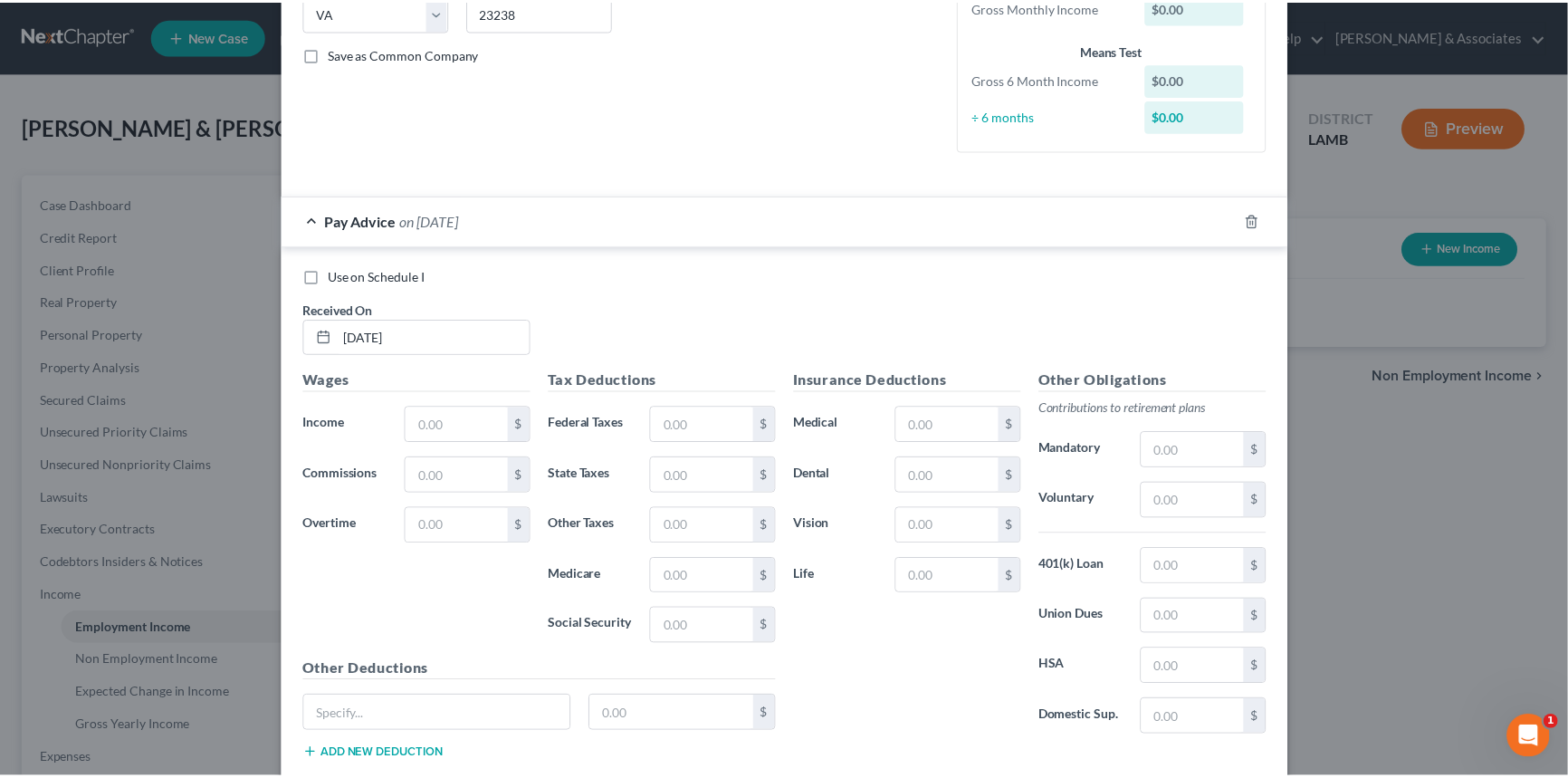
scroll to position [490, 0]
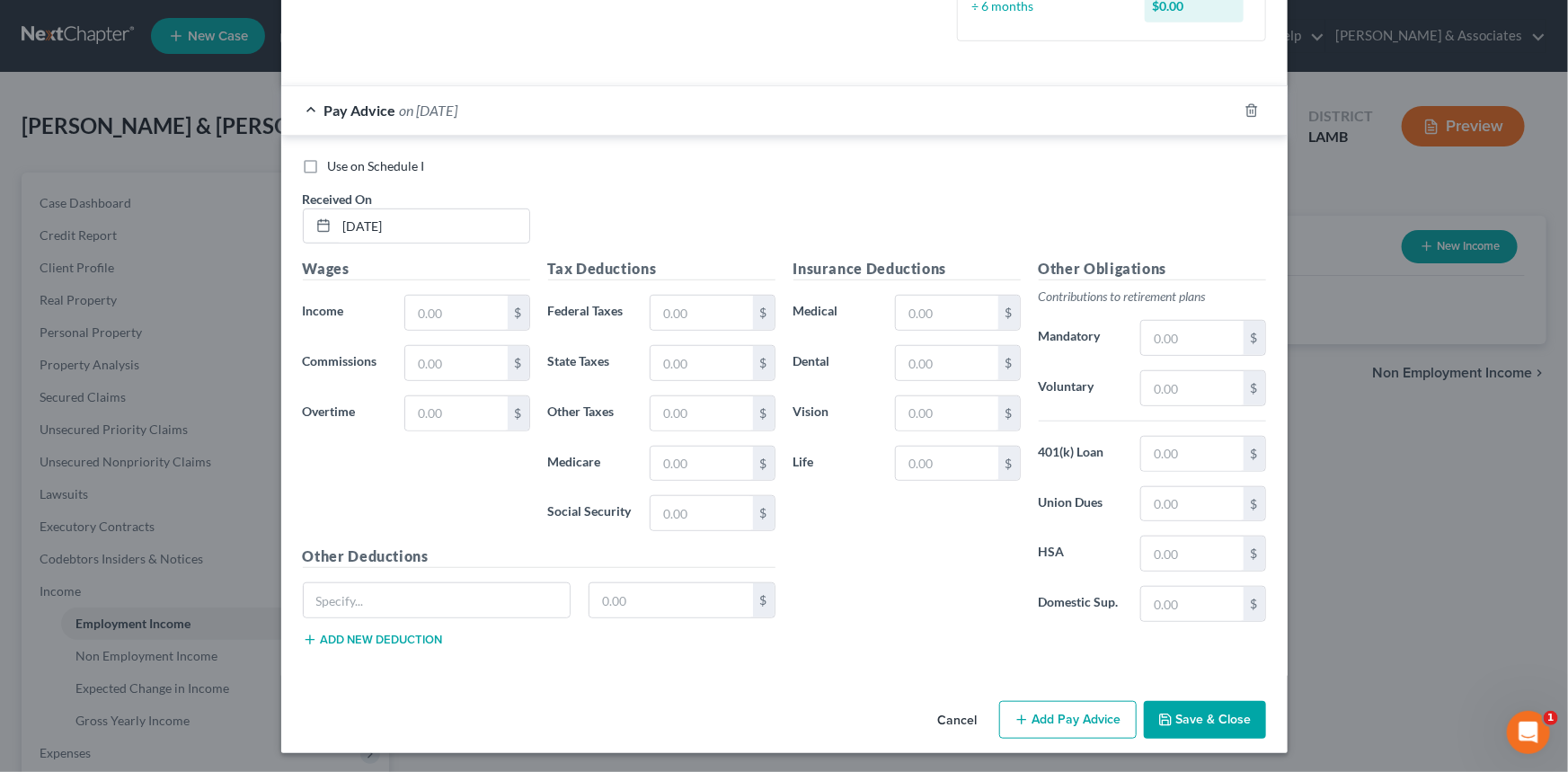
drag, startPoint x: 933, startPoint y: 719, endPoint x: 936, endPoint y: 729, distance: 10.4
click at [933, 719] on button "Cancel" at bounding box center [958, 720] width 68 height 36
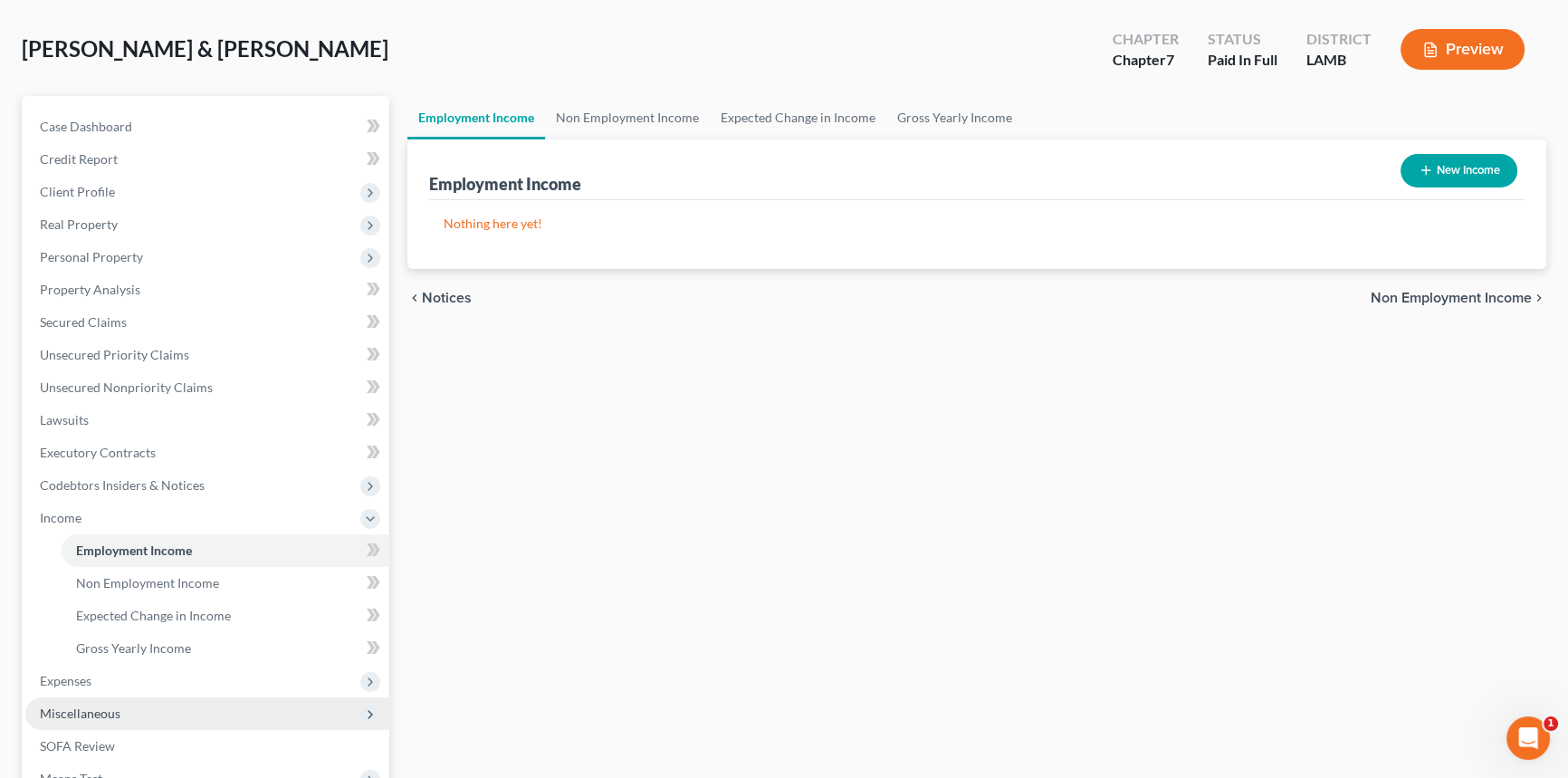
scroll to position [164, 0]
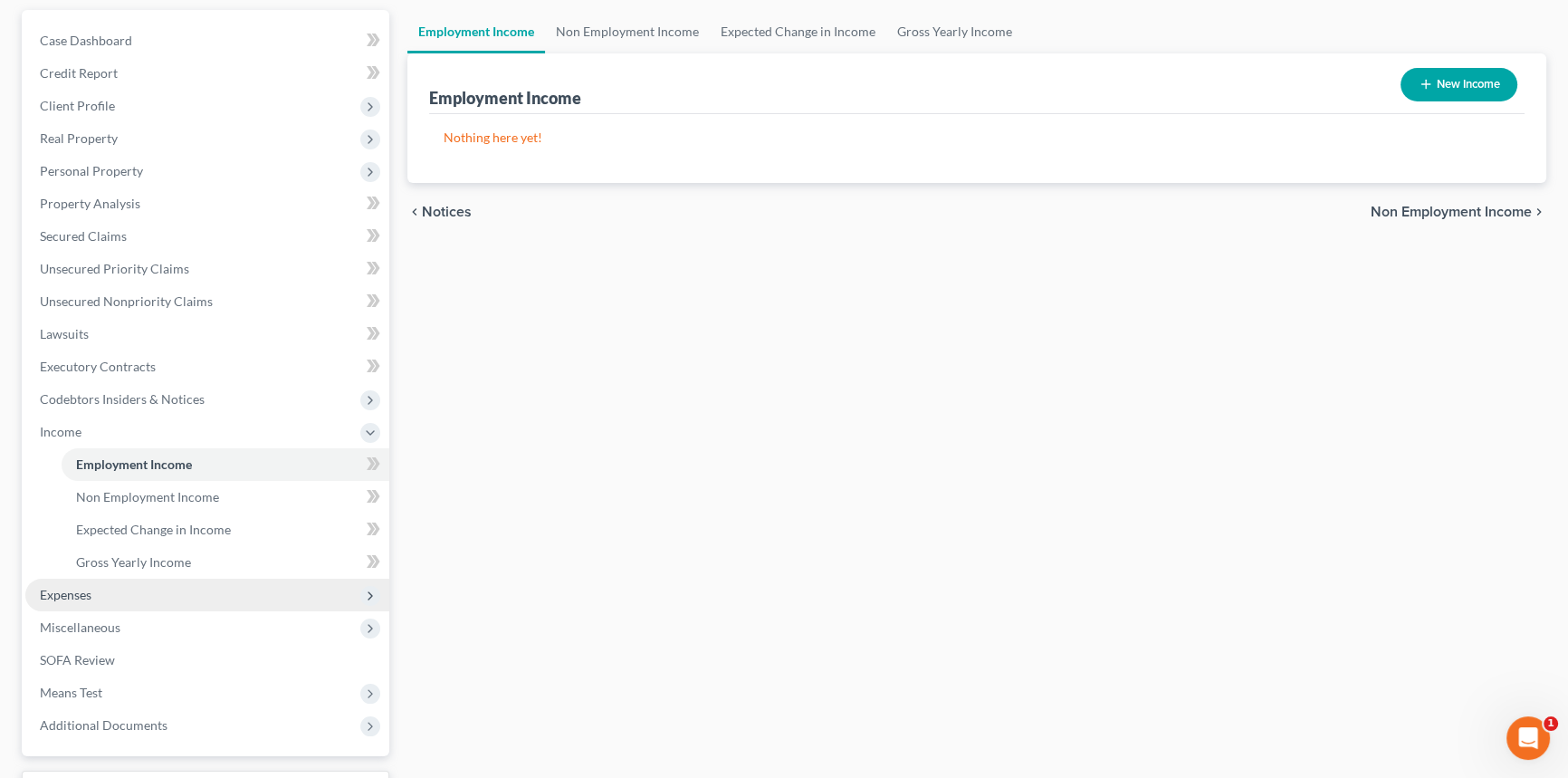
click at [118, 588] on span "Expenses" at bounding box center [207, 595] width 364 height 33
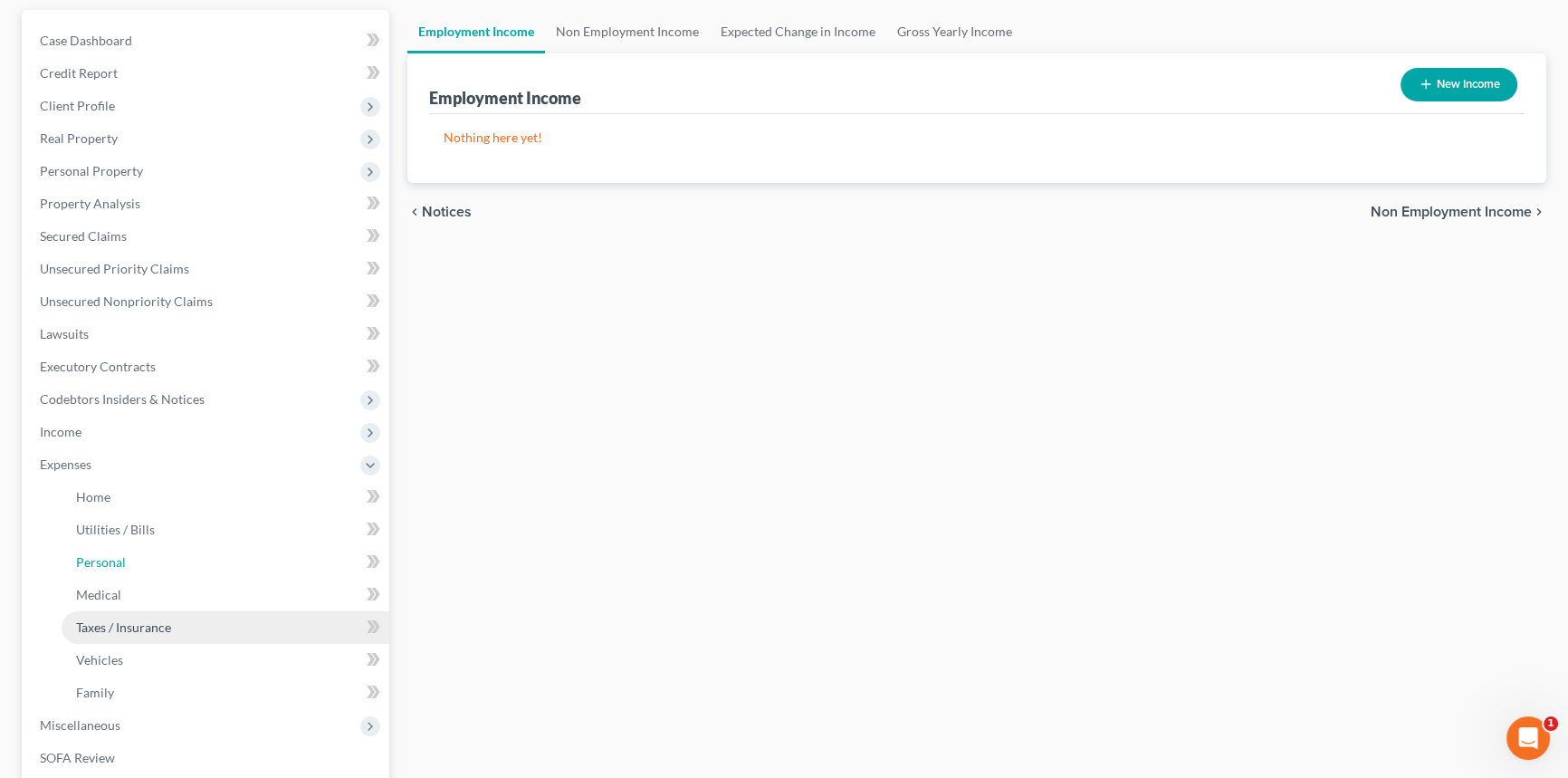
click at [126, 634] on ul "Home Utilities / Bills Personal Medical" at bounding box center [207, 594] width 364 height 228
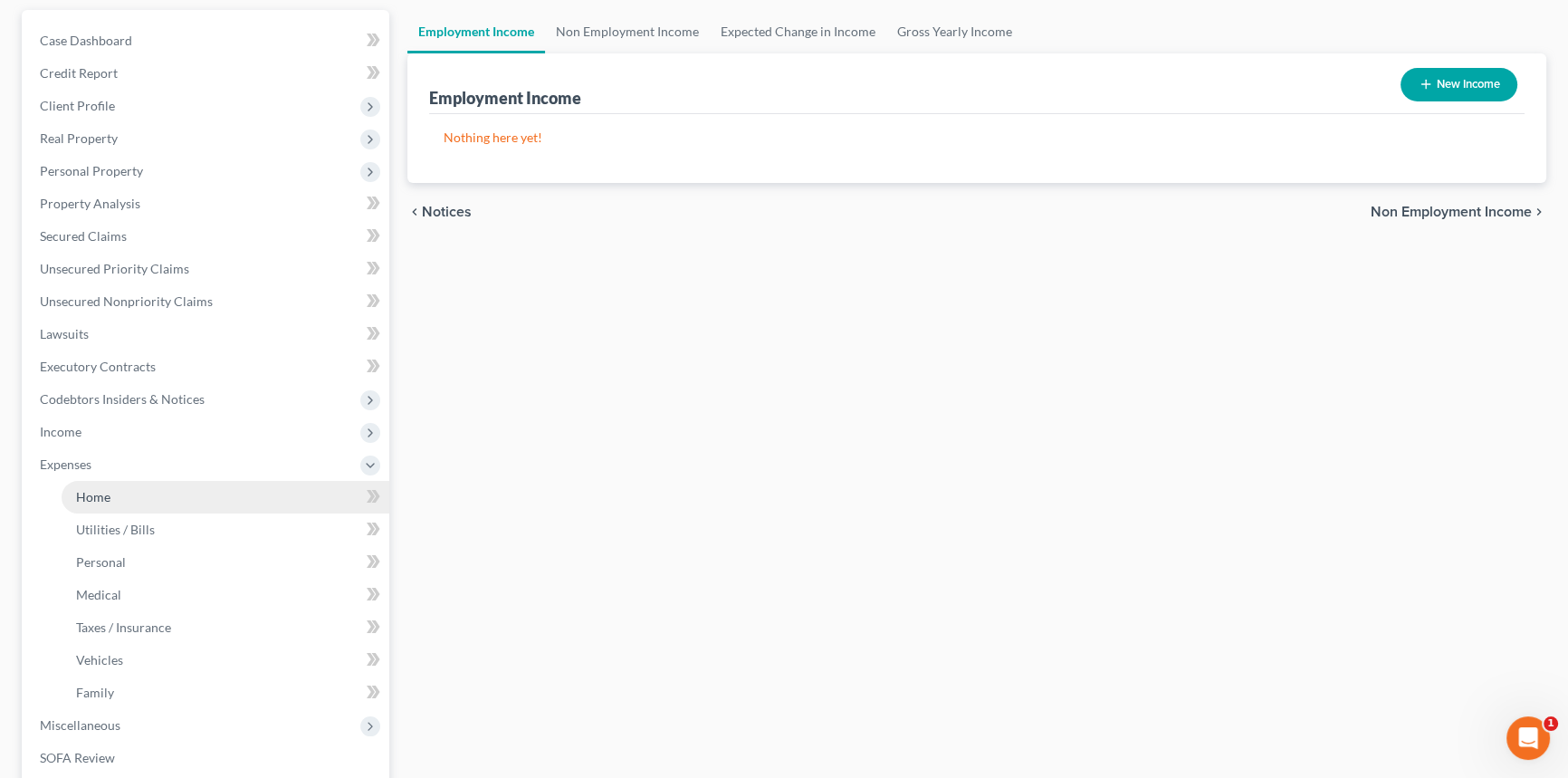
click at [117, 500] on link "Home" at bounding box center [225, 497] width 328 height 33
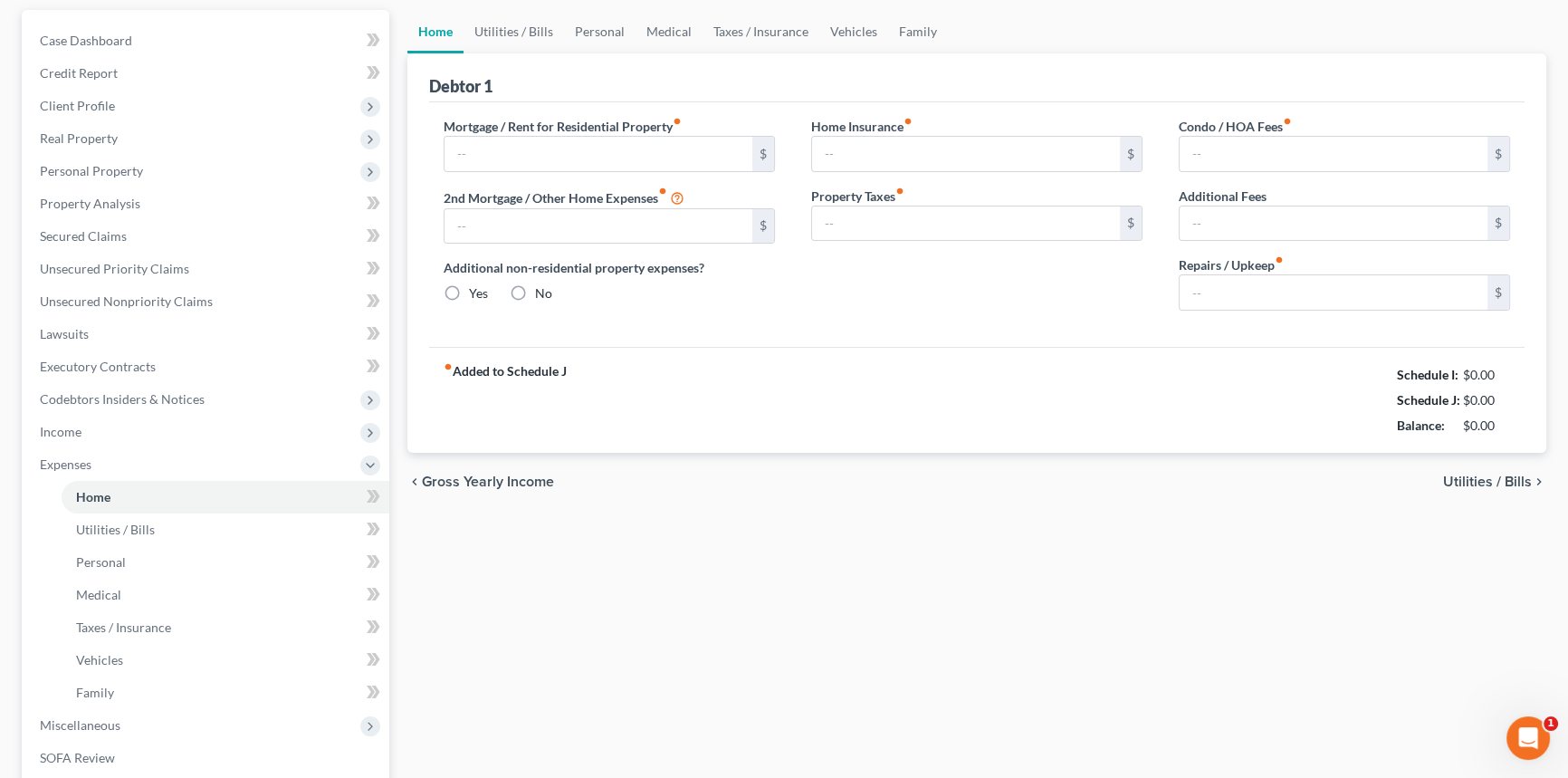
type input "2,200.00"
type input "0.00"
radio input "true"
type input "0.00"
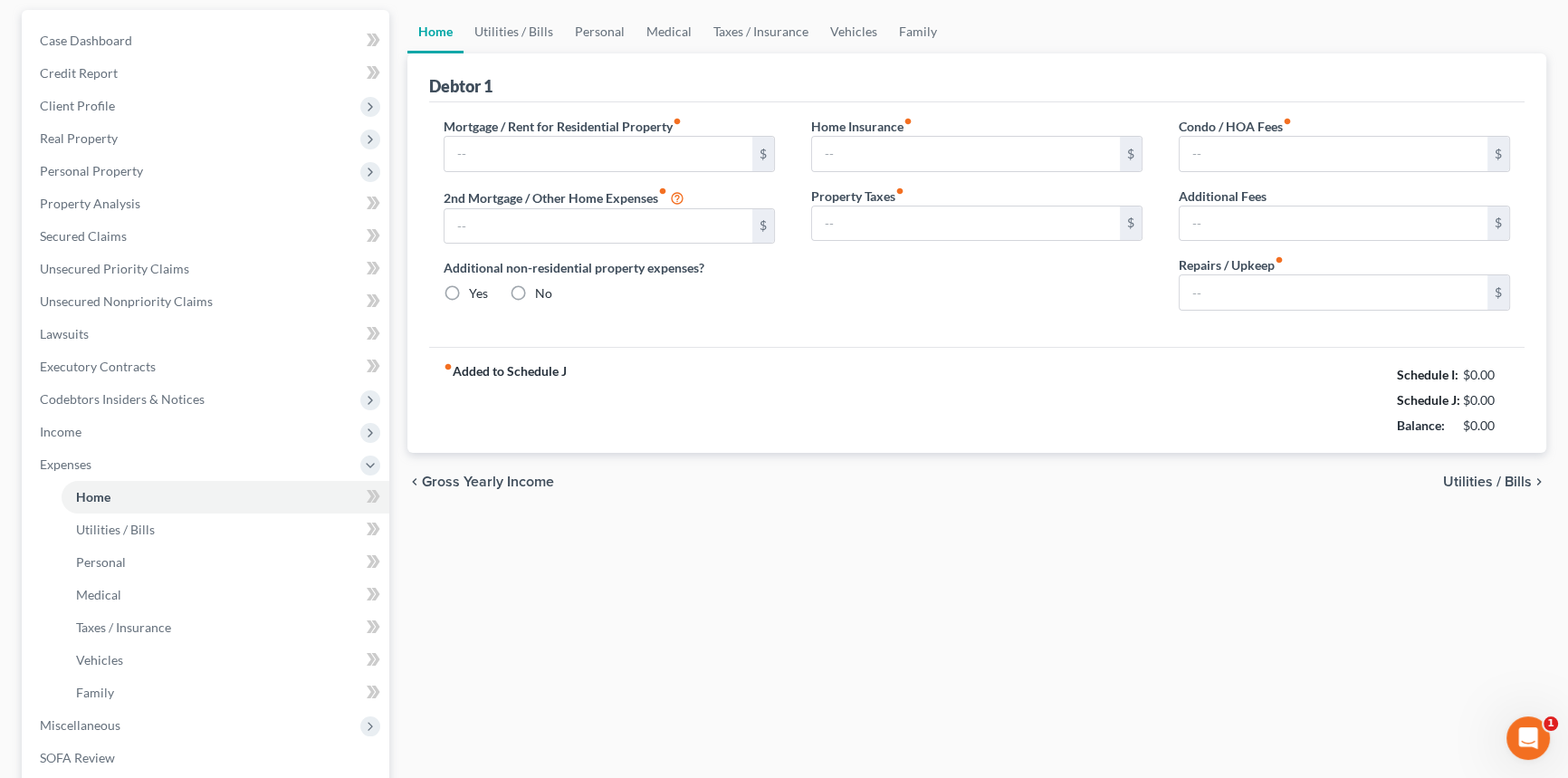
type input "0.00"
type input "50.00"
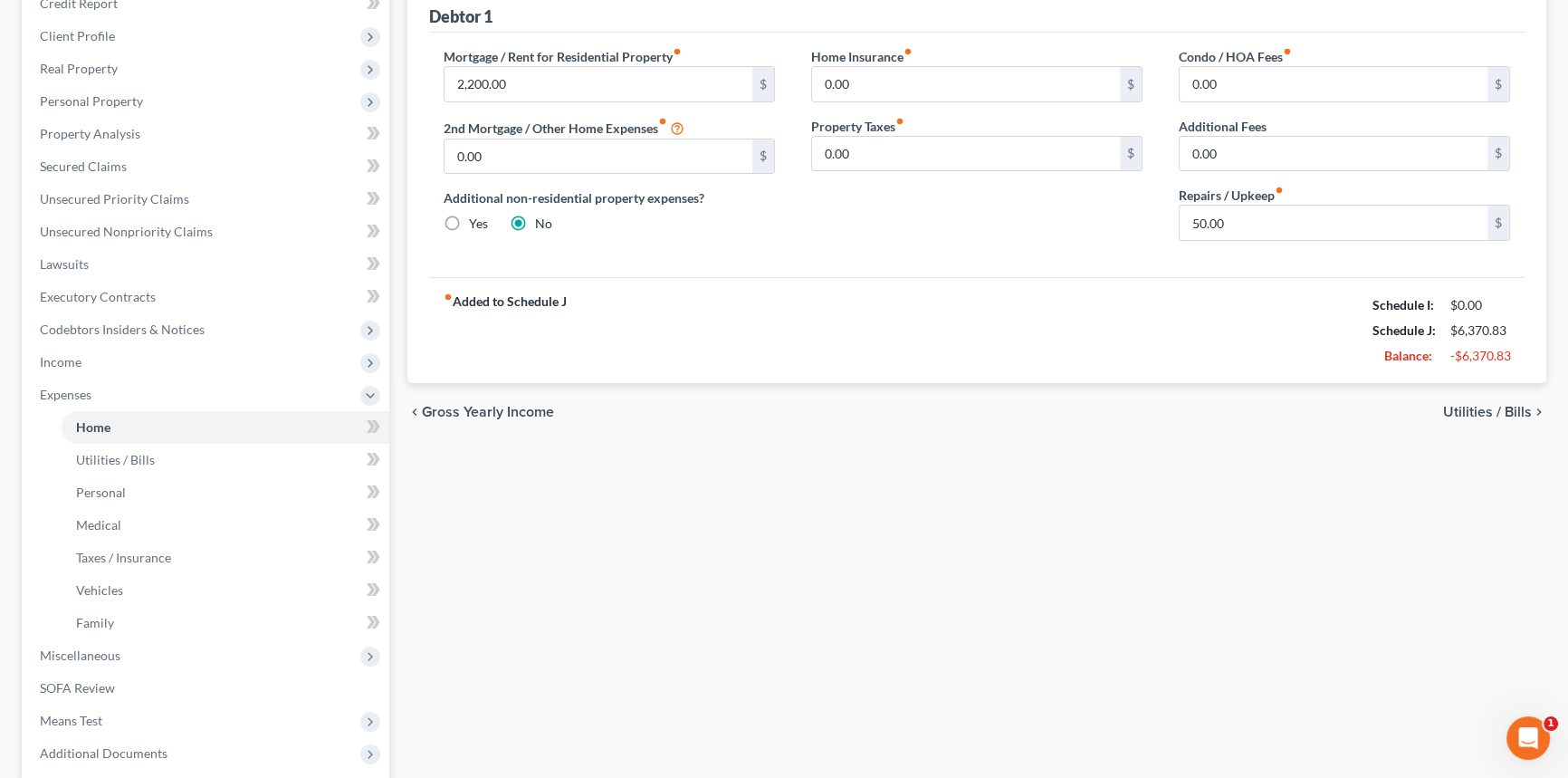
scroll to position [410, 0]
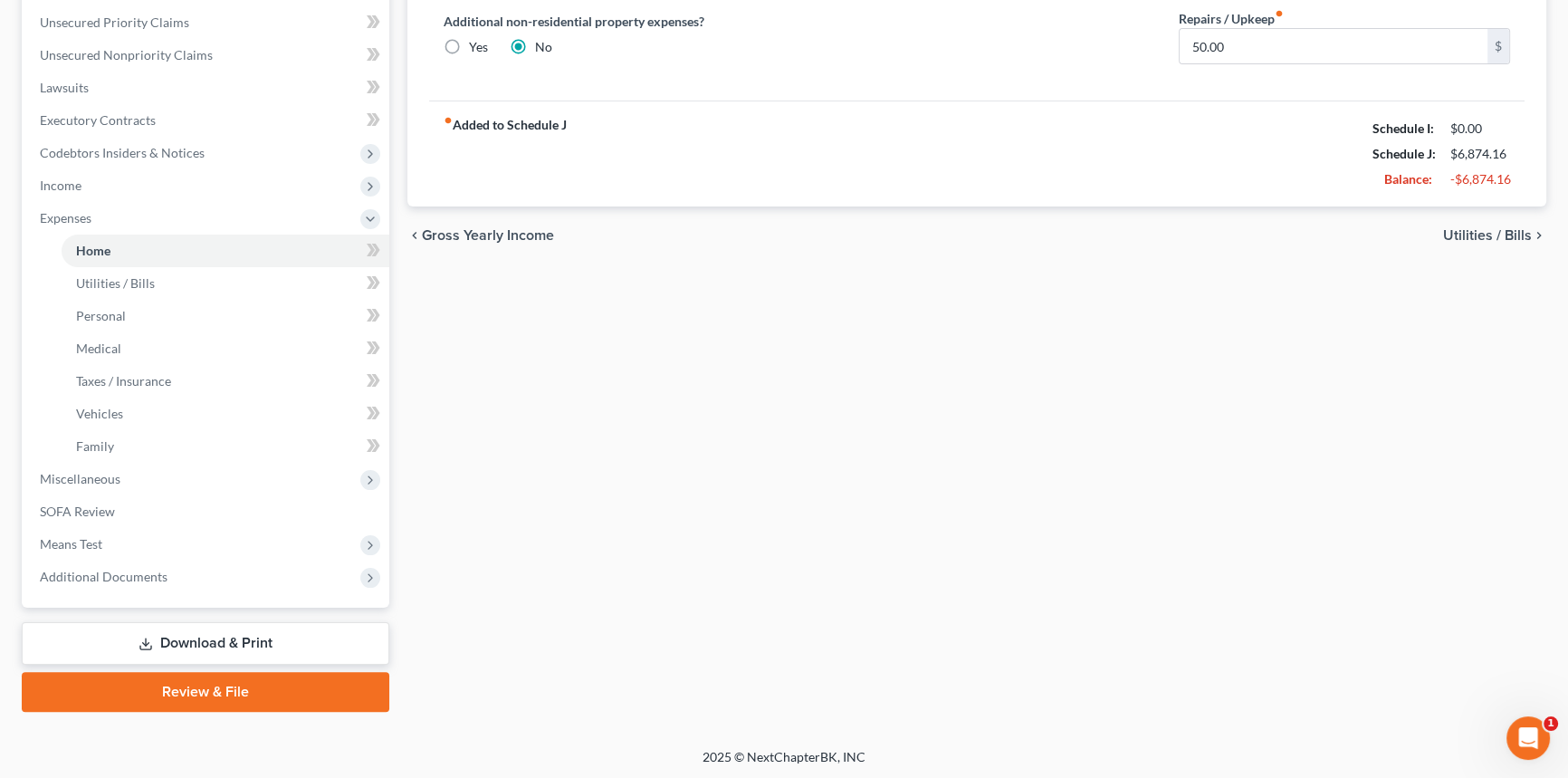
click at [125, 634] on link "Download & Print" at bounding box center [205, 644] width 368 height 43
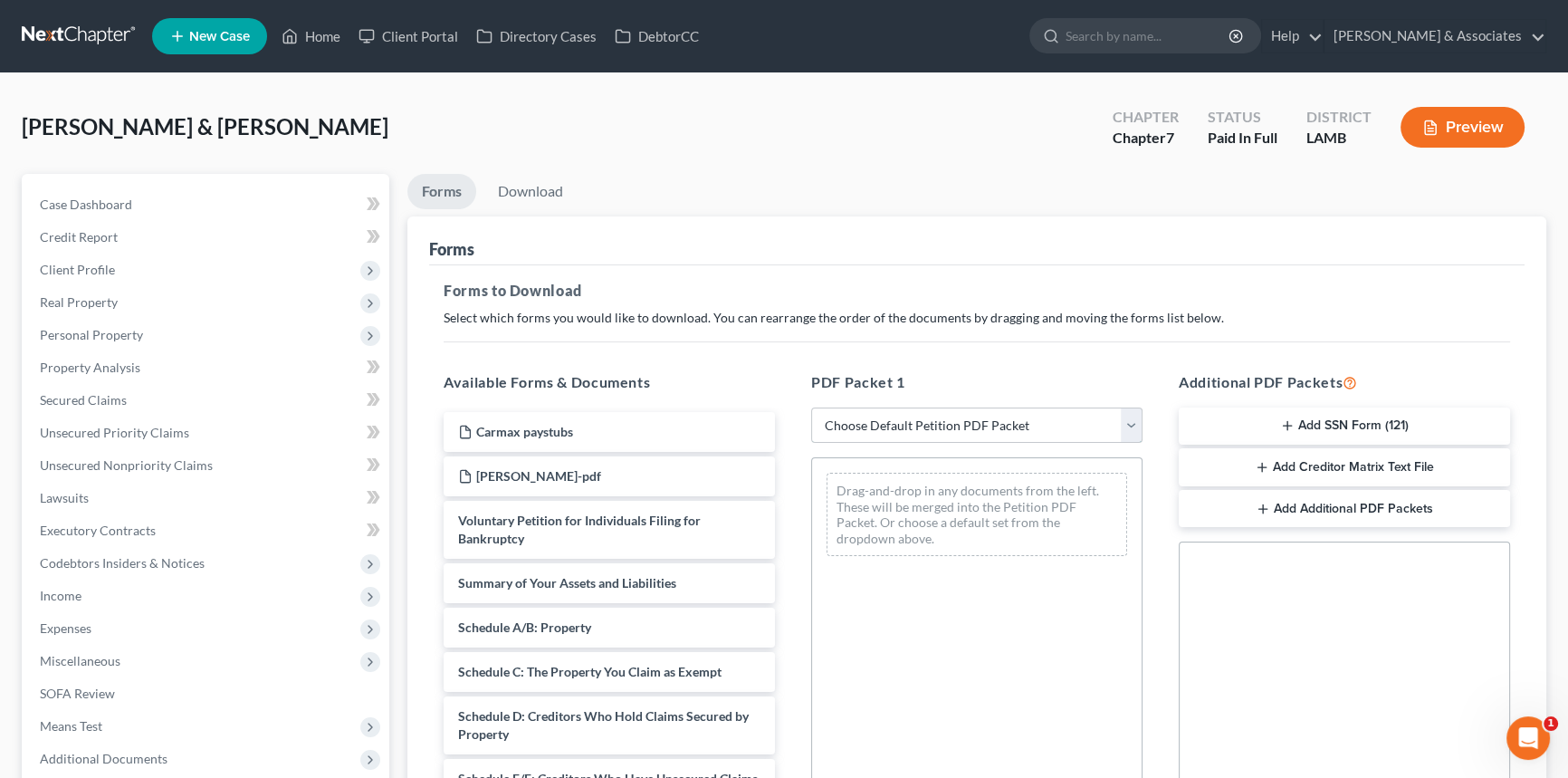
click at [883, 427] on select "Choose Default Petition PDF Packet Complete Bankruptcy Petition (all forms and …" at bounding box center [977, 425] width 331 height 36
select select "1"
click at [812, 408] on select "Choose Default Petition PDF Packet Complete Bankruptcy Petition (all forms and …" at bounding box center [977, 425] width 331 height 36
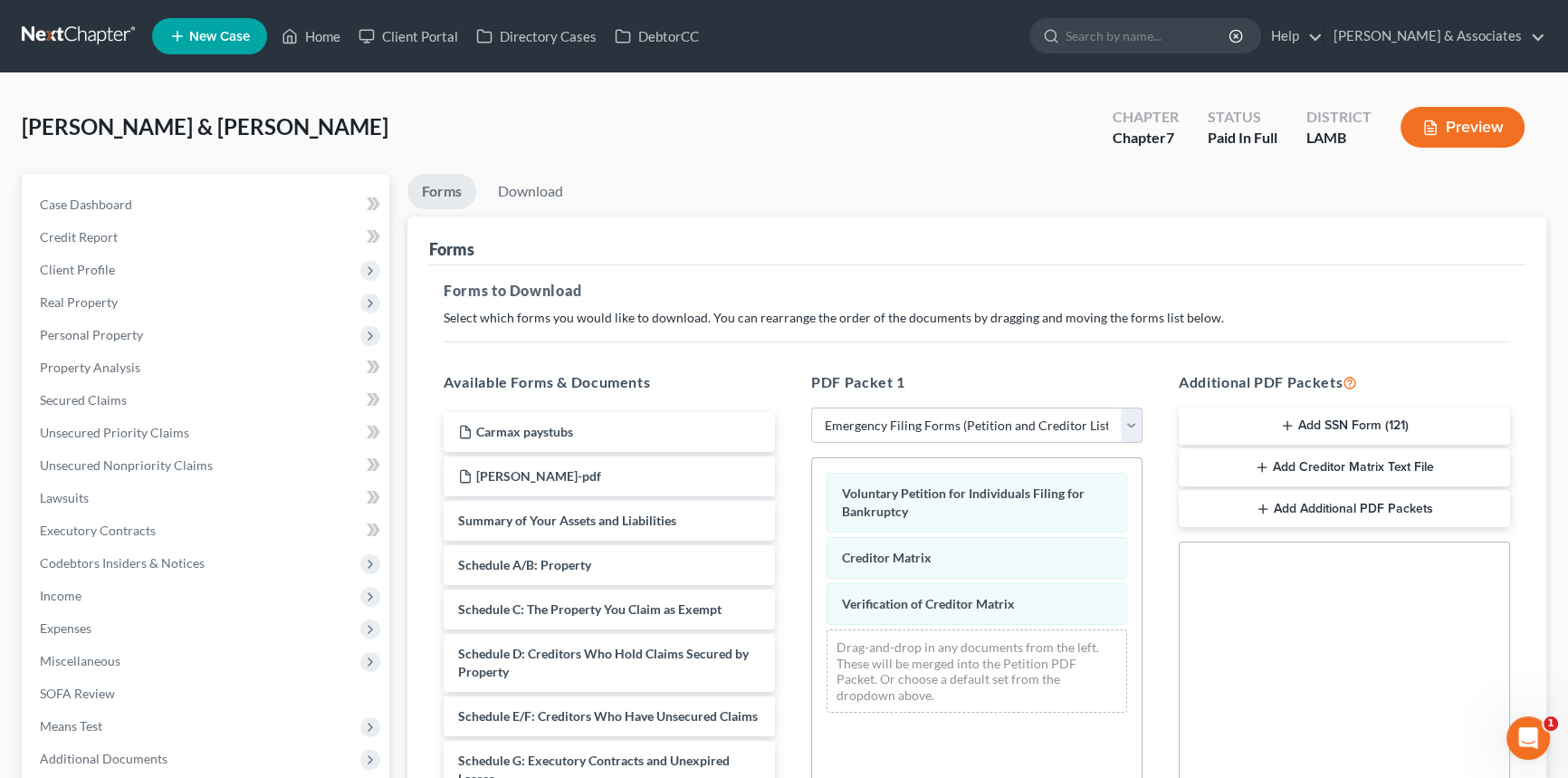
click at [1336, 416] on button "Add SSN Form (121)" at bounding box center [1344, 426] width 331 height 38
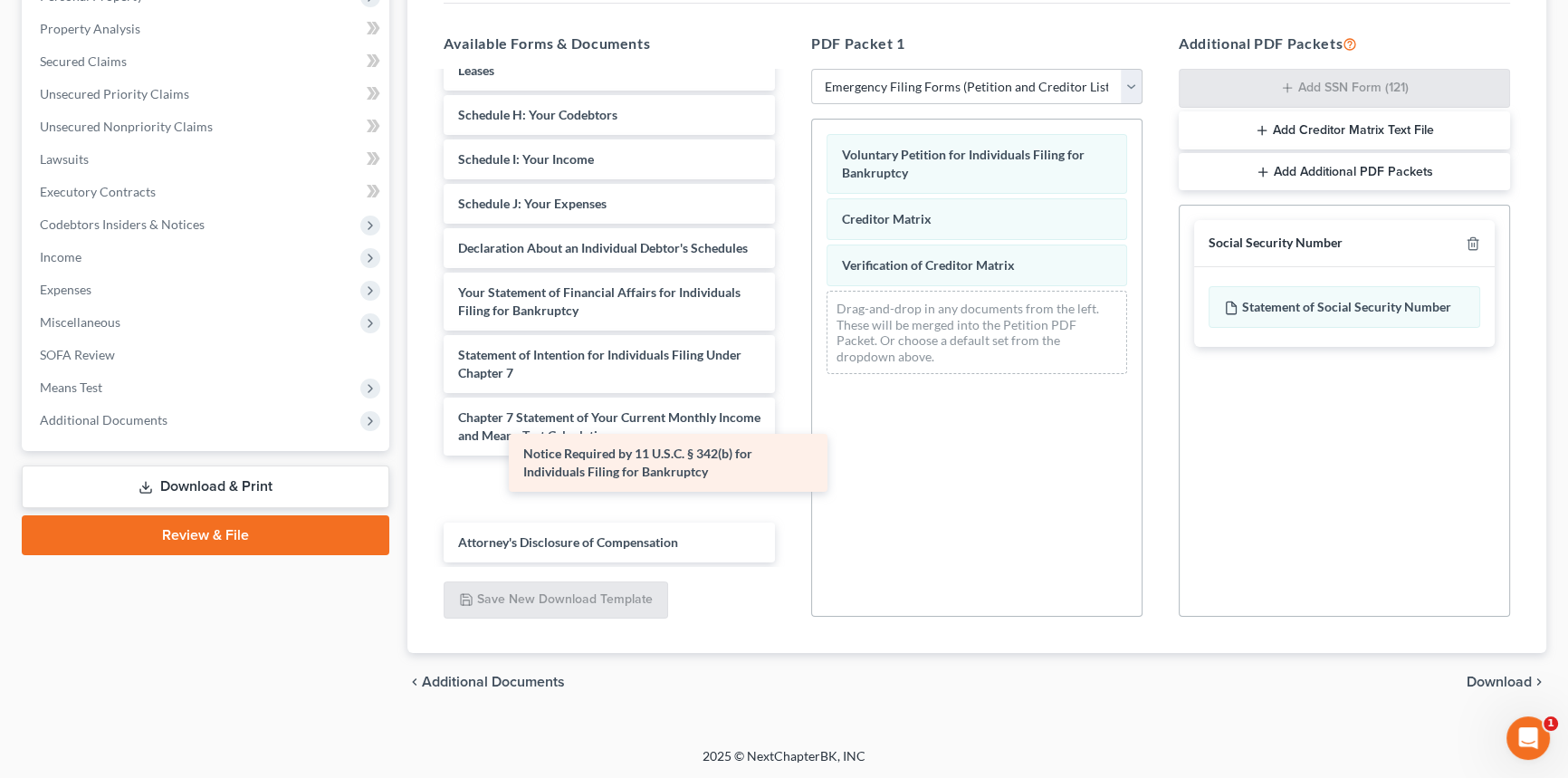
scroll to position [343, 0]
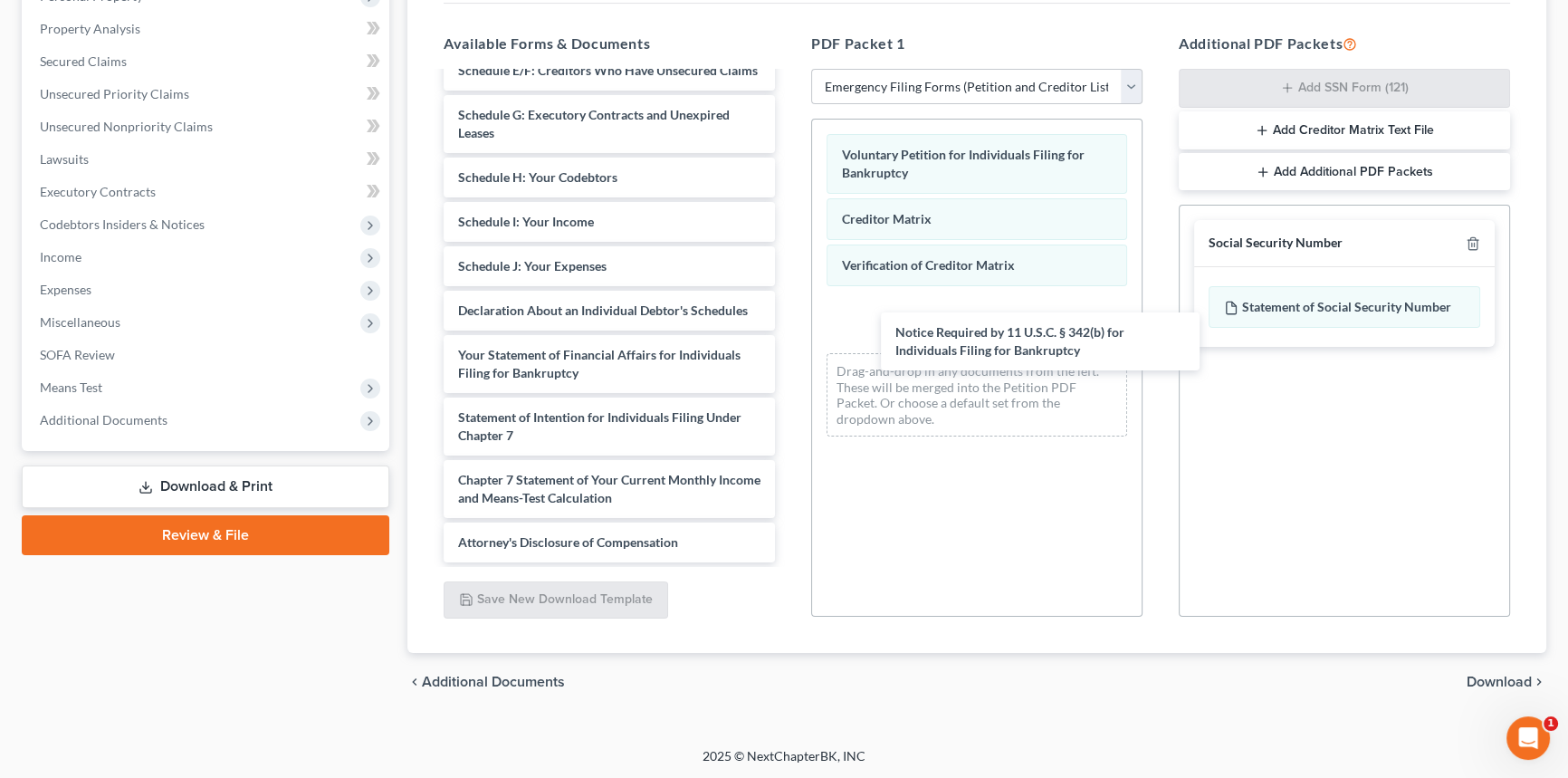
drag, startPoint x: 551, startPoint y: 490, endPoint x: 808, endPoint y: 421, distance: 266.1
click at [789, 348] on div "Notice Required by 11 U.S.C. § 342(b) for Individuals Filing for Bankruptcy Car…" at bounding box center [609, 164] width 360 height 796
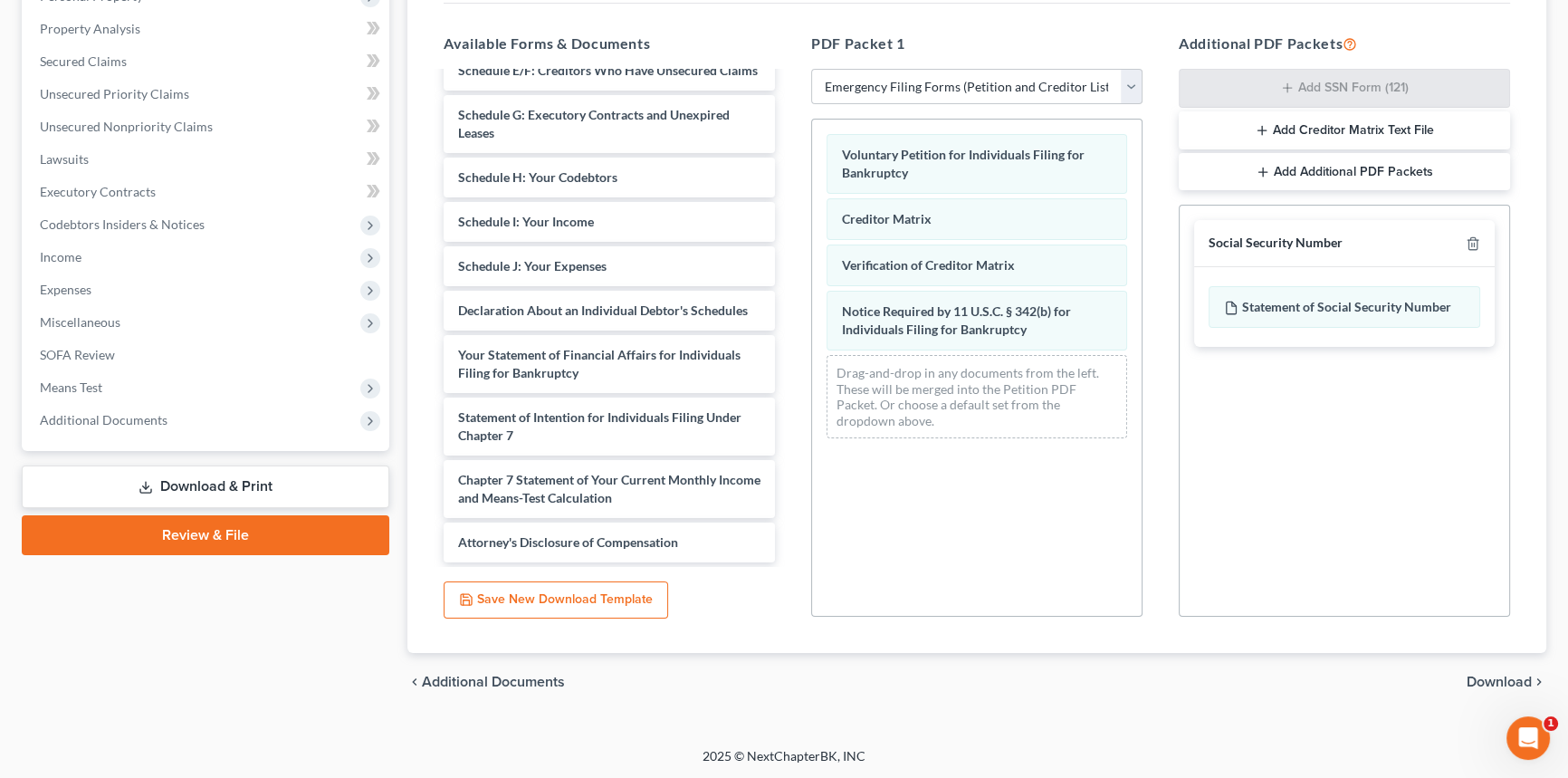
scroll to position [299, 0]
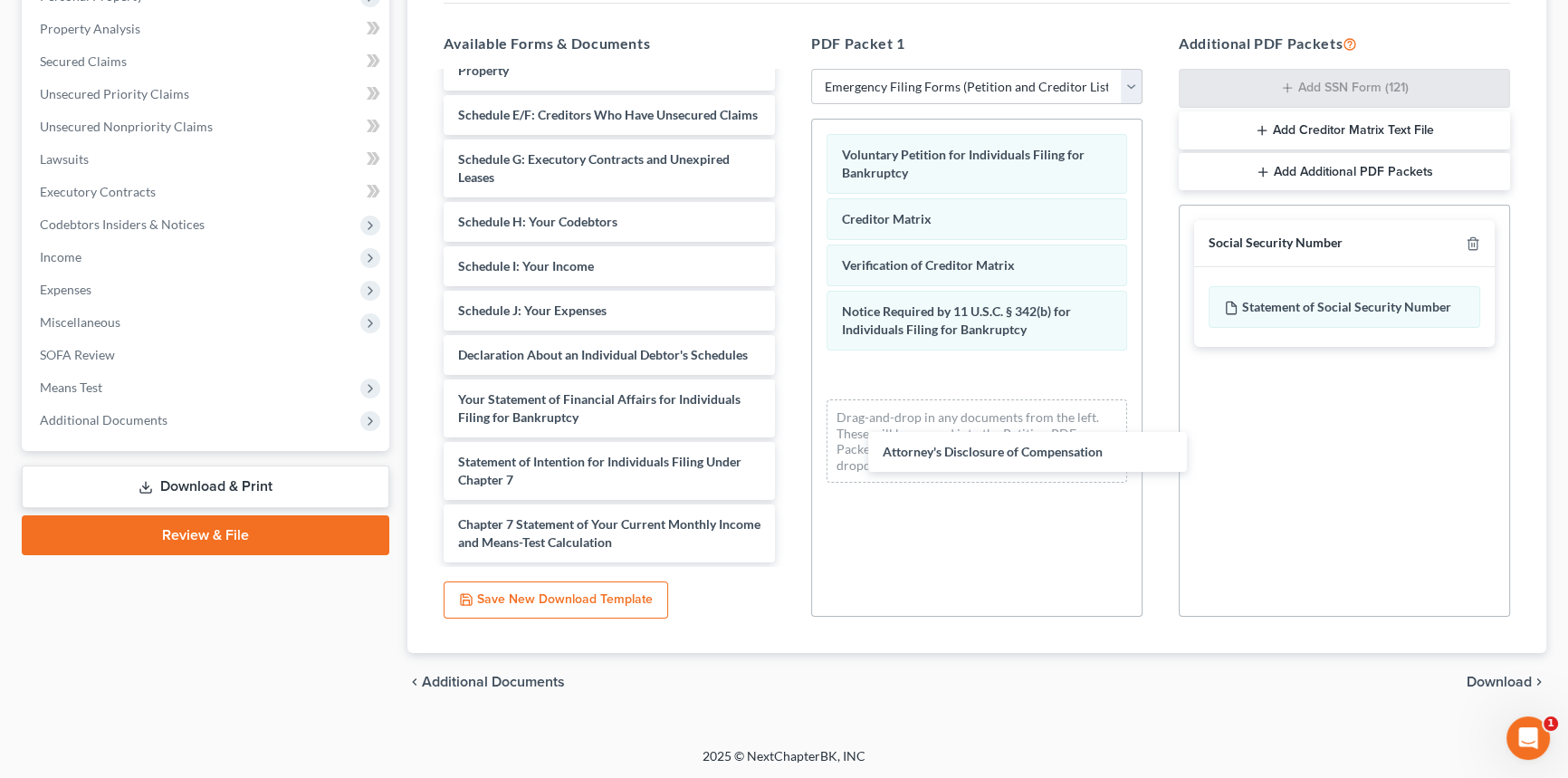
drag, startPoint x: 584, startPoint y: 532, endPoint x: 947, endPoint y: 470, distance: 368.3
click at [789, 445] on div "Attorney's Disclosure of Compensation Carmax paystubs Anthony Franklin eval-pdf…" at bounding box center [609, 186] width 360 height 752
click at [1493, 675] on span "Download" at bounding box center [1499, 682] width 65 height 15
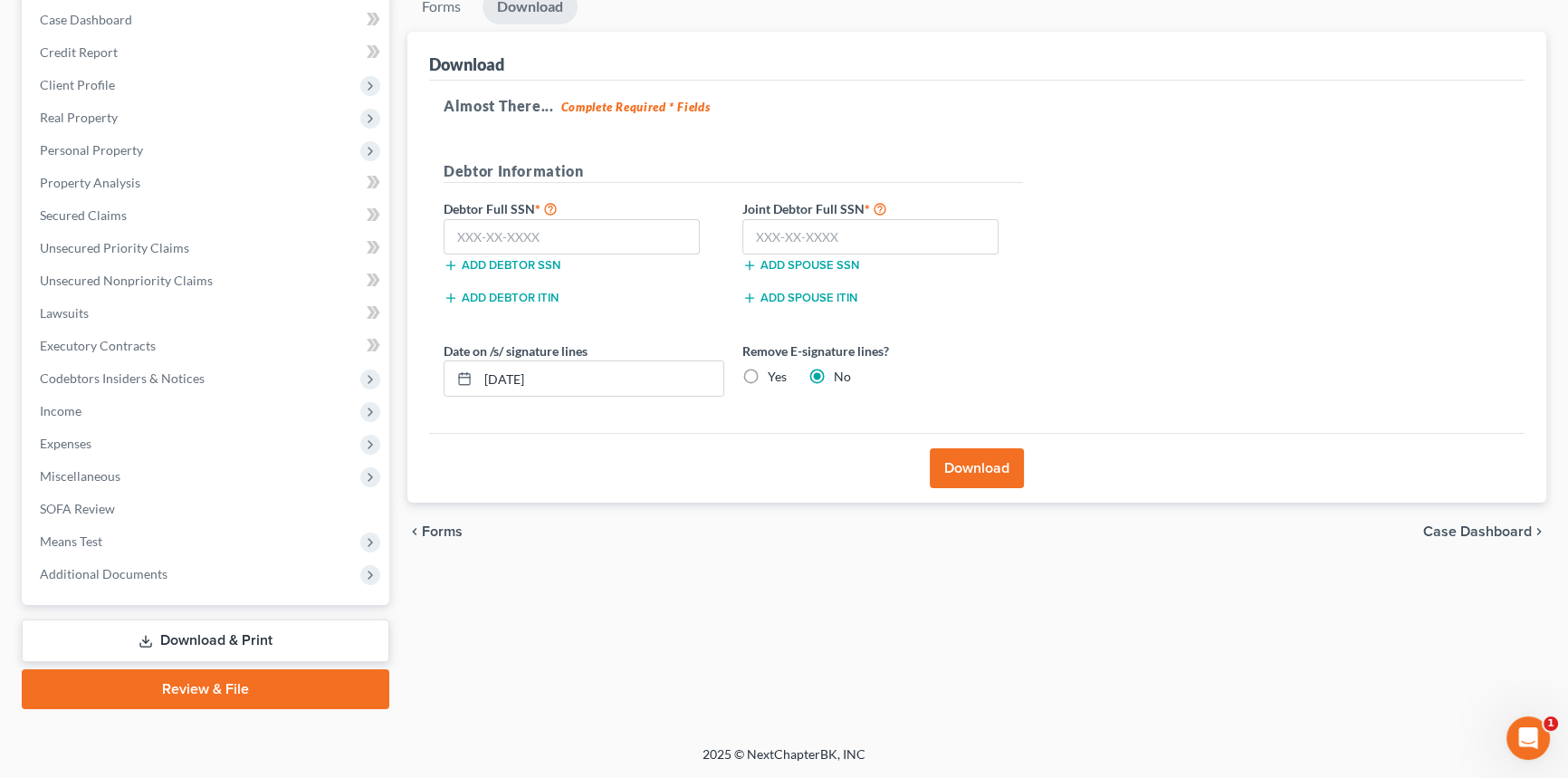
scroll to position [182, 0]
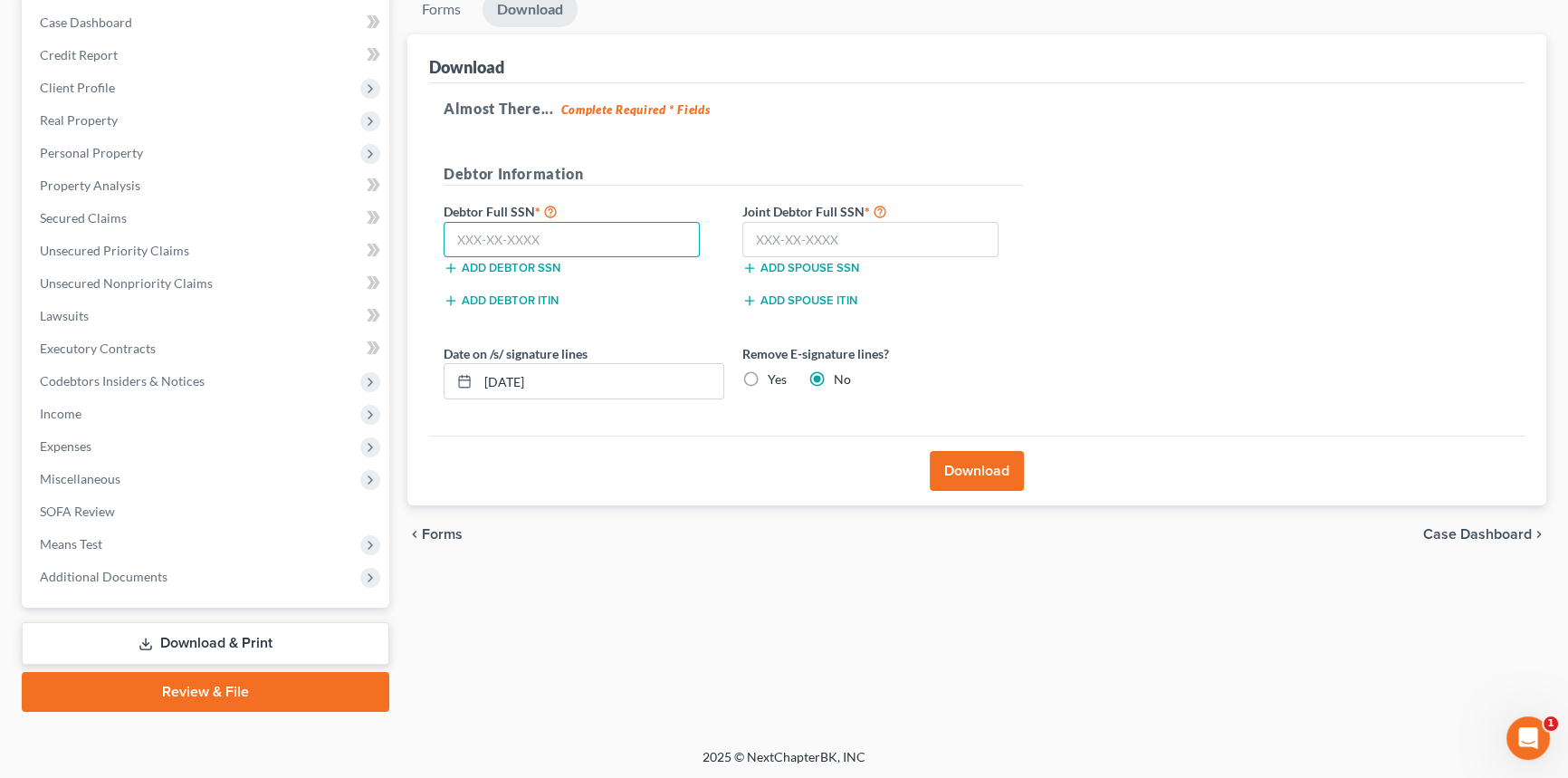
click at [646, 242] on input "text" at bounding box center [572, 239] width 256 height 36
click at [537, 237] on input "text" at bounding box center [572, 239] width 256 height 36
type input "438-71-3461"
click at [786, 232] on input "text" at bounding box center [871, 239] width 256 height 36
click at [897, 238] on input "text" at bounding box center [871, 239] width 256 height 36
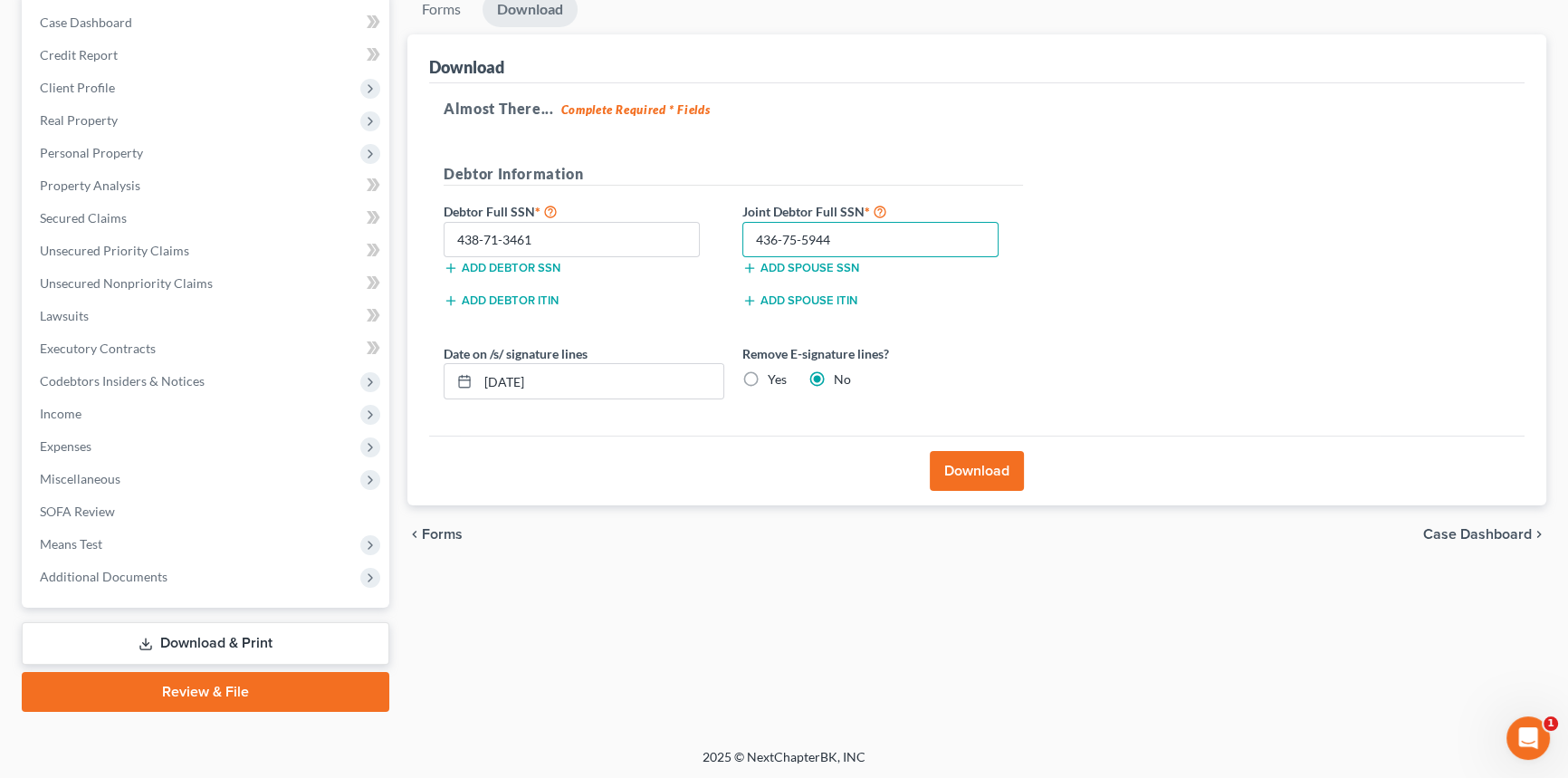
type input "436-75-5944"
click at [768, 374] on label "Yes" at bounding box center [778, 379] width 19 height 18
click at [775, 374] on input "Yes" at bounding box center [781, 376] width 12 height 12
radio input "true"
radio input "false"
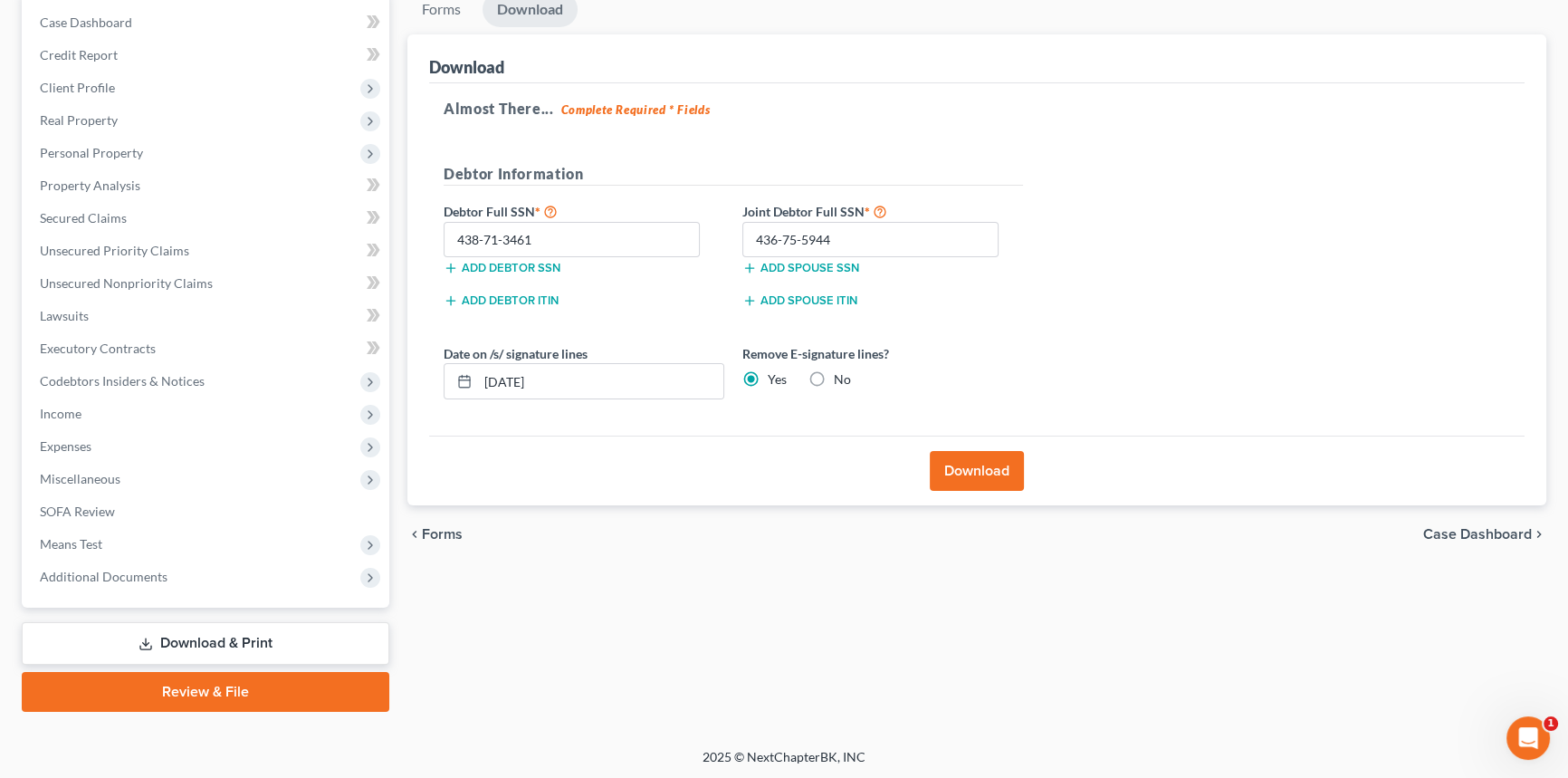
click at [985, 471] on button "Download" at bounding box center [977, 470] width 94 height 40
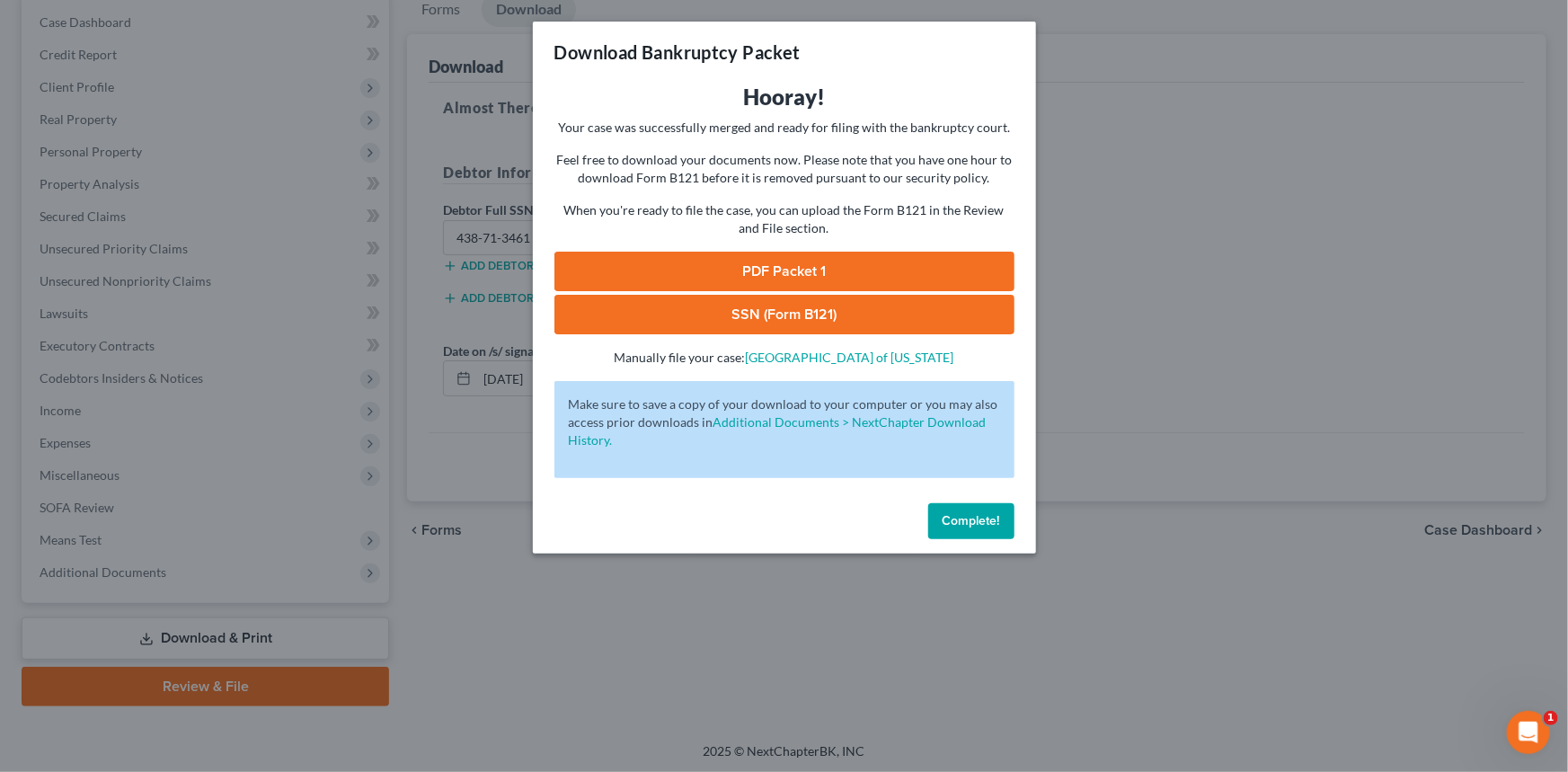
click at [779, 266] on link "PDF Packet 1" at bounding box center [784, 271] width 460 height 40
click at [781, 311] on link "SSN (Form B121)" at bounding box center [784, 314] width 460 height 40
click at [796, 276] on link "PDF Packet 1" at bounding box center [784, 271] width 460 height 40
click at [989, 532] on button "Complete!" at bounding box center [971, 520] width 87 height 36
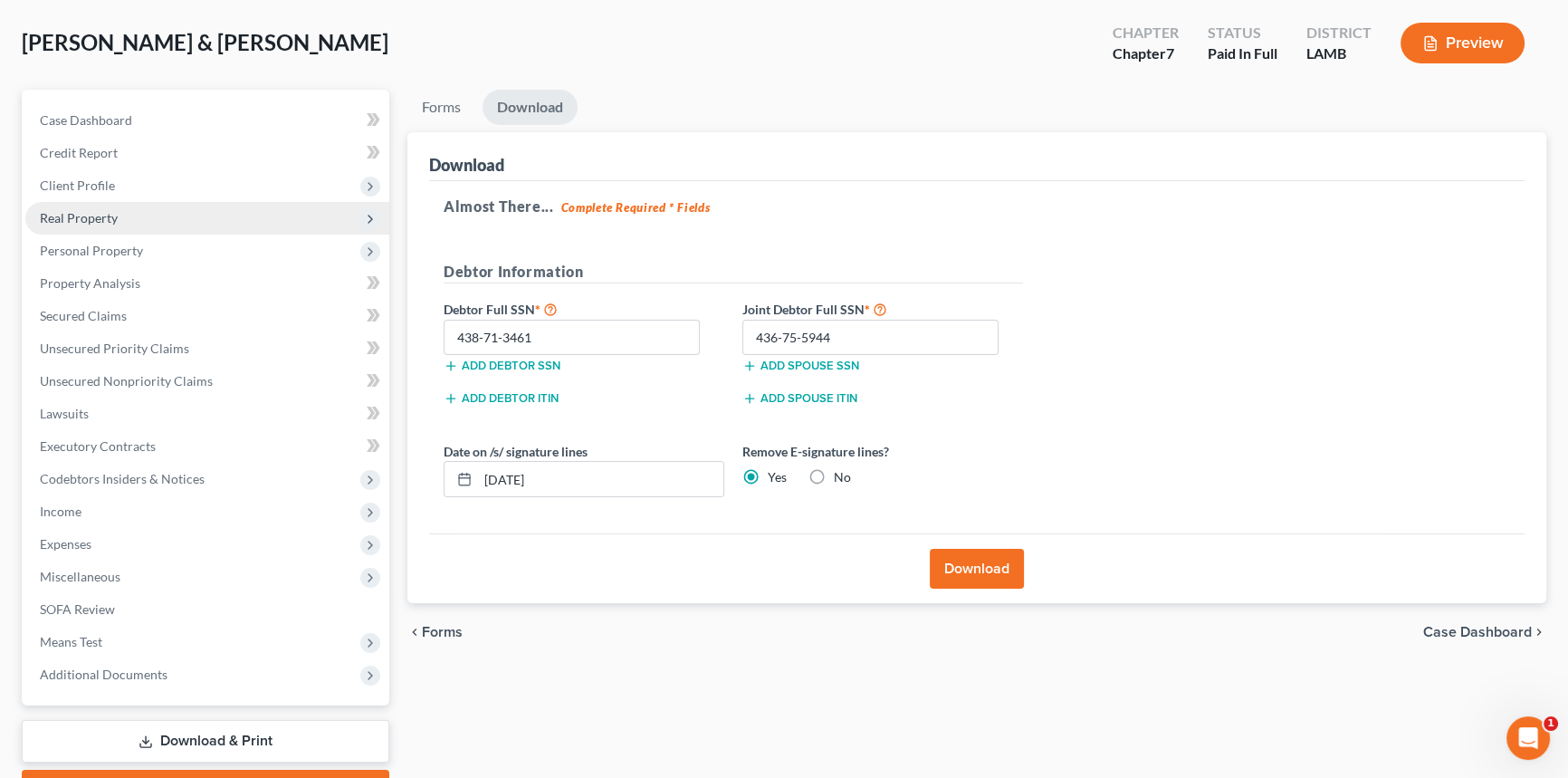
scroll to position [0, 0]
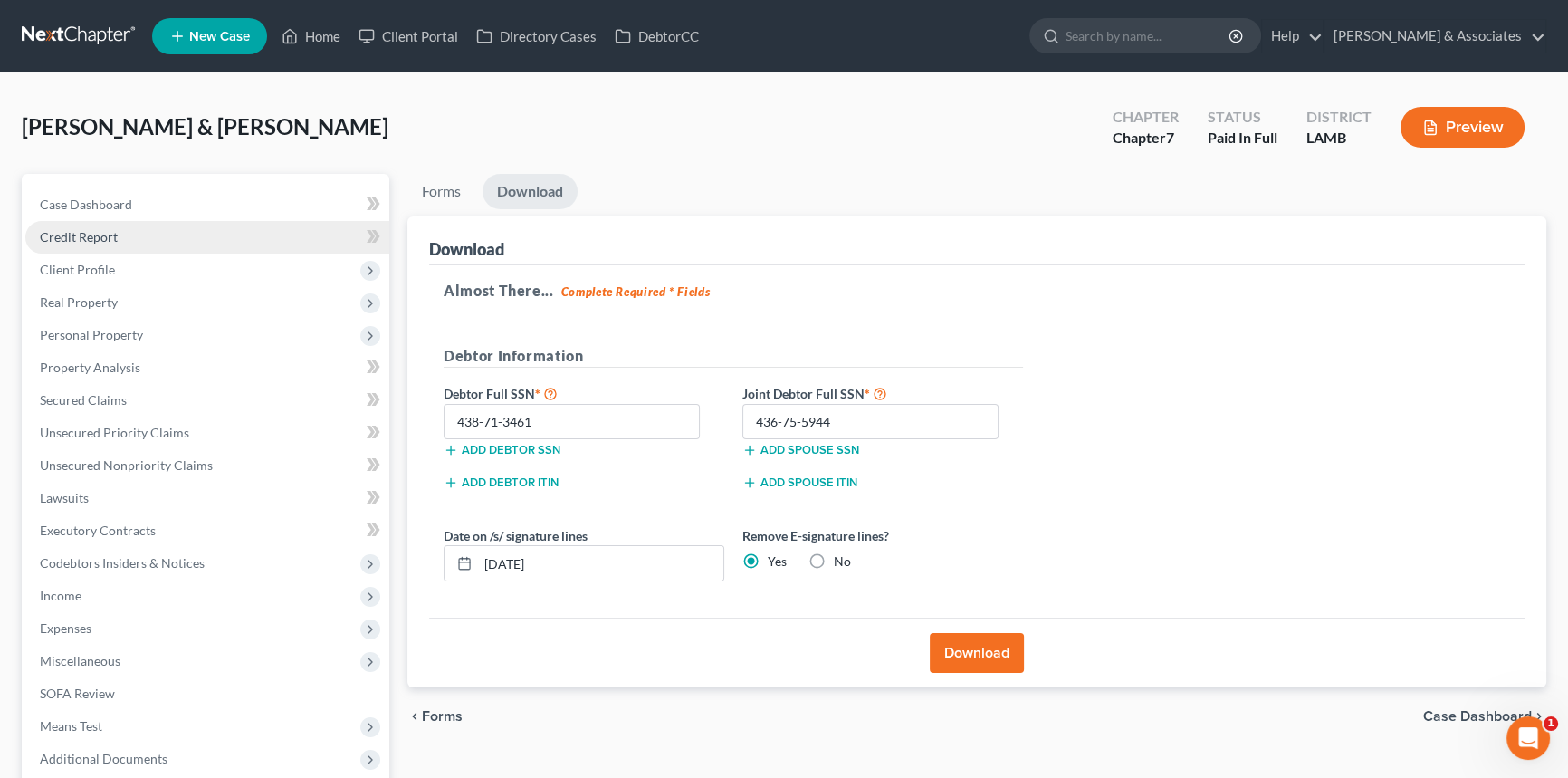
click at [146, 245] on link "Credit Report" at bounding box center [207, 238] width 364 height 33
click at [149, 269] on span "Client Profile" at bounding box center [207, 270] width 364 height 33
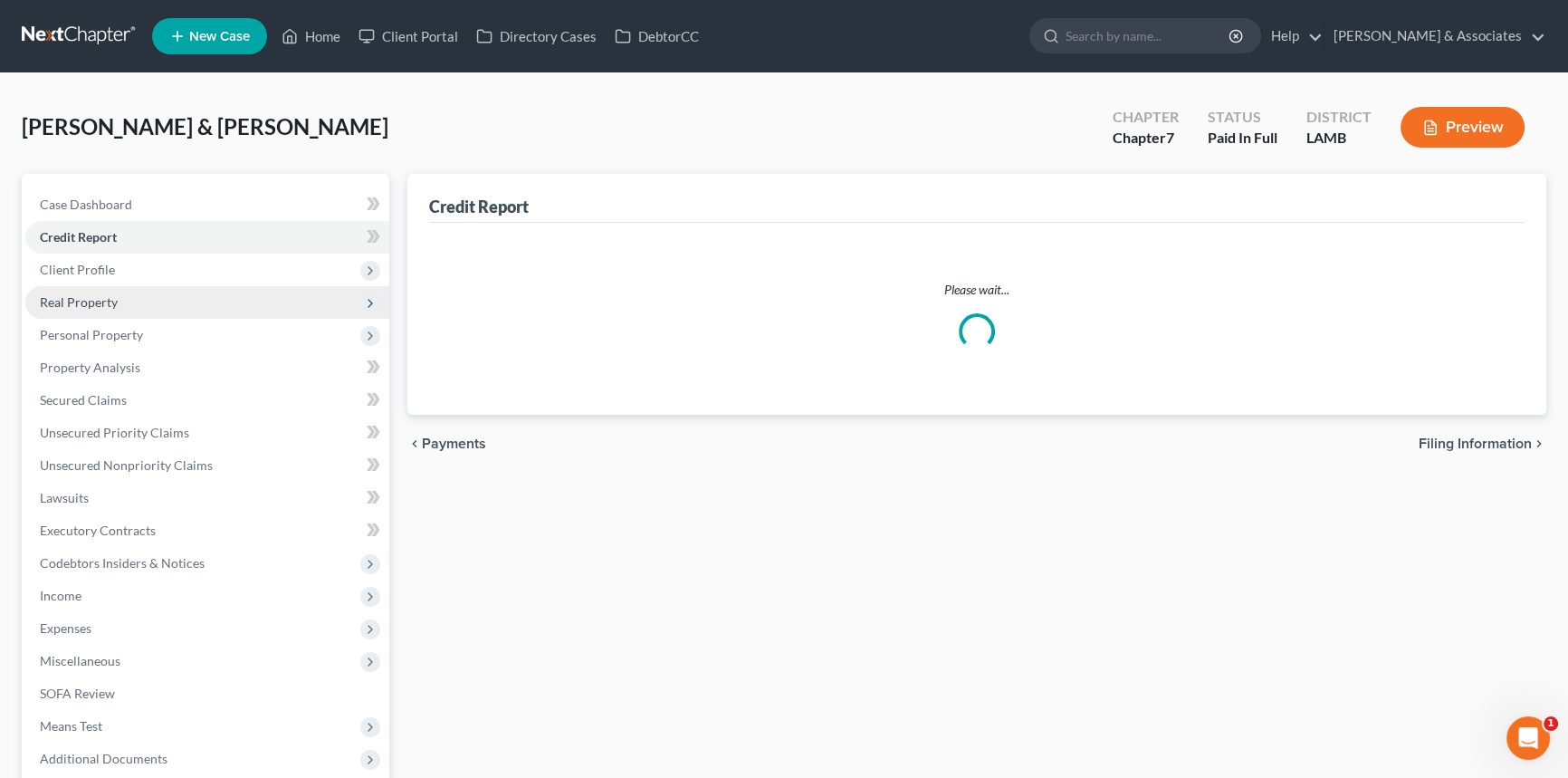
click at [144, 293] on span "Real Property" at bounding box center [207, 303] width 364 height 33
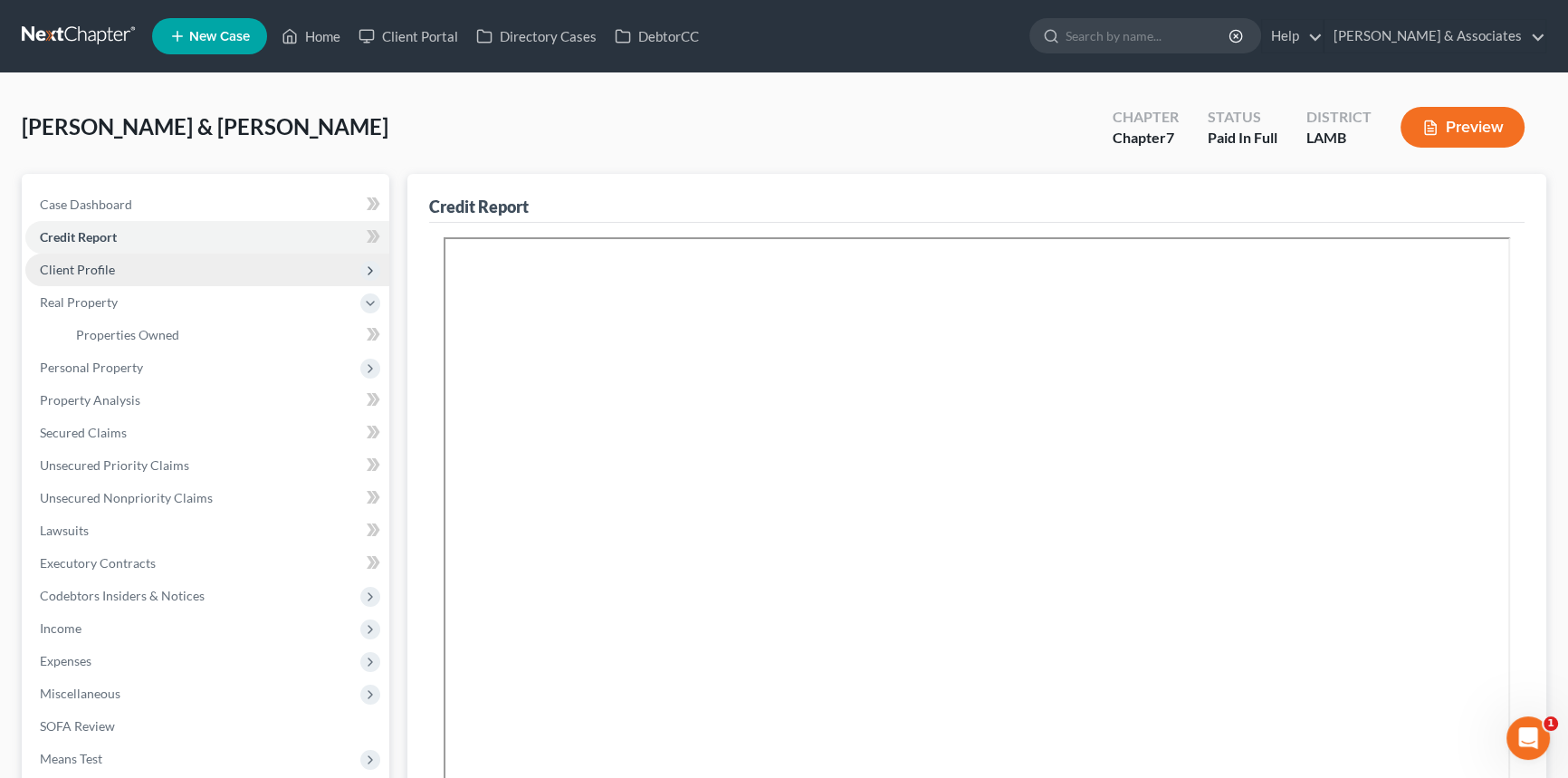
click at [150, 275] on span "Client Profile" at bounding box center [207, 270] width 364 height 33
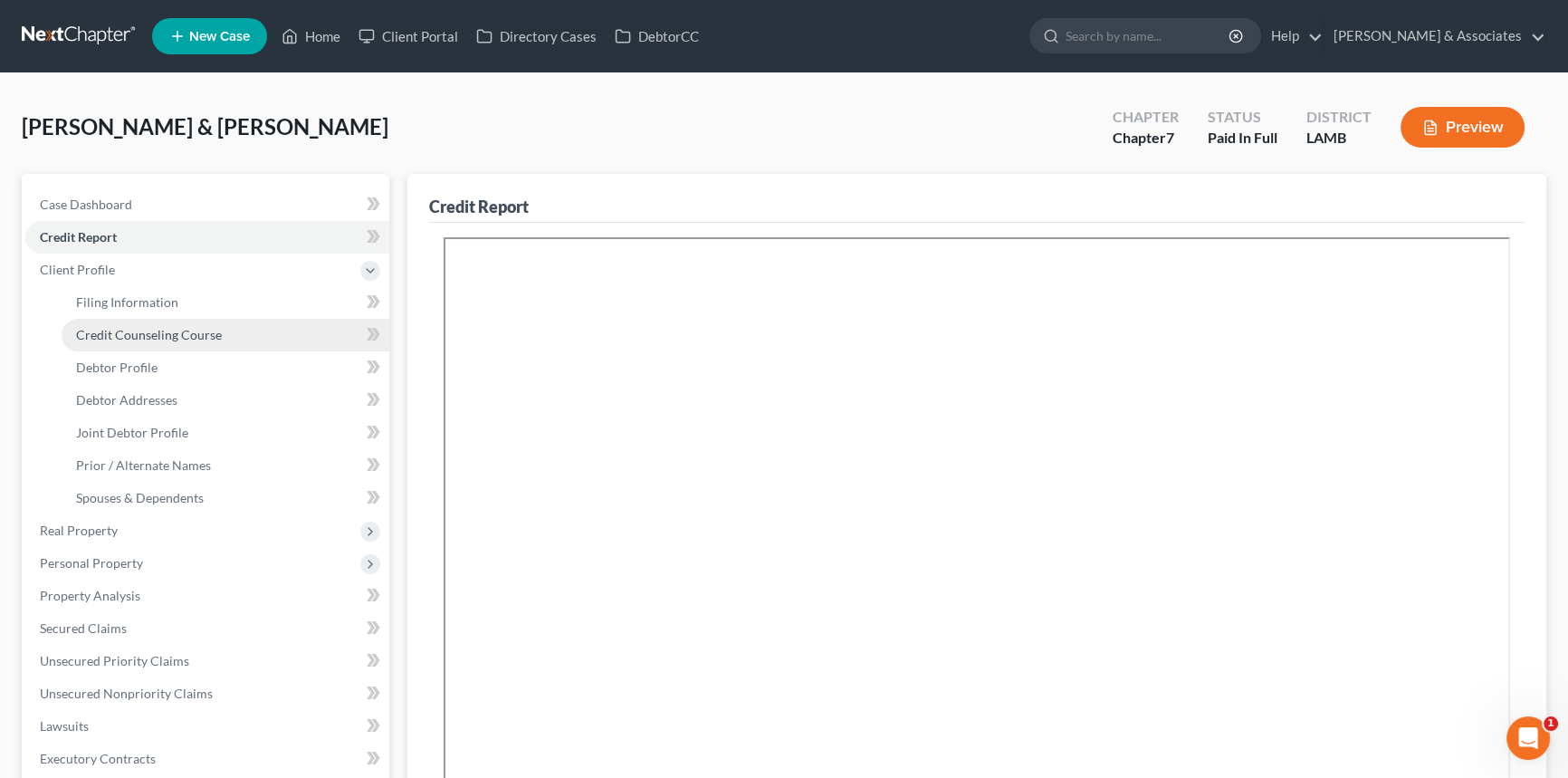
click at [150, 327] on span "Credit Counseling Course" at bounding box center [149, 335] width 146 height 16
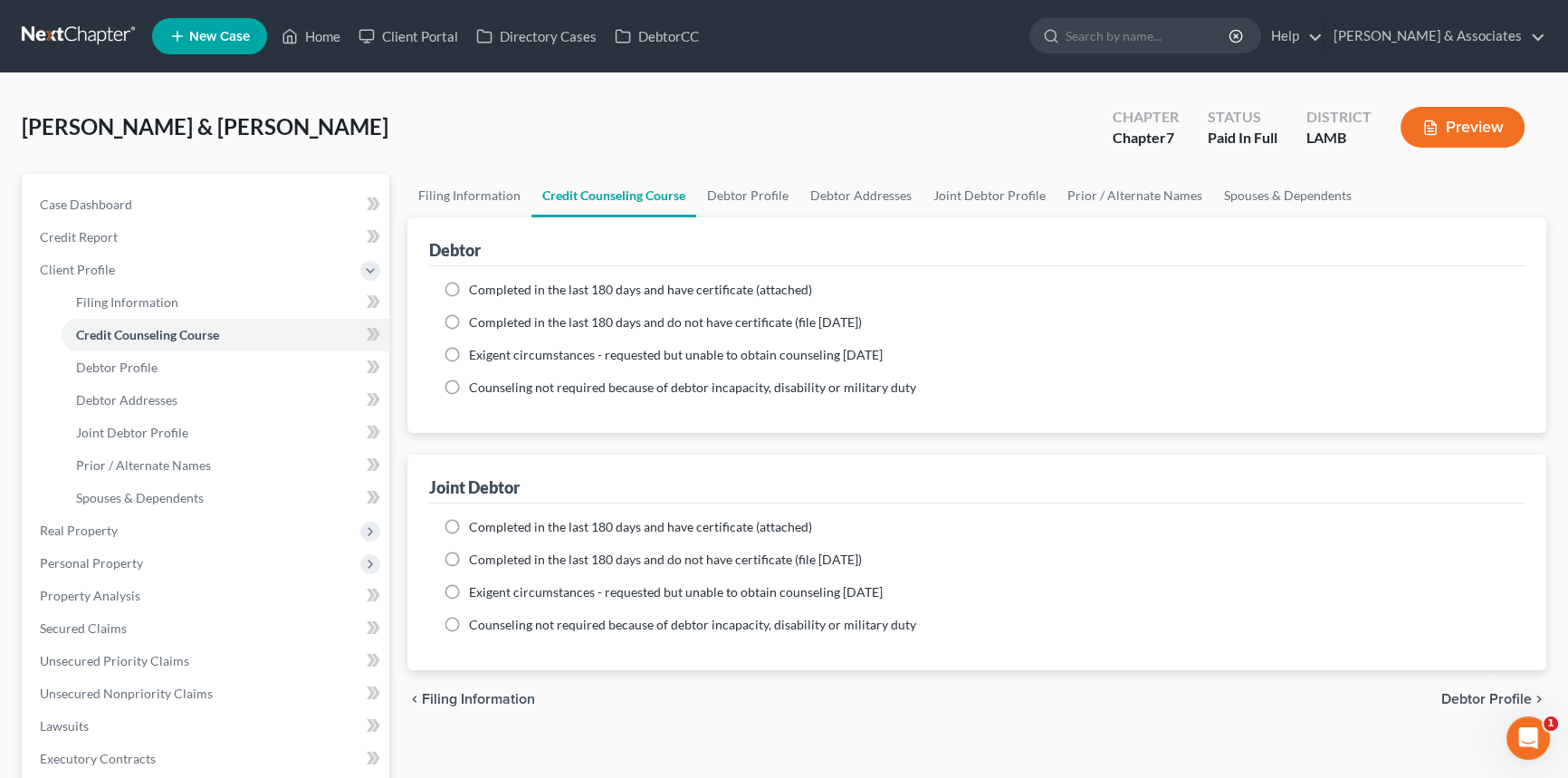
click at [507, 319] on span "Completed in the last 180 days and do not have certificate (file within 14 days)" at bounding box center [665, 322] width 393 height 16
click at [488, 319] on input "Completed in the last 180 days and do not have certificate (file within 14 days)" at bounding box center [483, 320] width 12 height 12
radio input "true"
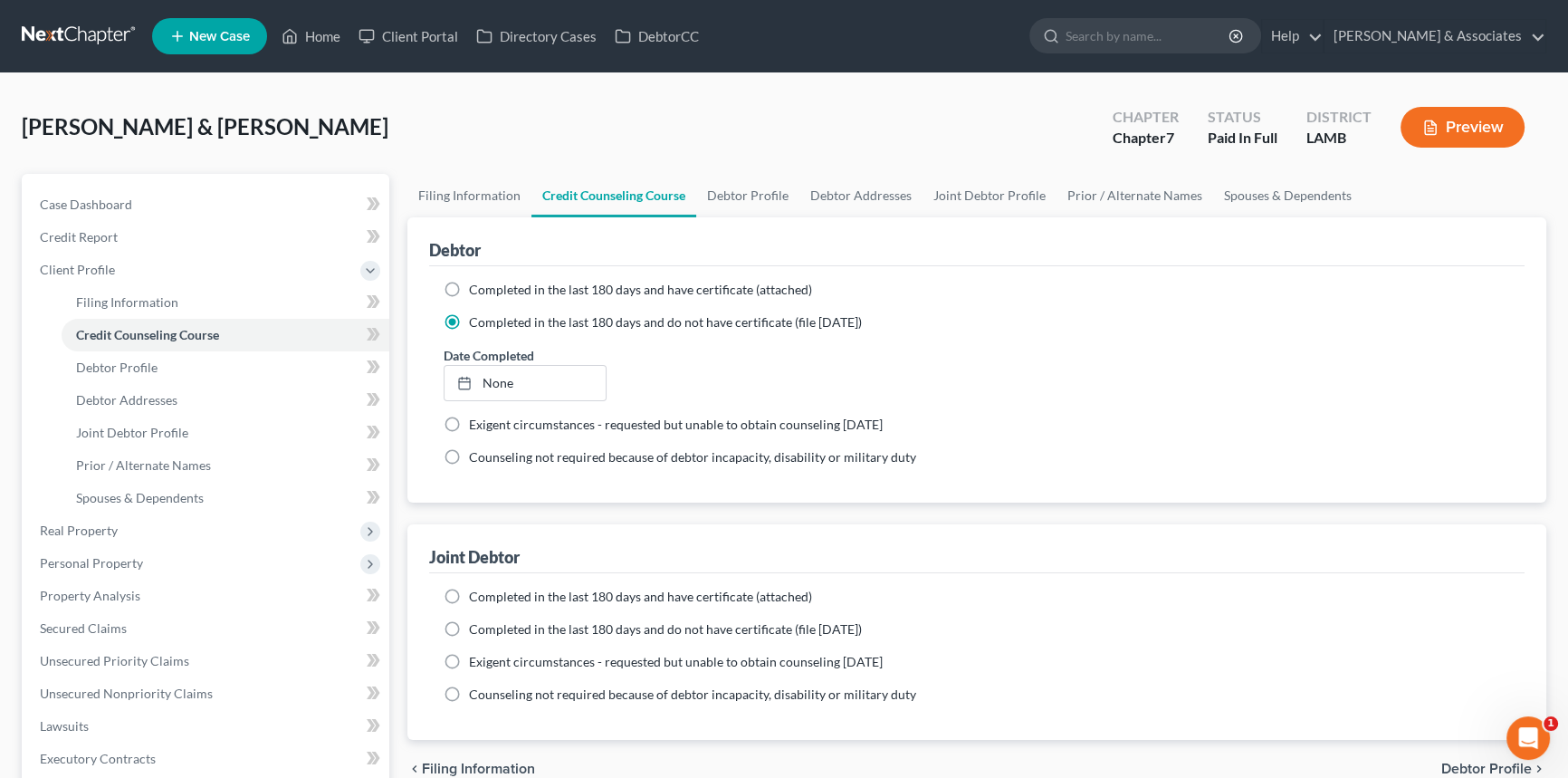
click at [526, 358] on label "Date Completed" at bounding box center [488, 355] width 90 height 19
type input "10/14/2025"
click at [527, 370] on link "None" at bounding box center [525, 383] width 161 height 34
click at [469, 625] on label "Completed in the last 180 days and do not have certificate (file within 14 days)" at bounding box center [665, 629] width 393 height 18
click at [477, 625] on input "Completed in the last 180 days and do not have certificate (file within 14 days)" at bounding box center [483, 626] width 12 height 12
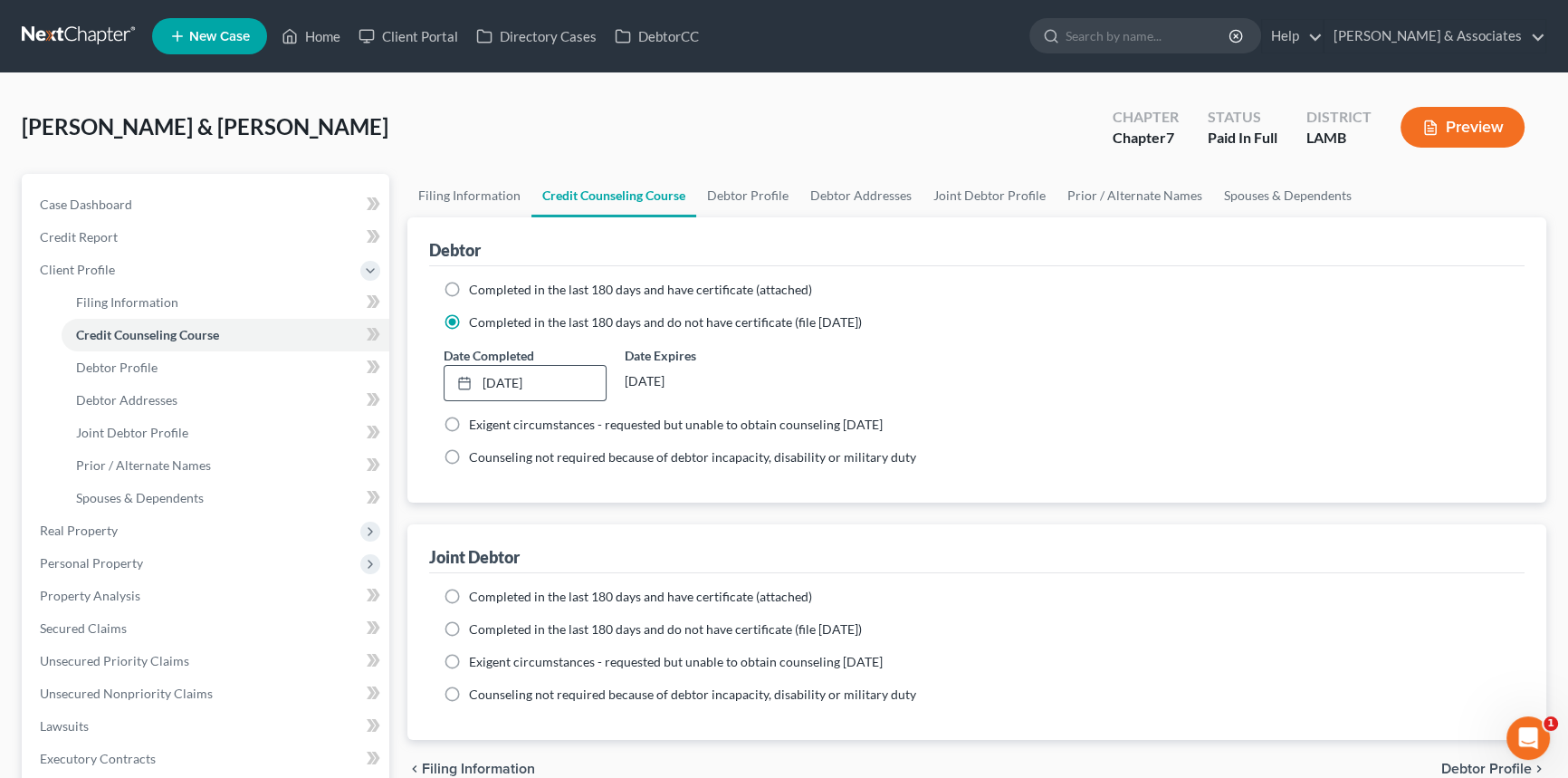
radio input "true"
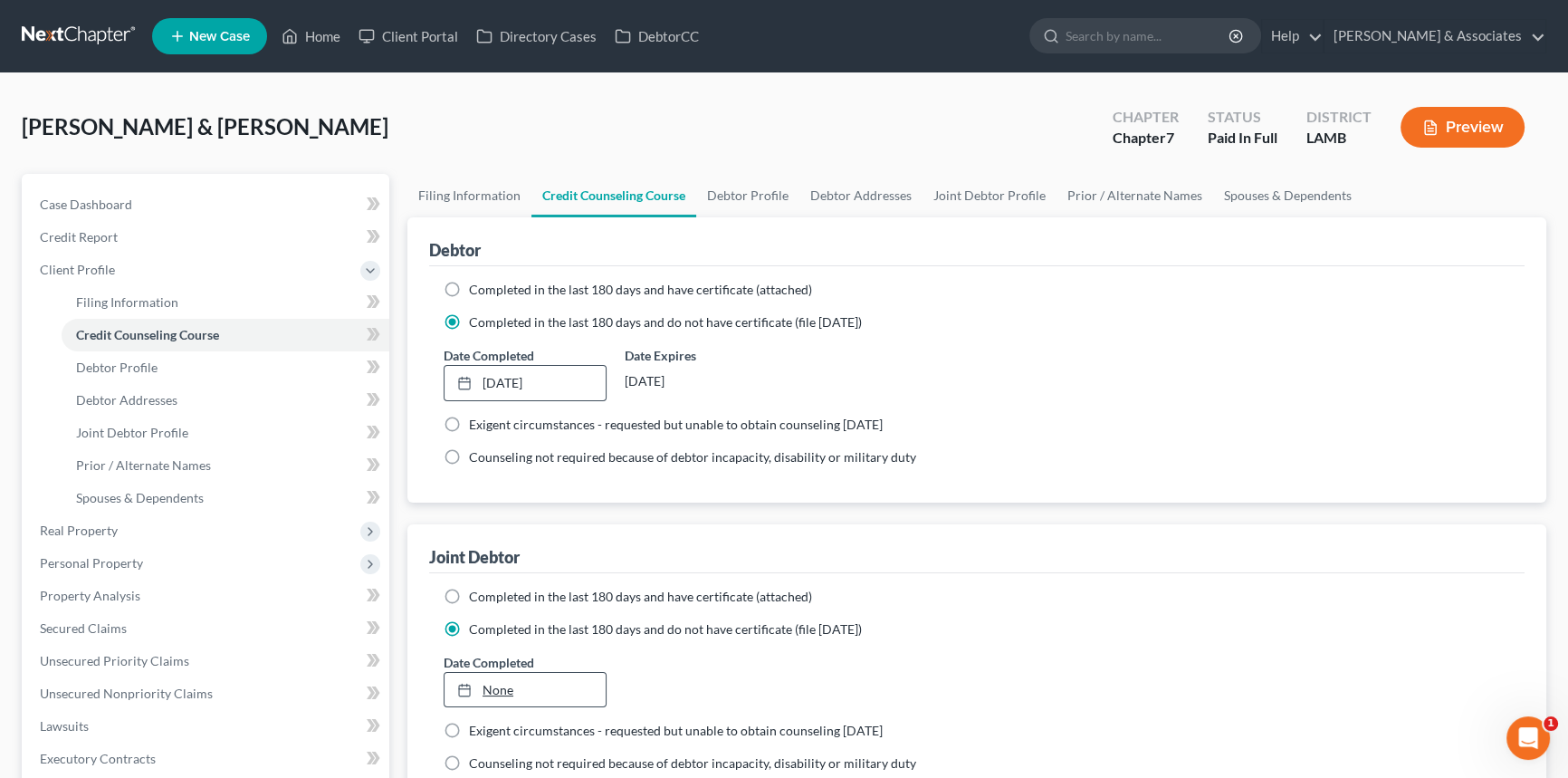
type input "10/14/2025"
click at [502, 677] on link "None" at bounding box center [525, 690] width 161 height 34
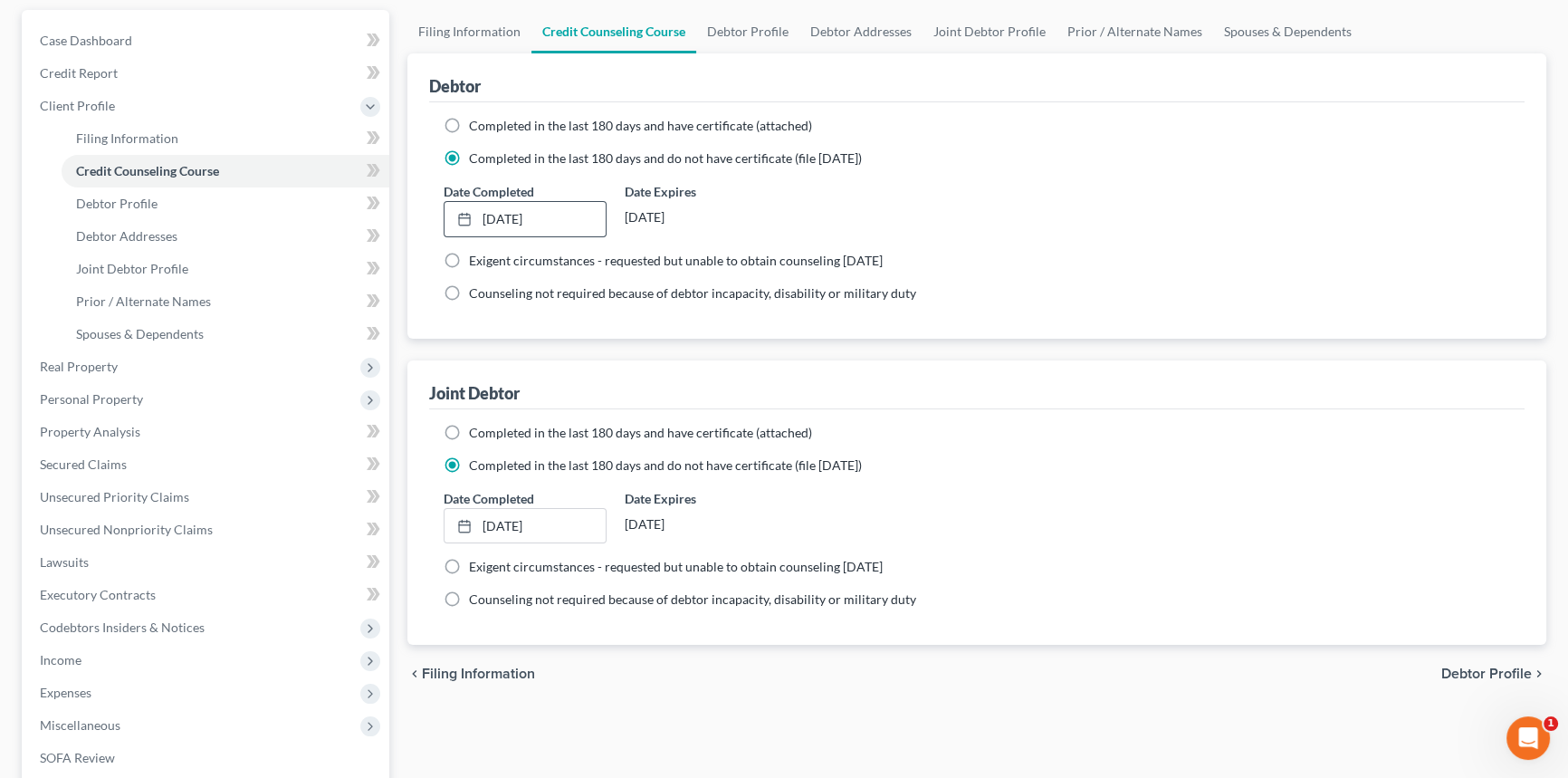
click at [1471, 666] on span "Debtor Profile" at bounding box center [1486, 673] width 90 height 15
select select "1"
select select "0"
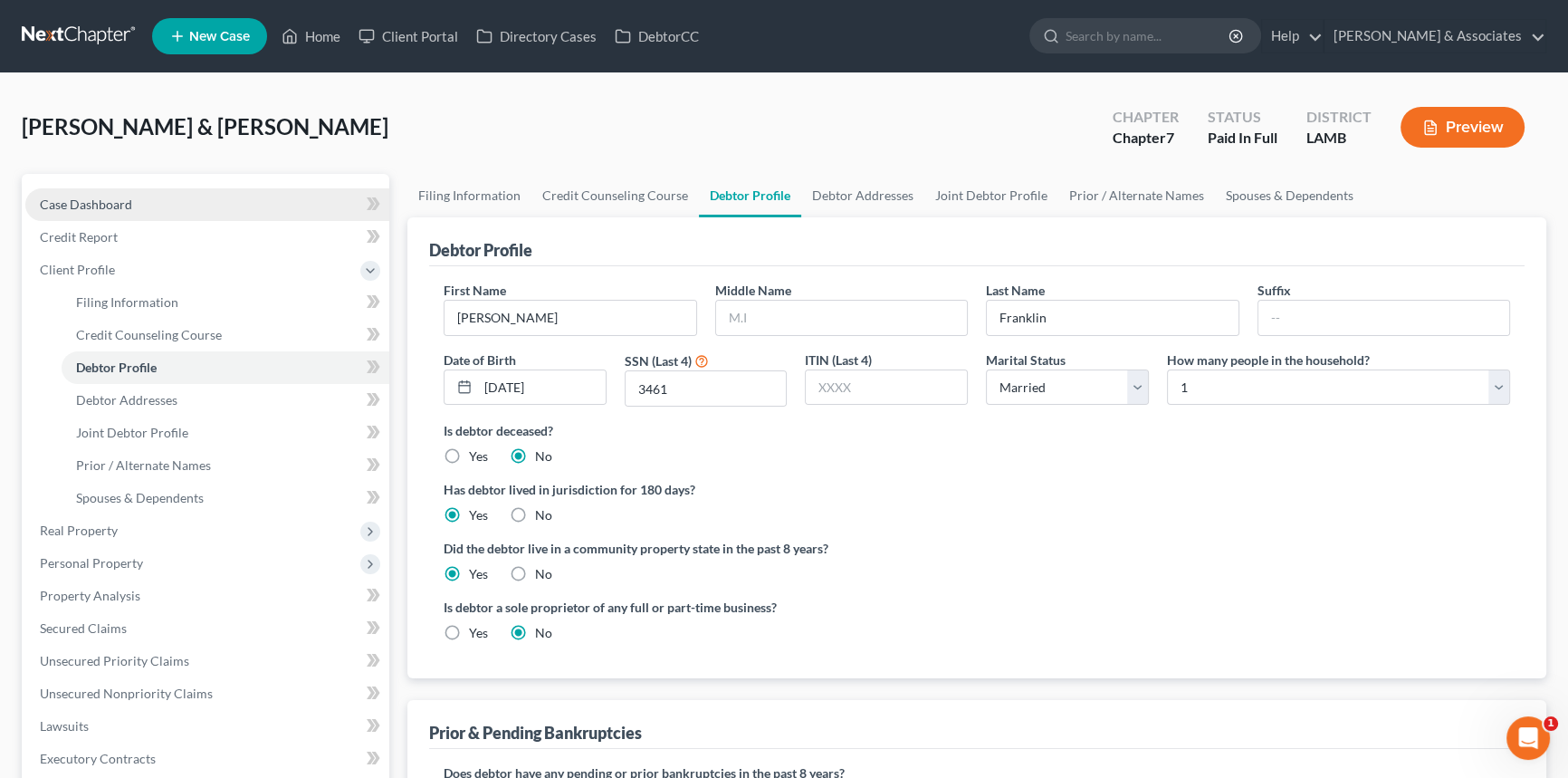
click at [269, 191] on link "Case Dashboard" at bounding box center [207, 205] width 364 height 33
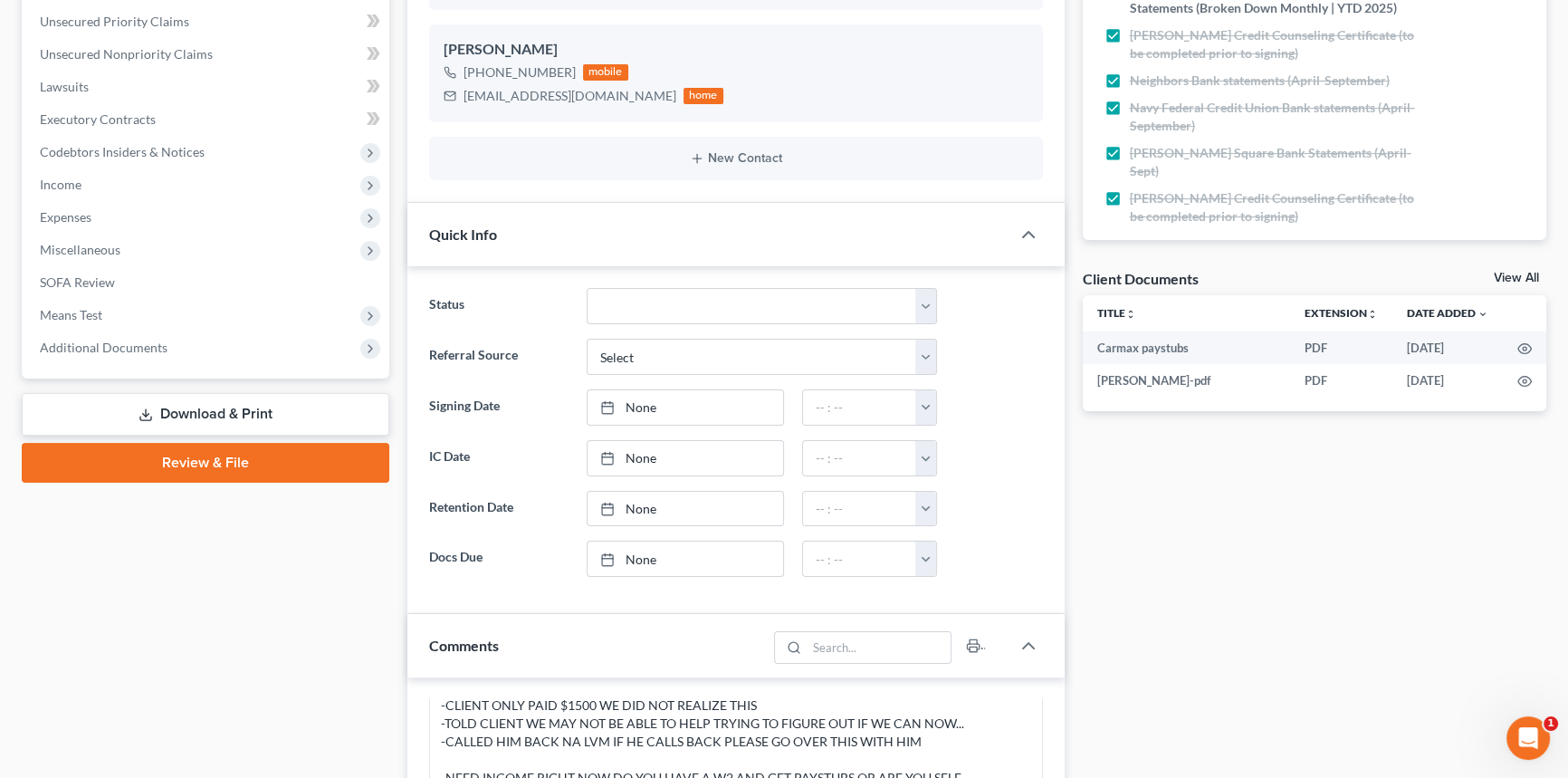
scroll to position [741, 0]
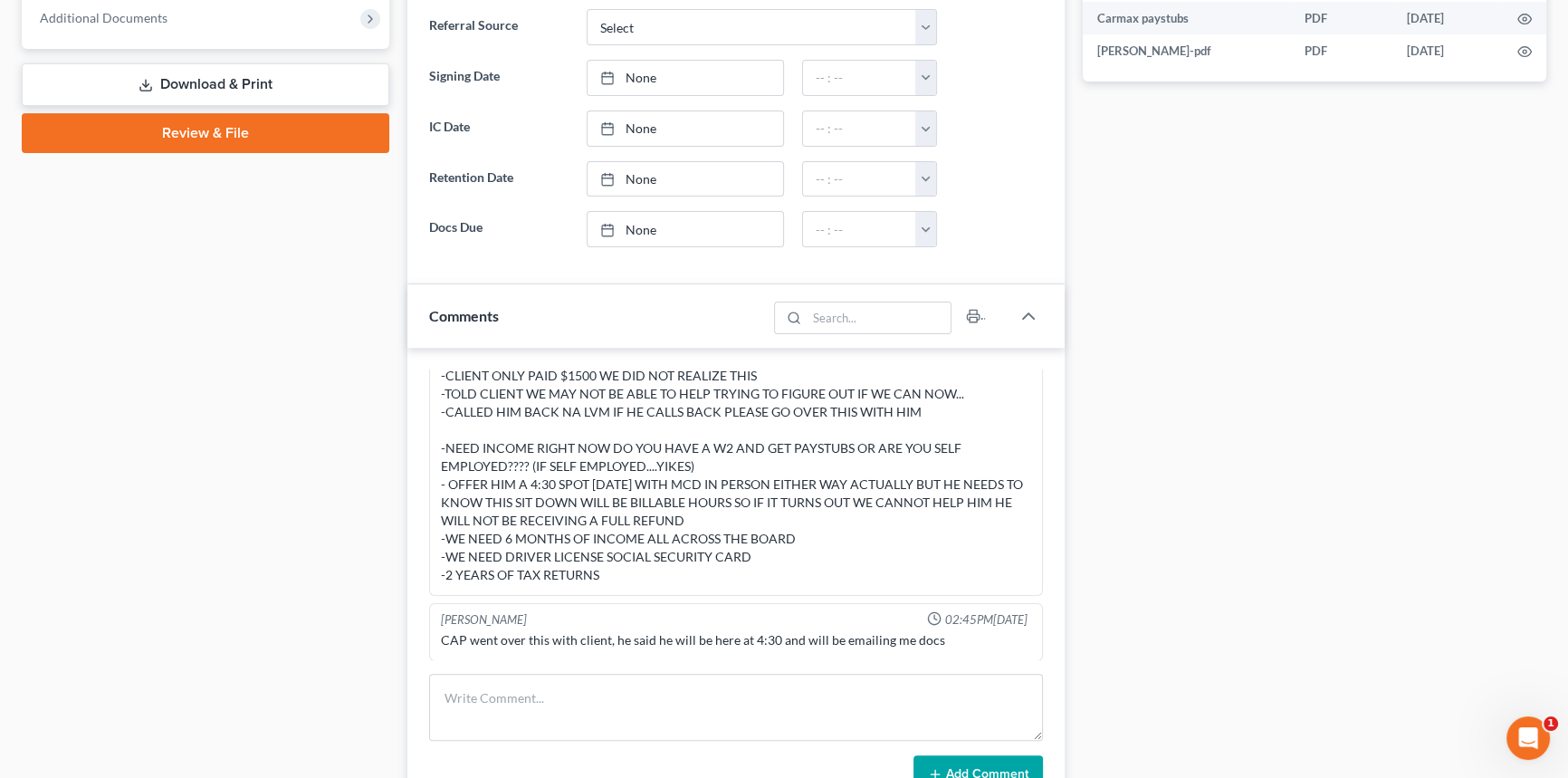
drag, startPoint x: 871, startPoint y: 642, endPoint x: 884, endPoint y: 642, distance: 13.0
drag, startPoint x: 884, startPoint y: 642, endPoint x: 722, endPoint y: 647, distance: 162.1
click at [724, 645] on div "CAP went over this with client, he said he will be here at 4:30 and will be ema…" at bounding box center [736, 640] width 598 height 25
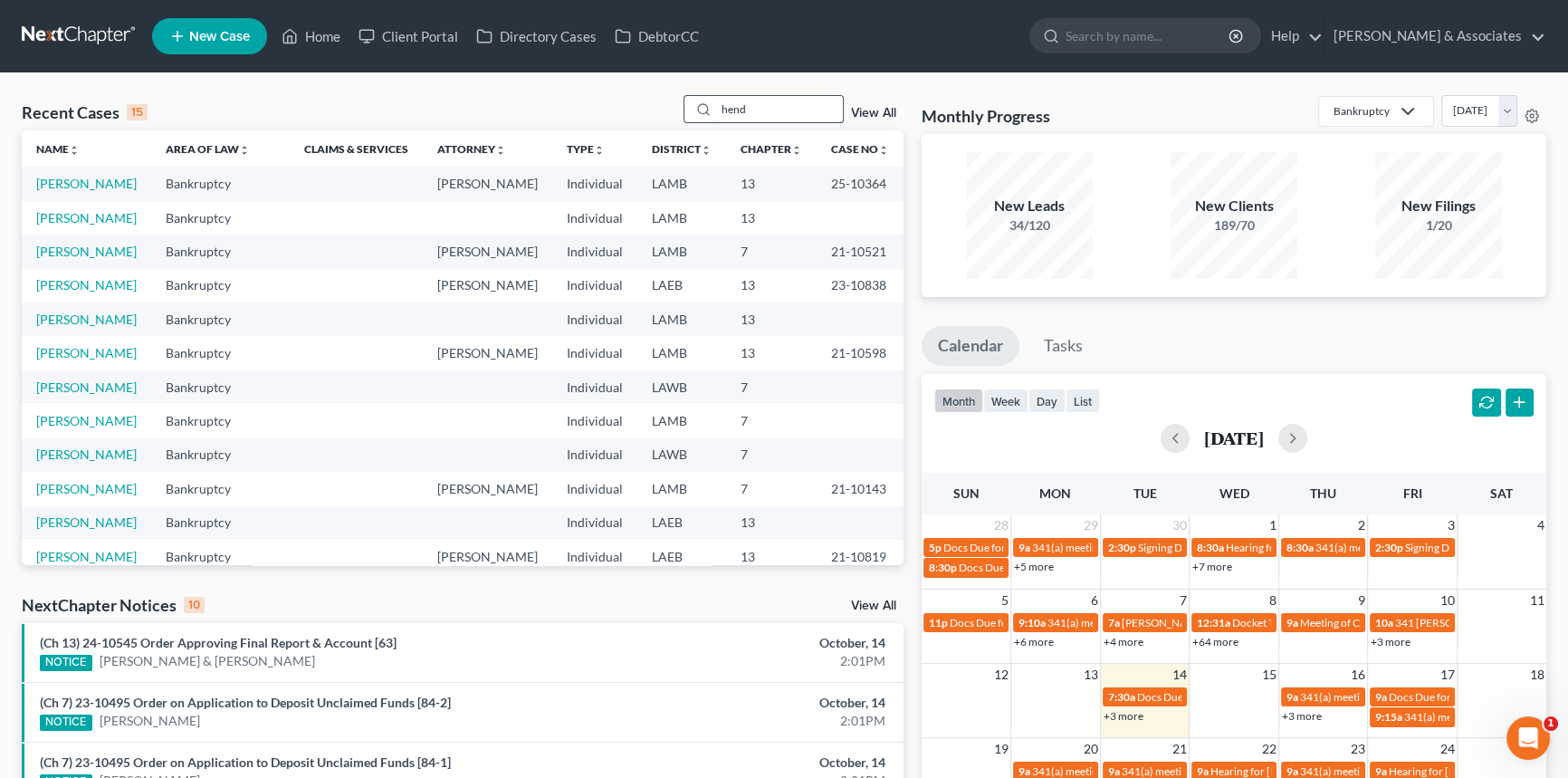
click at [786, 121] on input "hend" at bounding box center [780, 109] width 127 height 26
type input "t"
type input "sansbu"
